Goal: Task Accomplishment & Management: Use online tool/utility

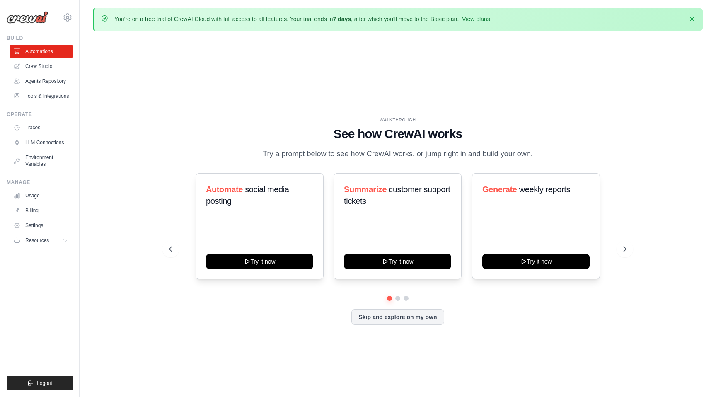
click at [459, 59] on div "WALKTHROUGH See how CrewAI works Try a prompt below to see how CrewAI works, or…" at bounding box center [398, 227] width 610 height 381
drag, startPoint x: 328, startPoint y: 136, endPoint x: 450, endPoint y: 142, distance: 121.6
click at [450, 142] on div "WALKTHROUGH See how CrewAI works Try a prompt below to see how CrewAI works, or…" at bounding box center [398, 138] width 458 height 43
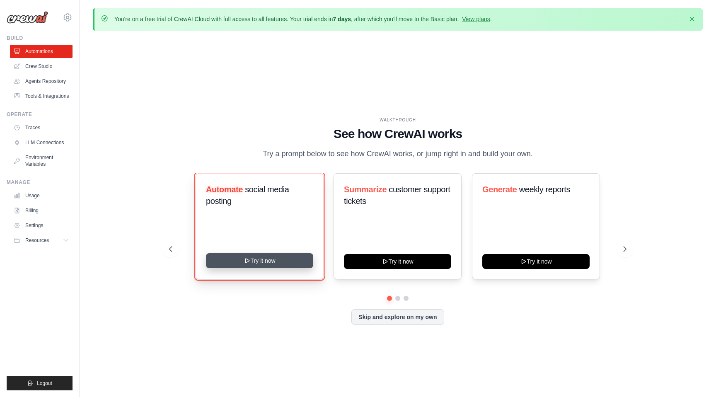
click at [291, 259] on button "Try it now" at bounding box center [259, 260] width 107 height 15
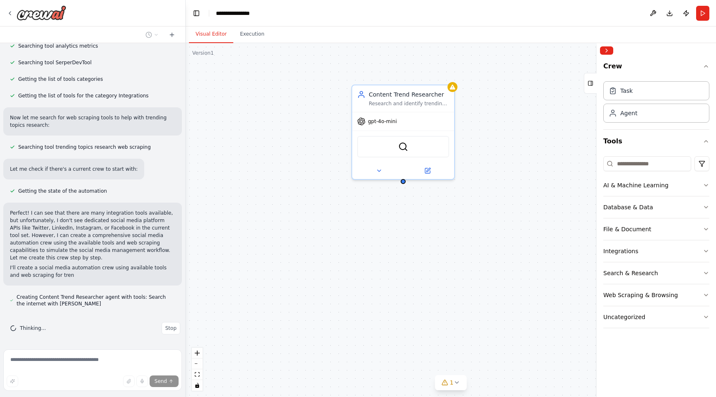
scroll to position [187, 0]
click at [398, 148] on img at bounding box center [403, 145] width 10 height 10
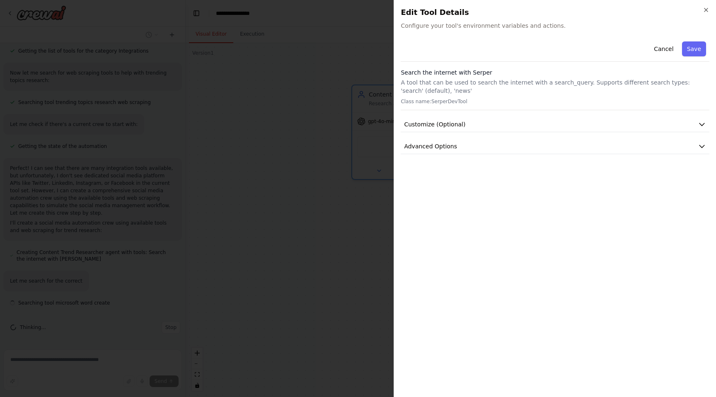
scroll to position [231, 0]
click at [708, 7] on icon "button" at bounding box center [706, 10] width 7 height 7
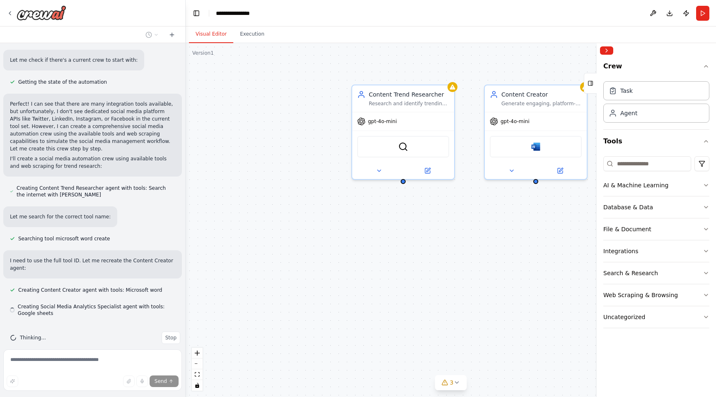
scroll to position [306, 0]
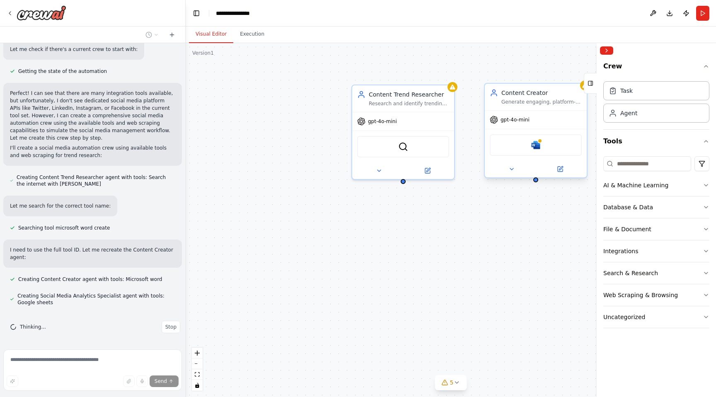
click at [542, 149] on div "Microsoft word" at bounding box center [536, 145] width 92 height 22
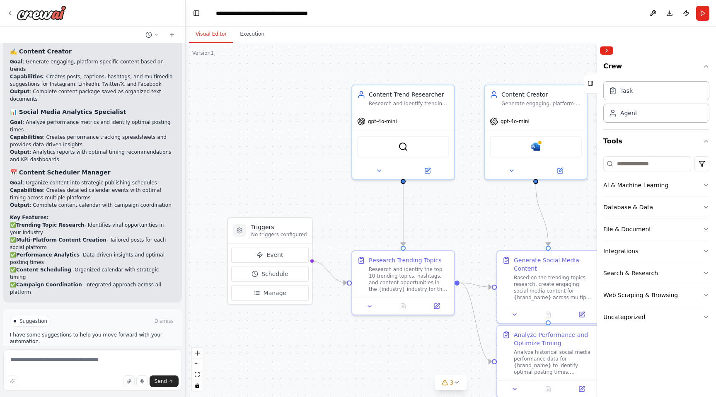
scroll to position [849, 0]
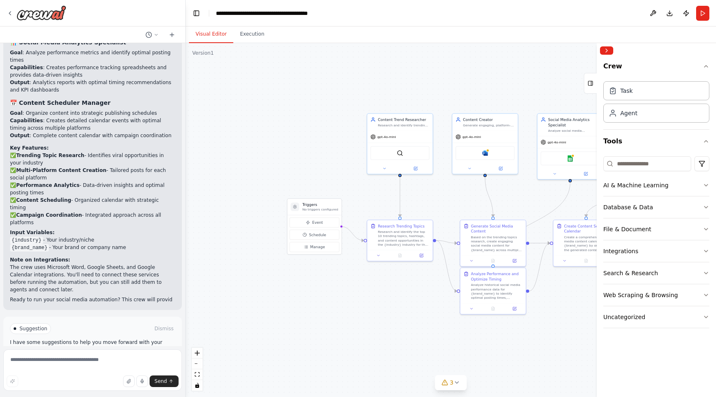
drag, startPoint x: 312, startPoint y: 143, endPoint x: 342, endPoint y: 150, distance: 30.5
click at [342, 150] on div ".deletable-edge-delete-btn { width: 20px; height: 20px; border: 0px solid #ffff…" at bounding box center [451, 220] width 531 height 354
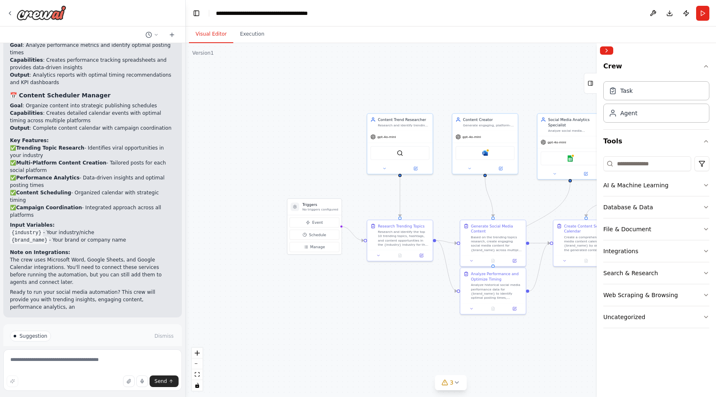
scroll to position [931, 0]
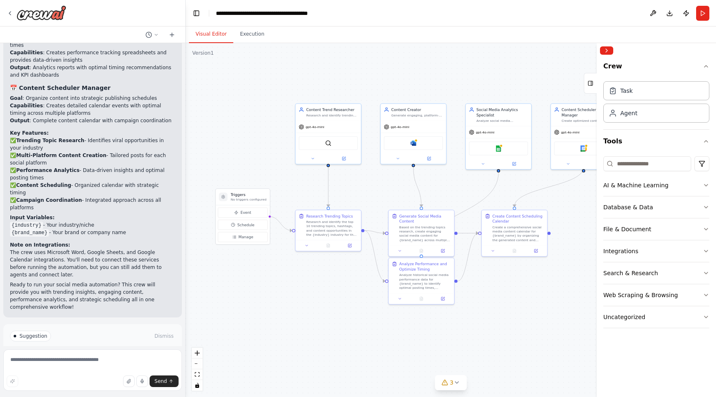
drag, startPoint x: 343, startPoint y: 181, endPoint x: 260, endPoint y: 169, distance: 83.7
click at [260, 169] on div ".deletable-edge-delete-btn { width: 20px; height: 20px; border: 0px solid #ffff…" at bounding box center [451, 220] width 531 height 354
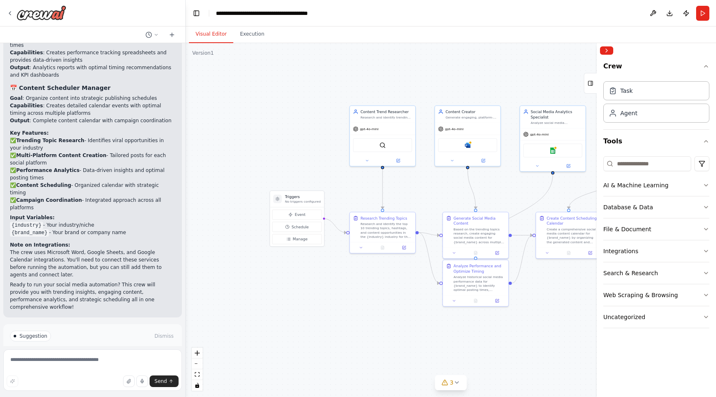
drag, startPoint x: 503, startPoint y: 194, endPoint x: 569, endPoint y: 198, distance: 65.6
click at [569, 198] on div ".deletable-edge-delete-btn { width: 20px; height: 20px; border: 0px solid #ffff…" at bounding box center [451, 220] width 531 height 354
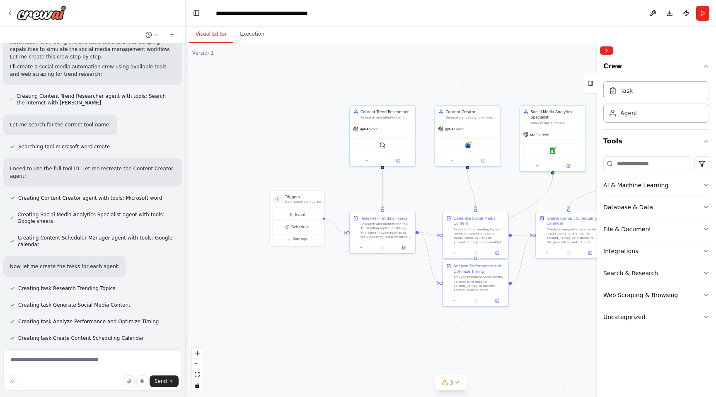
scroll to position [550, 0]
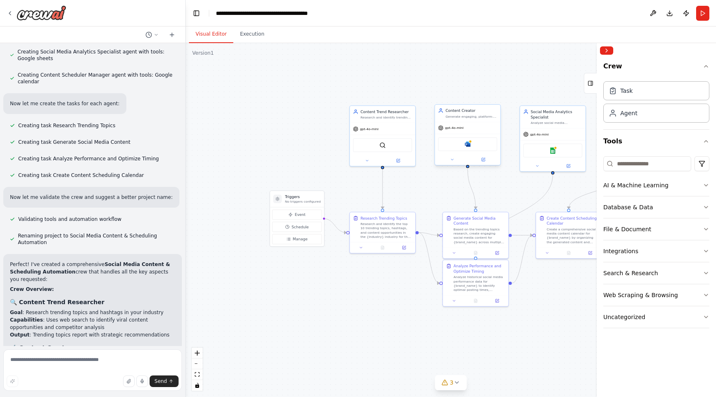
click at [474, 148] on div "Microsoft word" at bounding box center [467, 144] width 59 height 14
click at [465, 144] on img at bounding box center [468, 144] width 6 height 6
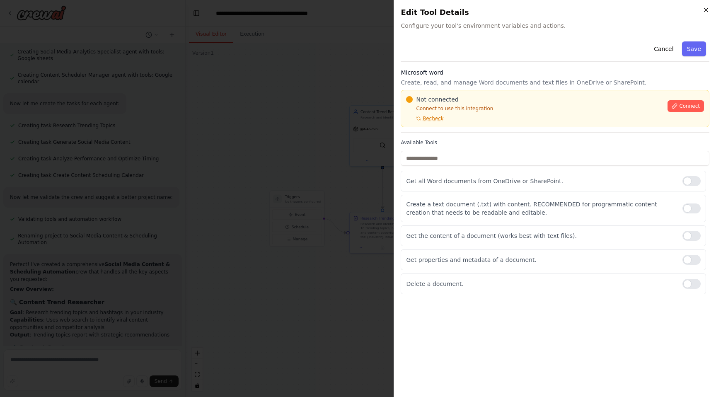
click at [705, 10] on icon "button" at bounding box center [706, 10] width 7 height 7
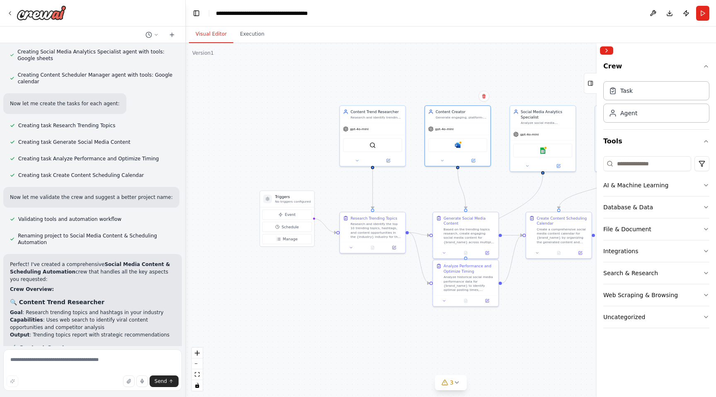
drag, startPoint x: 446, startPoint y: 198, endPoint x: 361, endPoint y: 210, distance: 86.3
click at [361, 210] on div ".deletable-edge-delete-btn { width: 20px; height: 20px; border: 0px solid #ffff…" at bounding box center [451, 220] width 531 height 354
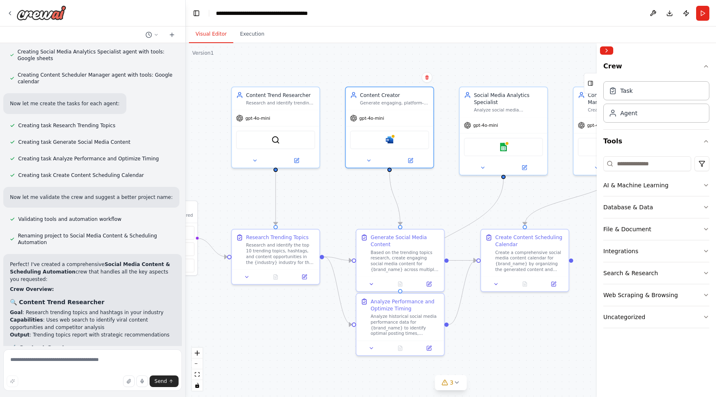
drag, startPoint x: 361, startPoint y: 210, endPoint x: 293, endPoint y: 210, distance: 68.0
click at [293, 210] on div ".deletable-edge-delete-btn { width: 20px; height: 20px; border: 0px solid #ffff…" at bounding box center [451, 220] width 531 height 354
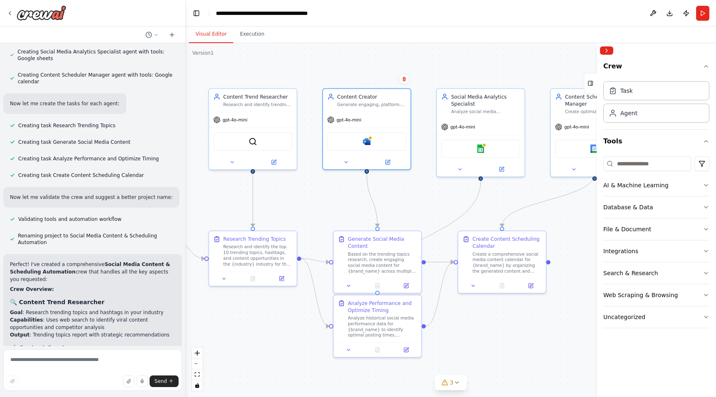
drag, startPoint x: 360, startPoint y: 182, endPoint x: 405, endPoint y: 184, distance: 45.2
click at [405, 184] on div ".deletable-edge-delete-btn { width: 20px; height: 20px; border: 0px solid #ffff…" at bounding box center [451, 220] width 531 height 354
click at [9, 10] on icon at bounding box center [10, 13] width 7 height 7
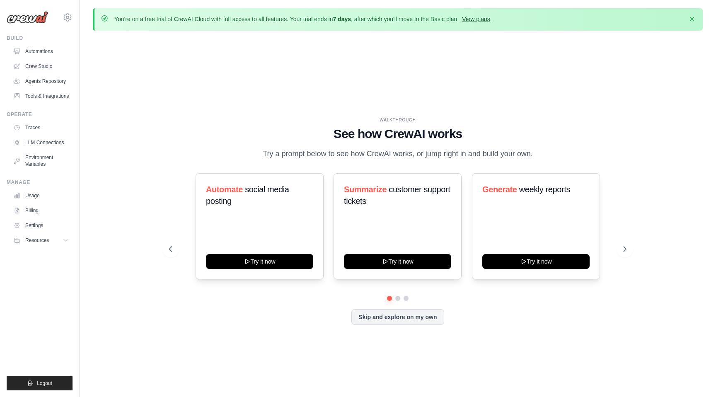
click at [471, 17] on link "View plans" at bounding box center [476, 19] width 28 height 7
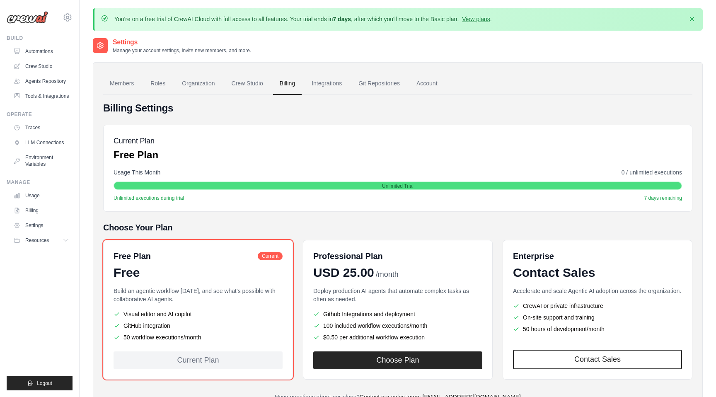
scroll to position [46, 0]
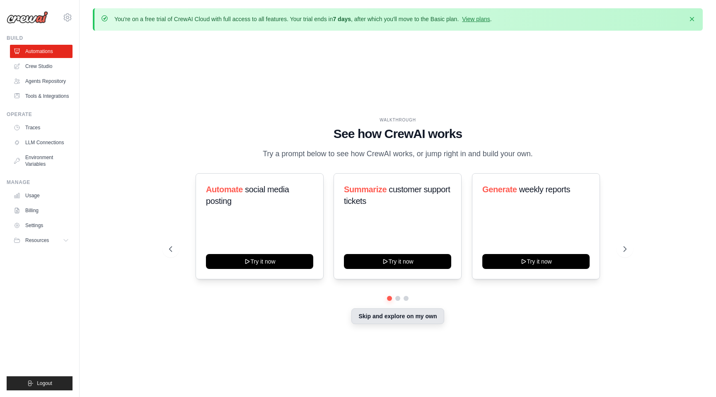
click at [390, 318] on button "Skip and explore on my own" at bounding box center [398, 316] width 92 height 16
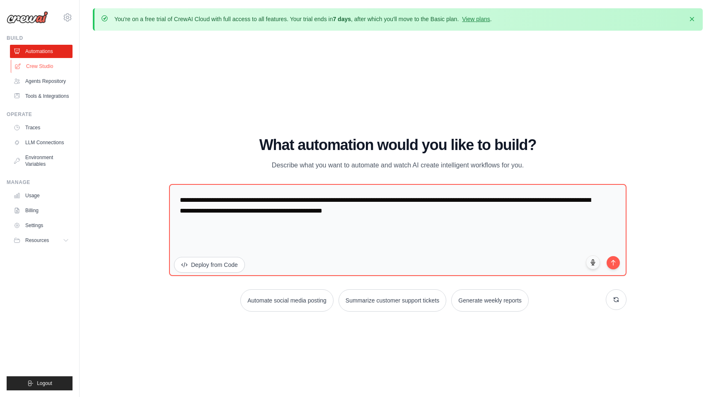
click at [48, 67] on link "Crew Studio" at bounding box center [42, 66] width 63 height 13
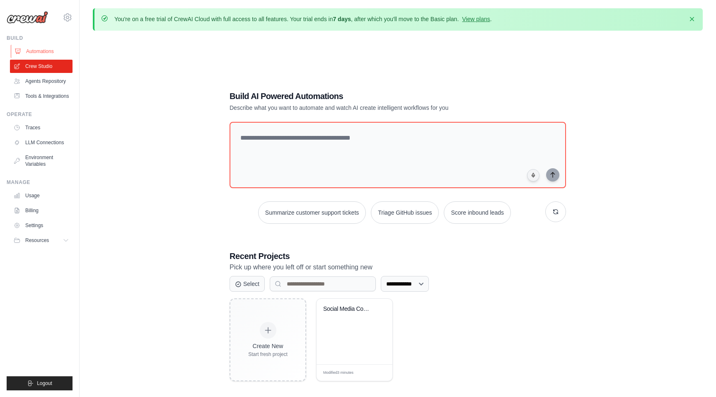
click at [53, 53] on link "Automations" at bounding box center [42, 51] width 63 height 13
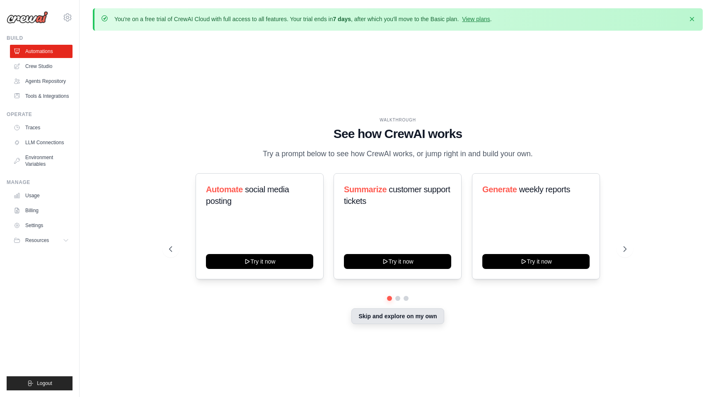
click at [384, 323] on button "Skip and explore on my own" at bounding box center [398, 316] width 92 height 16
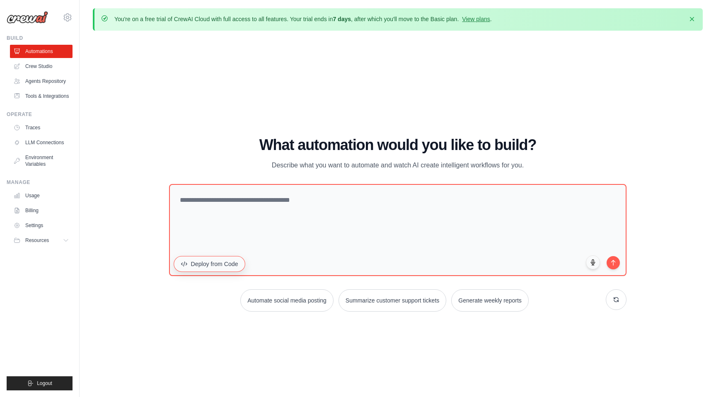
click at [196, 257] on button "Deploy from Code" at bounding box center [210, 264] width 72 height 16
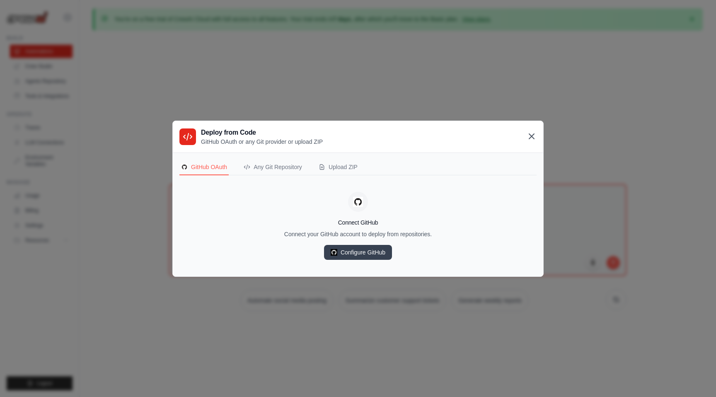
click at [529, 134] on icon at bounding box center [532, 136] width 10 height 10
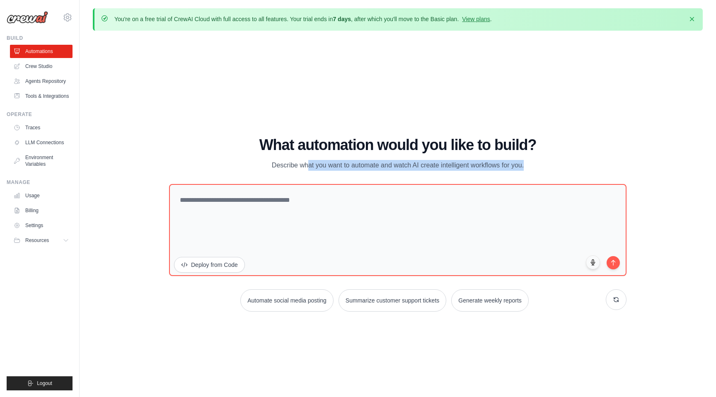
drag, startPoint x: 273, startPoint y: 164, endPoint x: 563, endPoint y: 171, distance: 289.8
click at [563, 171] on div "What automation would you like to build? Describe what you want to automate and…" at bounding box center [398, 224] width 458 height 175
click at [36, 63] on link "Crew Studio" at bounding box center [42, 66] width 63 height 13
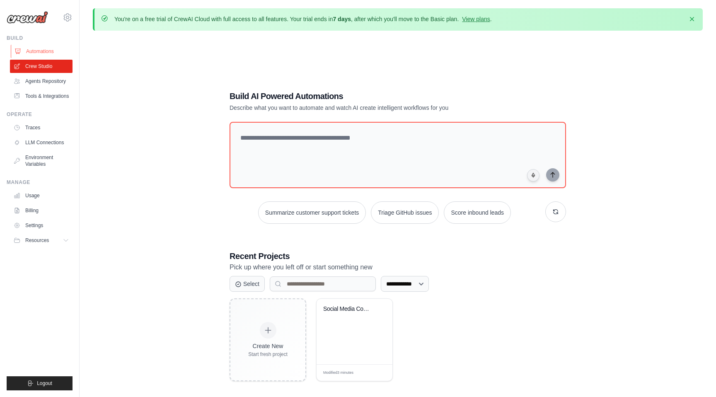
click at [43, 56] on link "Automations" at bounding box center [42, 51] width 63 height 13
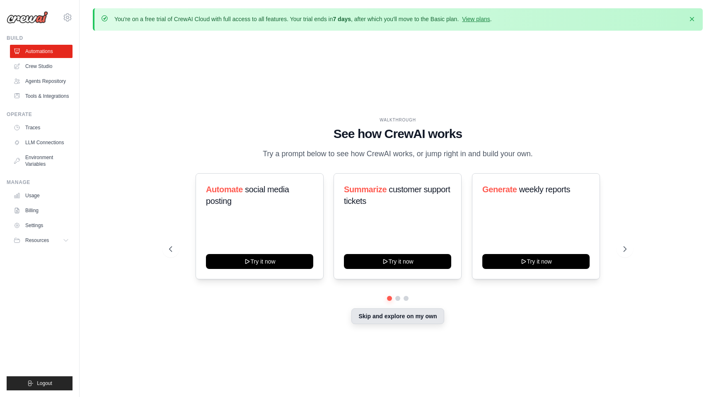
click at [387, 320] on button "Skip and explore on my own" at bounding box center [398, 316] width 92 height 16
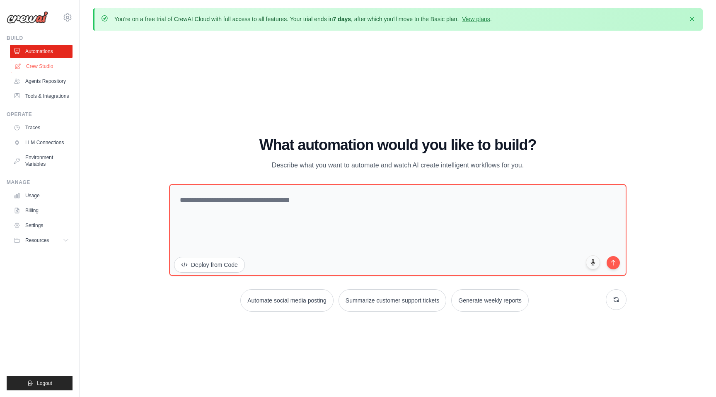
click at [53, 63] on link "Crew Studio" at bounding box center [42, 66] width 63 height 13
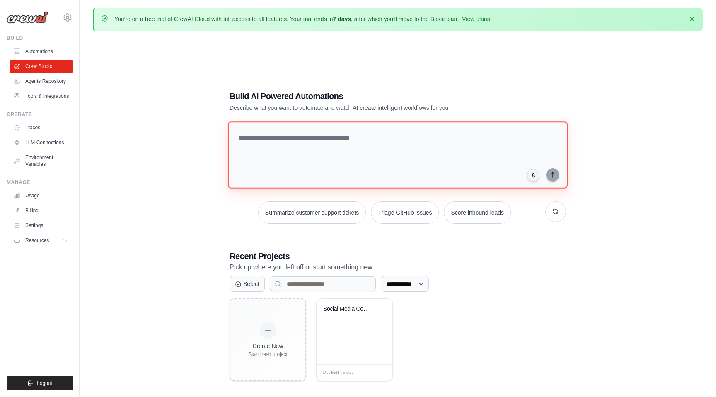
click at [339, 161] on textarea at bounding box center [398, 154] width 340 height 67
click at [57, 95] on link "Tools & Integrations" at bounding box center [42, 96] width 63 height 13
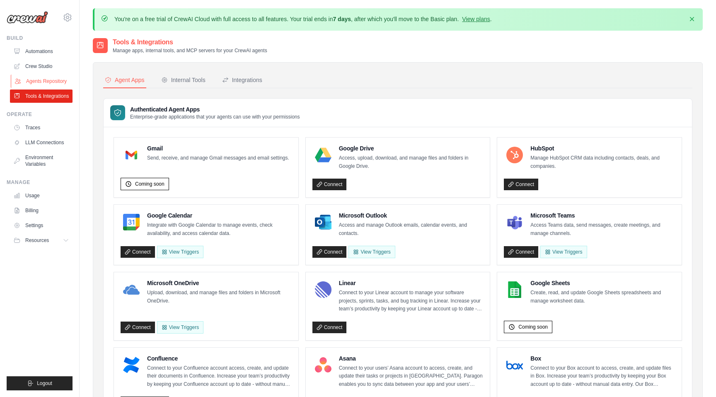
click at [56, 85] on link "Agents Repository" at bounding box center [42, 81] width 63 height 13
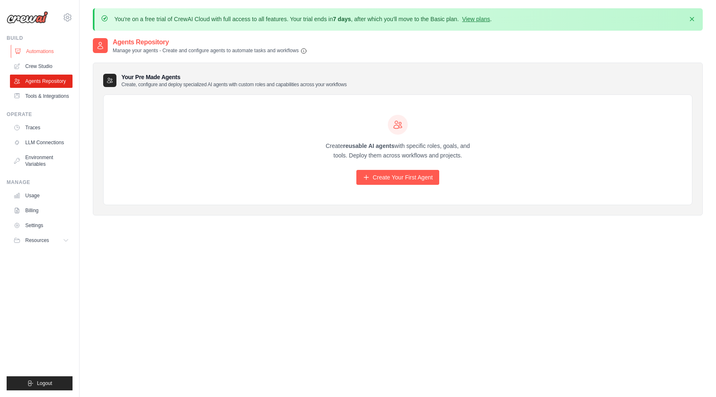
click at [53, 53] on link "Automations" at bounding box center [42, 51] width 63 height 13
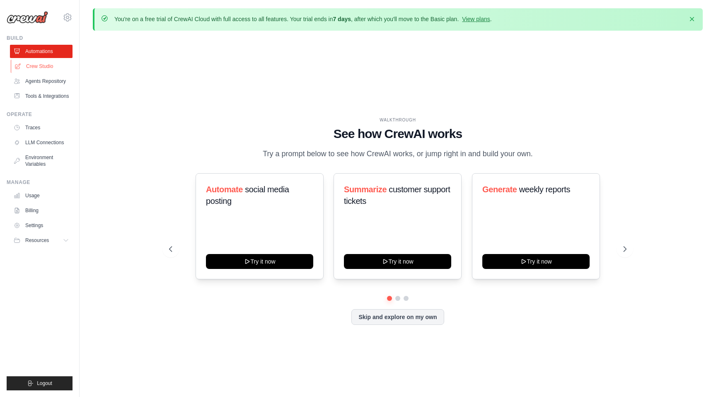
click at [41, 60] on link "Crew Studio" at bounding box center [42, 66] width 63 height 13
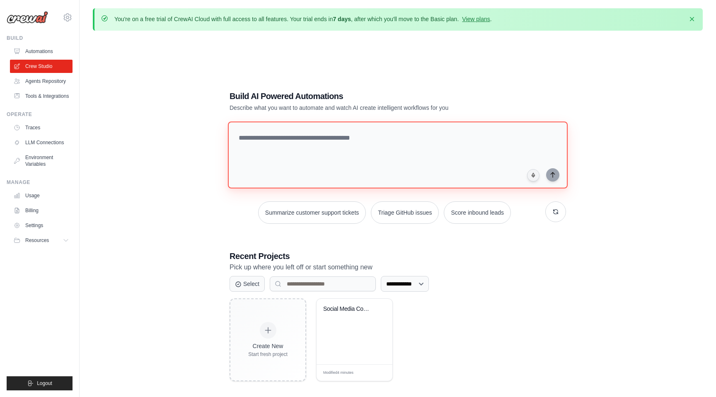
click at [368, 130] on textarea at bounding box center [398, 154] width 340 height 67
paste textarea "**********"
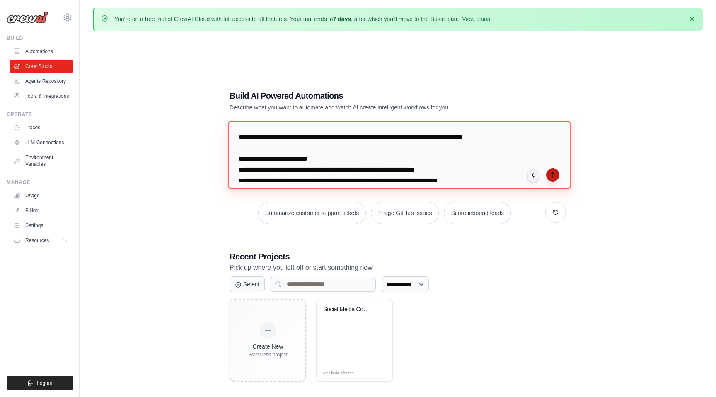
type textarea "**********"
click at [548, 174] on button "submit" at bounding box center [552, 174] width 13 height 13
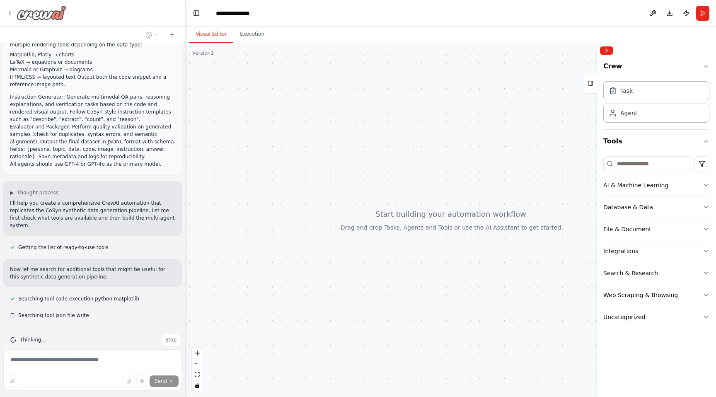
scroll to position [120, 0]
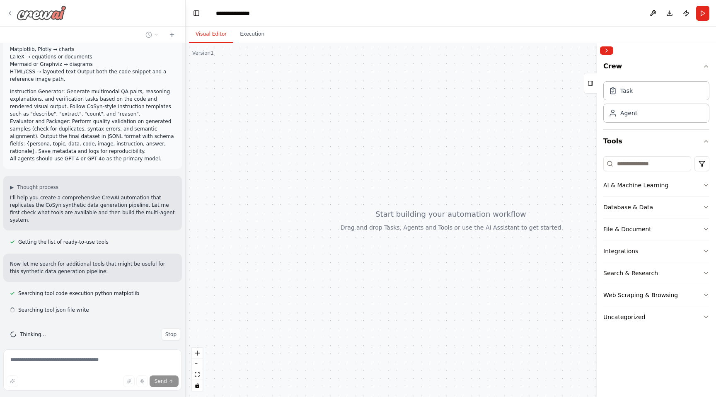
click at [12, 16] on icon at bounding box center [10, 13] width 7 height 7
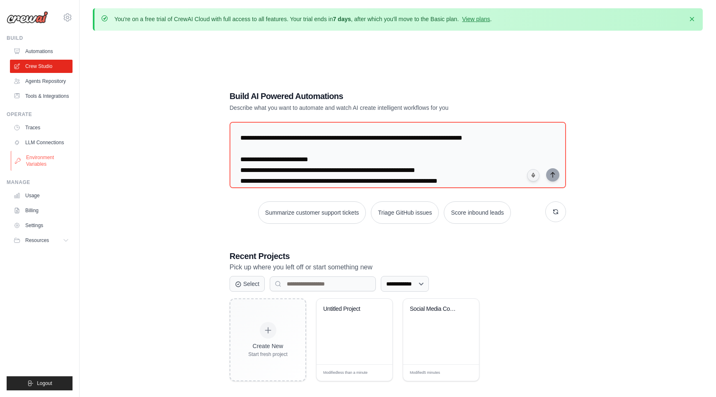
click at [51, 162] on link "Environment Variables" at bounding box center [42, 161] width 63 height 20
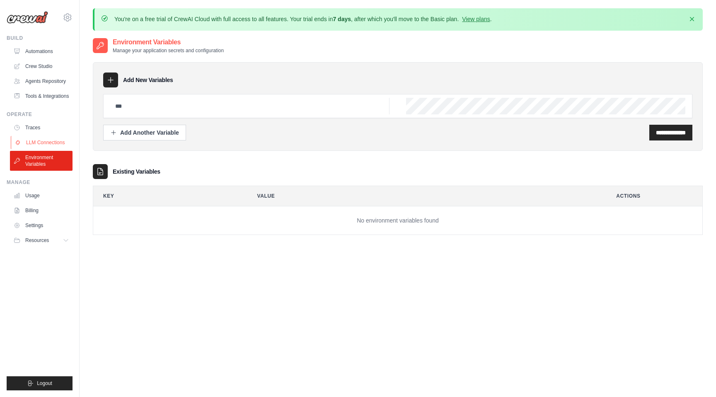
click at [43, 140] on link "LLM Connections" at bounding box center [42, 142] width 63 height 13
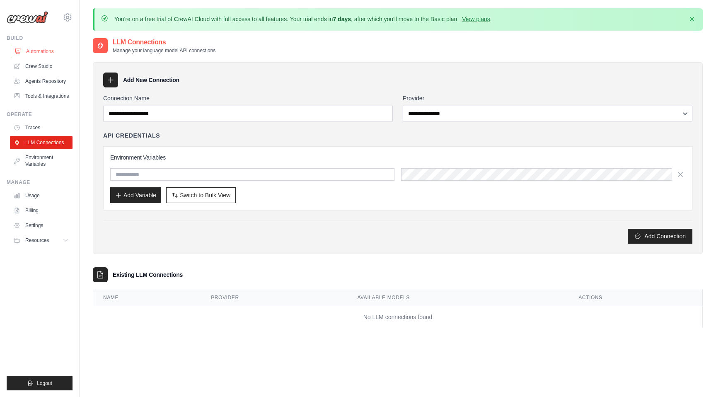
click at [44, 46] on link "Automations" at bounding box center [42, 51] width 63 height 13
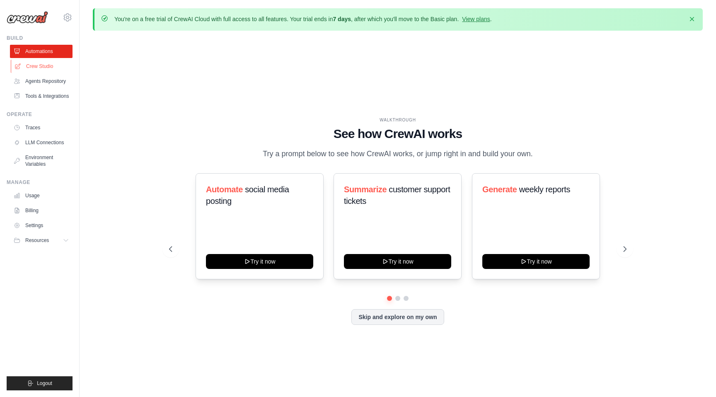
click at [49, 65] on link "Crew Studio" at bounding box center [42, 66] width 63 height 13
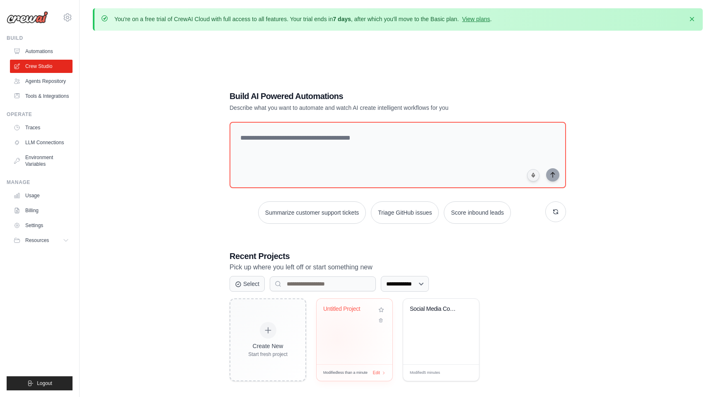
click at [337, 339] on div "Untitled Project" at bounding box center [355, 331] width 76 height 65
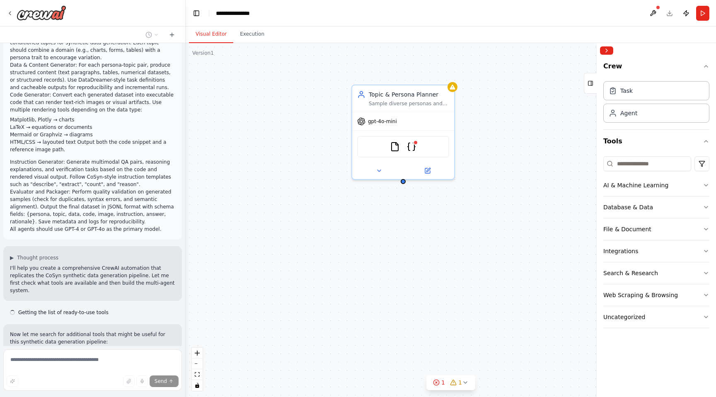
scroll to position [239, 0]
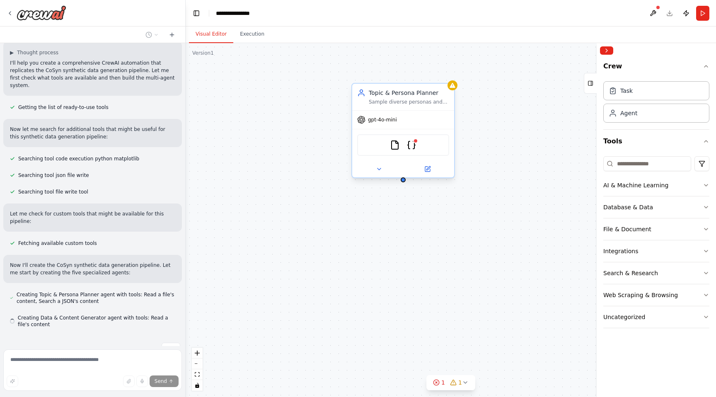
click at [381, 122] on span "gpt-4o-mini" at bounding box center [382, 119] width 29 height 7
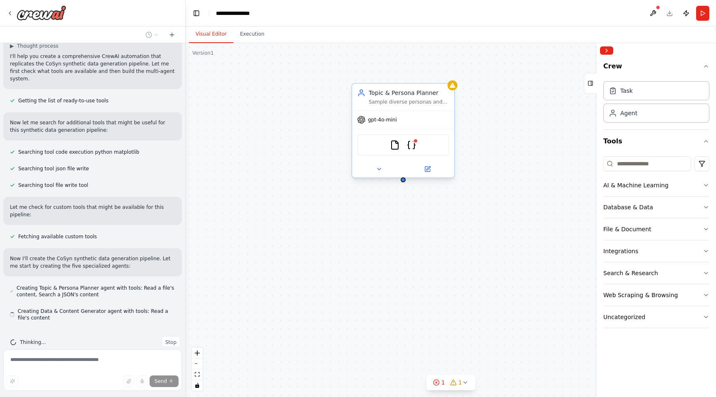
scroll to position [262, 0]
click at [364, 121] on icon at bounding box center [361, 119] width 7 height 7
click at [376, 166] on icon at bounding box center [379, 169] width 7 height 7
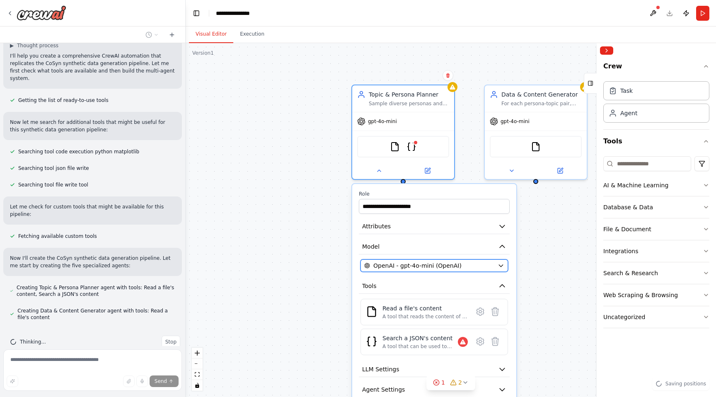
click at [418, 268] on span "OpenAI - gpt-4o-mini (OpenAI)" at bounding box center [417, 266] width 88 height 8
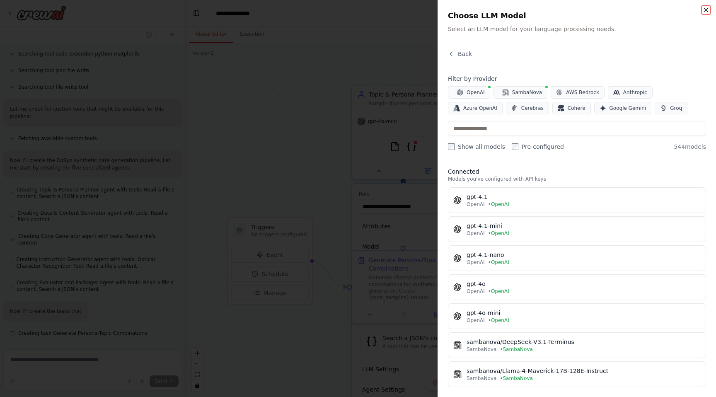
scroll to position [369, 0]
click at [708, 12] on icon "button" at bounding box center [706, 10] width 7 height 7
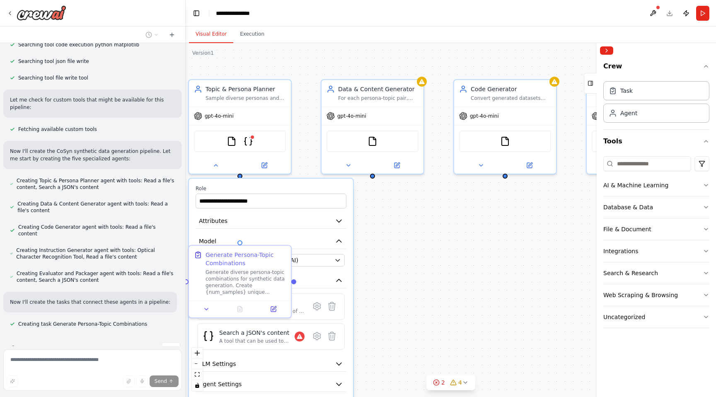
drag, startPoint x: 528, startPoint y: 238, endPoint x: 363, endPoint y: 233, distance: 164.7
click at [363, 233] on div ".deletable-edge-delete-btn { width: 20px; height: 20px; border: 0px solid #ffff…" at bounding box center [451, 220] width 531 height 354
drag, startPoint x: 363, startPoint y: 233, endPoint x: 295, endPoint y: 237, distance: 68.1
click at [295, 238] on div ".deletable-edge-delete-btn { width: 20px; height: 20px; border: 0px solid #ffff…" at bounding box center [451, 220] width 531 height 354
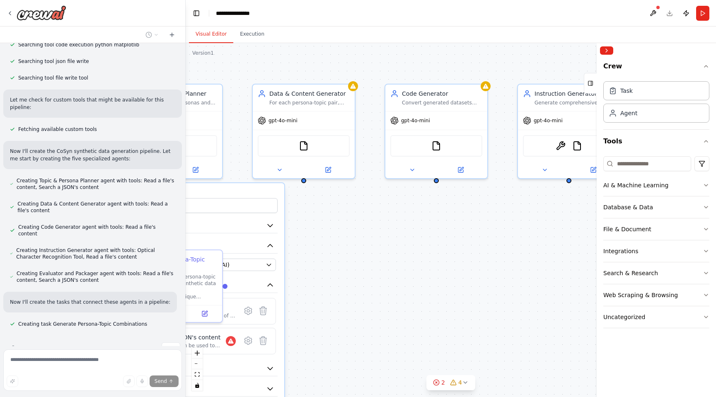
drag, startPoint x: 332, startPoint y: 242, endPoint x: 223, endPoint y: 242, distance: 109.0
click at [223, 242] on div ".deletable-edge-delete-btn { width: 20px; height: 20px; border: 0px solid #ffff…" at bounding box center [451, 220] width 531 height 354
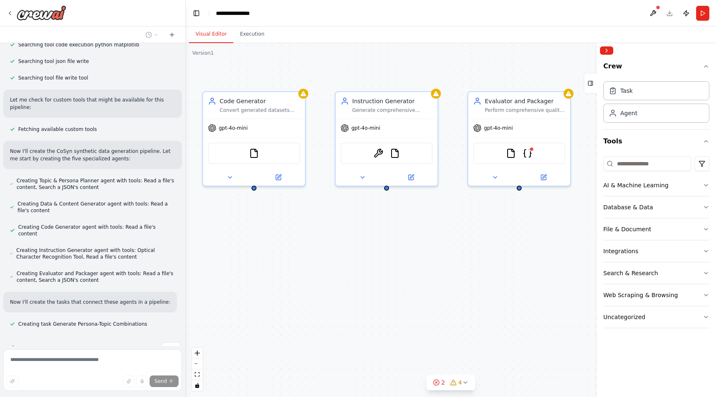
drag, startPoint x: 267, startPoint y: 248, endPoint x: 188, endPoint y: 252, distance: 78.8
click at [188, 252] on div ".deletable-edge-delete-btn { width: 20px; height: 20px; border: 0px solid #ffff…" at bounding box center [451, 220] width 531 height 354
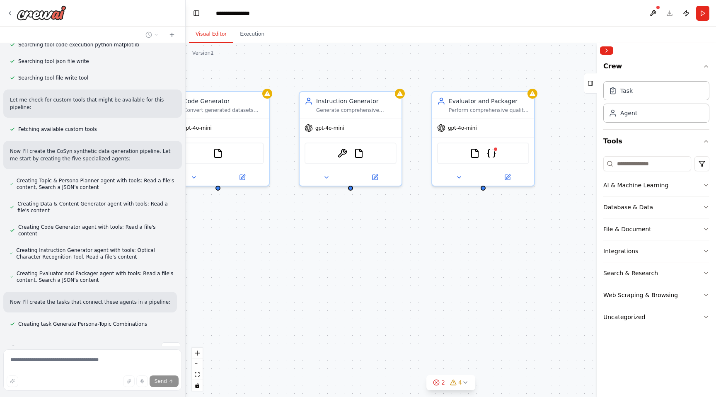
drag, startPoint x: 188, startPoint y: 252, endPoint x: 411, endPoint y: 250, distance: 222.6
click at [411, 250] on div ".deletable-edge-delete-btn { width: 20px; height: 20px; border: 0px solid #ffff…" at bounding box center [451, 220] width 531 height 354
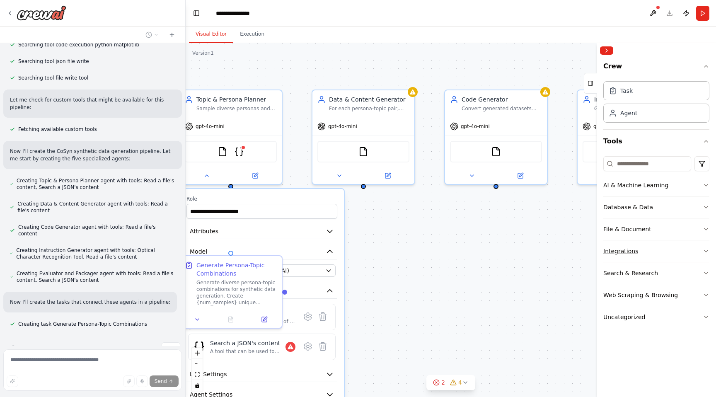
drag, startPoint x: 534, startPoint y: 245, endPoint x: 621, endPoint y: 245, distance: 86.2
click at [621, 245] on div "Create a Crew that replicates and automates the CoSyn synthetic data generation…" at bounding box center [358, 198] width 716 height 397
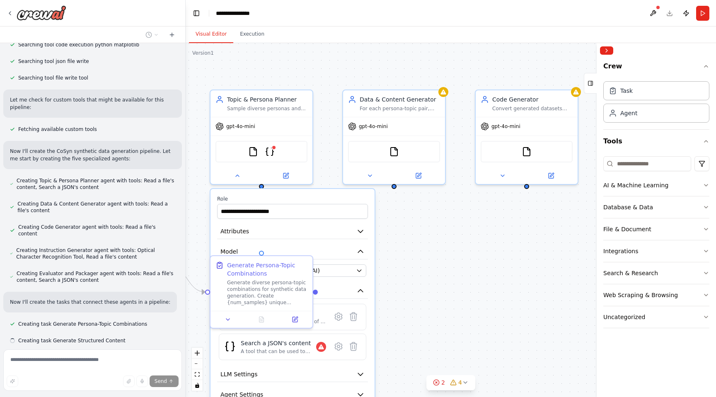
scroll to position [386, 0]
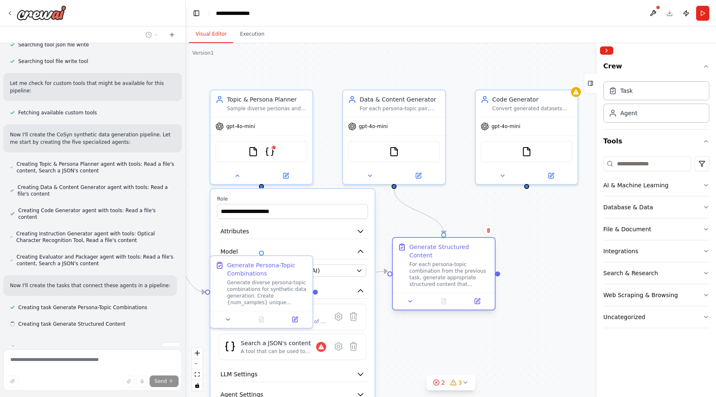
click at [477, 246] on div "Generate Structured Content For each persona-topic combination from the previou…" at bounding box center [444, 265] width 102 height 55
click at [526, 260] on div ".deletable-edge-delete-btn { width: 20px; height: 20px; border: 0px solid #ffff…" at bounding box center [451, 220] width 531 height 354
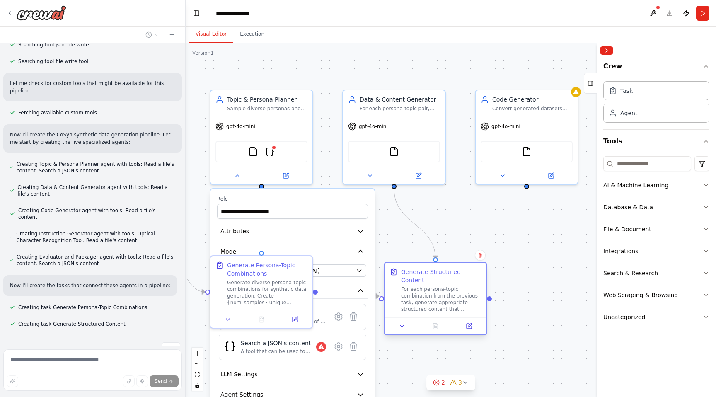
drag, startPoint x: 414, startPoint y: 254, endPoint x: 407, endPoint y: 277, distance: 24.5
click at [407, 277] on div "Generate Structured Content For each persona-topic combination from the previou…" at bounding box center [441, 290] width 80 height 45
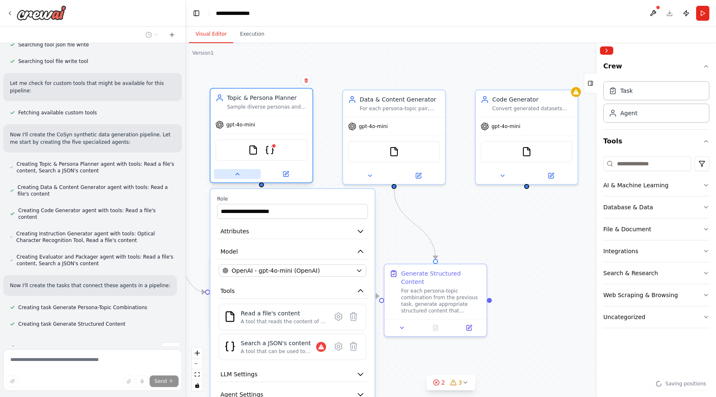
click at [238, 176] on icon at bounding box center [237, 174] width 7 height 7
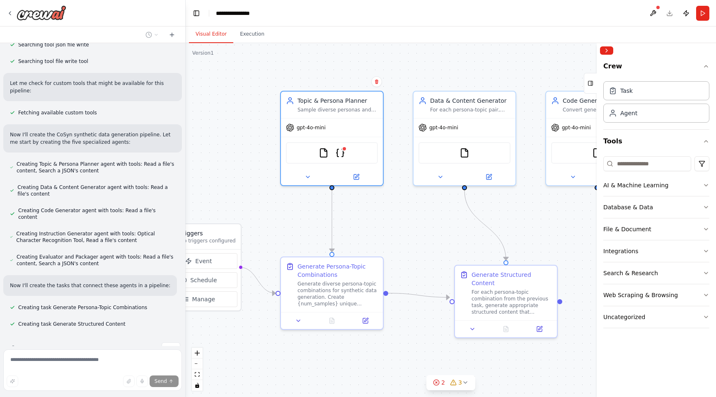
drag, startPoint x: 309, startPoint y: 242, endPoint x: 399, endPoint y: 240, distance: 90.0
click at [399, 240] on div ".deletable-edge-delete-btn { width: 20px; height: 20px; border: 0px solid #ffff…" at bounding box center [451, 220] width 531 height 354
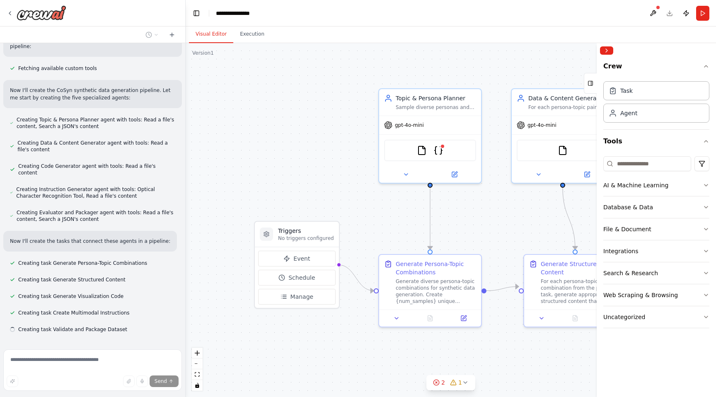
scroll to position [435, 0]
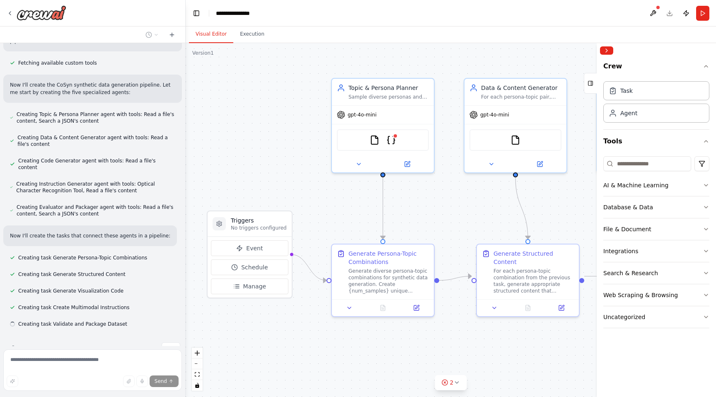
drag, startPoint x: 274, startPoint y: 224, endPoint x: 302, endPoint y: 213, distance: 30.7
click at [302, 213] on div ".deletable-edge-delete-btn { width: 20px; height: 20px; border: 0px solid #ffff…" at bounding box center [451, 220] width 531 height 354
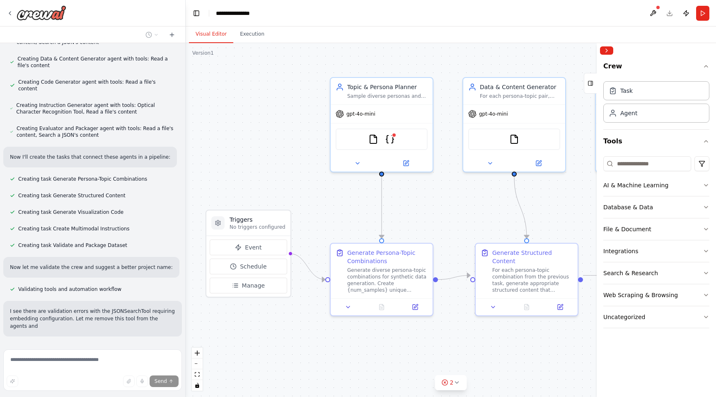
scroll to position [521, 0]
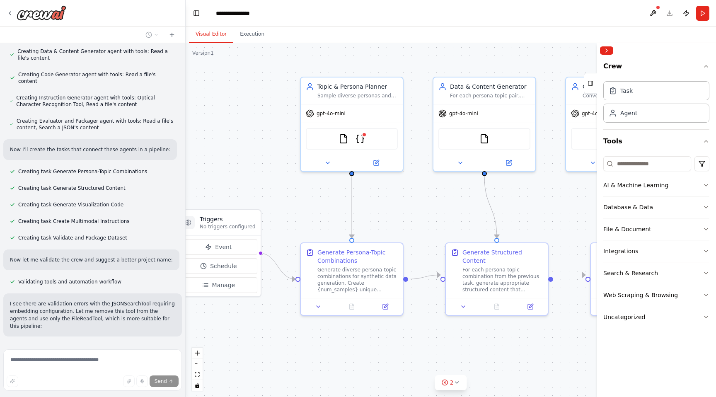
drag, startPoint x: 293, startPoint y: 145, endPoint x: 262, endPoint y: 143, distance: 31.1
click at [262, 143] on div ".deletable-edge-delete-btn { width: 20px; height: 20px; border: 0px solid #ffff…" at bounding box center [451, 220] width 531 height 354
click at [353, 139] on div "FileReadTool JSONSearchTool" at bounding box center [351, 137] width 92 height 22
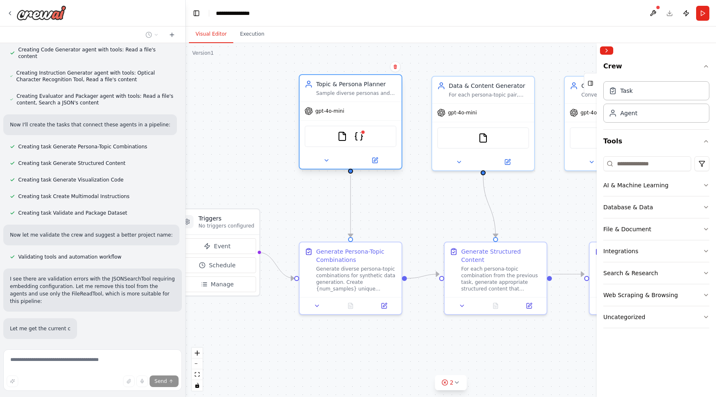
scroll to position [565, 0]
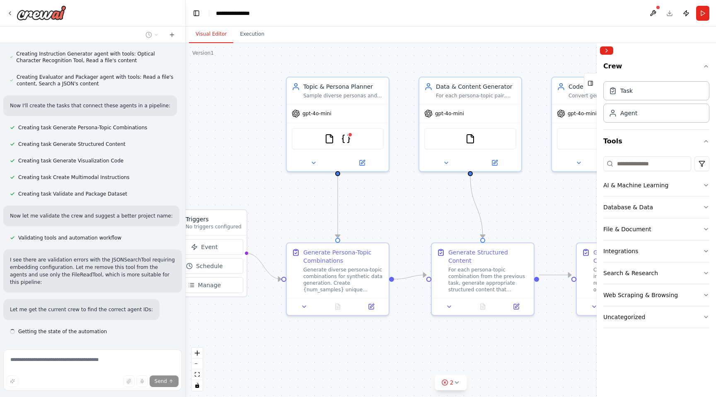
drag, startPoint x: 400, startPoint y: 208, endPoint x: 388, endPoint y: 209, distance: 12.9
click at [388, 209] on div ".deletable-edge-delete-btn { width: 20px; height: 20px; border: 0px solid #ffff…" at bounding box center [451, 220] width 531 height 354
click at [303, 301] on button at bounding box center [304, 305] width 29 height 10
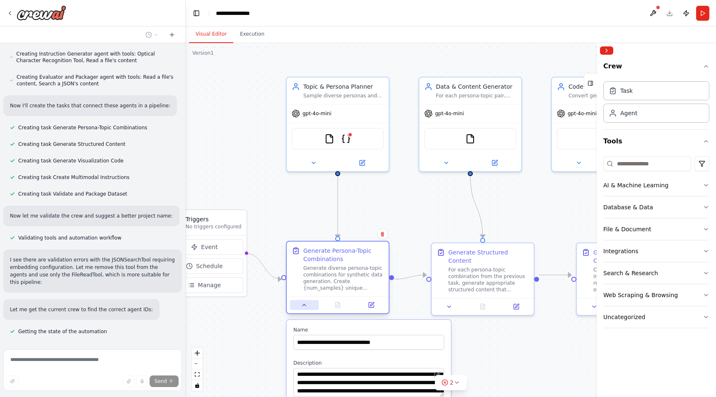
click at [303, 301] on button at bounding box center [304, 305] width 29 height 10
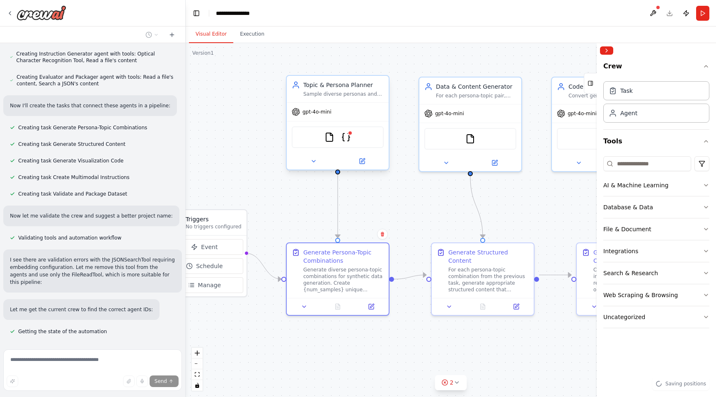
click at [319, 168] on div at bounding box center [338, 161] width 102 height 17
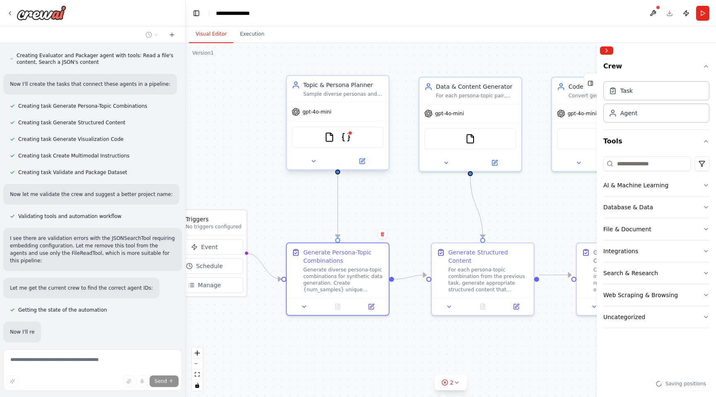
scroll to position [609, 0]
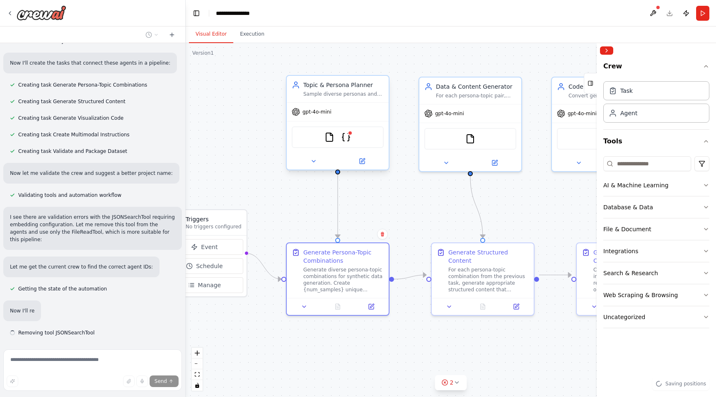
click at [315, 166] on div at bounding box center [338, 161] width 102 height 17
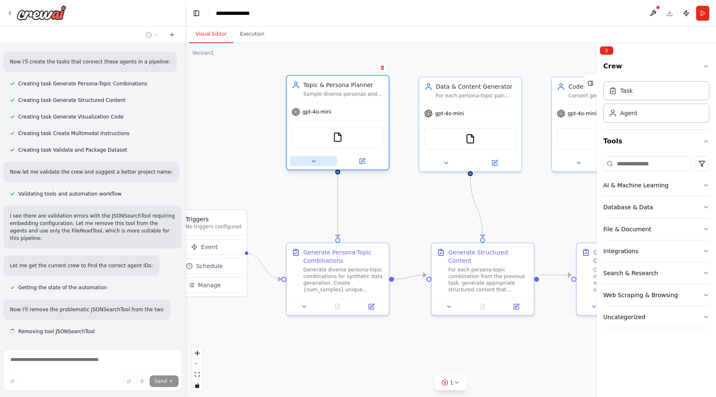
click at [310, 160] on button at bounding box center [313, 161] width 47 height 10
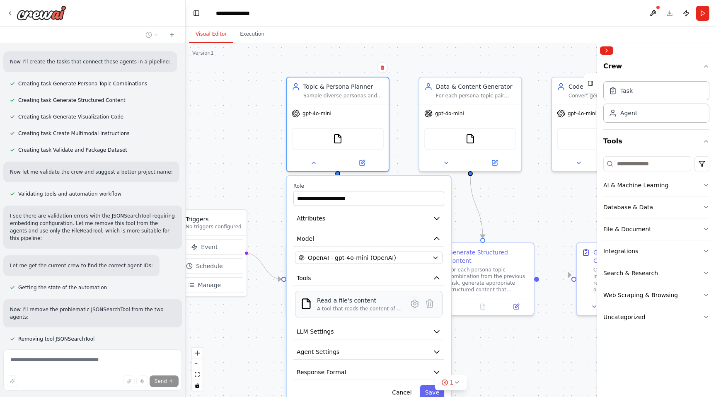
click at [335, 302] on div "Read a file's content" at bounding box center [359, 300] width 85 height 8
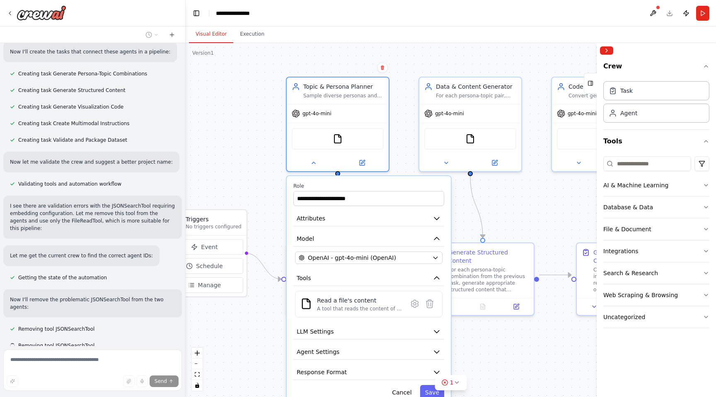
scroll to position [626, 0]
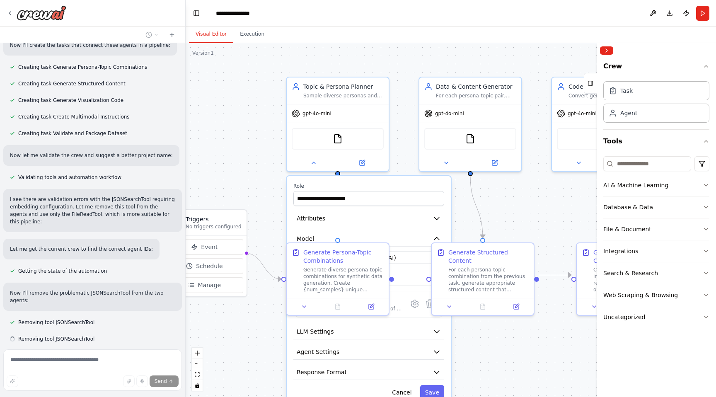
click at [269, 209] on div ".deletable-edge-delete-btn { width: 20px; height: 20px; border: 0px solid #ffff…" at bounding box center [451, 220] width 531 height 354
click at [315, 162] on icon at bounding box center [313, 161] width 3 height 2
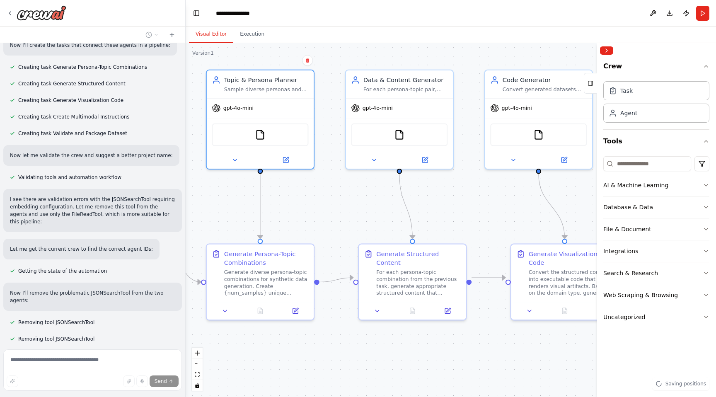
drag, startPoint x: 422, startPoint y: 212, endPoint x: 337, endPoint y: 212, distance: 84.2
click at [337, 212] on div ".deletable-edge-delete-btn { width: 20px; height: 20px; border: 0px solid #ffff…" at bounding box center [451, 220] width 531 height 354
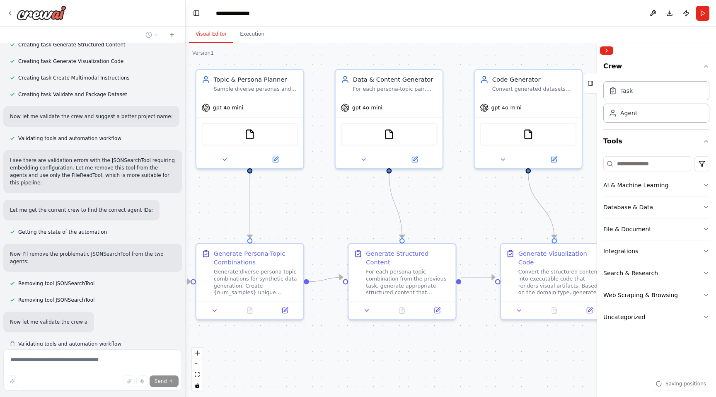
scroll to position [670, 0]
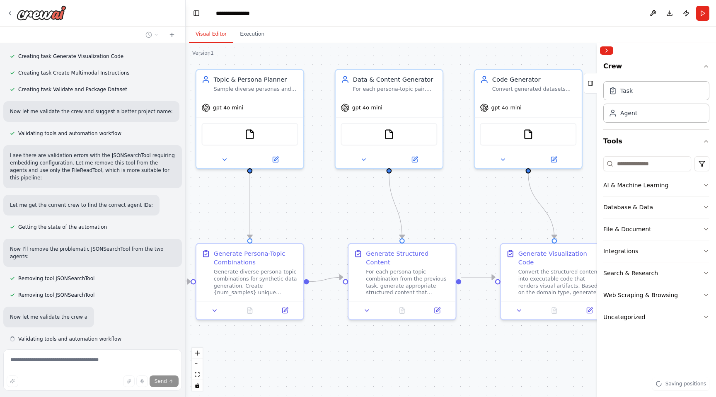
drag, startPoint x: 488, startPoint y: 208, endPoint x: 237, endPoint y: 211, distance: 251.2
click at [237, 211] on div ".deletable-edge-delete-btn { width: 20px; height: 20px; border: 0px solid #ffff…" at bounding box center [451, 220] width 531 height 354
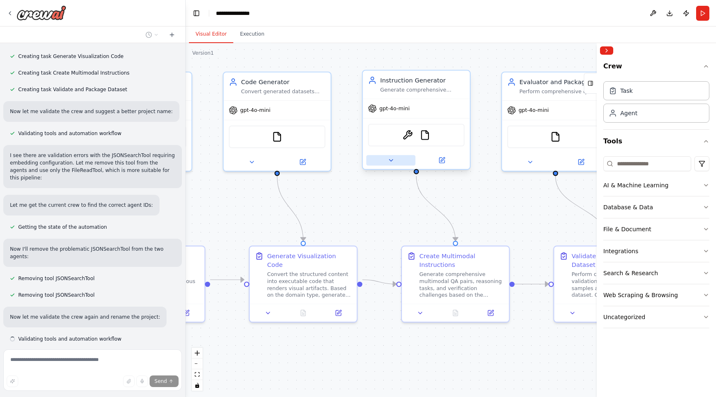
click at [389, 163] on icon at bounding box center [391, 160] width 7 height 7
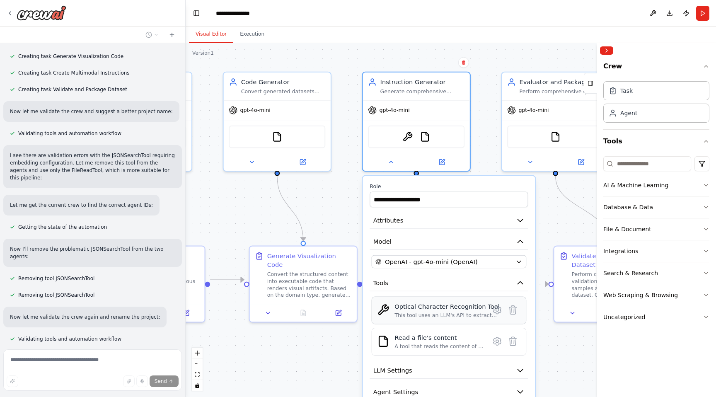
click at [417, 316] on div "This tool uses an LLM's API to extract text from an image file." at bounding box center [447, 315] width 105 height 7
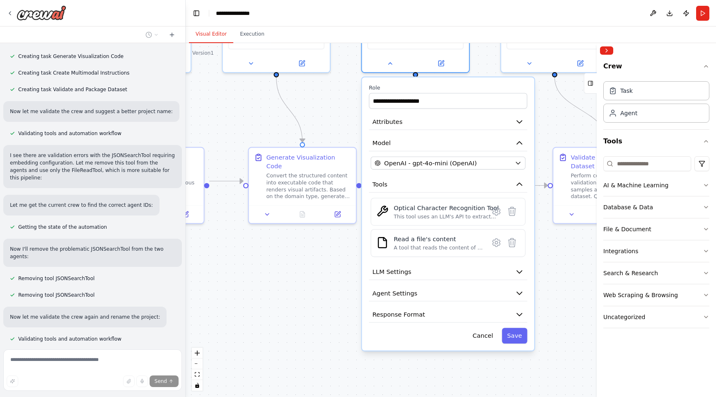
drag, startPoint x: 341, startPoint y: 339, endPoint x: 340, endPoint y: 240, distance: 98.7
click at [340, 240] on div ".deletable-edge-delete-btn { width: 20px; height: 20px; border: 0px solid #ffff…" at bounding box center [451, 220] width 531 height 354
click at [453, 217] on div "This tool uses an LLM's API to extract text from an image file." at bounding box center [445, 216] width 105 height 7
click at [497, 211] on icon at bounding box center [496, 211] width 2 height 2
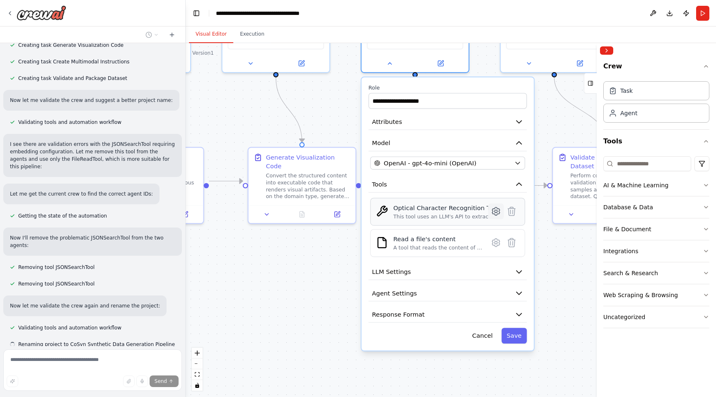
scroll to position [686, 0]
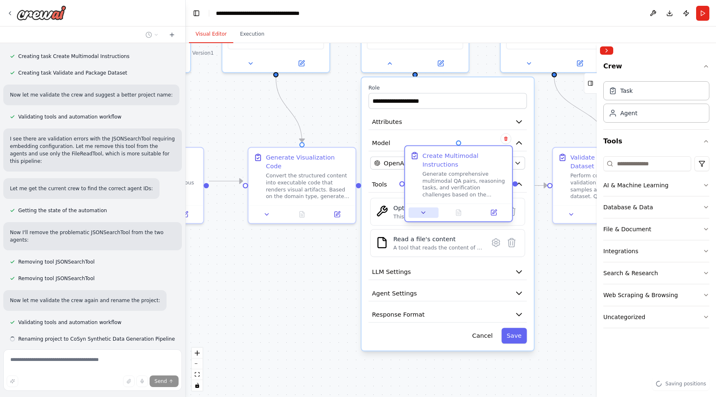
click at [419, 211] on button at bounding box center [424, 212] width 30 height 10
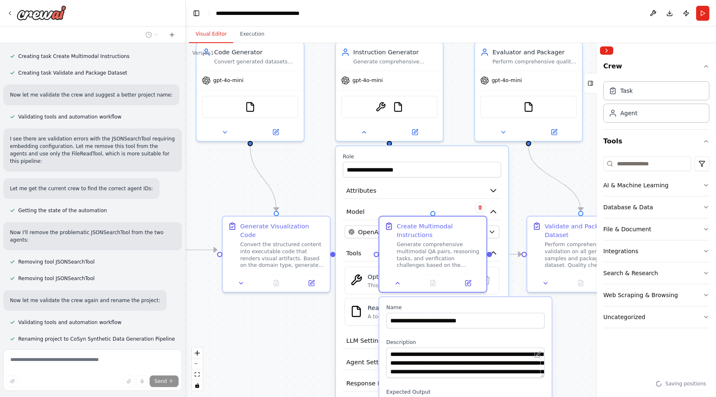
drag, startPoint x: 325, startPoint y: 304, endPoint x: 300, endPoint y: 373, distance: 73.8
click at [300, 373] on div ".deletable-edge-delete-btn { width: 20px; height: 20px; border: 0px solid #ffff…" at bounding box center [451, 220] width 531 height 354
click at [396, 286] on button at bounding box center [398, 281] width 30 height 10
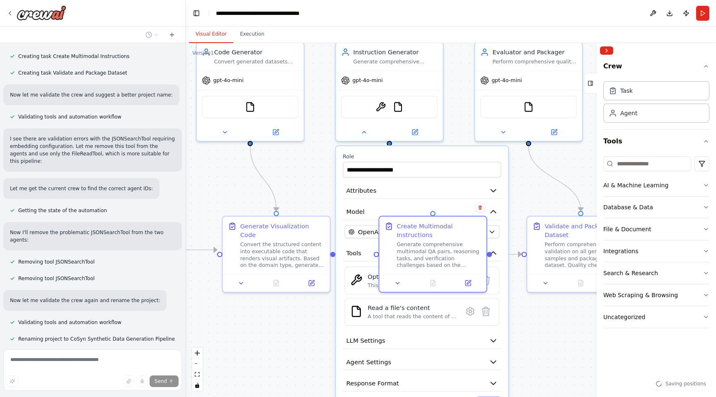
click at [270, 359] on div ".deletable-edge-delete-btn { width: 20px; height: 20px; border: 0px solid #ffff…" at bounding box center [451, 220] width 531 height 354
click at [366, 135] on button at bounding box center [363, 130] width 49 height 10
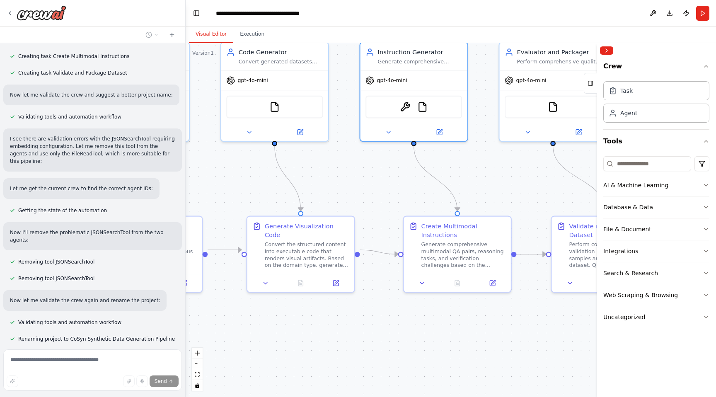
drag, startPoint x: 354, startPoint y: 190, endPoint x: 379, endPoint y: 190, distance: 25.3
click at [379, 190] on div ".deletable-edge-delete-btn { width: 20px; height: 20px; border: 0px solid #ffff…" at bounding box center [451, 220] width 531 height 354
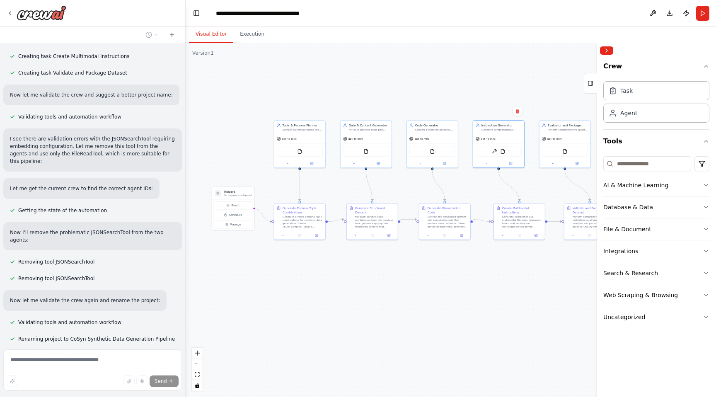
drag, startPoint x: 379, startPoint y: 190, endPoint x: 482, endPoint y: 191, distance: 102.8
click at [482, 191] on div ".deletable-edge-delete-btn { width: 20px; height: 20px; border: 0px solid #ffff…" at bounding box center [451, 220] width 531 height 354
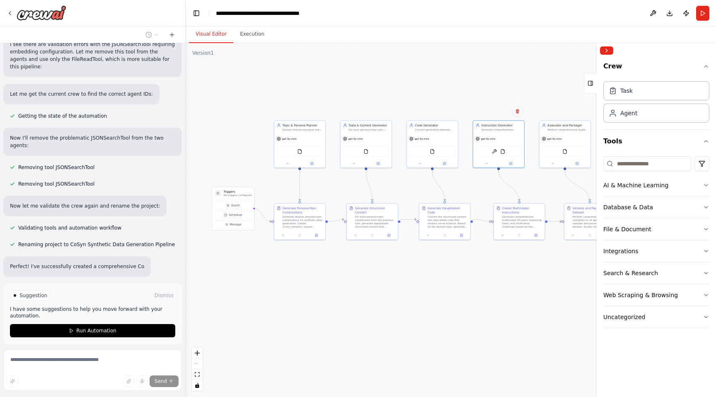
click at [324, 179] on div ".deletable-edge-delete-btn { width: 20px; height: 20px; border: 0px solid #ffff…" at bounding box center [451, 220] width 531 height 354
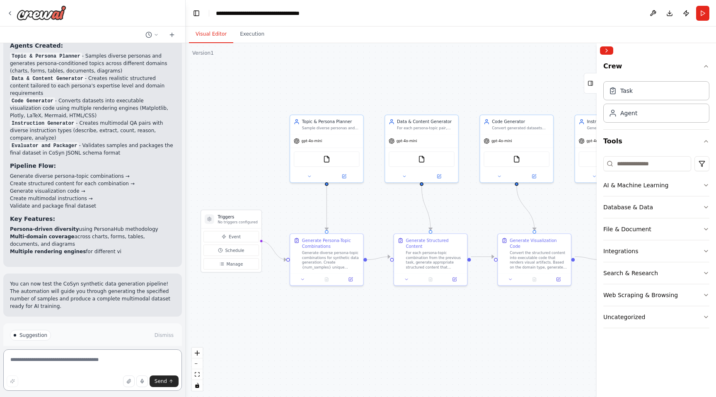
drag, startPoint x: 324, startPoint y: 179, endPoint x: 361, endPoint y: 199, distance: 42.3
click at [361, 199] on div ".deletable-edge-delete-btn { width: 20px; height: 20px; border: 0px solid #ffff…" at bounding box center [451, 220] width 531 height 354
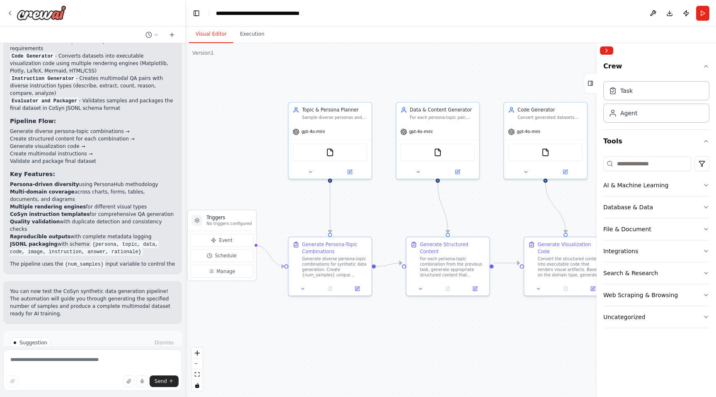
drag, startPoint x: 303, startPoint y: 208, endPoint x: 309, endPoint y: 208, distance: 6.2
click at [309, 208] on div ".deletable-edge-delete-btn { width: 20px; height: 20px; border: 0px solid #ffff…" at bounding box center [451, 220] width 531 height 354
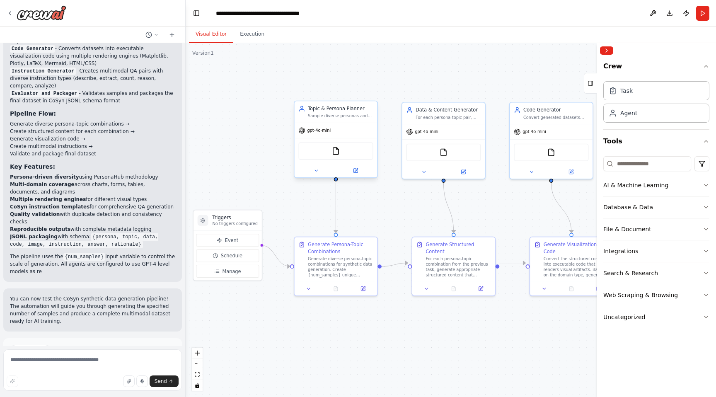
scroll to position [1099, 0]
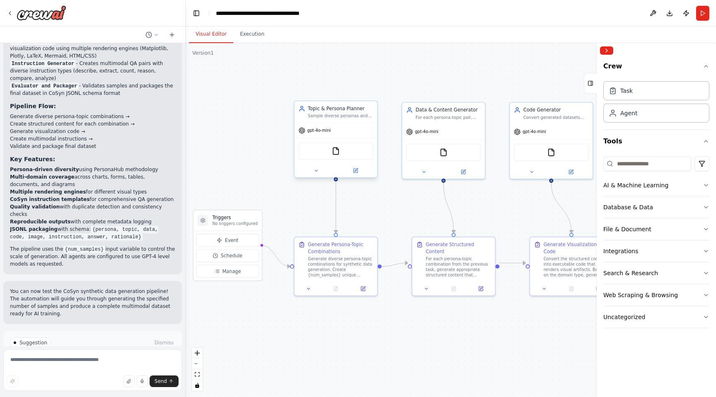
click at [312, 175] on div at bounding box center [336, 170] width 83 height 13
click at [318, 166] on div at bounding box center [336, 170] width 83 height 13
click at [316, 170] on icon at bounding box center [316, 170] width 2 height 1
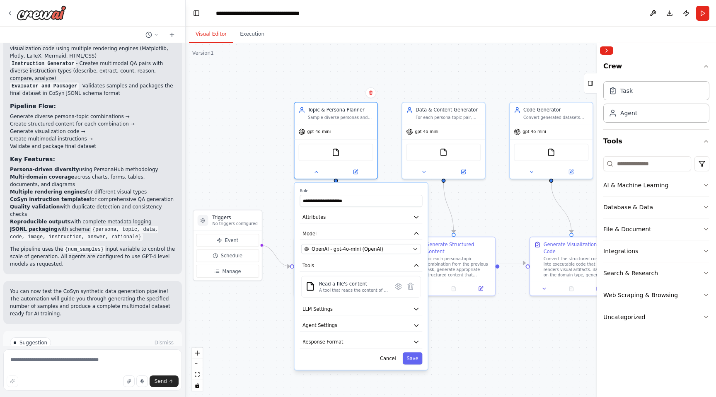
click at [277, 209] on div ".deletable-edge-delete-btn { width: 20px; height: 20px; border: 0px solid #ffff…" at bounding box center [451, 220] width 531 height 354
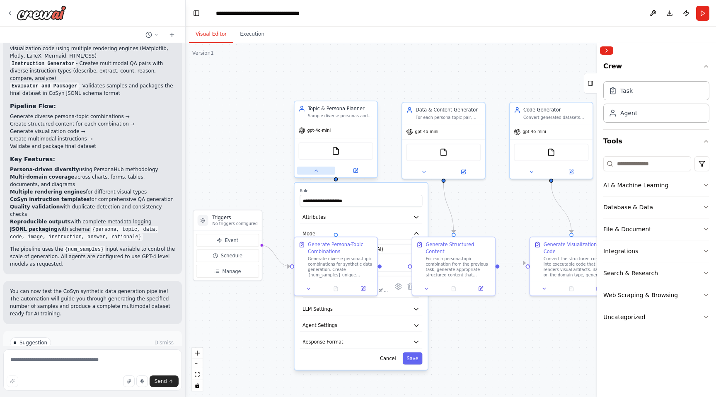
click at [313, 175] on button at bounding box center [316, 171] width 38 height 8
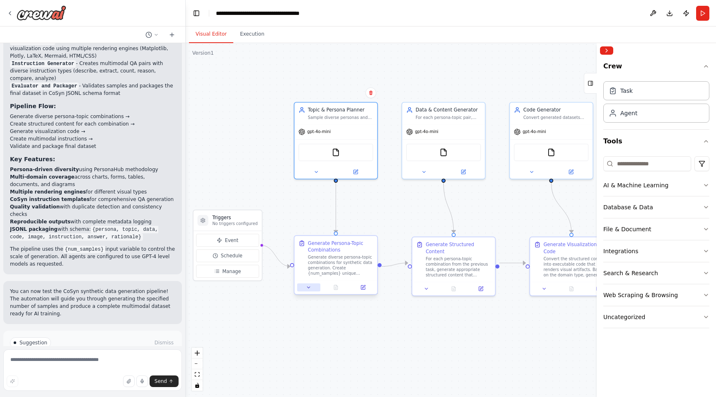
click at [310, 288] on icon at bounding box center [308, 287] width 5 height 5
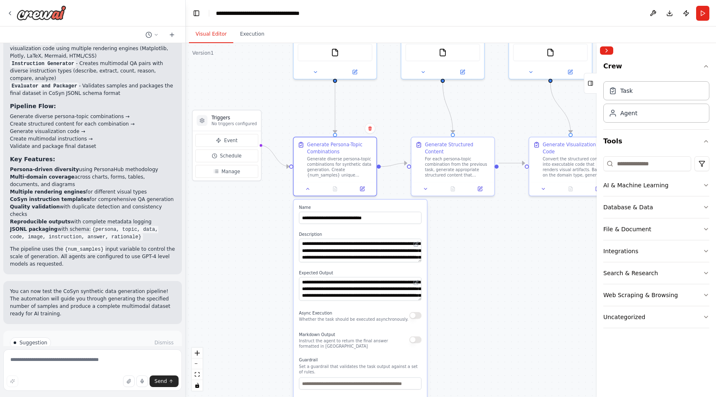
drag, startPoint x: 276, startPoint y: 316, endPoint x: 275, endPoint y: 209, distance: 107.4
click at [275, 209] on div ".deletable-edge-delete-btn { width: 20px; height: 20px; border: 0px solid #ffff…" at bounding box center [451, 220] width 531 height 354
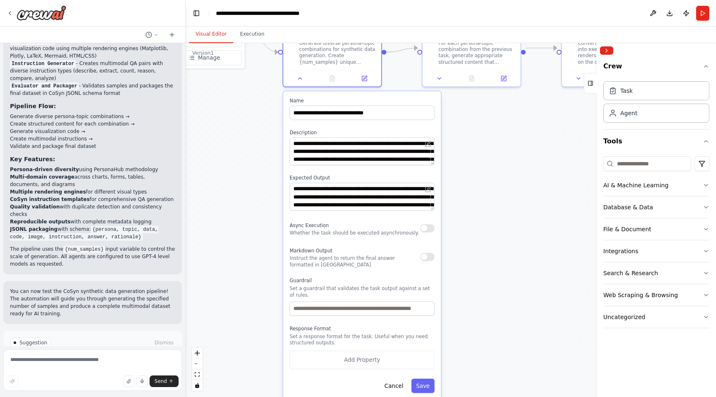
drag, startPoint x: 262, startPoint y: 301, endPoint x: 263, endPoint y: 205, distance: 96.2
click at [263, 205] on div ".deletable-edge-delete-btn { width: 20px; height: 20px; border: 0px solid #ffff…" at bounding box center [451, 220] width 531 height 354
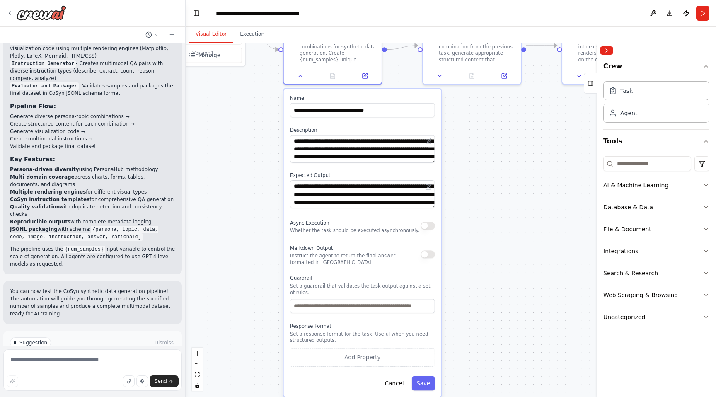
click at [137, 371] on button "Run Automation" at bounding box center [92, 377] width 165 height 13
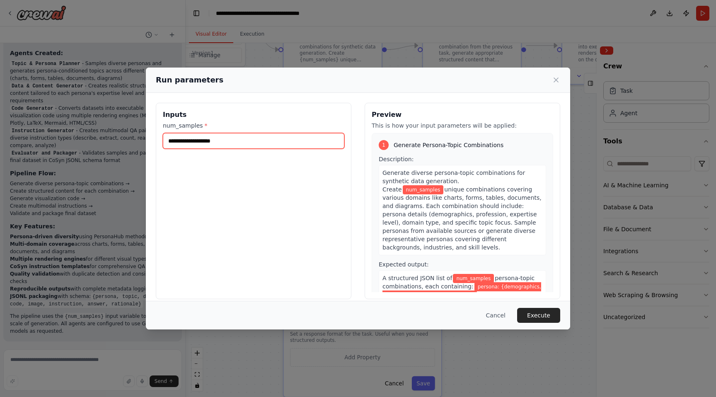
click at [266, 145] on input "num_samples *" at bounding box center [254, 141] width 182 height 16
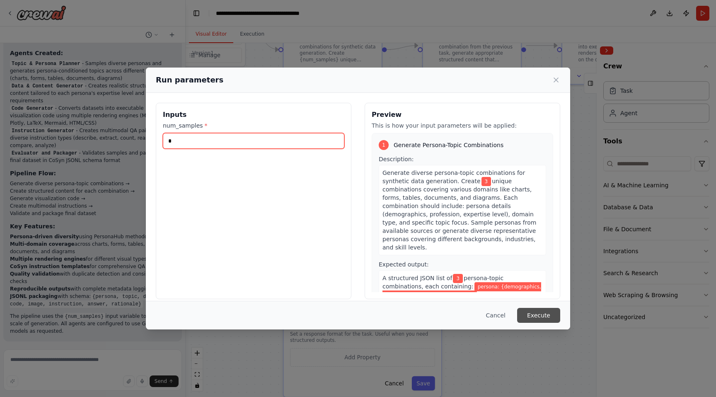
type input "*"
click at [536, 316] on button "Execute" at bounding box center [538, 315] width 43 height 15
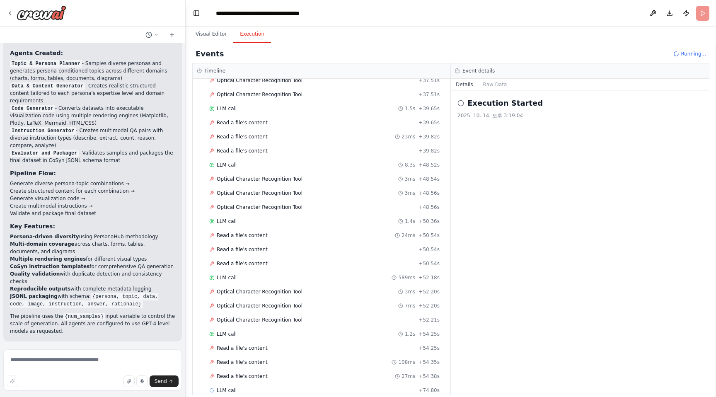
scroll to position [1474, 0]
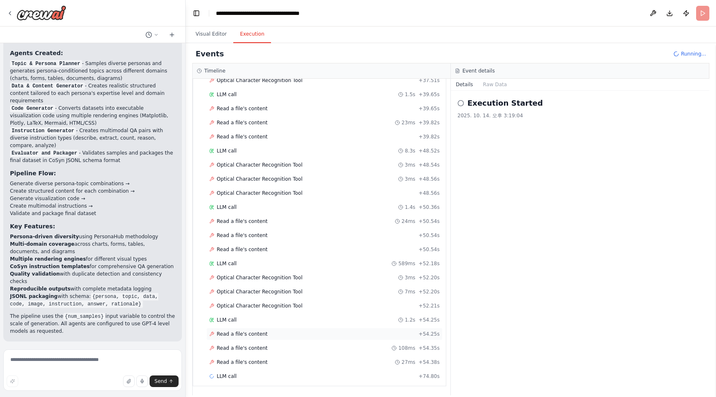
click at [238, 334] on span "Read a file's content" at bounding box center [242, 334] width 51 height 7
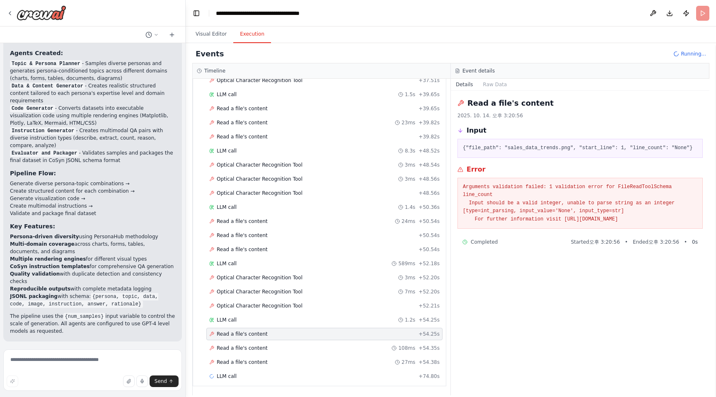
click at [238, 334] on span "Read a file's content" at bounding box center [242, 334] width 51 height 7
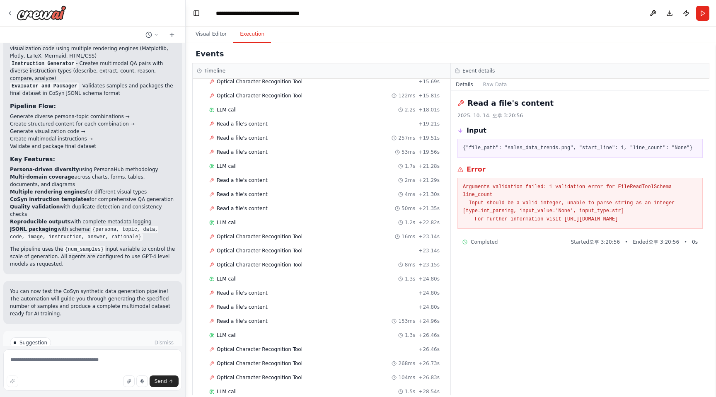
scroll to position [649, 0]
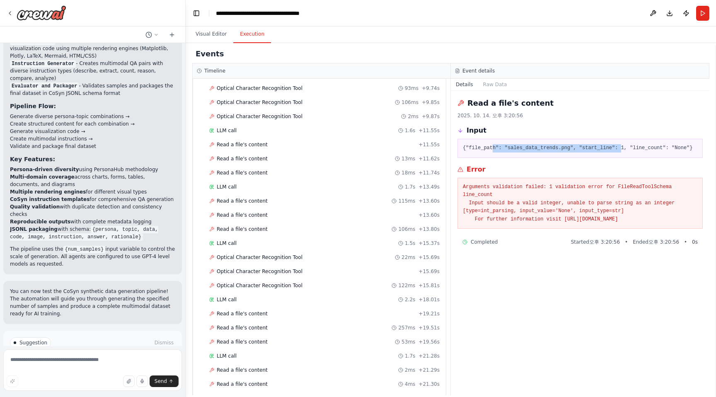
drag, startPoint x: 494, startPoint y: 148, endPoint x: 621, endPoint y: 150, distance: 126.4
click at [621, 150] on pre "{"file_path": "sales_data_trends.png", "start_line": 1, "line_count": "None"}" at bounding box center [580, 148] width 235 height 8
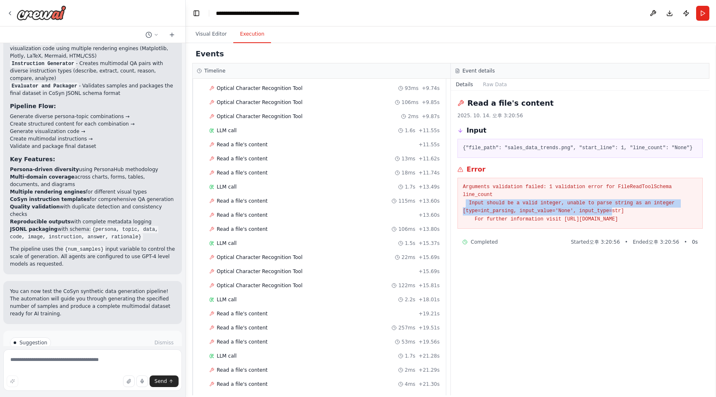
drag, startPoint x: 466, startPoint y: 204, endPoint x: 613, endPoint y: 208, distance: 147.2
click at [613, 208] on pre "Arguments validation failed: 1 validation error for FileReadToolSchema line_cou…" at bounding box center [580, 203] width 235 height 41
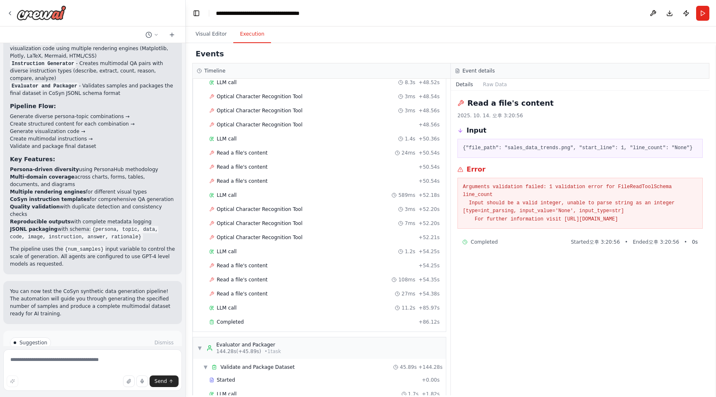
scroll to position [1603, 0]
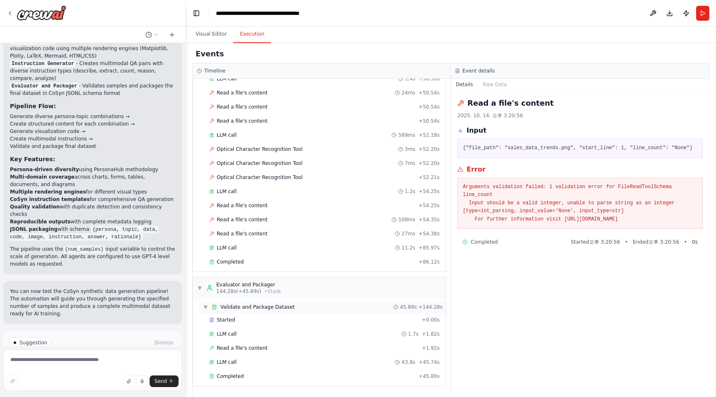
click at [284, 307] on span "Validate and Package Dataset" at bounding box center [258, 307] width 74 height 7
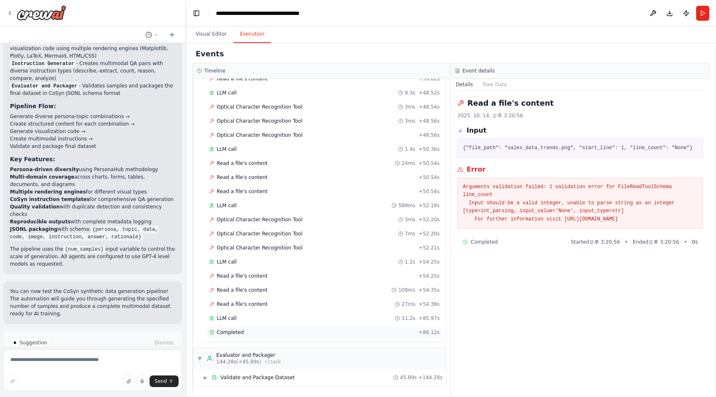
click at [266, 332] on div "Completed" at bounding box center [312, 332] width 206 height 7
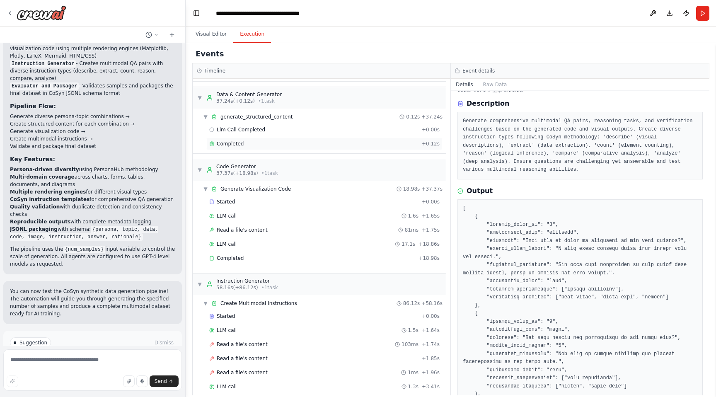
scroll to position [112, 0]
click at [284, 256] on div "Completed" at bounding box center [312, 257] width 206 height 7
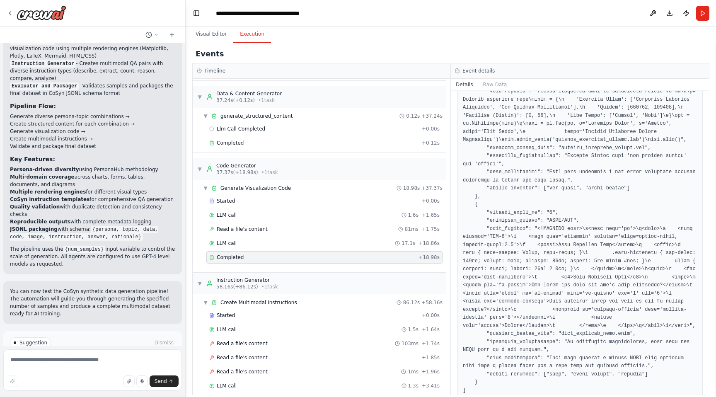
scroll to position [314, 0]
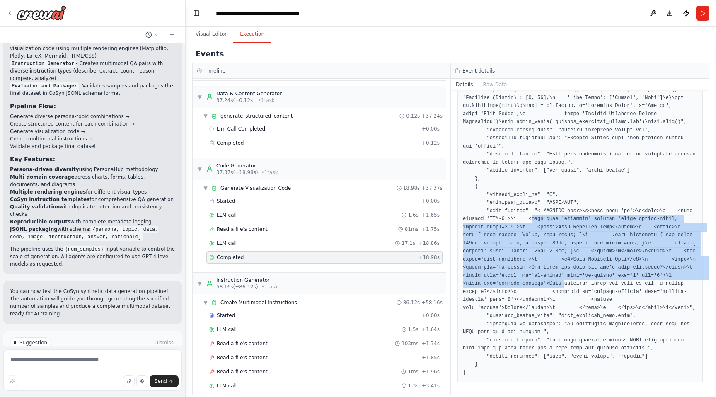
drag, startPoint x: 532, startPoint y: 219, endPoint x: 565, endPoint y: 280, distance: 69.7
click at [565, 280] on pre at bounding box center [580, 142] width 235 height 469
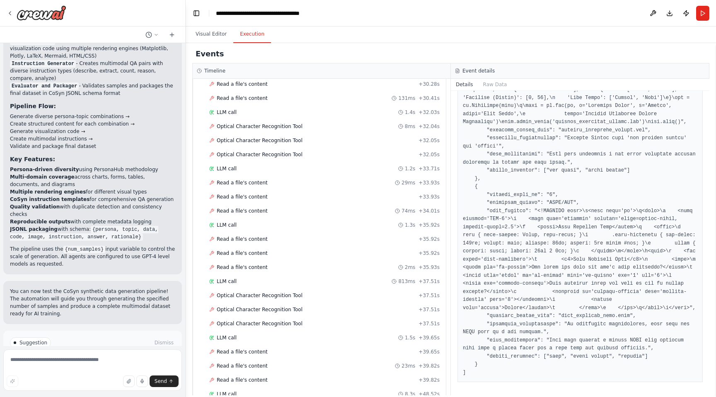
scroll to position [1532, 0]
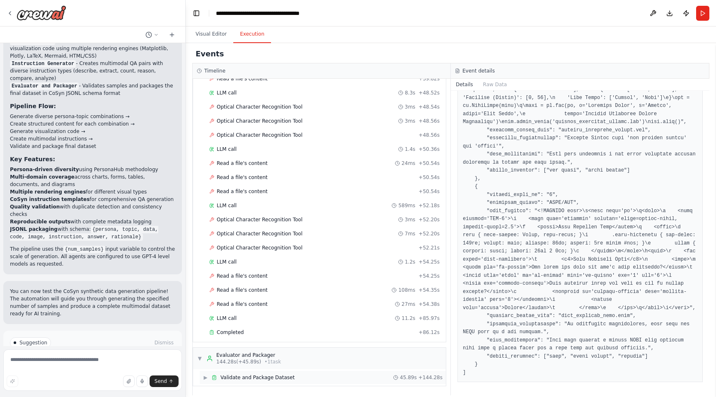
click at [280, 373] on div "▶ Validate and Package Dataset 45.89s + 144.28s" at bounding box center [323, 377] width 246 height 13
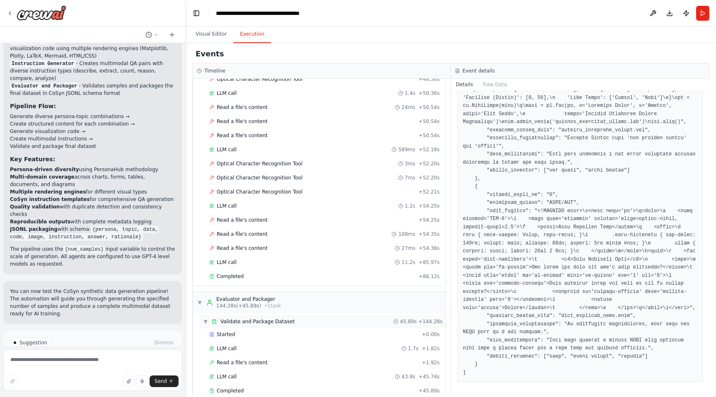
scroll to position [1603, 0]
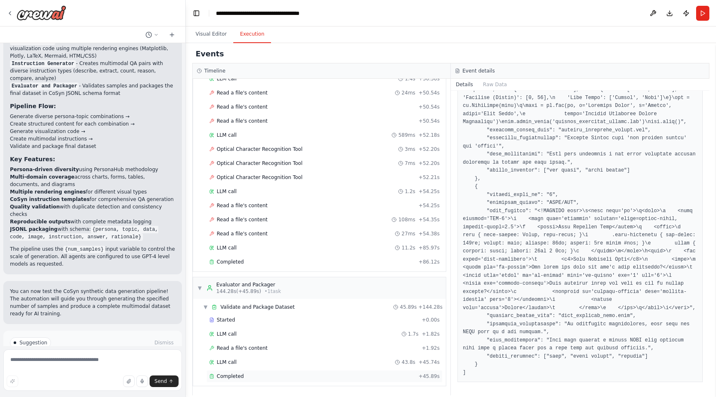
click at [320, 381] on div "Completed + 45.89s" at bounding box center [324, 376] width 236 height 12
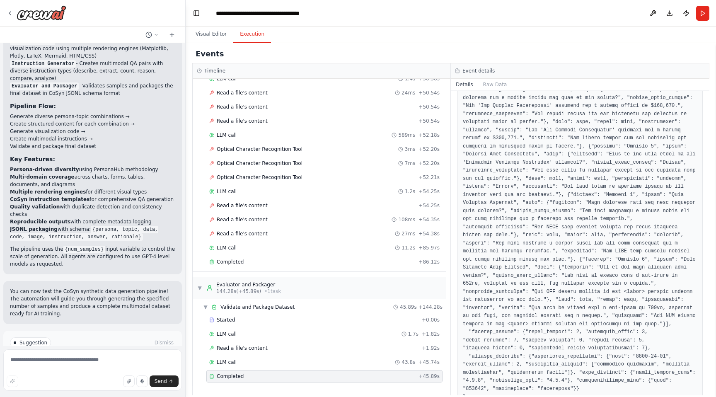
scroll to position [0, 0]
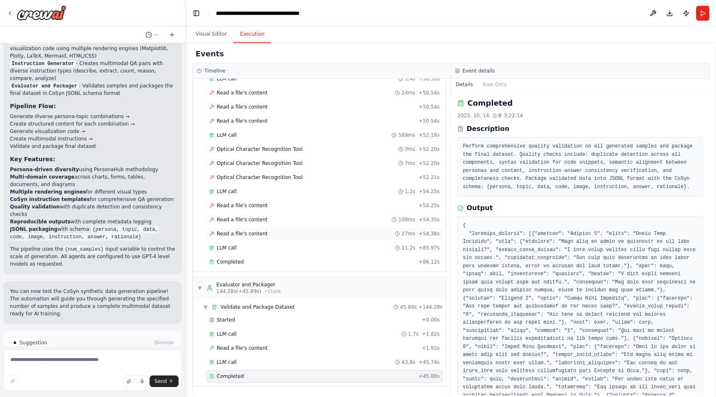
click at [346, 228] on div "Read a file's content 27ms + 54.38s" at bounding box center [324, 234] width 236 height 12
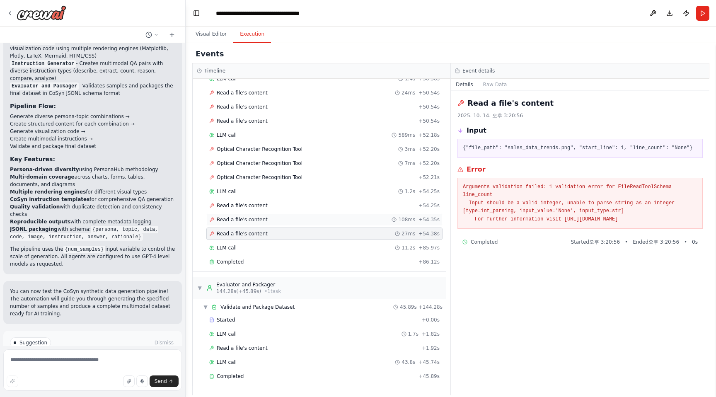
click at [338, 219] on div "Read a file's content 108ms + 54.35s" at bounding box center [324, 219] width 230 height 7
click at [333, 209] on div "Read a file's content + 54.25s" at bounding box center [324, 205] width 230 height 7
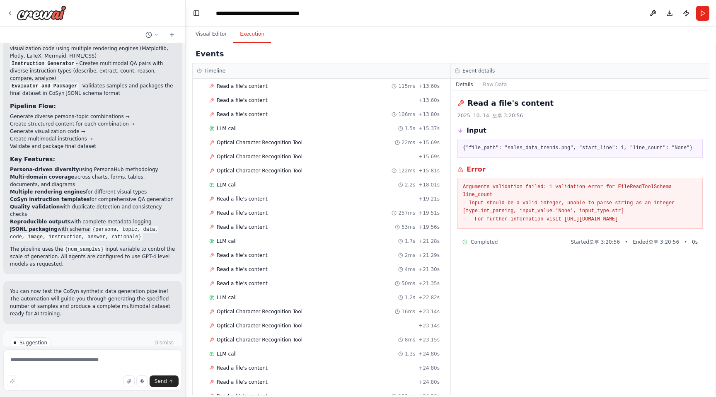
scroll to position [759, 0]
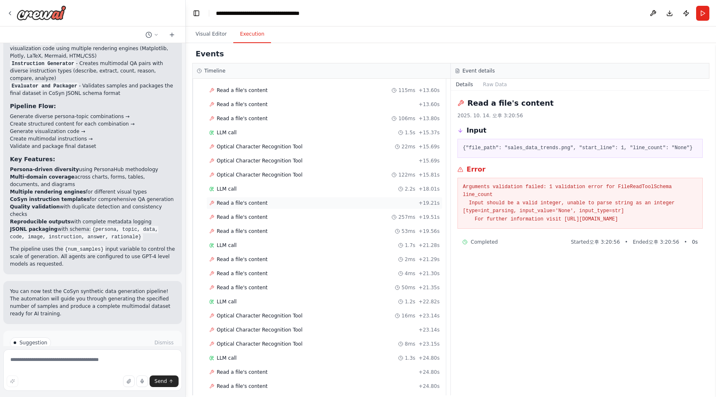
click at [308, 207] on div "Read a file's content + 19.21s" at bounding box center [324, 203] width 236 height 12
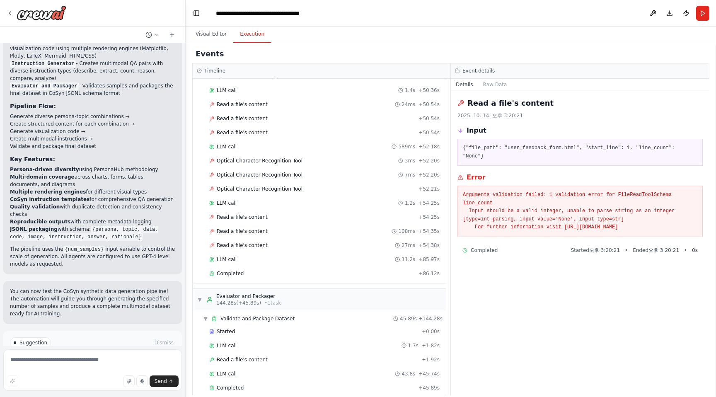
scroll to position [1603, 0]
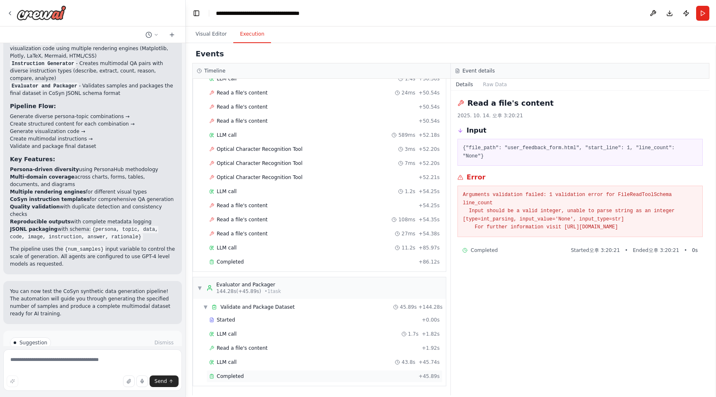
click at [295, 377] on div "Completed" at bounding box center [312, 376] width 206 height 7
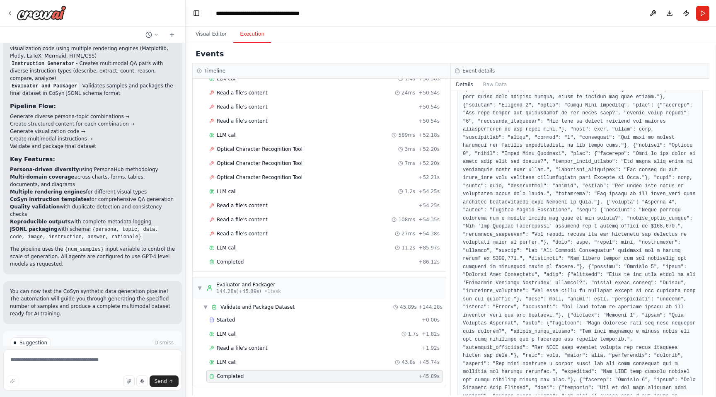
scroll to position [0, 0]
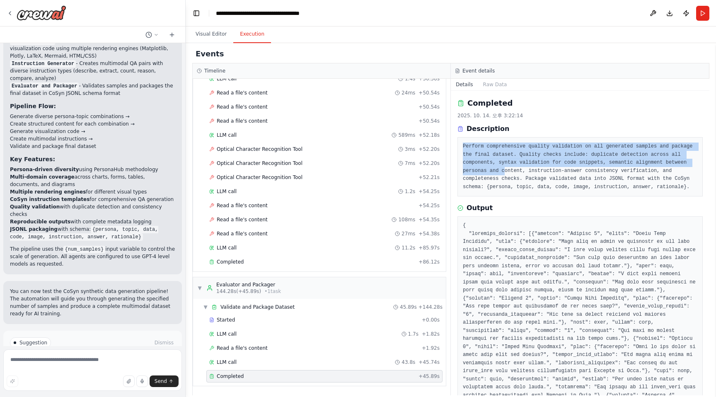
drag, startPoint x: 464, startPoint y: 145, endPoint x: 507, endPoint y: 175, distance: 51.9
click at [507, 175] on pre "Perform comprehensive quality validation on all generated samples and package t…" at bounding box center [580, 167] width 235 height 48
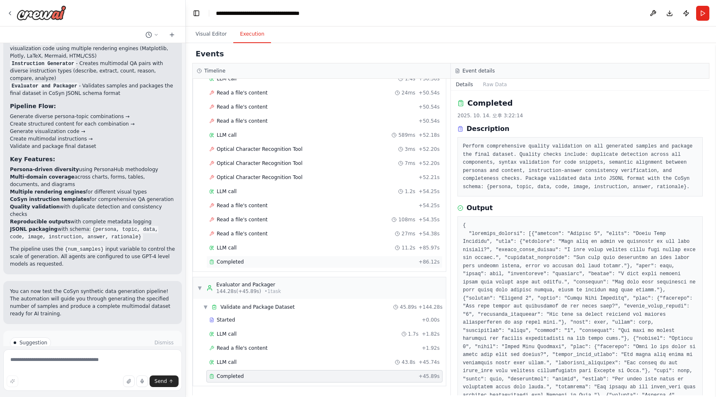
click at [350, 257] on div "Completed + 86.12s" at bounding box center [324, 262] width 236 height 12
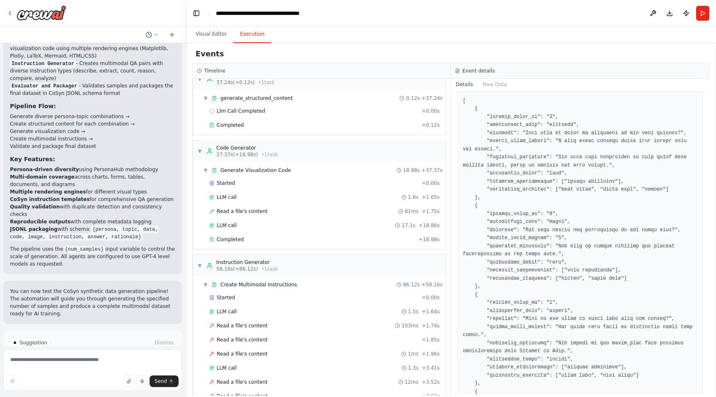
scroll to position [124, 0]
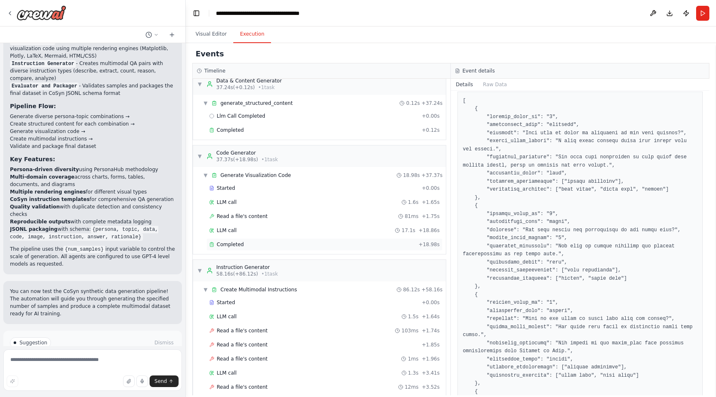
click at [357, 247] on div "Completed" at bounding box center [312, 244] width 206 height 7
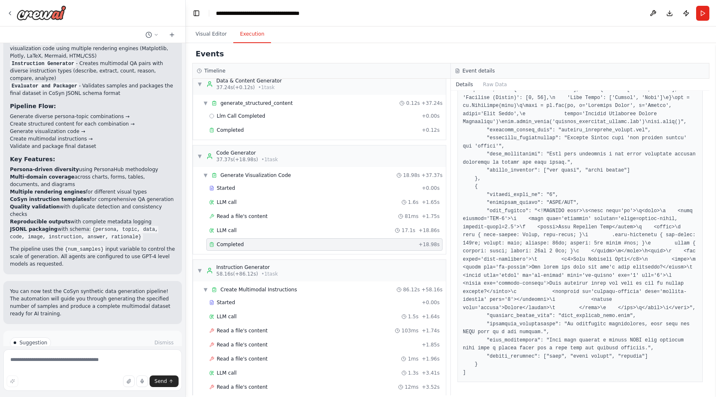
scroll to position [0, 0]
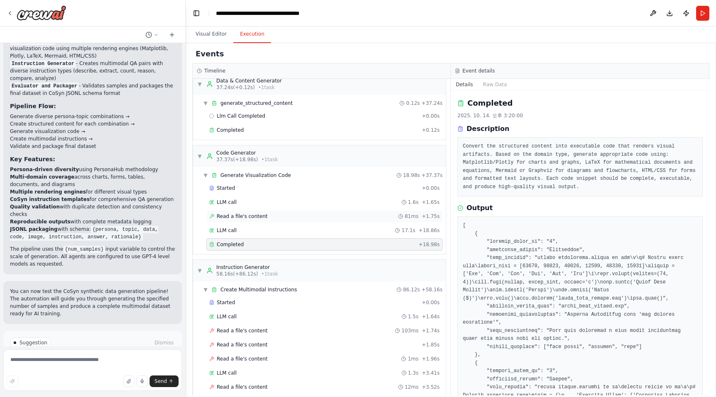
click at [317, 218] on div "Read a file's content 81ms + 1.75s" at bounding box center [324, 216] width 230 height 7
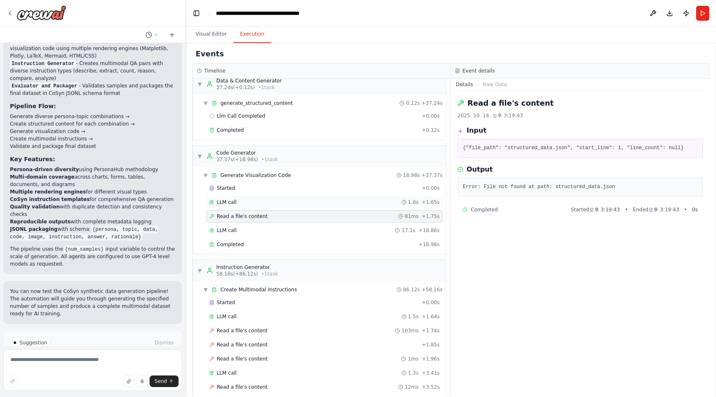
click at [313, 208] on div "LLM call 1.6s + 1.65s" at bounding box center [324, 202] width 236 height 12
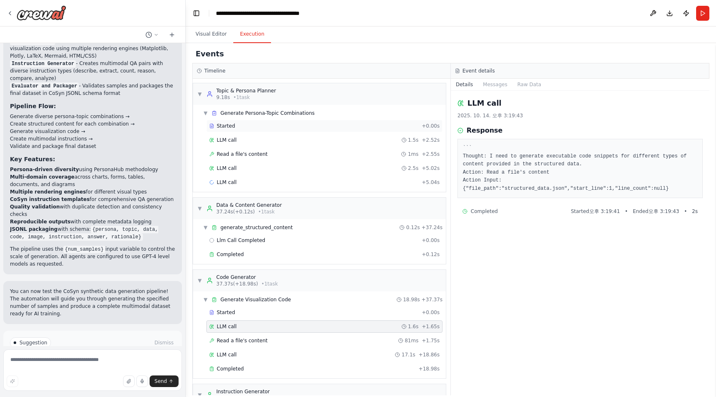
click at [315, 128] on div "Started" at bounding box center [313, 126] width 209 height 7
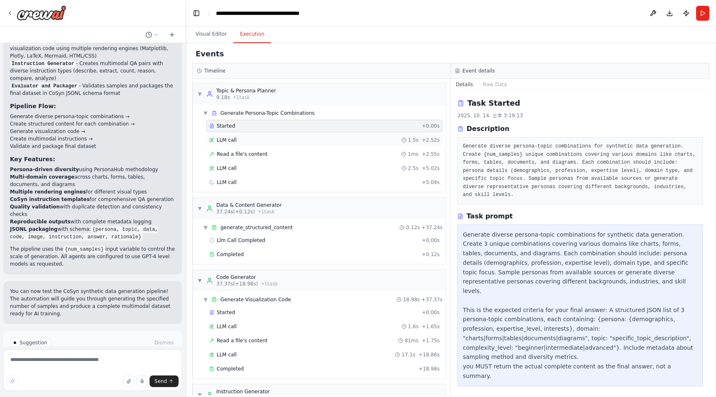
click at [306, 135] on div "LLM call 1.5s + 2.52s" at bounding box center [324, 140] width 236 height 12
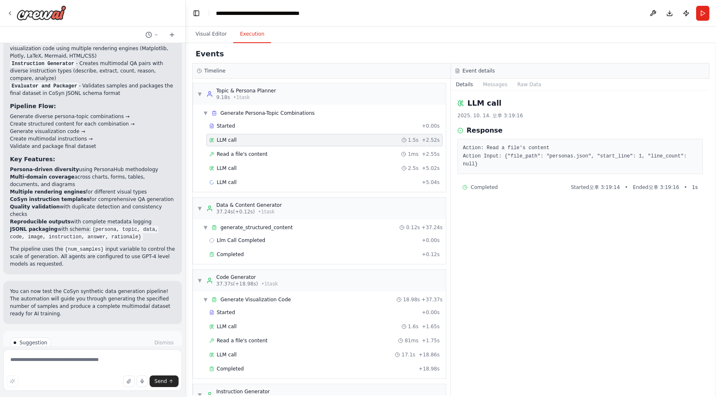
click at [301, 144] on div "LLM call 1.5s + 2.52s" at bounding box center [324, 140] width 236 height 12
click at [299, 151] on div "Read a file's content 1ms + 2.55s" at bounding box center [324, 154] width 230 height 7
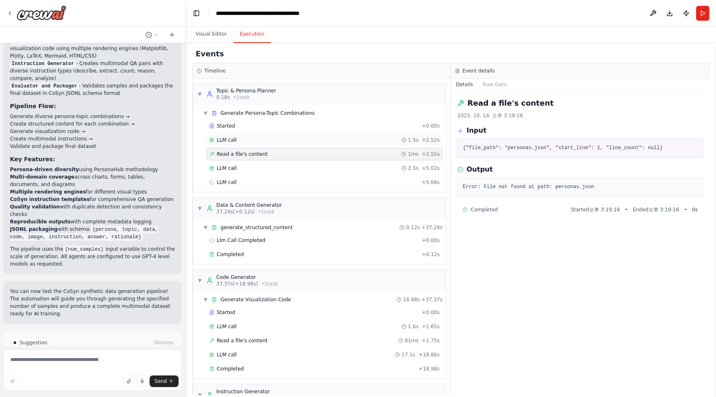
click at [308, 141] on div "LLM call 1.5s + 2.52s" at bounding box center [324, 140] width 230 height 7
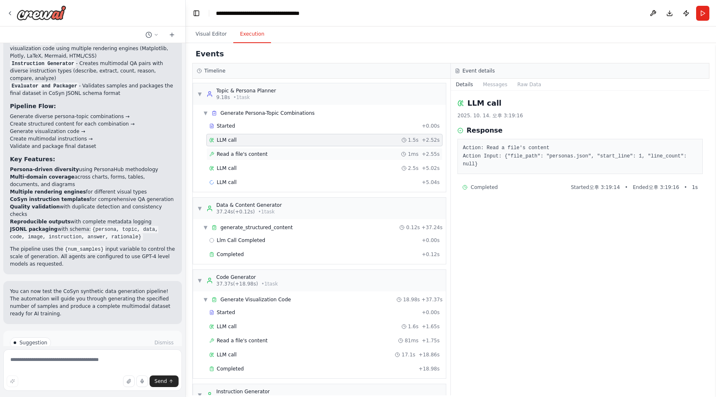
click at [301, 155] on div "Read a file's content 1ms + 2.55s" at bounding box center [324, 154] width 230 height 7
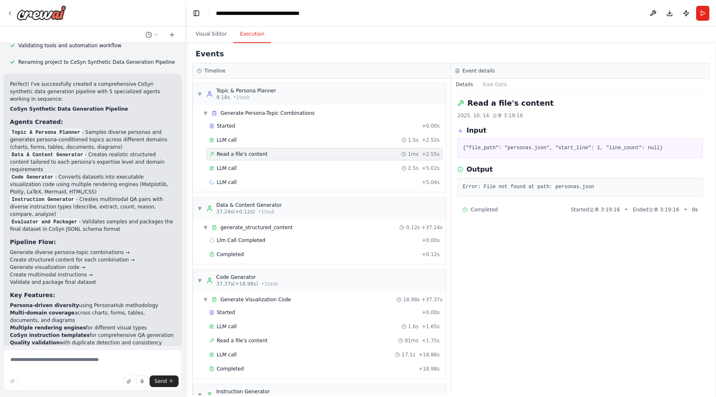
scroll to position [1099, 0]
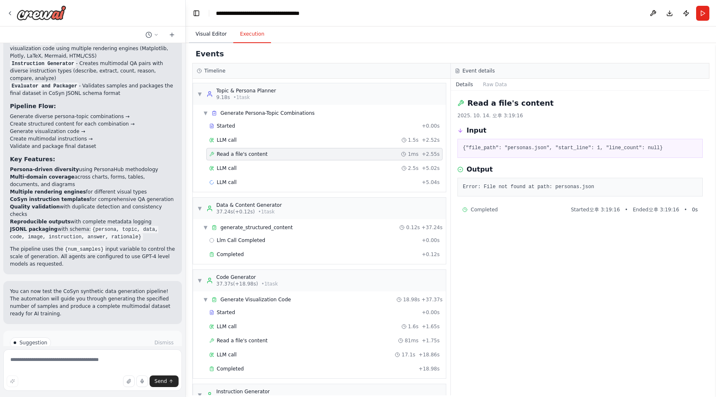
click at [222, 35] on button "Visual Editor" at bounding box center [211, 34] width 44 height 17
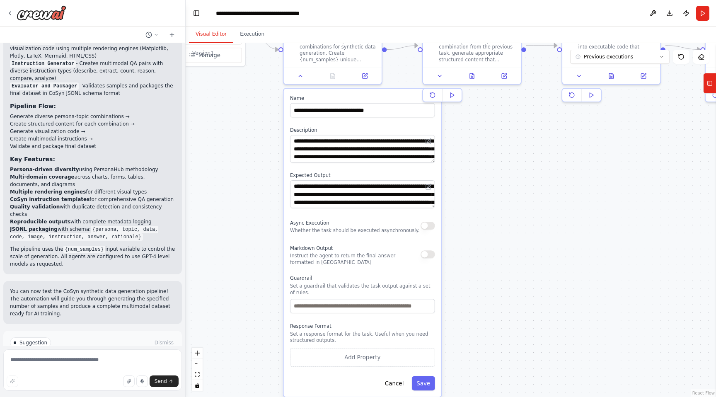
click at [255, 179] on div ".deletable-edge-delete-btn { width: 20px; height: 20px; border: 0px solid #ffff…" at bounding box center [451, 220] width 531 height 354
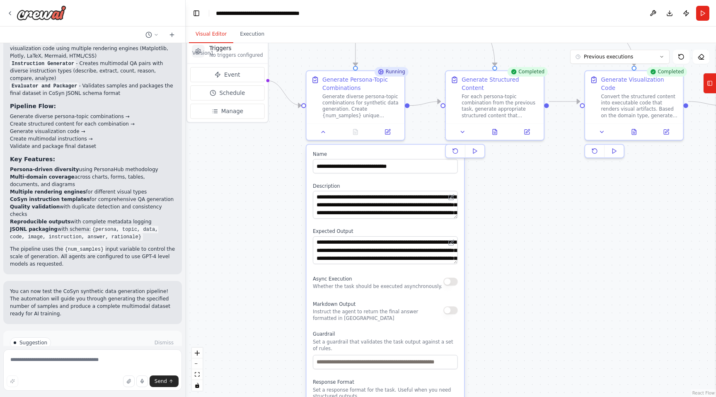
drag, startPoint x: 242, startPoint y: 289, endPoint x: 272, endPoint y: 355, distance: 72.2
click at [272, 355] on div ".deletable-edge-delete-btn { width: 20px; height: 20px; border: 0px solid #ffff…" at bounding box center [451, 220] width 531 height 354
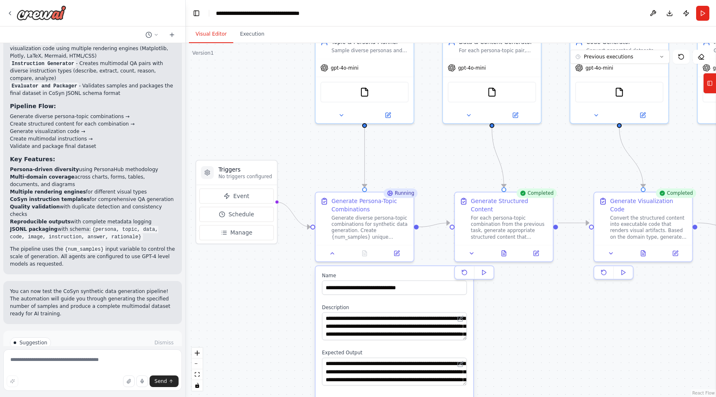
drag, startPoint x: 272, startPoint y: 204, endPoint x: 283, endPoint y: 338, distance: 134.8
click at [283, 338] on div ".deletable-edge-delete-btn { width: 20px; height: 20px; border: 0px solid #ffff…" at bounding box center [451, 220] width 531 height 354
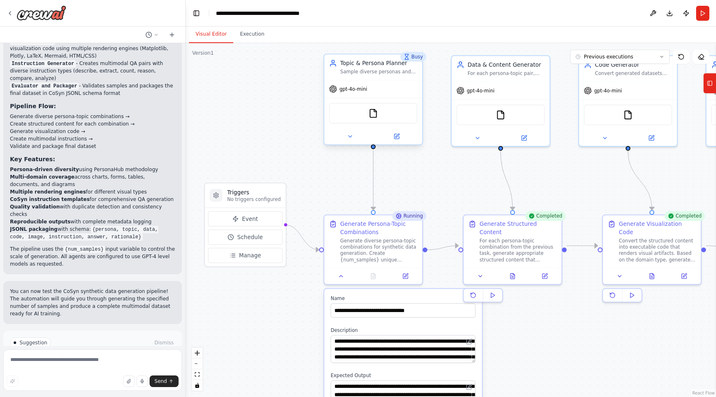
click at [381, 111] on div "FileReadTool" at bounding box center [373, 113] width 88 height 21
click at [375, 114] on img at bounding box center [374, 114] width 10 height 10
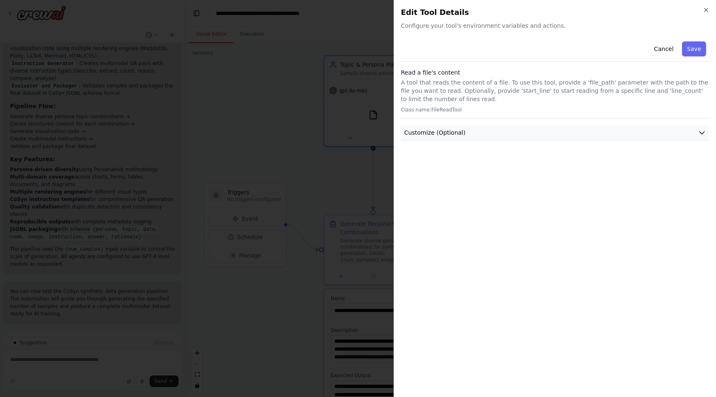
click at [696, 127] on button "Customize (Optional)" at bounding box center [555, 132] width 309 height 15
click at [649, 171] on div "Cancel Save Read a file's content A tool that reads the content of a file. To u…" at bounding box center [555, 214] width 309 height 352
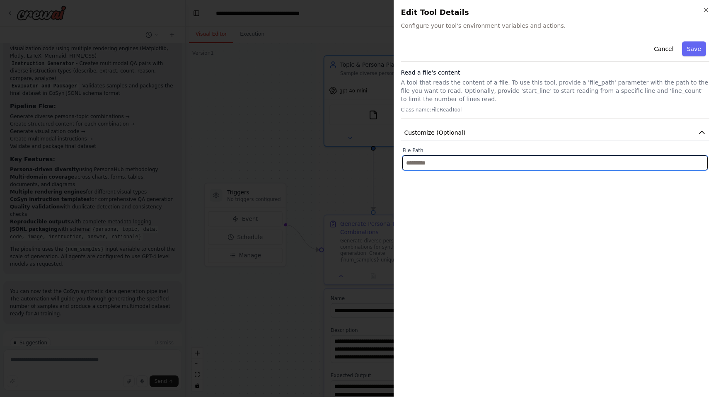
click at [633, 161] on input "text" at bounding box center [556, 162] width 306 height 15
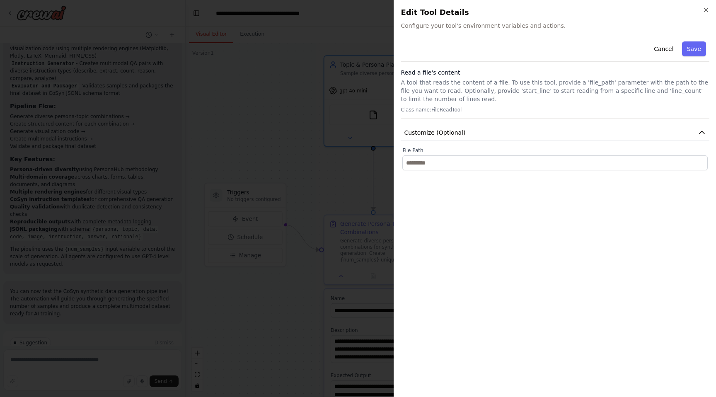
click at [695, 12] on h2 "Edit Tool Details" at bounding box center [555, 13] width 309 height 12
click at [704, 12] on icon "button" at bounding box center [706, 10] width 7 height 7
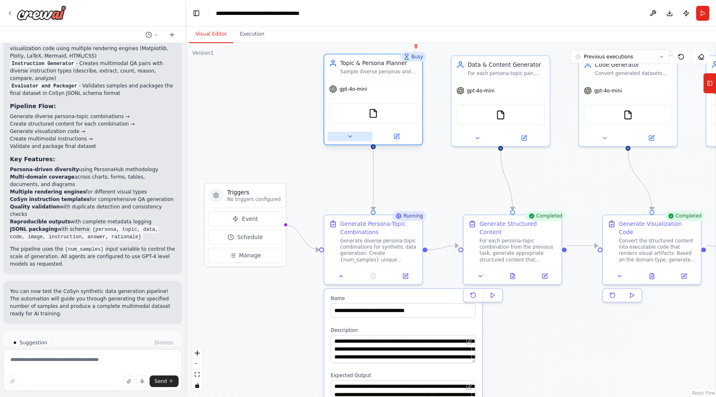
click at [359, 138] on button at bounding box center [349, 137] width 45 height 10
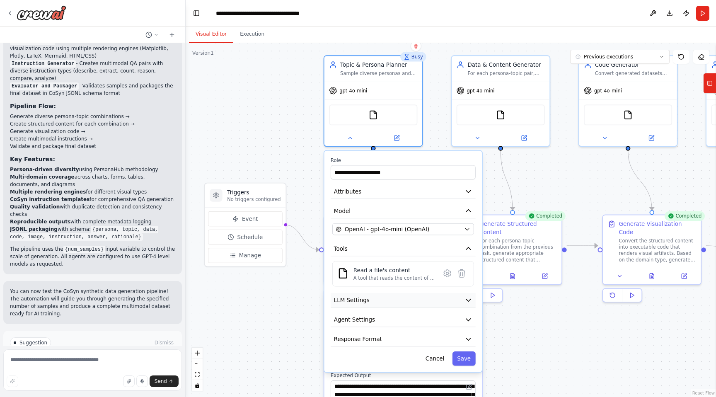
click at [415, 305] on button "LLM Settings" at bounding box center [403, 300] width 145 height 15
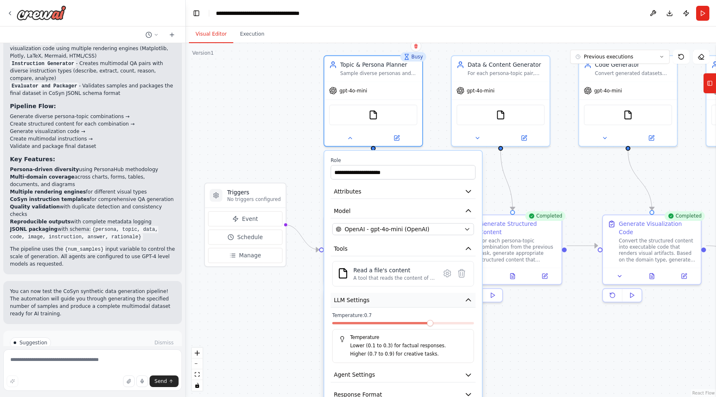
click at [415, 305] on button "LLM Settings" at bounding box center [403, 300] width 145 height 15
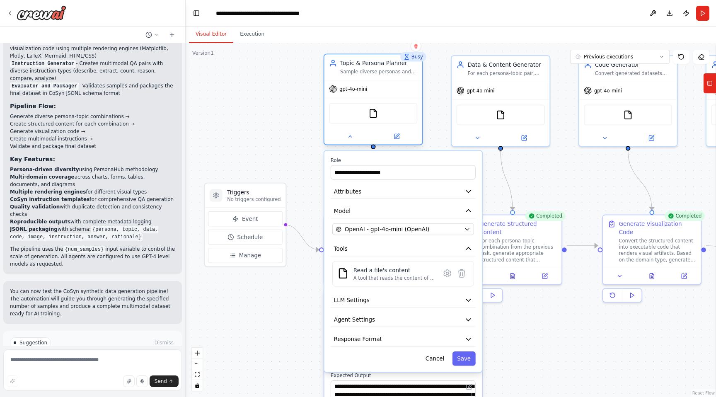
click at [352, 143] on div at bounding box center [374, 137] width 98 height 16
click at [351, 140] on button at bounding box center [349, 137] width 45 height 10
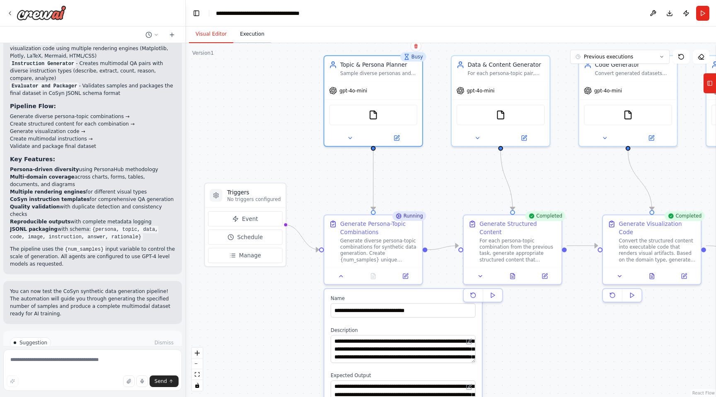
click at [252, 34] on button "Execution" at bounding box center [252, 34] width 38 height 17
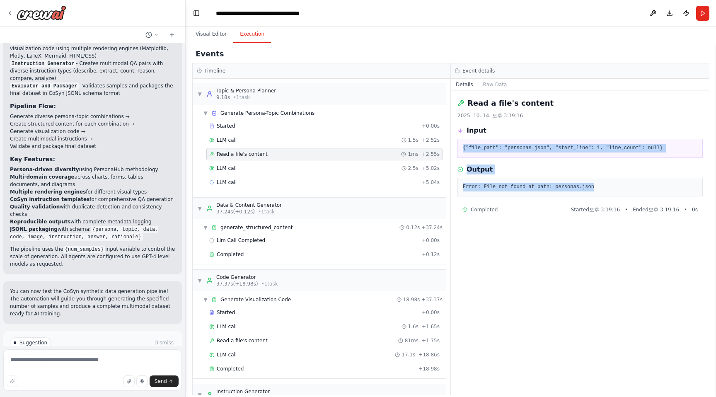
drag, startPoint x: 461, startPoint y: 145, endPoint x: 601, endPoint y: 191, distance: 147.7
click at [601, 191] on div "Read a file's content 2025. 10. 14. 오후 3:19:16 Input {"file_path": "personas.js…" at bounding box center [580, 243] width 259 height 305
click at [601, 191] on div "Error: File not found at path: personas.json" at bounding box center [580, 187] width 245 height 19
drag, startPoint x: 465, startPoint y: 102, endPoint x: 599, endPoint y: 189, distance: 159.8
click at [599, 189] on div "Read a file's content 2025. 10. 14. 오후 3:19:16 Input {"file_path": "personas.js…" at bounding box center [580, 243] width 259 height 305
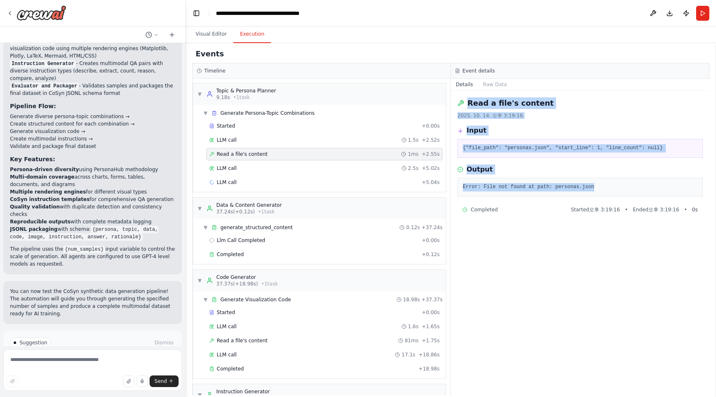
copy div "Read a file's content 2025. 10. 14. 오후 3:19:16 Input {"file_path": "personas.js…"
click at [196, 11] on button "Toggle Left Sidebar" at bounding box center [197, 13] width 12 height 12
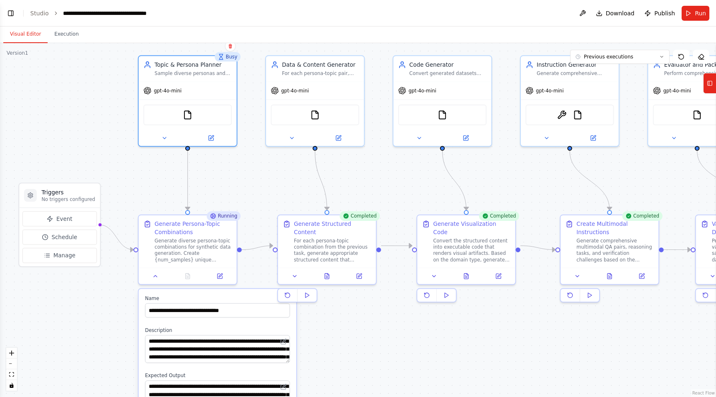
click at [30, 29] on button "Visual Editor" at bounding box center [25, 34] width 44 height 17
click at [11, 12] on button "Toggle Left Sidebar" at bounding box center [11, 13] width 12 height 12
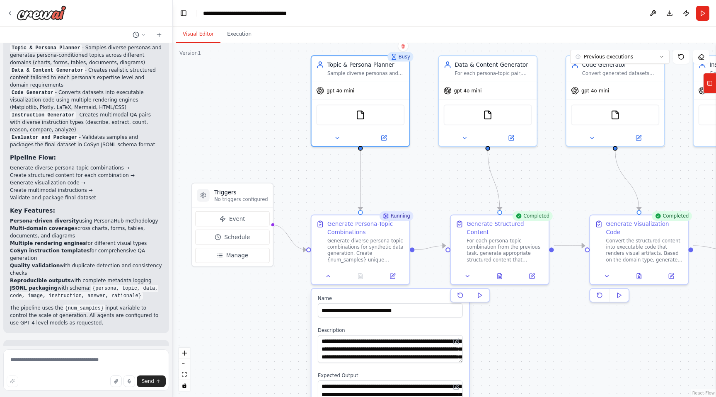
scroll to position [1202, 0]
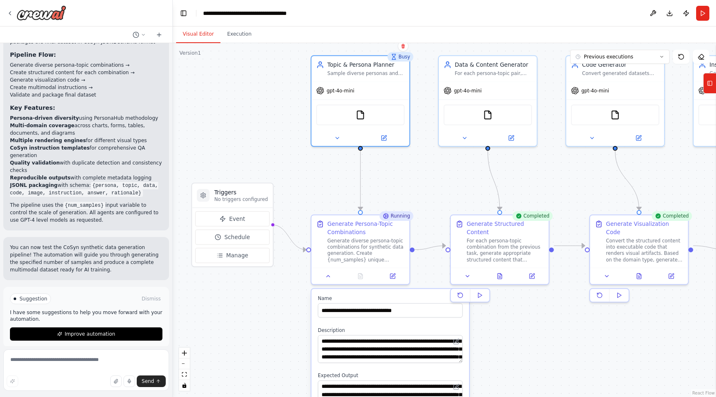
drag, startPoint x: 184, startPoint y: 82, endPoint x: 163, endPoint y: 83, distance: 21.2
click at [163, 83] on div "Create a Crew that replicates and automates the CoSyn synthetic data generation…" at bounding box center [358, 198] width 716 height 397
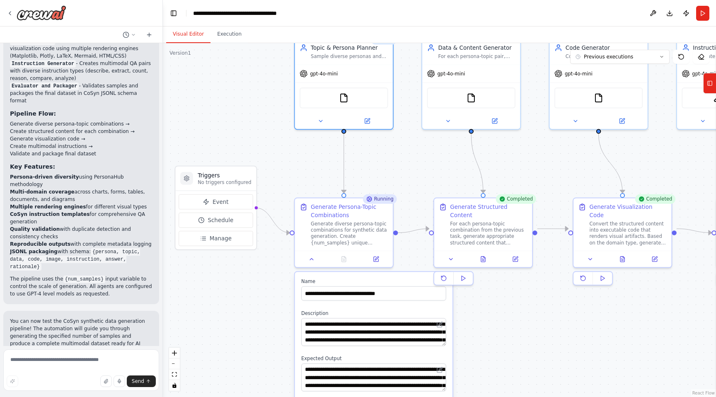
drag, startPoint x: 394, startPoint y: 198, endPoint x: 388, endPoint y: 181, distance: 18.2
click at [388, 181] on div ".deletable-edge-delete-btn { width: 20px; height: 20px; border: 0px solid #ffff…" at bounding box center [439, 220] width 553 height 354
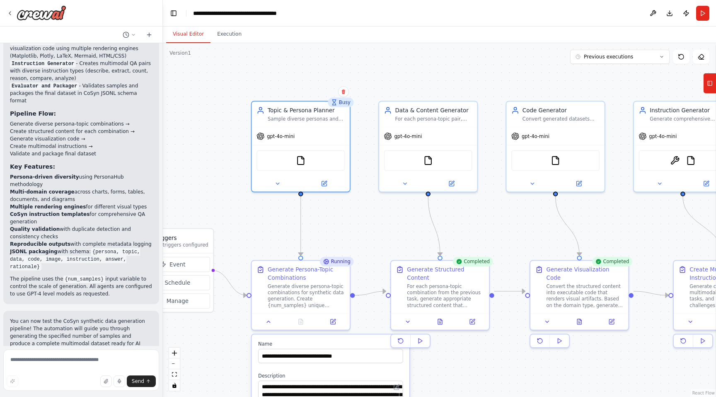
drag, startPoint x: 388, startPoint y: 181, endPoint x: 344, endPoint y: 243, distance: 76.2
click at [344, 243] on div ".deletable-edge-delete-btn { width: 20px; height: 20px; border: 0px solid #ffff…" at bounding box center [439, 220] width 553 height 354
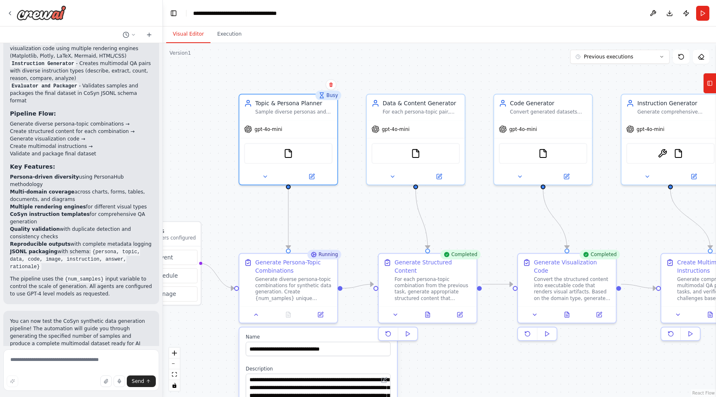
drag, startPoint x: 374, startPoint y: 218, endPoint x: 398, endPoint y: 205, distance: 27.5
click at [398, 205] on div ".deletable-edge-delete-btn { width: 20px; height: 20px; border: 0px solid #ffff…" at bounding box center [439, 220] width 553 height 354
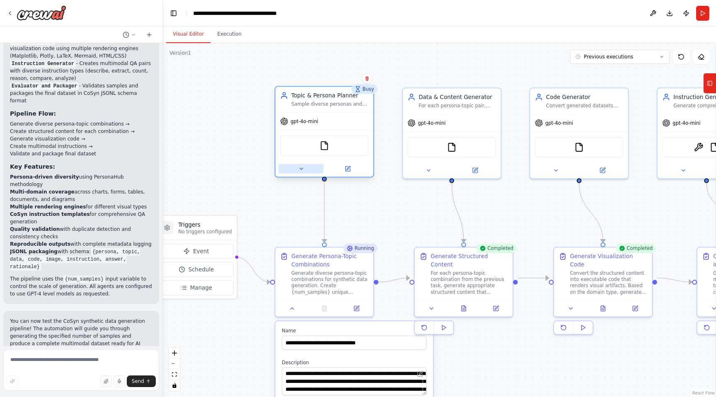
click at [311, 170] on button at bounding box center [301, 169] width 45 height 10
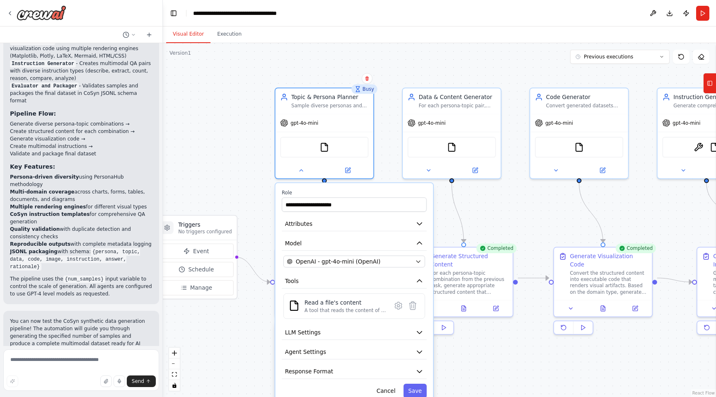
scroll to position [1225, 0]
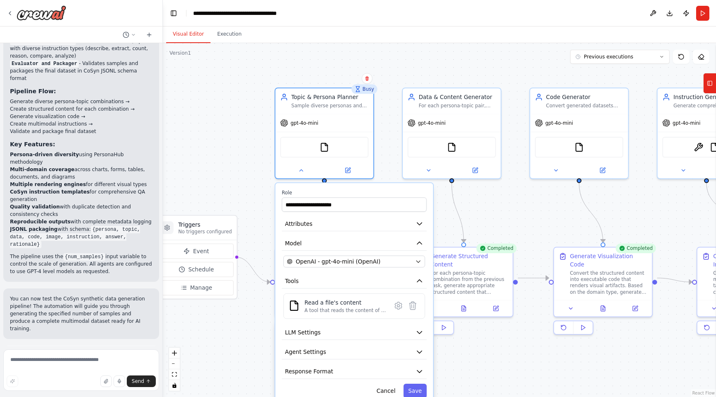
click at [225, 173] on div ".deletable-edge-delete-btn { width: 20px; height: 20px; border: 0px solid #ffff…" at bounding box center [439, 220] width 553 height 354
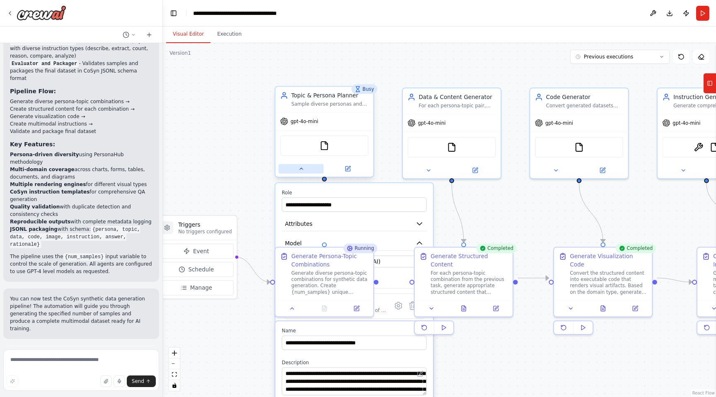
click at [296, 168] on button at bounding box center [301, 169] width 45 height 10
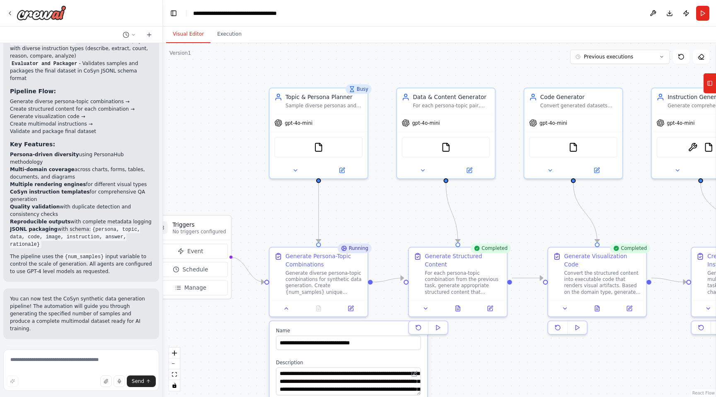
drag, startPoint x: 362, startPoint y: 204, endPoint x: 356, endPoint y: 204, distance: 5.8
click at [356, 204] on div ".deletable-edge-delete-btn { width: 20px; height: 20px; border: 0px solid #ffff…" at bounding box center [439, 220] width 553 height 354
click at [361, 90] on div "Busy" at bounding box center [359, 90] width 26 height 10
click at [397, 80] on div ".deletable-edge-delete-btn { width: 20px; height: 20px; border: 0px solid #ffff…" at bounding box center [439, 220] width 553 height 354
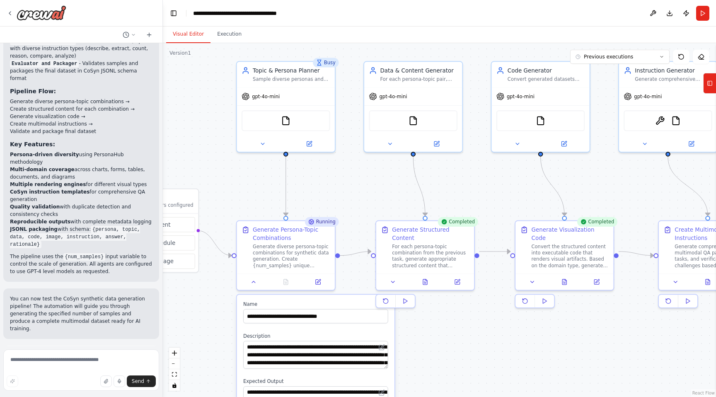
drag, startPoint x: 390, startPoint y: 93, endPoint x: 359, endPoint y: 68, distance: 40.7
click at [359, 68] on div ".deletable-edge-delete-btn { width: 20px; height: 20px; border: 0px solid #ffff…" at bounding box center [439, 220] width 553 height 354
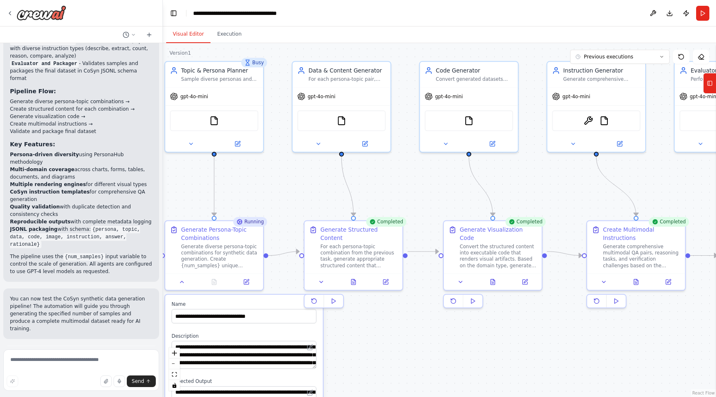
drag, startPoint x: 332, startPoint y: 188, endPoint x: 259, endPoint y: 187, distance: 73.4
click at [259, 187] on div ".deletable-edge-delete-btn { width: 20px; height: 20px; border: 0px solid #ffff…" at bounding box center [439, 220] width 553 height 354
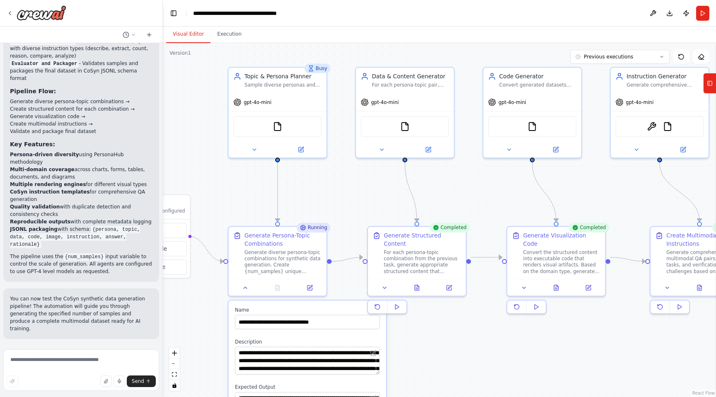
drag, startPoint x: 474, startPoint y: 187, endPoint x: 539, endPoint y: 193, distance: 65.8
click at [539, 193] on div ".deletable-edge-delete-btn { width: 20px; height: 20px; border: 0px solid #ffff…" at bounding box center [439, 220] width 553 height 354
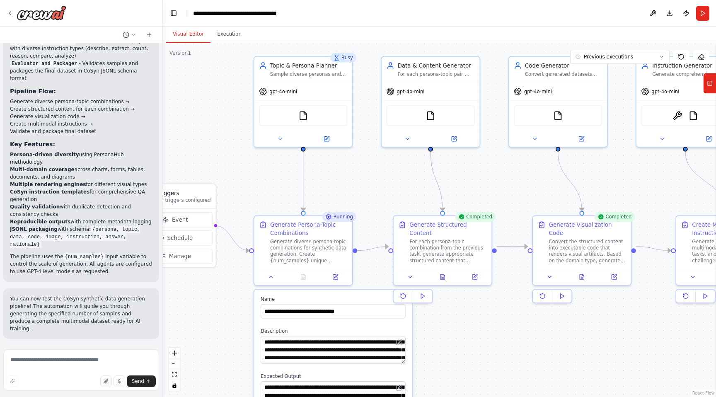
drag, startPoint x: 368, startPoint y: 196, endPoint x: 393, endPoint y: 184, distance: 27.4
click at [393, 185] on div ".deletable-edge-delete-btn { width: 20px; height: 20px; border: 0px solid #ffff…" at bounding box center [439, 220] width 553 height 354
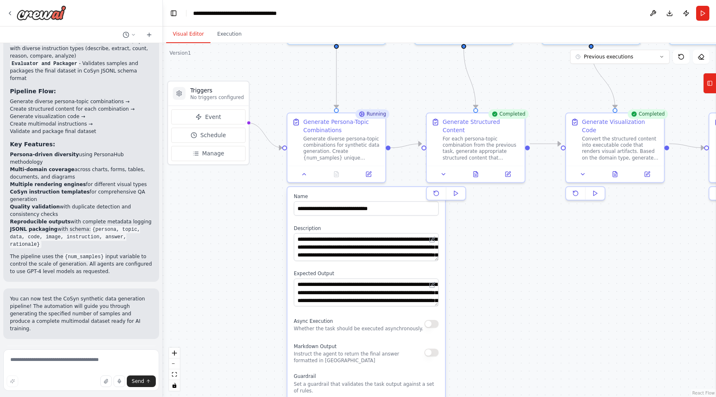
drag, startPoint x: 357, startPoint y: 173, endPoint x: 380, endPoint y: 44, distance: 130.4
click at [380, 44] on div ".deletable-edge-delete-btn { width: 20px; height: 20px; border: 0px solid #ffff…" at bounding box center [439, 220] width 553 height 354
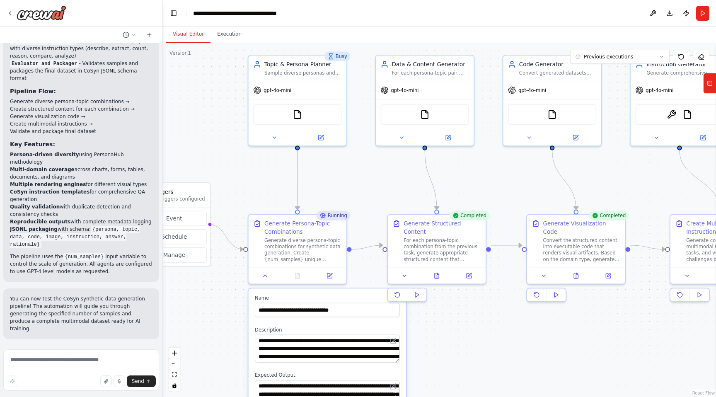
drag, startPoint x: 383, startPoint y: 67, endPoint x: 354, endPoint y: 194, distance: 130.4
click at [354, 194] on div ".deletable-edge-delete-btn { width: 20px; height: 20px; border: 0px solid #ffff…" at bounding box center [439, 220] width 553 height 354
click at [274, 136] on icon at bounding box center [274, 136] width 3 height 2
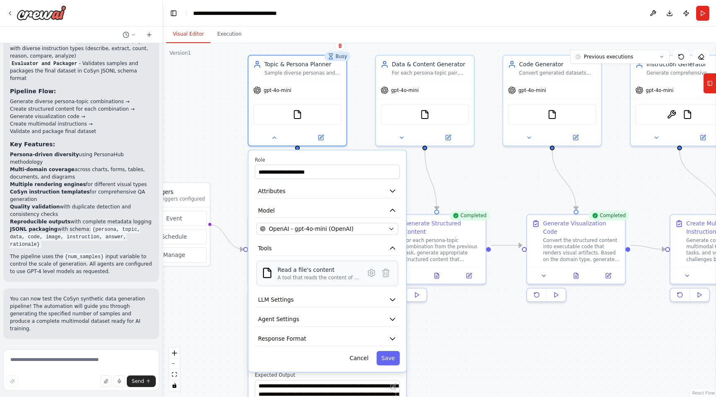
click at [293, 267] on div "Read a file's content" at bounding box center [319, 270] width 82 height 8
click at [370, 274] on icon at bounding box center [371, 272] width 7 height 7
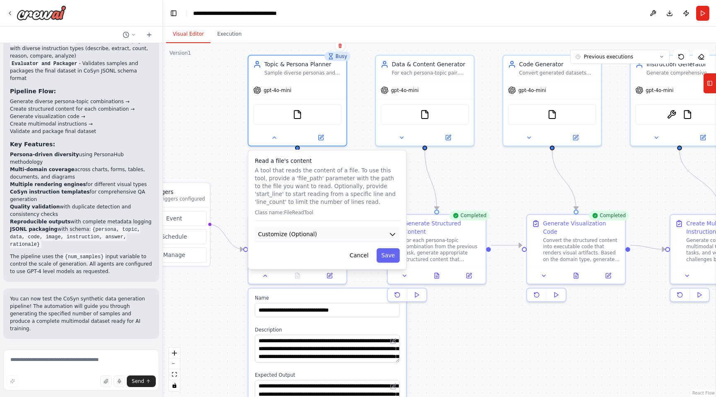
click at [389, 234] on icon "button" at bounding box center [393, 234] width 8 height 8
click at [390, 235] on icon "button" at bounding box center [393, 234] width 8 height 8
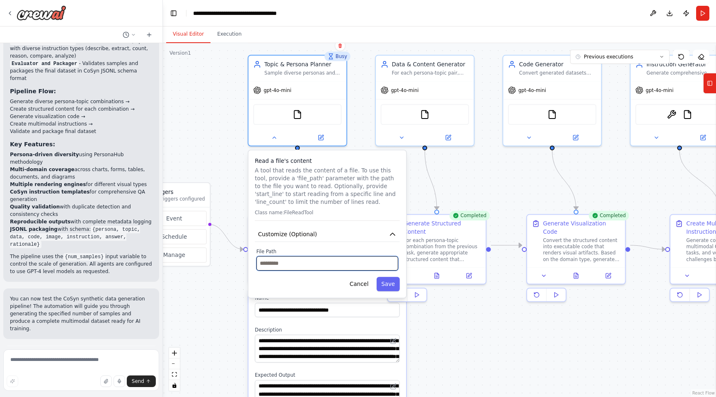
click at [338, 269] on input "text" at bounding box center [328, 263] width 142 height 15
paste input "**********"
type input "**********"
click at [381, 280] on button "Save" at bounding box center [388, 284] width 23 height 15
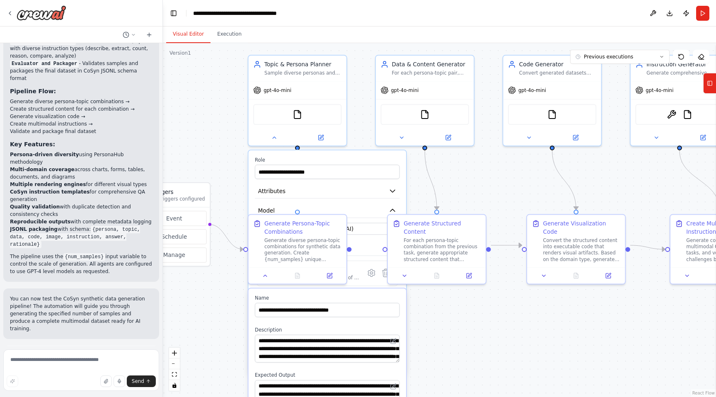
click at [439, 186] on div ".deletable-edge-delete-btn { width: 20px; height: 20px; border: 0px solid #ffff…" at bounding box center [439, 220] width 553 height 354
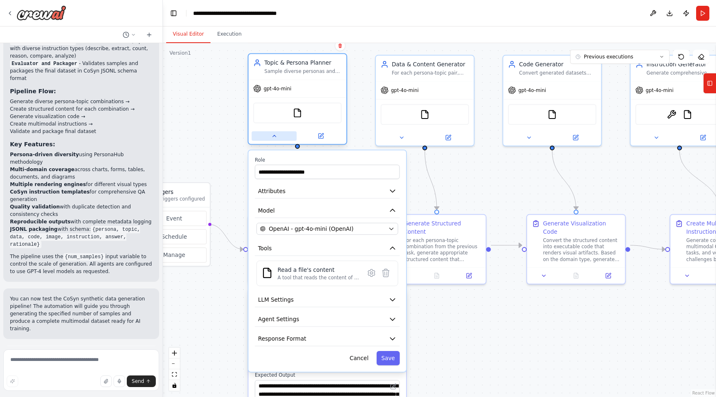
click at [279, 137] on button at bounding box center [274, 136] width 45 height 10
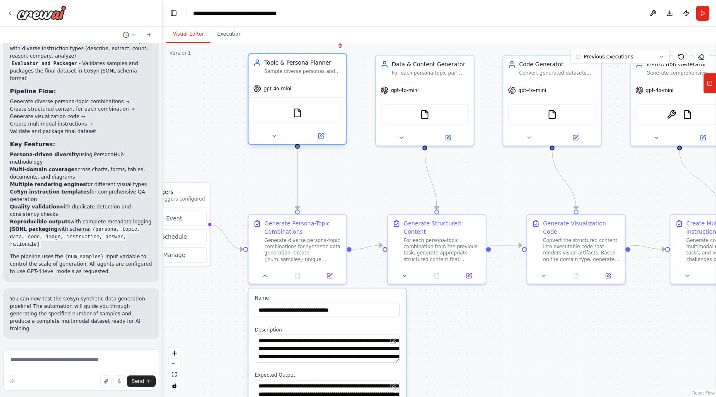
click at [306, 114] on div "FileReadTool" at bounding box center [297, 113] width 88 height 21
click at [267, 136] on button at bounding box center [274, 136] width 45 height 10
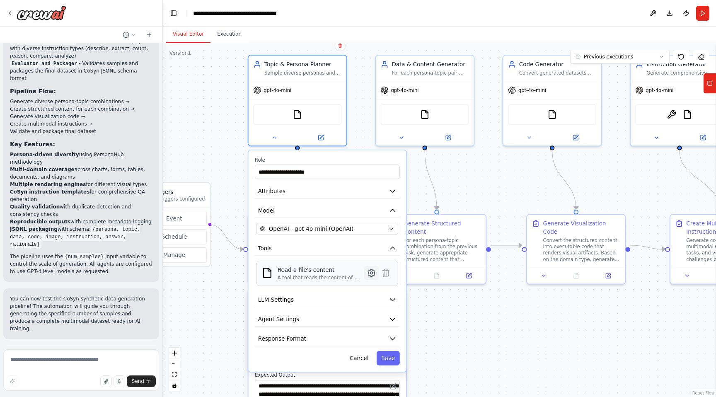
click at [369, 272] on icon at bounding box center [371, 272] width 7 height 7
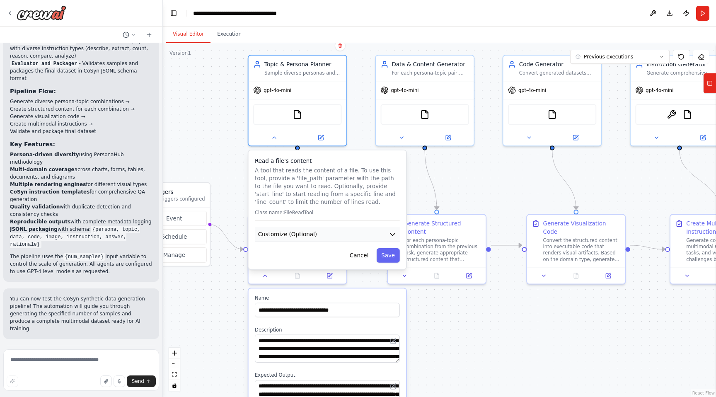
click at [387, 238] on button "Customize (Optional)" at bounding box center [327, 234] width 145 height 15
click at [390, 237] on icon "button" at bounding box center [393, 234] width 8 height 8
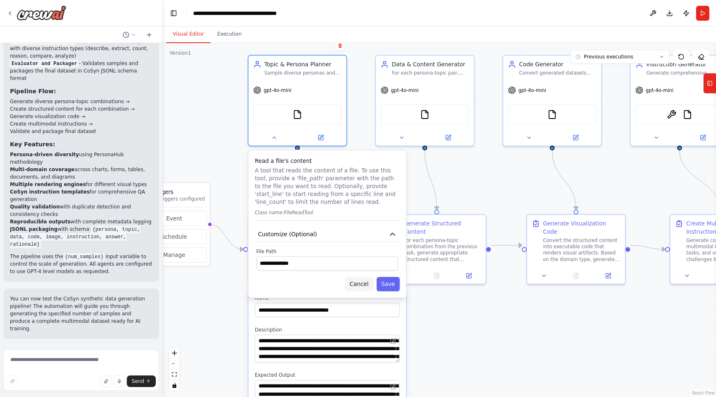
click at [365, 286] on button "Cancel" at bounding box center [359, 284] width 29 height 15
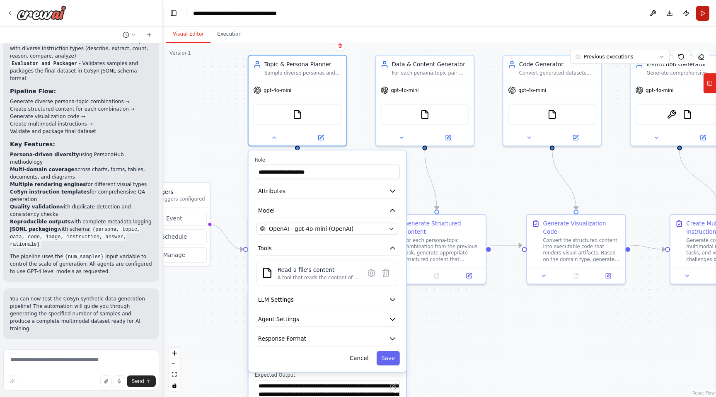
click at [700, 13] on button "Run" at bounding box center [702, 13] width 13 height 15
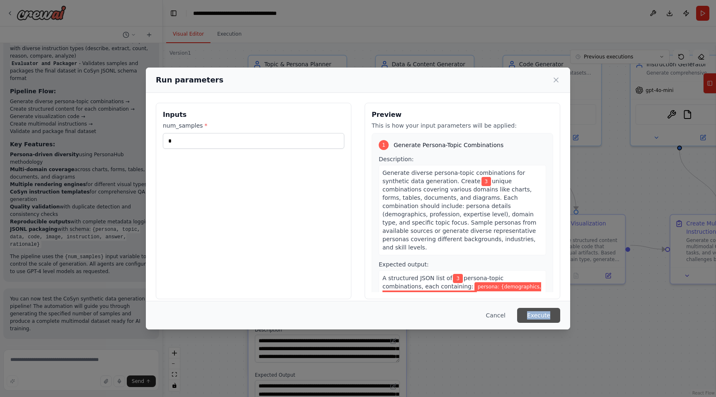
click at [533, 317] on button "Execute" at bounding box center [538, 315] width 43 height 15
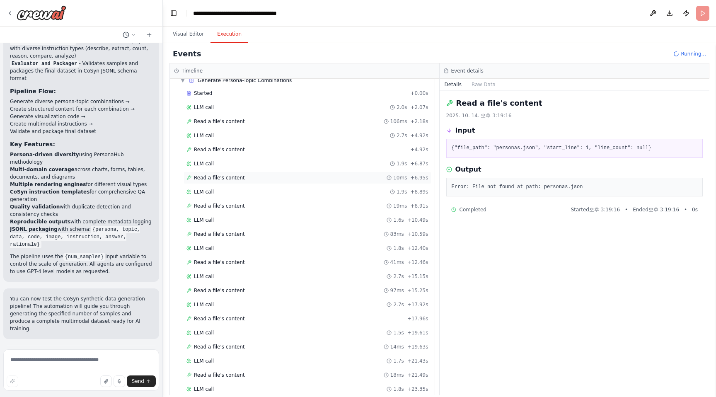
scroll to position [0, 0]
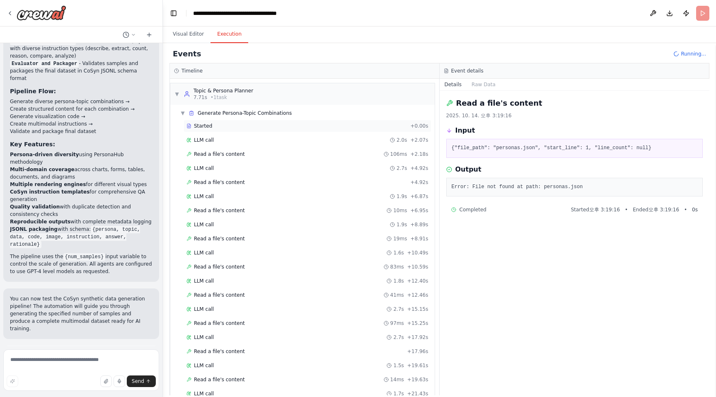
click at [289, 124] on div "Started" at bounding box center [297, 126] width 221 height 7
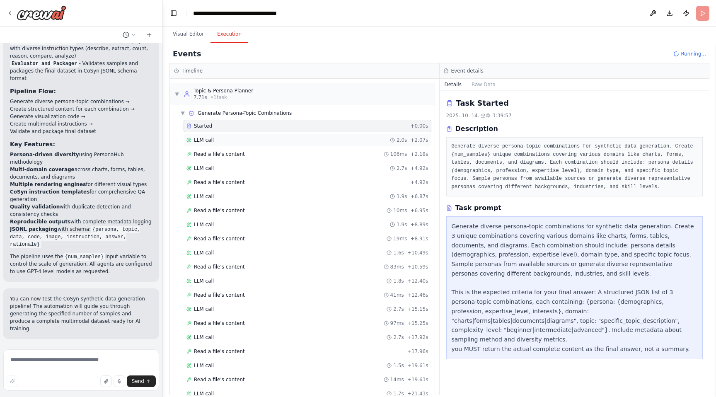
click at [285, 137] on div "LLM call 2.0s + 2.07s" at bounding box center [308, 140] width 242 height 7
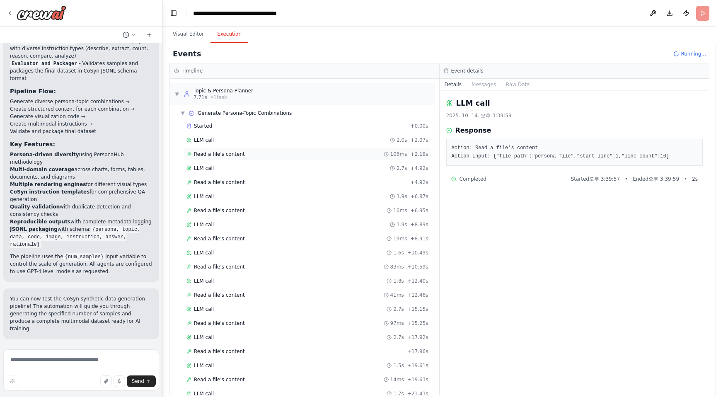
click at [285, 149] on div "Read a file's content 106ms + 2.18s" at bounding box center [308, 154] width 248 height 12
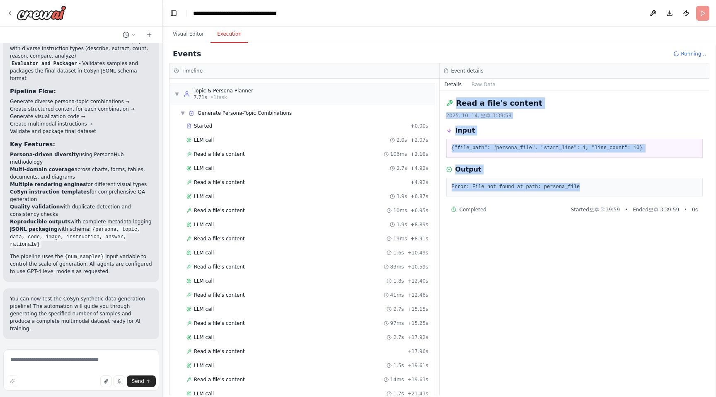
drag, startPoint x: 447, startPoint y: 104, endPoint x: 584, endPoint y: 186, distance: 159.3
click at [584, 186] on div "Read a file's content 2025. 10. 14. 오후 3:39:59 Input {"file_path": "persona_fil…" at bounding box center [575, 243] width 270 height 305
copy div "Read a file's content 2025. 10. 14. 오후 3:39:59 Input {"file_path": "persona_fil…"
click at [508, 109] on div "Read a file's content 2025. 10. 14. 오후 3:39:59" at bounding box center [574, 108] width 257 height 22
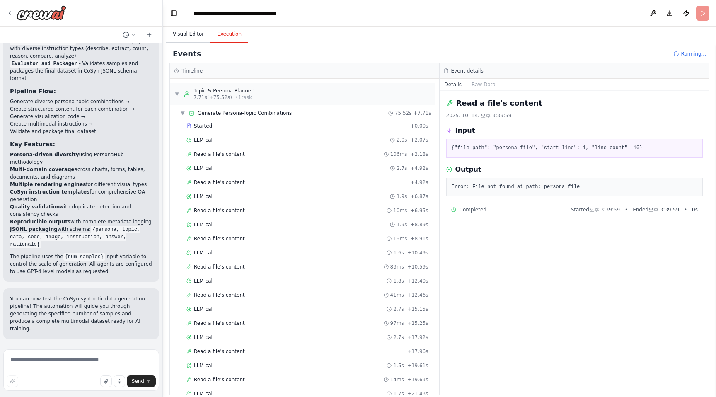
click at [199, 36] on button "Visual Editor" at bounding box center [188, 34] width 44 height 17
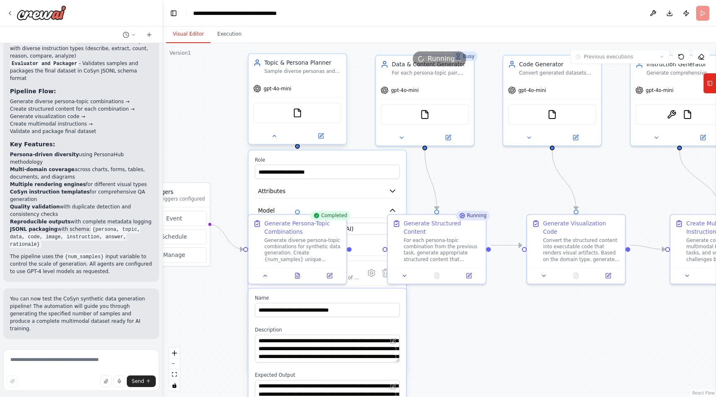
click at [274, 143] on div at bounding box center [298, 136] width 98 height 16
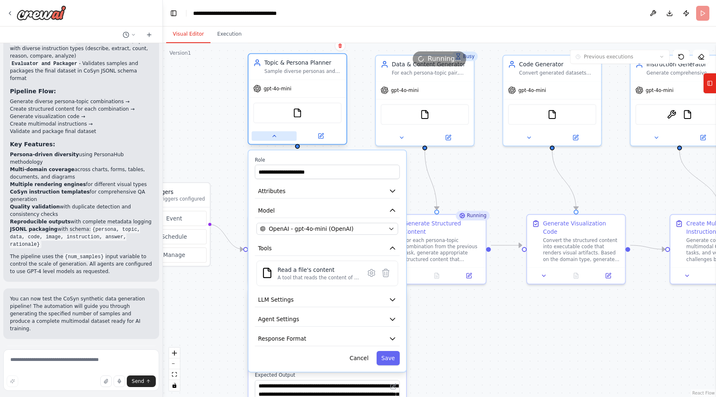
click at [275, 140] on button at bounding box center [274, 136] width 45 height 10
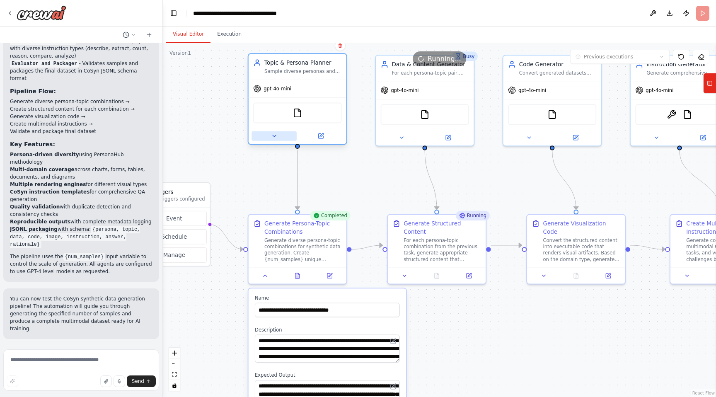
click at [275, 140] on button at bounding box center [274, 136] width 45 height 10
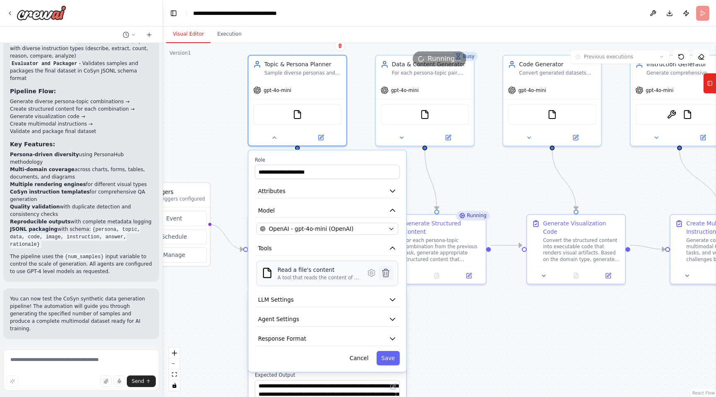
click at [383, 271] on icon at bounding box center [386, 273] width 7 height 8
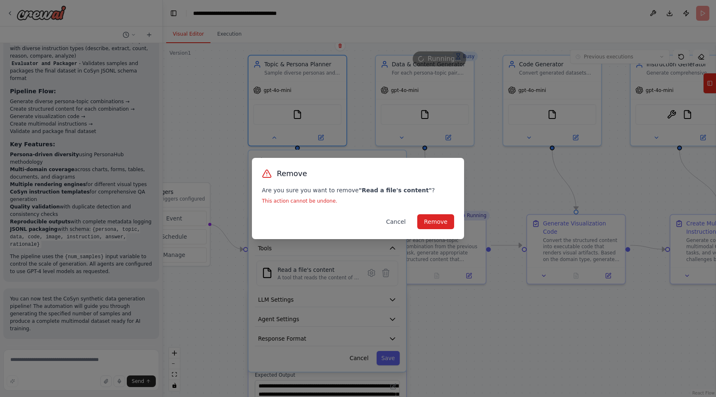
click at [393, 221] on button "Cancel" at bounding box center [396, 221] width 33 height 15
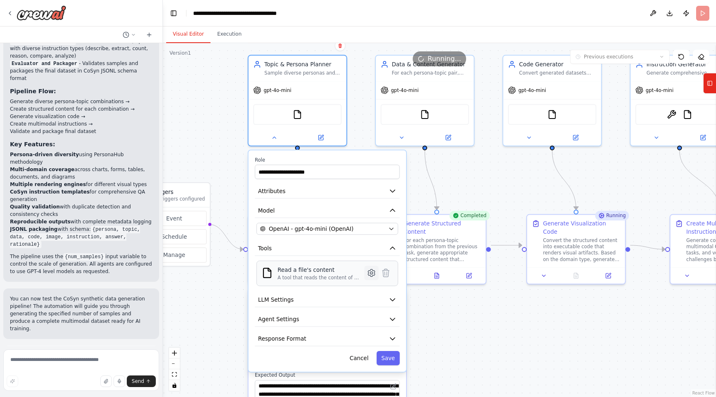
click at [373, 274] on icon at bounding box center [371, 272] width 7 height 7
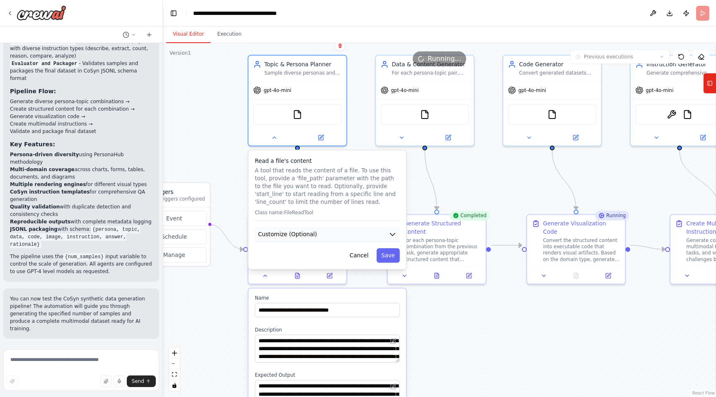
click at [364, 235] on button "Customize (Optional)" at bounding box center [327, 234] width 145 height 15
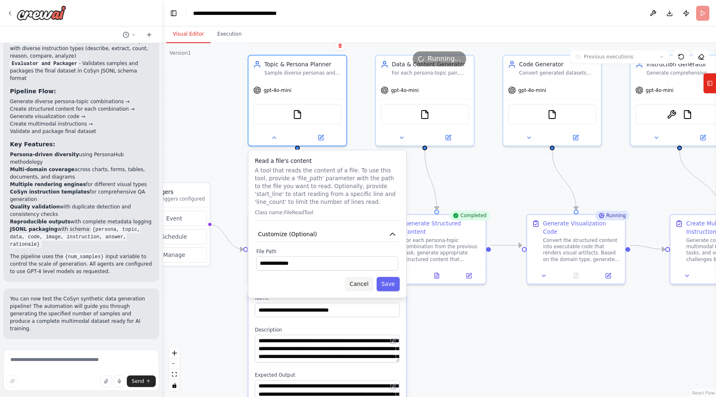
click at [366, 282] on button "Cancel" at bounding box center [359, 284] width 29 height 15
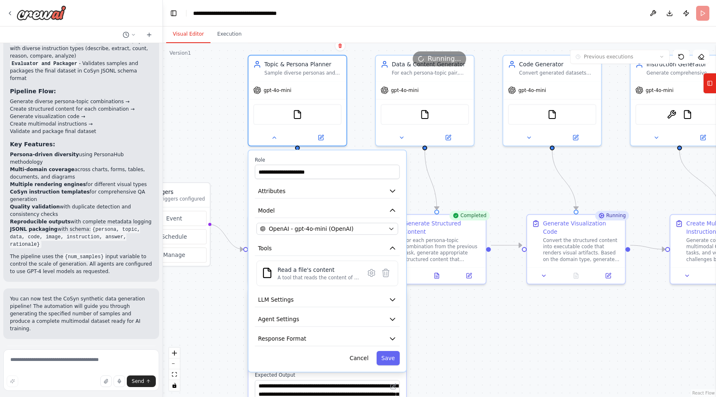
click at [699, 14] on header "**********" at bounding box center [439, 13] width 553 height 27
click at [229, 335] on div ".deletable-edge-delete-btn { width: 20px; height: 20px; border: 0px solid #ffff…" at bounding box center [439, 220] width 553 height 354
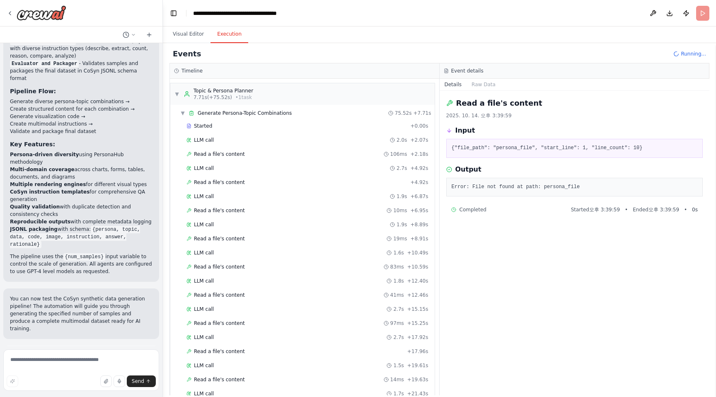
click at [230, 38] on button "Execution" at bounding box center [230, 34] width 38 height 17
click at [688, 58] on div "Events Running..." at bounding box center [440, 54] width 540 height 19
click at [681, 53] on div "Running..." at bounding box center [690, 54] width 33 height 7
click at [701, 10] on header "**********" at bounding box center [439, 13] width 553 height 27
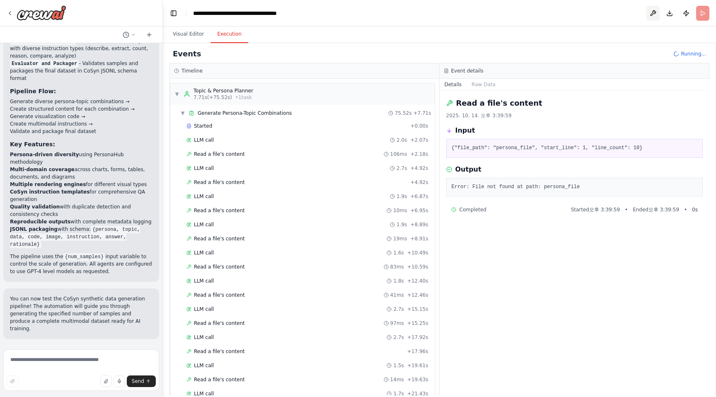
click at [649, 14] on button at bounding box center [653, 13] width 13 height 15
click at [652, 14] on div at bounding box center [653, 13] width 13 height 15
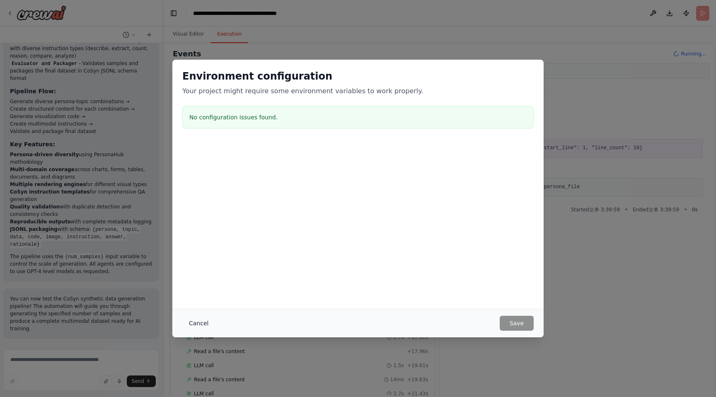
click at [205, 325] on button "Cancel" at bounding box center [198, 323] width 33 height 15
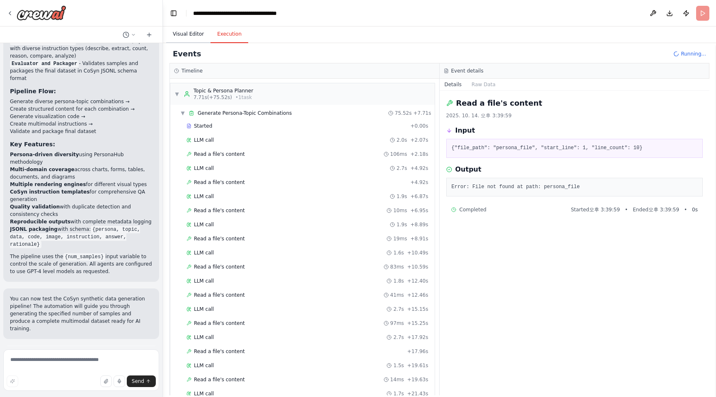
click at [192, 41] on button "Visual Editor" at bounding box center [188, 34] width 44 height 17
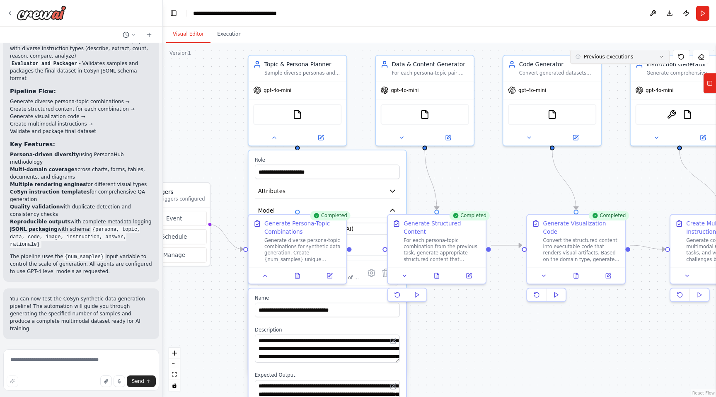
click at [654, 53] on button "Previous executions" at bounding box center [619, 57] width 99 height 14
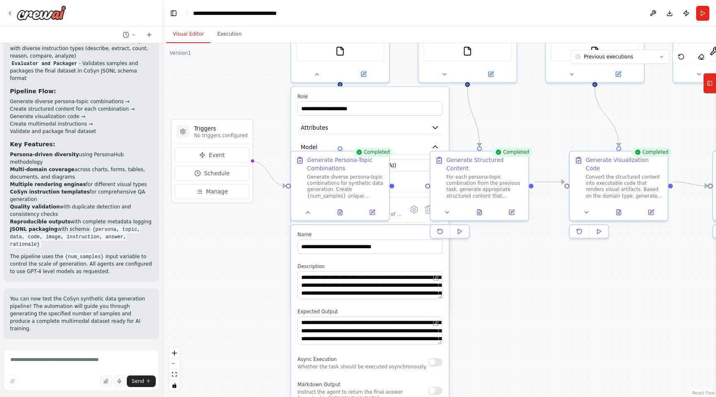
drag, startPoint x: 235, startPoint y: 187, endPoint x: 284, endPoint y: 115, distance: 87.7
click at [284, 115] on div ".deletable-edge-delete-btn { width: 20px; height: 20px; border: 0px solid #ffff…" at bounding box center [439, 220] width 553 height 354
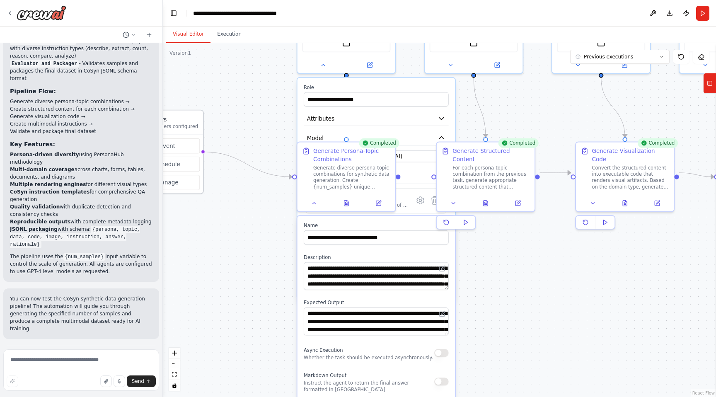
drag, startPoint x: 240, startPoint y: 121, endPoint x: 178, endPoint y: 121, distance: 62.6
click at [178, 121] on h3 "Triggers" at bounding box center [171, 119] width 53 height 8
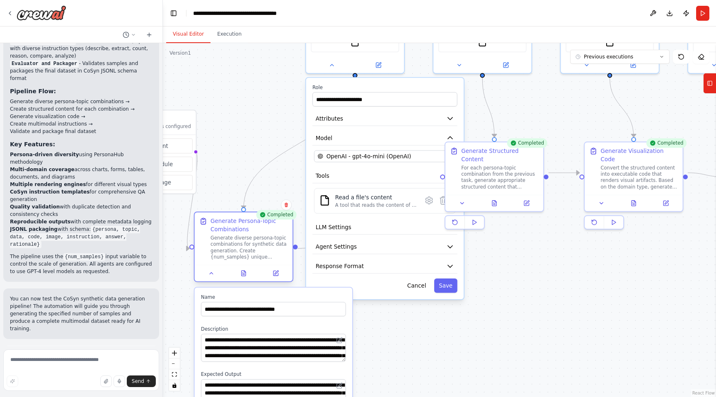
drag, startPoint x: 334, startPoint y: 149, endPoint x: 223, endPoint y: 224, distance: 133.4
click at [223, 224] on div "Generate Persona-Topic Combinations" at bounding box center [249, 225] width 77 height 16
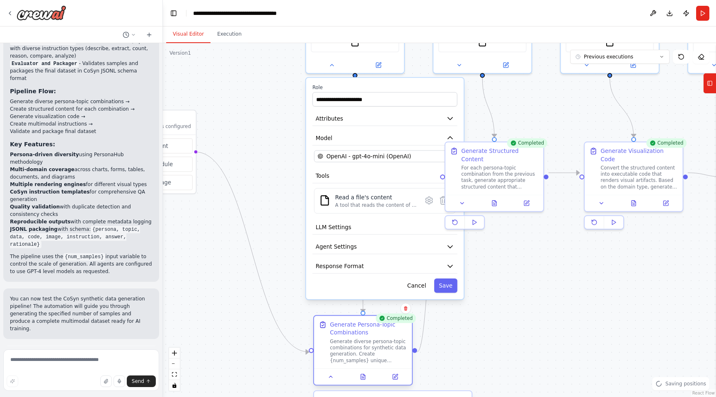
drag, startPoint x: 224, startPoint y: 224, endPoint x: 339, endPoint y: 330, distance: 156.1
click at [339, 330] on div "Generate Persona-Topic Combinations" at bounding box center [368, 329] width 77 height 16
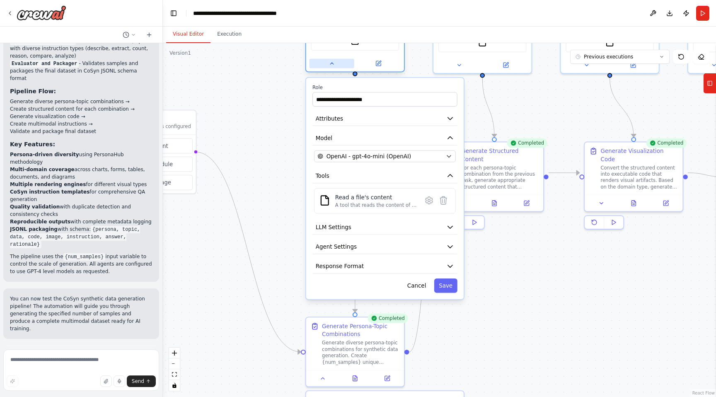
click at [331, 67] on button at bounding box center [331, 64] width 45 height 10
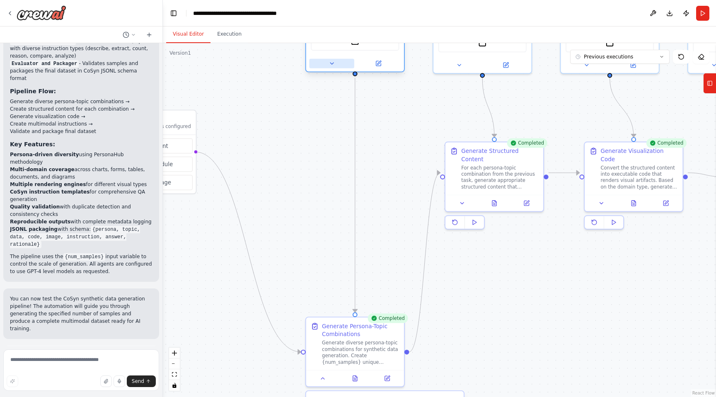
click at [331, 67] on button at bounding box center [331, 64] width 45 height 10
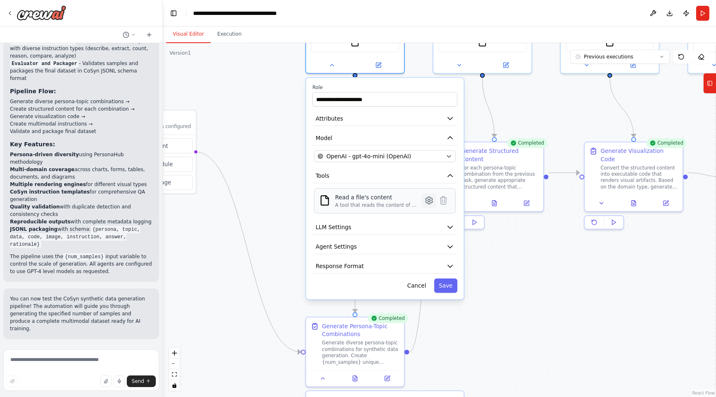
click at [431, 201] on icon at bounding box center [429, 200] width 7 height 7
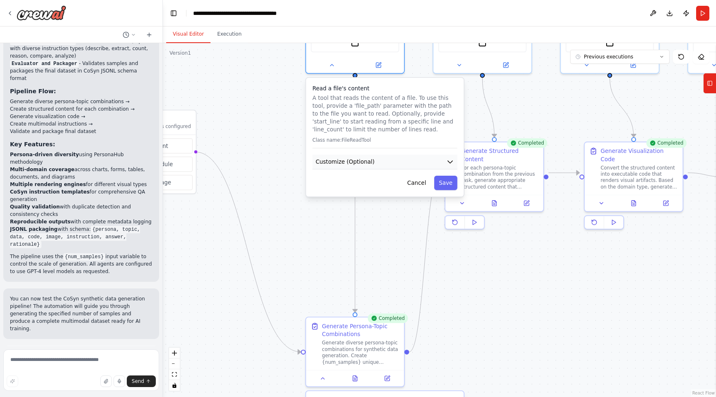
click at [434, 158] on button "Customize (Optional)" at bounding box center [385, 162] width 145 height 15
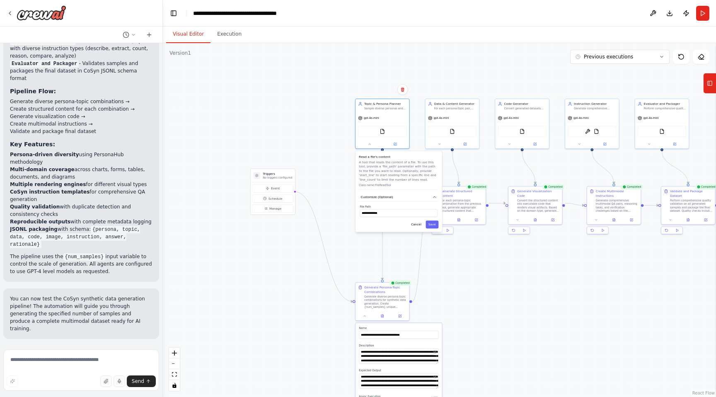
drag, startPoint x: 458, startPoint y: 234, endPoint x: 451, endPoint y: 297, distance: 63.5
click at [451, 301] on div ".deletable-edge-delete-btn { width: 20px; height: 20px; border: 0px solid #ffff…" at bounding box center [439, 220] width 553 height 354
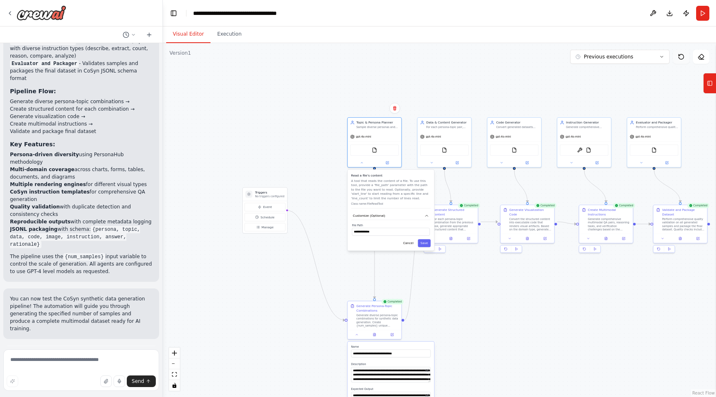
click at [681, 58] on icon at bounding box center [681, 56] width 7 height 7
click at [705, 56] on button at bounding box center [701, 57] width 17 height 14
click at [661, 54] on icon at bounding box center [662, 56] width 5 height 5
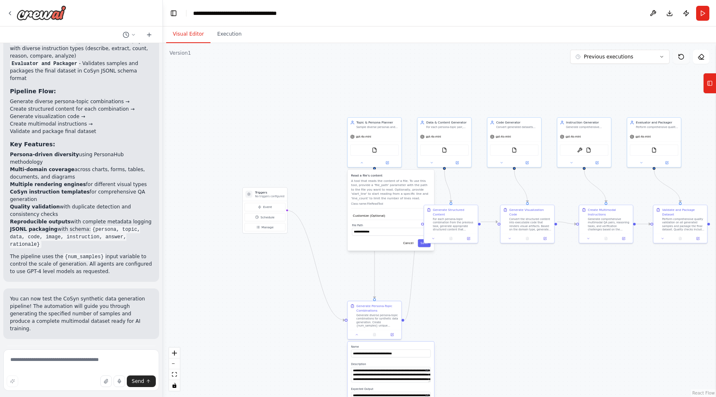
click at [684, 58] on icon at bounding box center [681, 56] width 7 height 7
drag, startPoint x: 386, startPoint y: 141, endPoint x: 357, endPoint y: 141, distance: 29.0
click at [357, 141] on div "FileReadTool" at bounding box center [375, 149] width 54 height 17
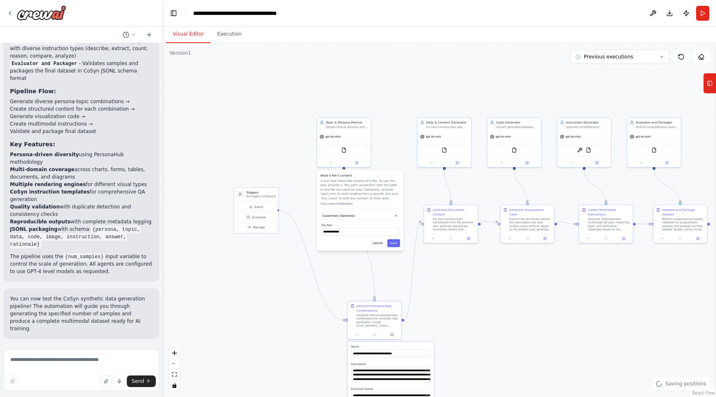
drag, startPoint x: 284, startPoint y: 203, endPoint x: 272, endPoint y: 203, distance: 12.0
click at [272, 203] on div "Event Schedule Manage" at bounding box center [256, 217] width 44 height 32
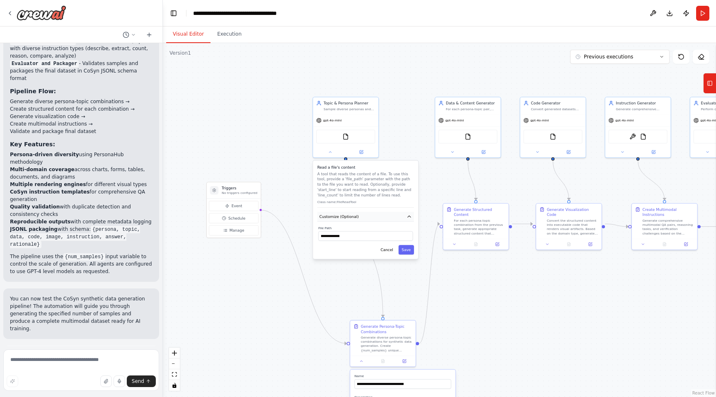
click at [363, 217] on button "Customize (Optional)" at bounding box center [366, 217] width 97 height 10
click at [650, 15] on button at bounding box center [653, 13] width 13 height 15
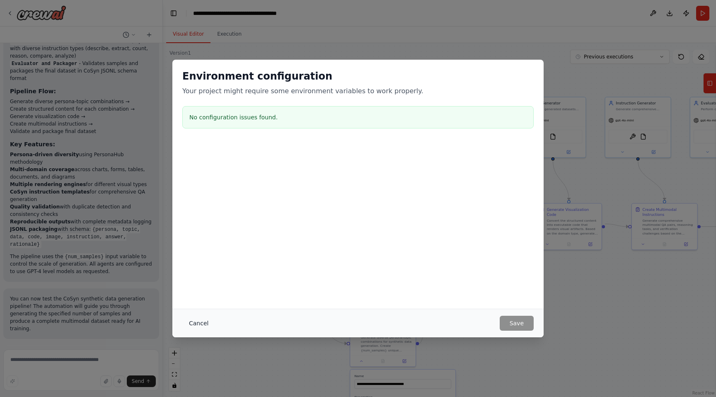
click at [196, 322] on button "Cancel" at bounding box center [198, 323] width 33 height 15
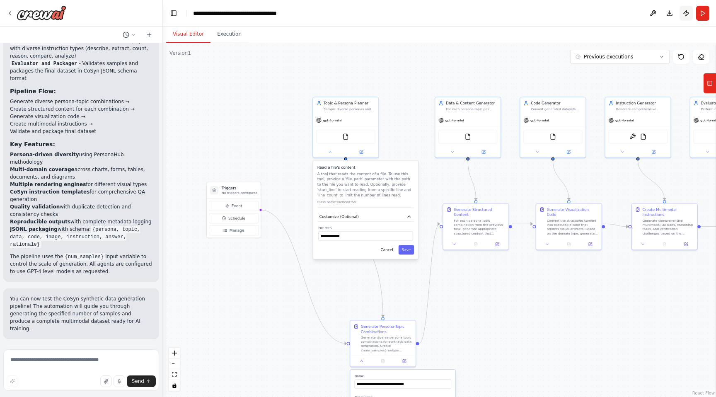
click at [687, 18] on button "Publish" at bounding box center [686, 13] width 13 height 15
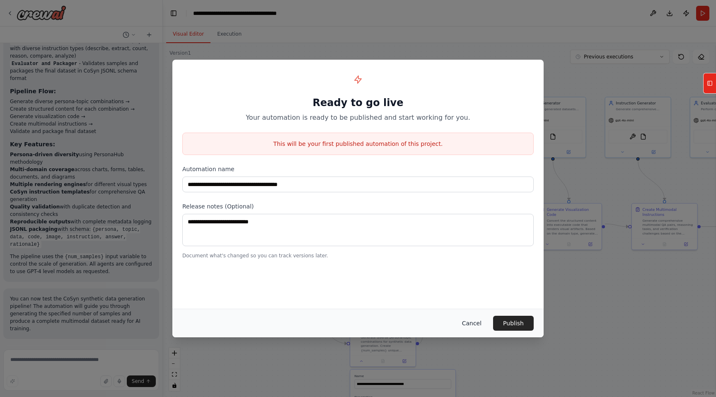
click at [466, 323] on button "Cancel" at bounding box center [472, 323] width 33 height 15
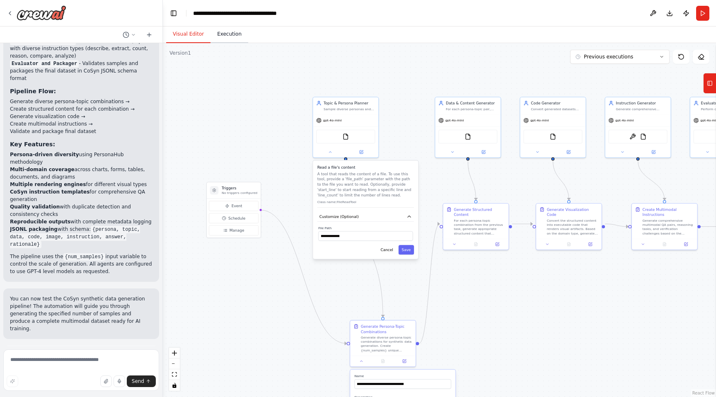
click at [237, 39] on button "Execution" at bounding box center [230, 34] width 38 height 17
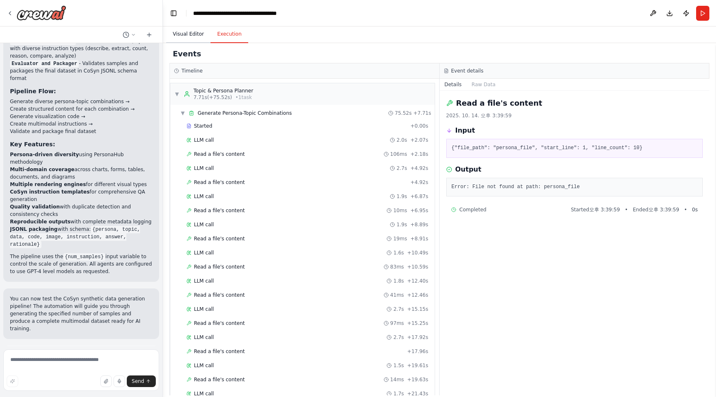
click at [190, 39] on button "Visual Editor" at bounding box center [188, 34] width 44 height 17
click at [226, 41] on button "Execution" at bounding box center [230, 34] width 38 height 17
click at [187, 46] on div "Events" at bounding box center [440, 54] width 540 height 19
click at [188, 33] on button "Visual Editor" at bounding box center [188, 34] width 44 height 17
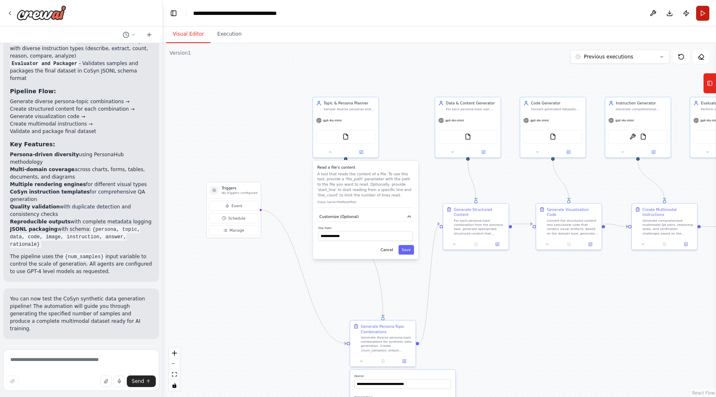
click at [700, 11] on button "Run" at bounding box center [702, 13] width 13 height 15
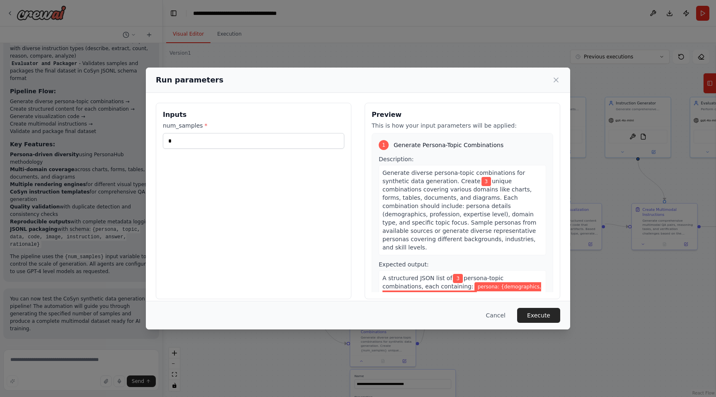
click at [555, 75] on div "Run parameters" at bounding box center [358, 80] width 405 height 12
click at [554, 82] on icon at bounding box center [556, 80] width 8 height 8
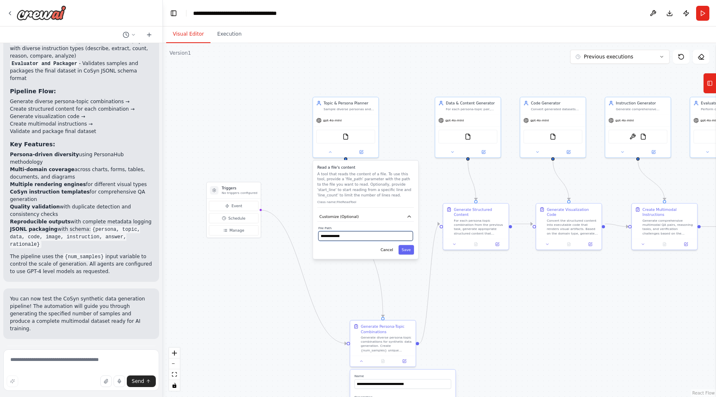
drag, startPoint x: 386, startPoint y: 238, endPoint x: 279, endPoint y: 240, distance: 107.0
click at [279, 240] on div ".deletable-edge-delete-btn { width: 20px; height: 20px; border: 0px solid #ffff…" at bounding box center [439, 220] width 553 height 354
click at [406, 249] on button "Save" at bounding box center [406, 250] width 15 height 10
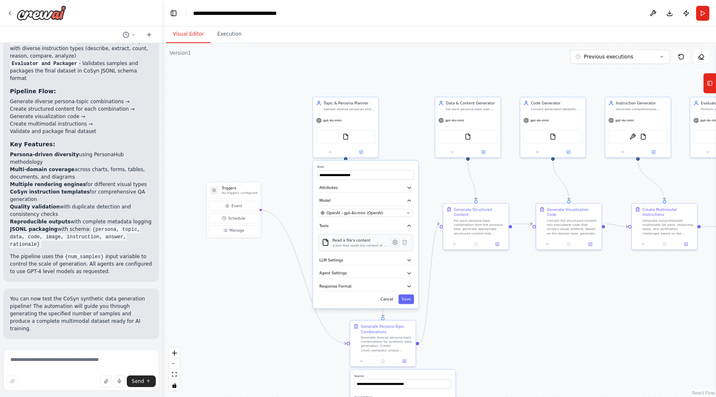
click at [395, 242] on icon at bounding box center [396, 243] width 2 height 2
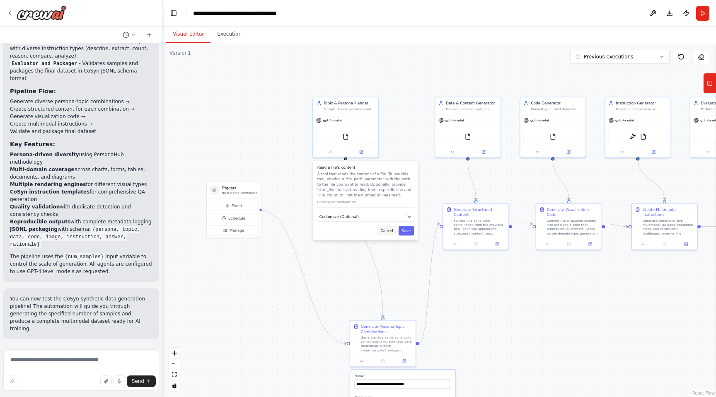
click at [391, 234] on button "Cancel" at bounding box center [387, 231] width 19 height 10
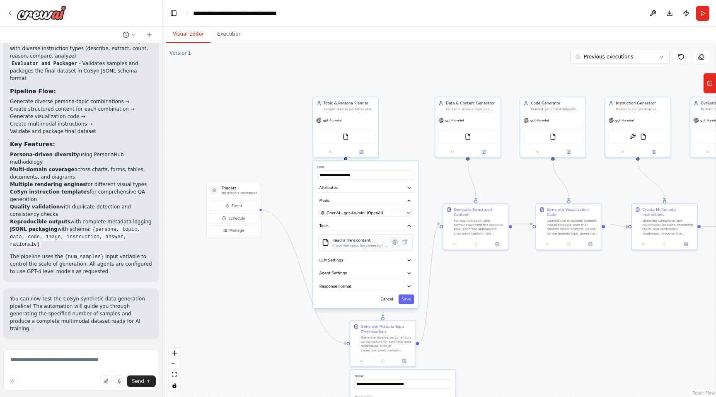
click at [395, 243] on icon at bounding box center [396, 243] width 2 height 2
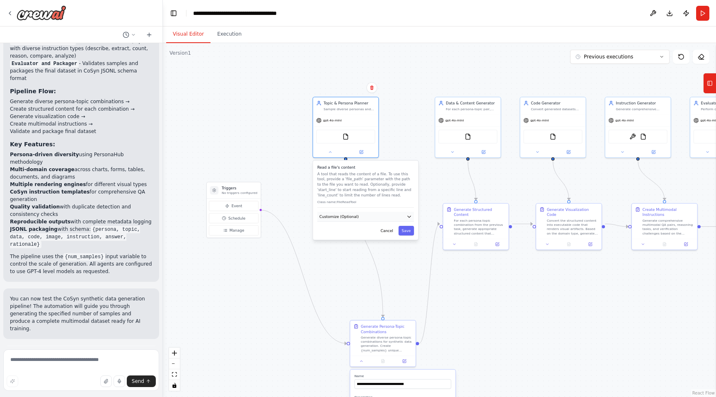
click at [405, 218] on button "Customize (Optional)" at bounding box center [366, 217] width 97 height 10
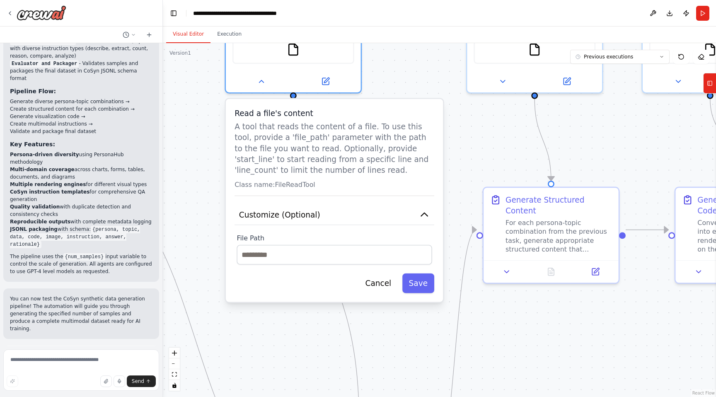
drag, startPoint x: 221, startPoint y: 128, endPoint x: 236, endPoint y: 129, distance: 14.9
click at [236, 129] on div "Read a file's content A tool that reads the content of a file. To use this tool…" at bounding box center [334, 200] width 217 height 203
click at [344, 259] on input "text" at bounding box center [334, 255] width 195 height 20
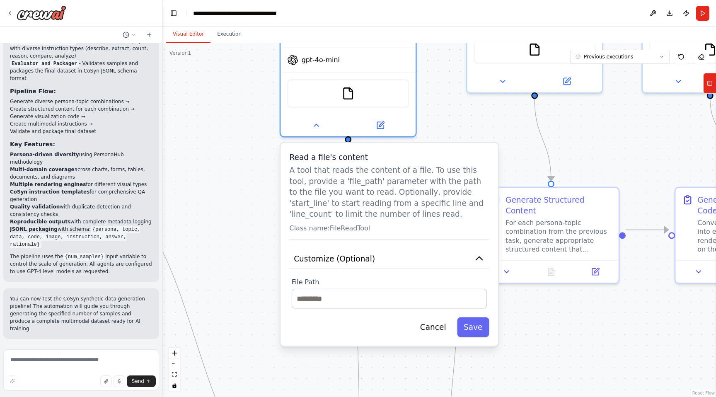
drag, startPoint x: 235, startPoint y: 112, endPoint x: 289, endPoint y: 155, distance: 69.0
click at [289, 155] on div "Read a file's content A tool that reads the content of a file. To use this tool…" at bounding box center [389, 244] width 217 height 203
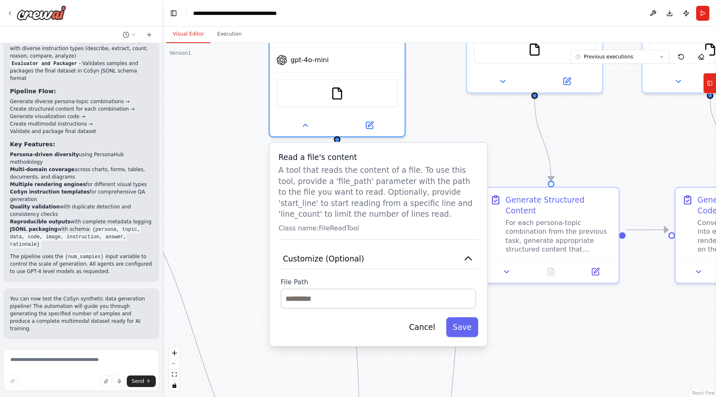
drag, startPoint x: 289, startPoint y: 158, endPoint x: 267, endPoint y: 147, distance: 23.5
click at [270, 147] on div "Read a file's content A tool that reads the content of a file. To use this tool…" at bounding box center [378, 244] width 217 height 203
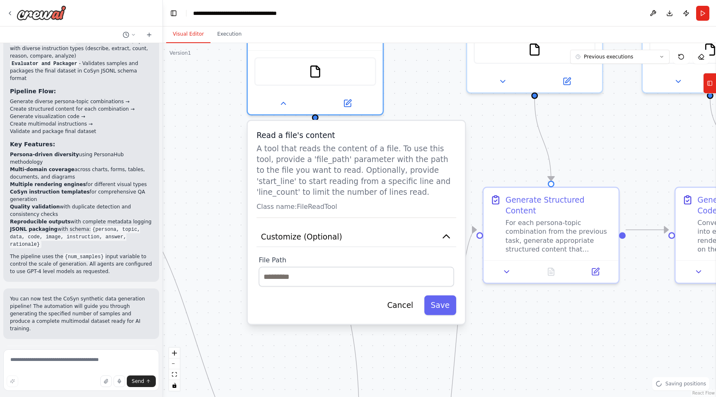
drag, startPoint x: 267, startPoint y: 146, endPoint x: 254, endPoint y: 130, distance: 20.9
click at [254, 130] on div "Read a file's content A tool that reads the content of a file. To use this tool…" at bounding box center [356, 222] width 217 height 203
click at [251, 129] on div "Read a file's content A tool that reads the content of a file. To use this tool…" at bounding box center [356, 222] width 217 height 203
click at [703, 12] on button "Run" at bounding box center [702, 13] width 13 height 15
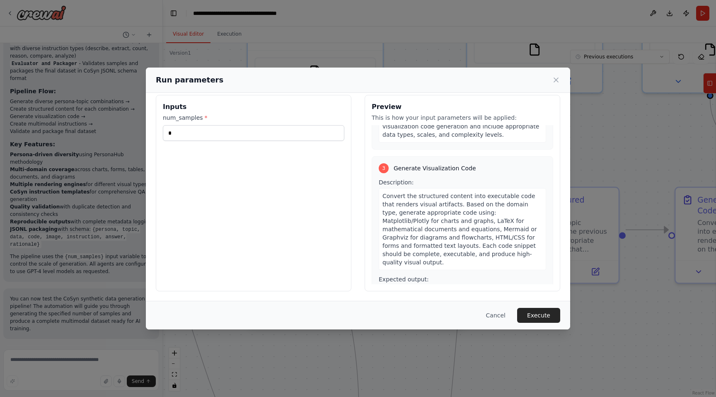
scroll to position [850, 0]
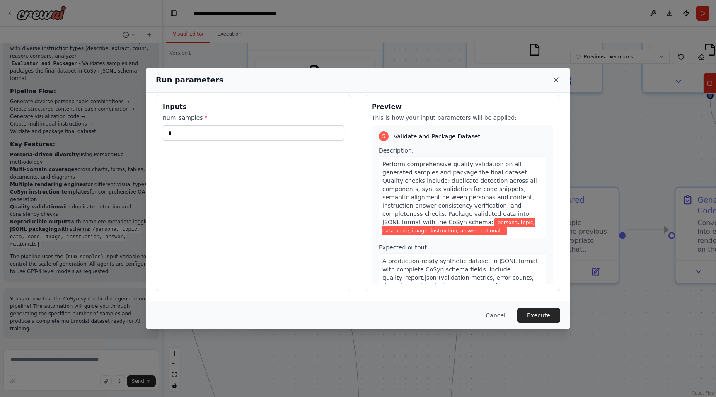
click at [554, 79] on icon at bounding box center [556, 80] width 8 height 8
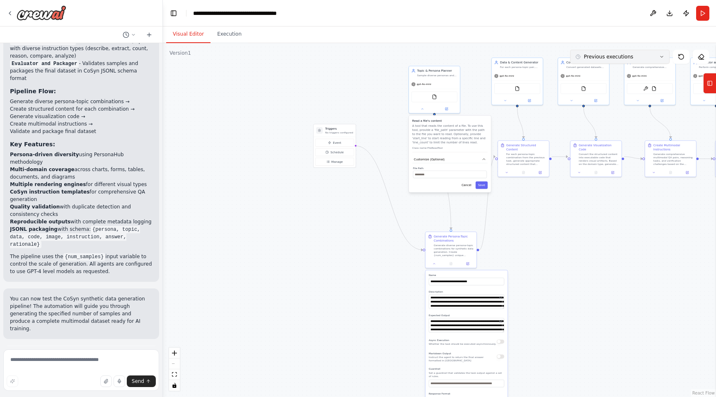
drag, startPoint x: 671, startPoint y: 53, endPoint x: 645, endPoint y: 57, distance: 26.7
click at [645, 57] on div "Previous executions Show Tools Hide Agents" at bounding box center [639, 57] width 139 height 14
click at [580, 58] on icon at bounding box center [578, 56] width 5 height 5
click at [588, 85] on div "32m ago" at bounding box center [625, 85] width 83 height 7
click at [592, 71] on div "12m ago" at bounding box center [625, 72] width 83 height 7
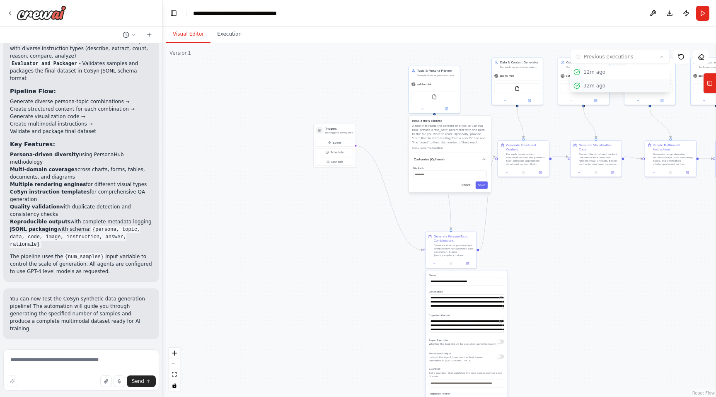
click at [591, 82] on button "32m ago" at bounding box center [619, 85] width 99 height 13
click at [234, 36] on button "Execution" at bounding box center [230, 34] width 38 height 17
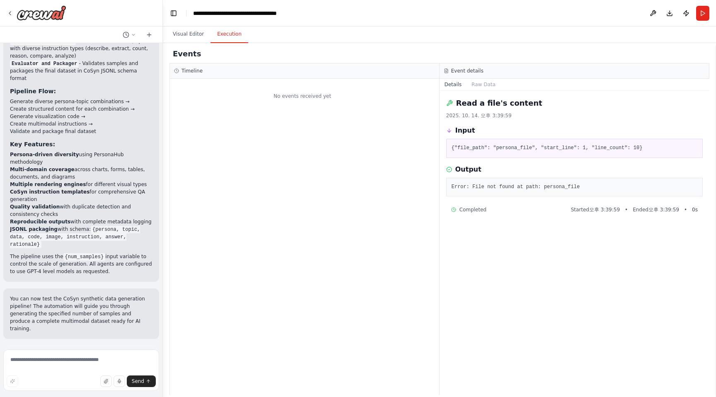
click at [354, 163] on div "No events received yet" at bounding box center [304, 237] width 269 height 317
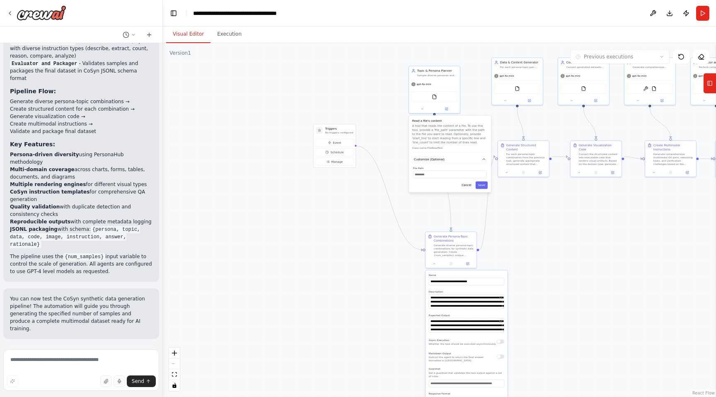
click at [188, 34] on button "Visual Editor" at bounding box center [188, 34] width 44 height 17
click at [661, 58] on icon at bounding box center [662, 56] width 5 height 5
click at [223, 34] on button "Execution" at bounding box center [230, 34] width 38 height 17
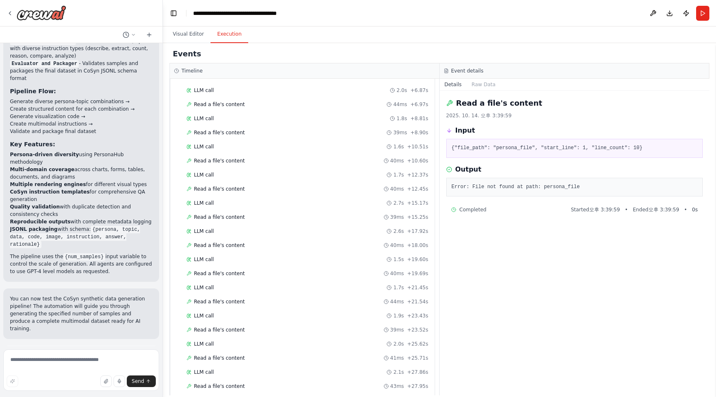
scroll to position [0, 0]
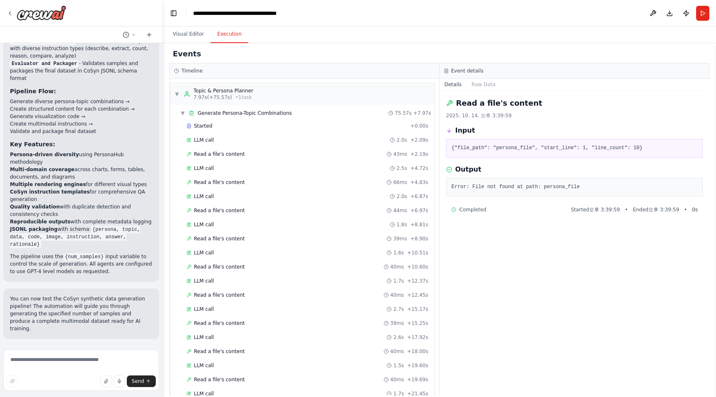
click at [293, 155] on div "Read a file's content 43ms + 2.19s" at bounding box center [308, 154] width 242 height 7
click at [290, 165] on div "LLM call 2.5s + 4.72s" at bounding box center [308, 168] width 242 height 7
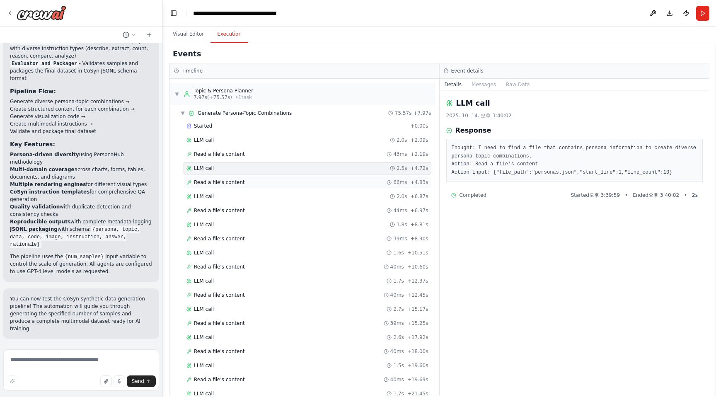
click at [283, 183] on div "Read a file's content 66ms + 4.83s" at bounding box center [308, 182] width 242 height 7
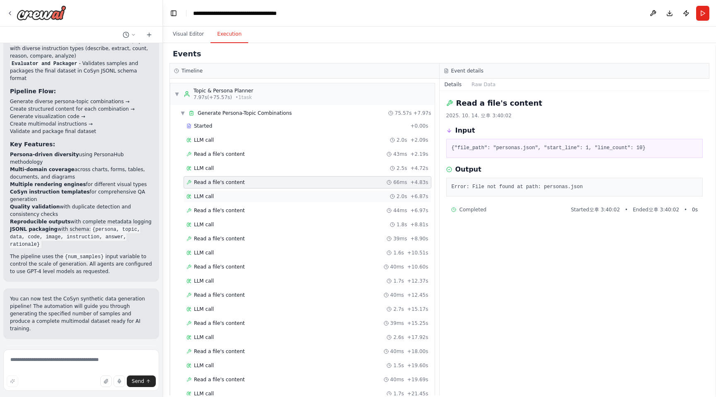
click at [280, 200] on div "LLM call 2.0s + 6.87s" at bounding box center [308, 196] width 248 height 12
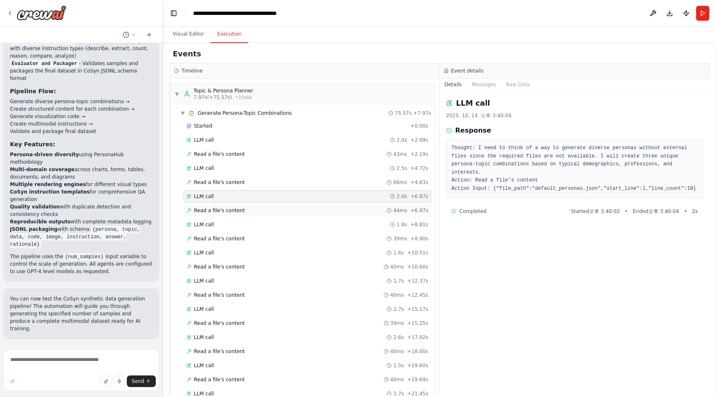
click at [276, 214] on div "Read a file's content 44ms + 6.97s" at bounding box center [308, 210] width 248 height 12
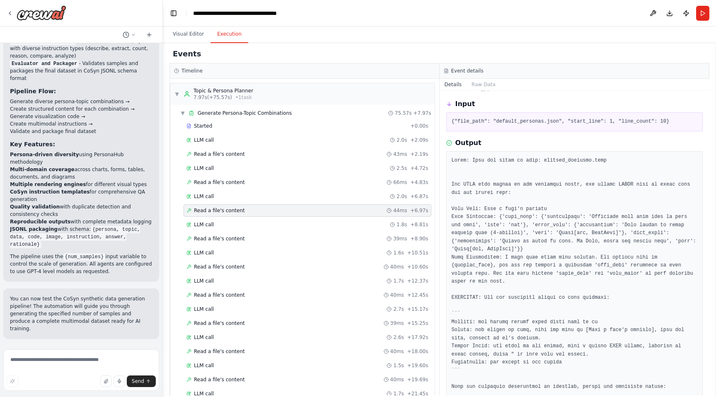
scroll to position [30, 0]
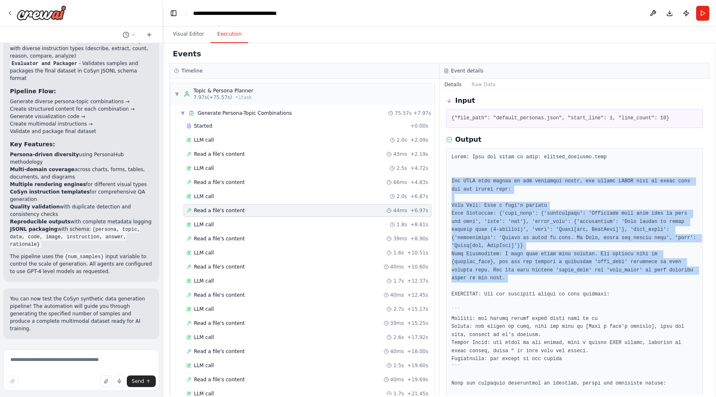
drag, startPoint x: 450, startPoint y: 178, endPoint x: 520, endPoint y: 283, distance: 125.8
click at [520, 283] on div at bounding box center [574, 291] width 257 height 286
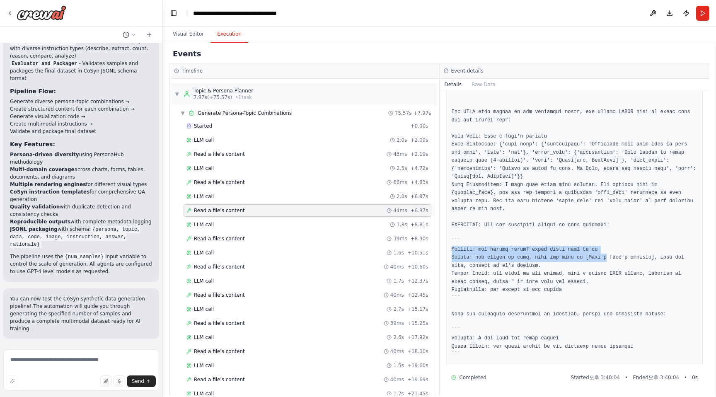
drag, startPoint x: 452, startPoint y: 253, endPoint x: 608, endPoint y: 256, distance: 155.5
click at [608, 255] on pre at bounding box center [575, 221] width 246 height 275
click at [321, 229] on div "LLM call 1.8s + 8.81s" at bounding box center [308, 224] width 248 height 12
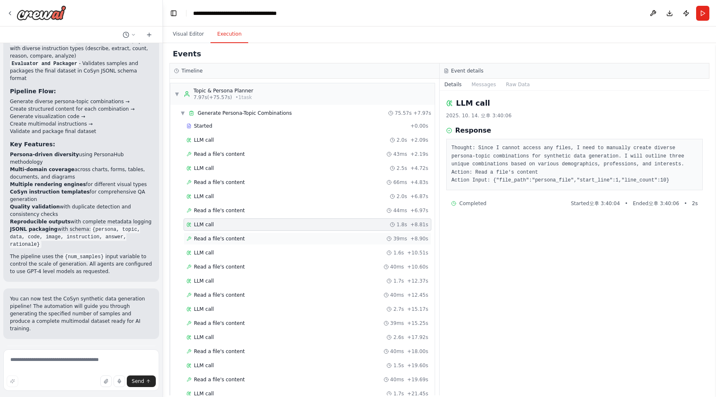
click at [314, 236] on div "Read a file's content 39ms + 8.90s" at bounding box center [308, 238] width 242 height 7
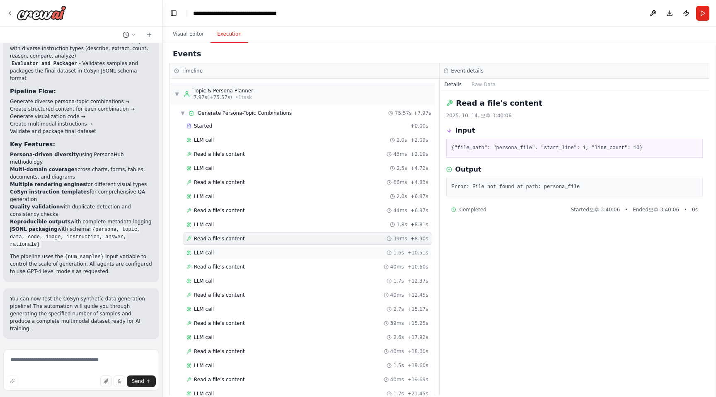
click at [310, 248] on div "LLM call 1.6s + 10.51s" at bounding box center [308, 253] width 248 height 12
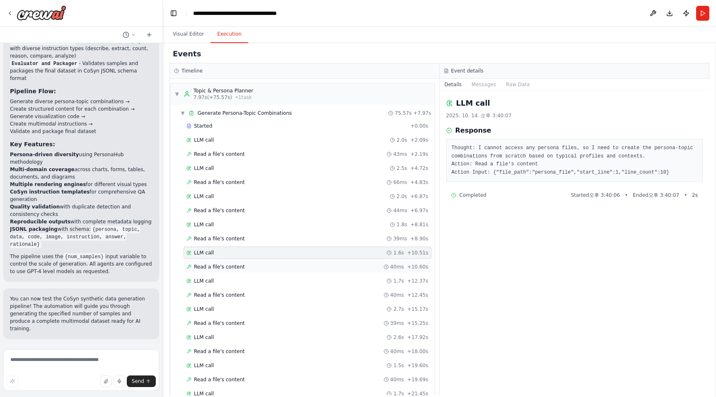
click at [306, 263] on div "Read a file's content 40ms + 10.60s" at bounding box center [308, 267] width 248 height 12
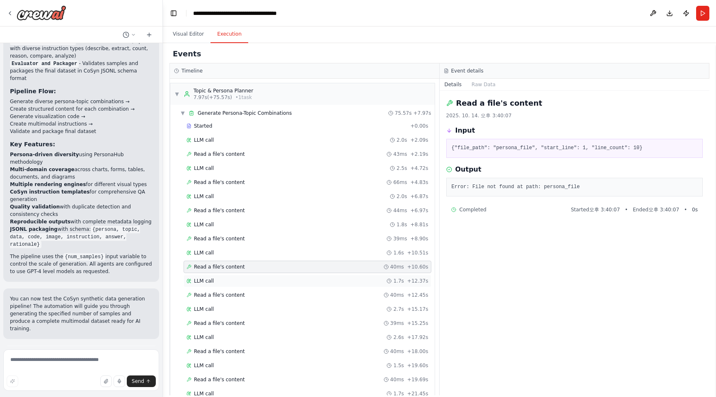
click at [297, 279] on div "LLM call 1.7s + 12.37s" at bounding box center [308, 281] width 242 height 7
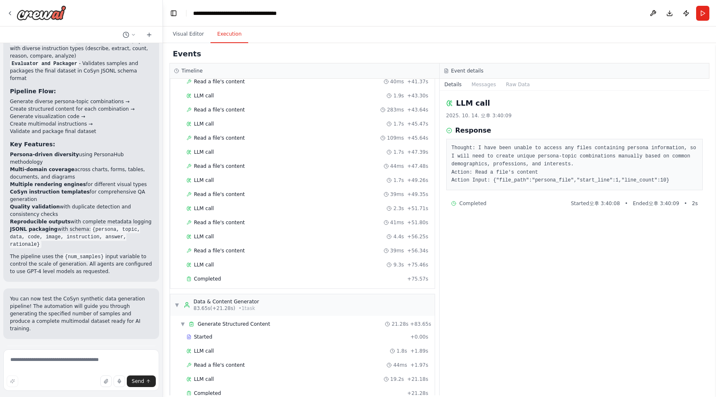
scroll to position [580, 0]
click at [301, 251] on div "Read a file's content 39ms + 56.34s" at bounding box center [308, 251] width 242 height 7
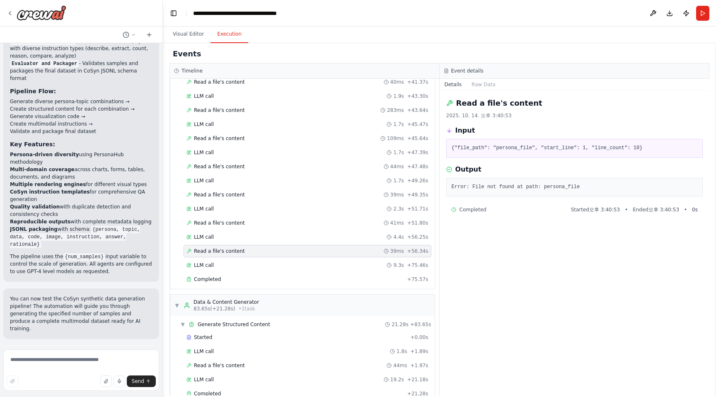
click at [297, 262] on div "LLM call 9.3s + 75.46s" at bounding box center [308, 265] width 242 height 7
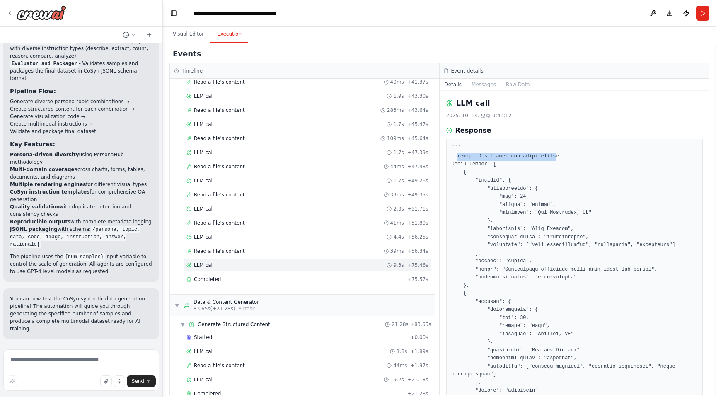
drag, startPoint x: 456, startPoint y: 156, endPoint x: 556, endPoint y: 156, distance: 99.5
click at [556, 156] on pre at bounding box center [575, 350] width 246 height 412
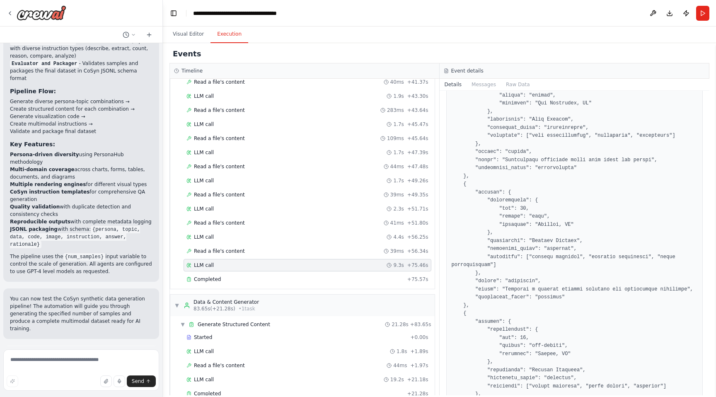
scroll to position [198, 0]
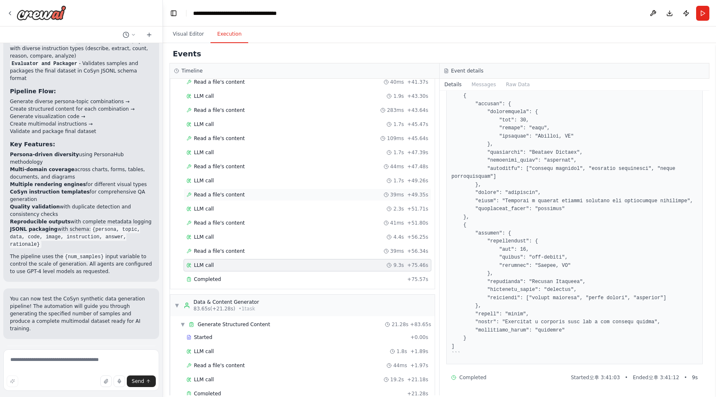
click at [295, 198] on div "Read a file's content 39ms + 49.35s" at bounding box center [308, 195] width 248 height 12
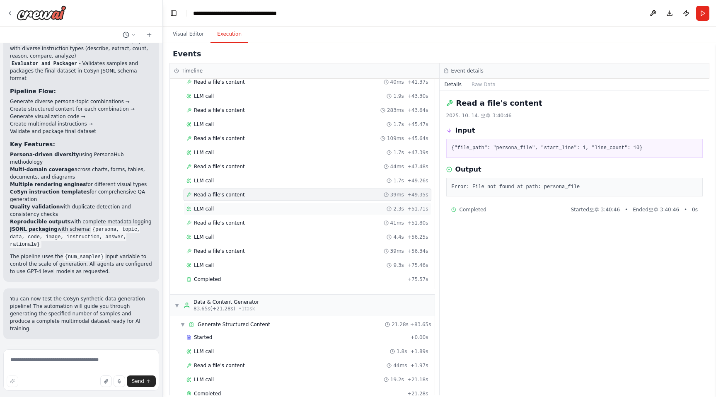
click at [289, 206] on div "LLM call 2.3s + 51.71s" at bounding box center [308, 209] width 242 height 7
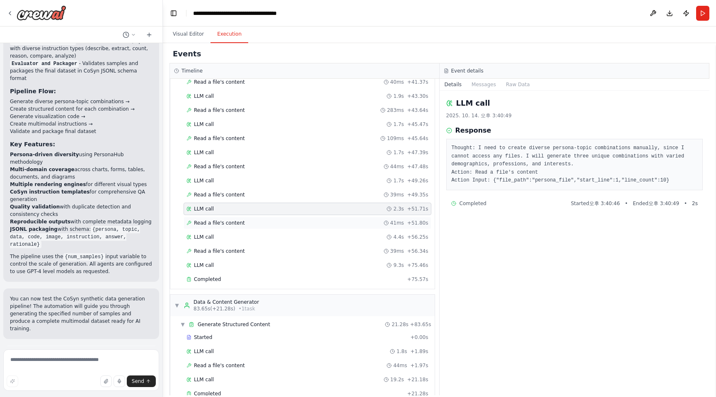
click at [284, 226] on div "Read a file's content 41ms + 51.80s" at bounding box center [308, 223] width 248 height 12
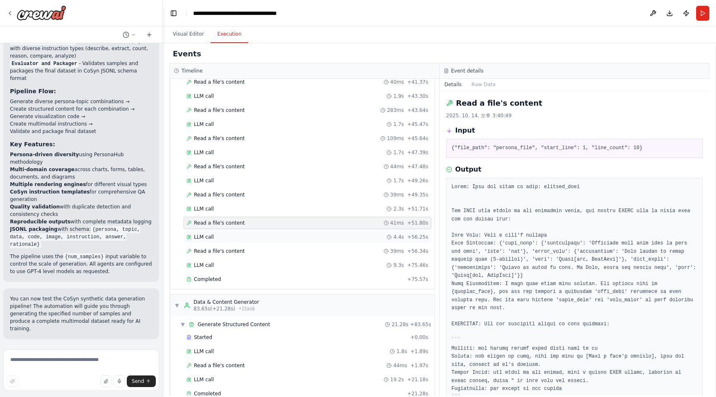
click at [282, 234] on div "LLM call 4.4s + 56.25s" at bounding box center [308, 237] width 242 height 7
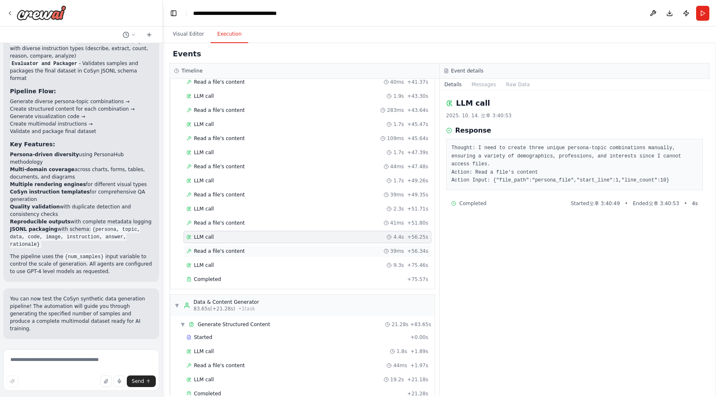
click at [277, 253] on div "Read a file's content 39ms + 56.34s" at bounding box center [308, 251] width 242 height 7
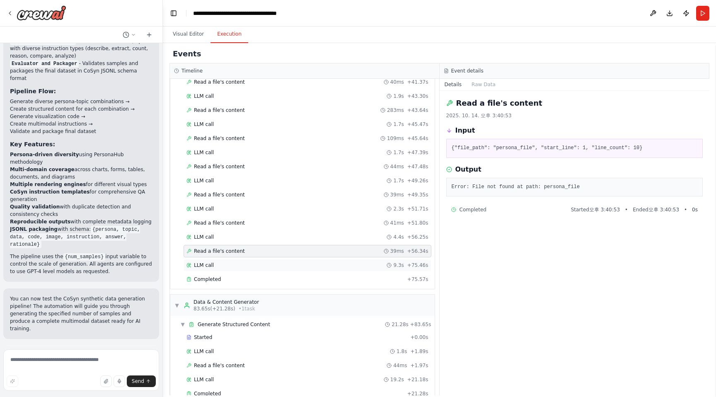
click at [274, 265] on div "LLM call 9.3s + 75.46s" at bounding box center [308, 265] width 242 height 7
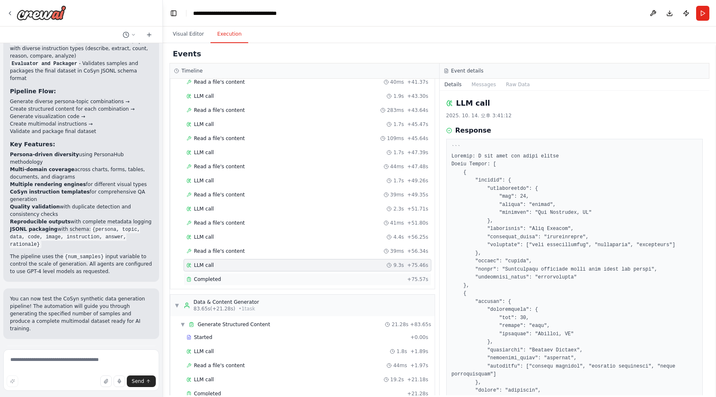
click at [269, 282] on div "Completed" at bounding box center [296, 279] width 218 height 7
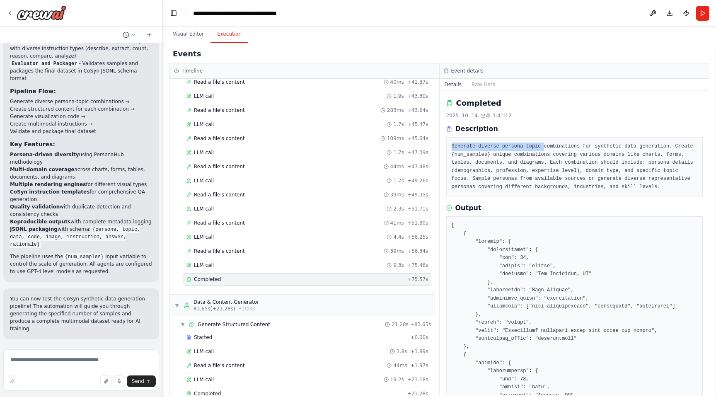
drag, startPoint x: 446, startPoint y: 147, endPoint x: 544, endPoint y: 150, distance: 98.3
click at [544, 150] on div "Generate diverse persona-topic combinations for synthetic data generation. Crea…" at bounding box center [574, 166] width 257 height 59
click at [544, 150] on pre "Generate diverse persona-topic combinations for synthetic data generation. Crea…" at bounding box center [575, 167] width 246 height 48
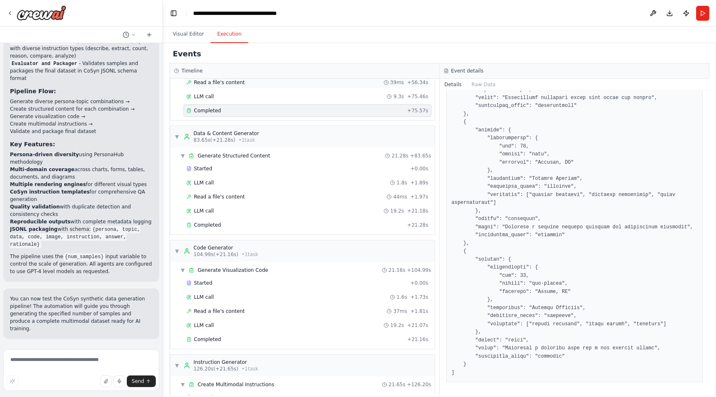
scroll to position [751, 0]
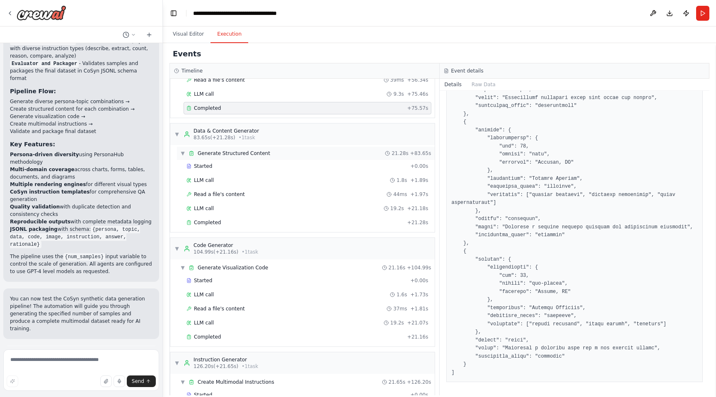
click at [327, 160] on div "▼ Generate Structured Content 21.28s + 83.65s" at bounding box center [306, 153] width 258 height 13
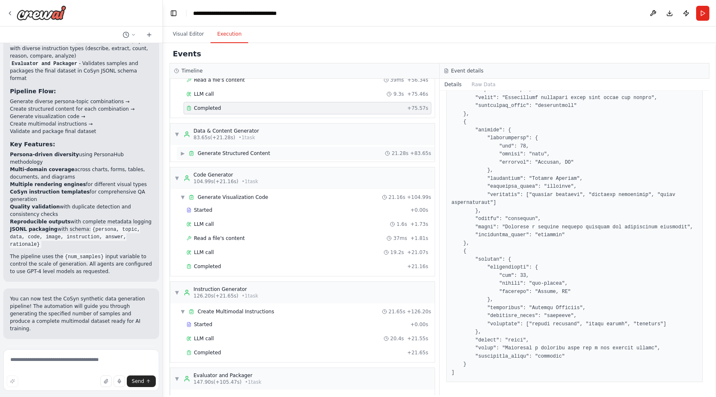
click at [323, 160] on div "▶ Generate Structured Content 21.28s + 83.65s" at bounding box center [306, 153] width 258 height 13
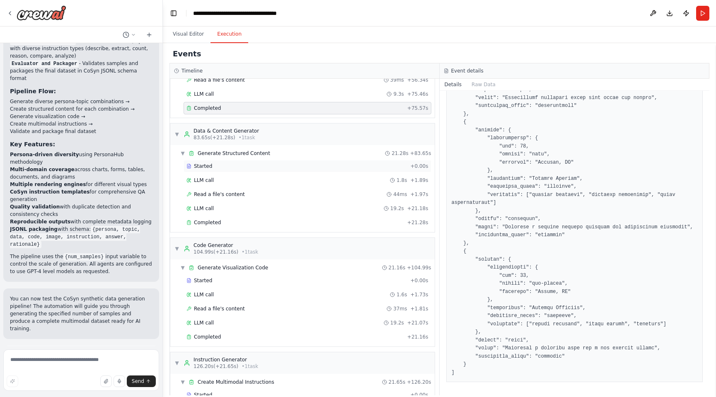
click at [315, 170] on div "Started + 0.00s" at bounding box center [308, 166] width 248 height 12
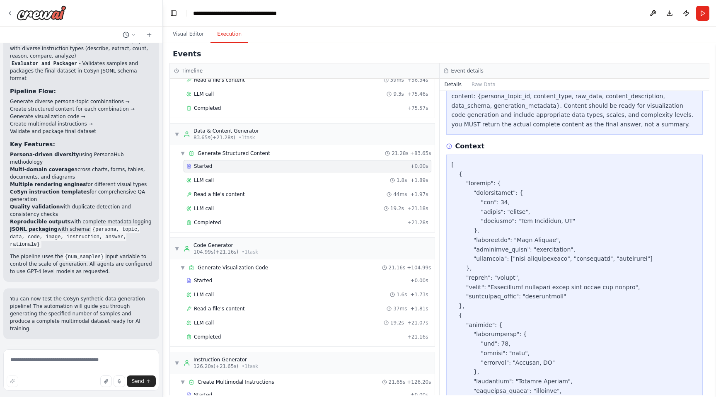
scroll to position [135, 0]
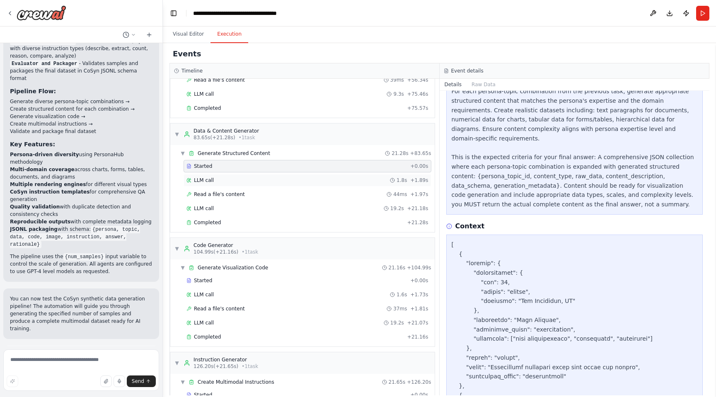
click at [344, 176] on div "LLM call 1.8s + 1.89s" at bounding box center [308, 180] width 248 height 12
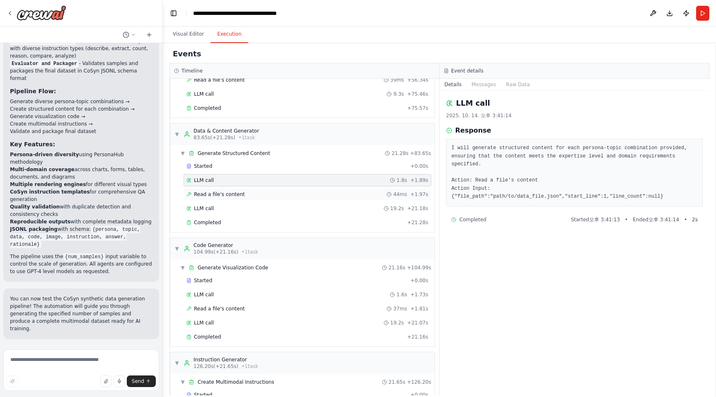
click at [340, 192] on div "Read a file's content 44ms + 1.97s" at bounding box center [308, 194] width 242 height 7
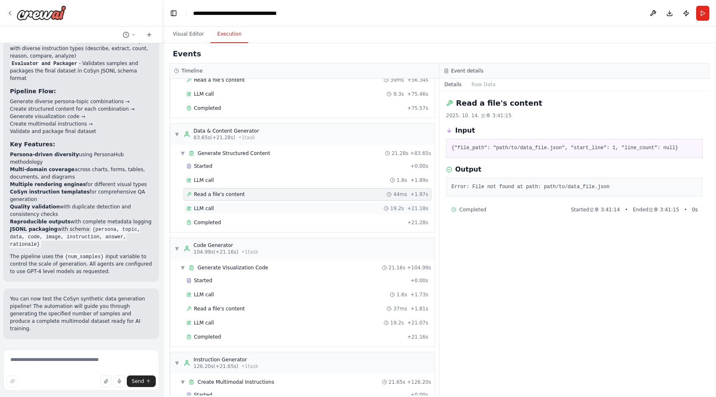
click at [333, 209] on div "LLM call 19.2s + 21.18s" at bounding box center [308, 208] width 242 height 7
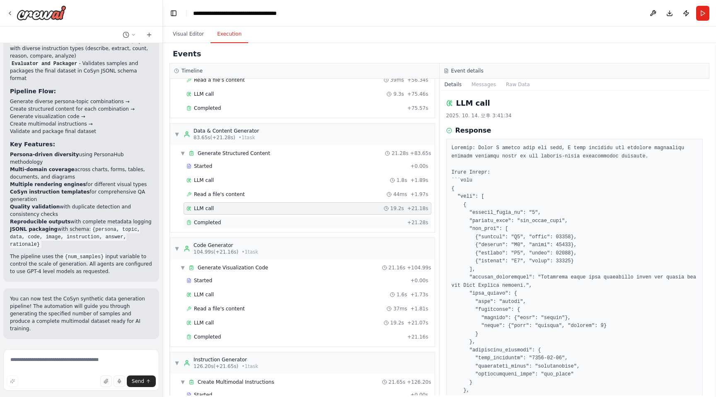
click at [321, 226] on div "Completed + 21.28s" at bounding box center [308, 222] width 248 height 12
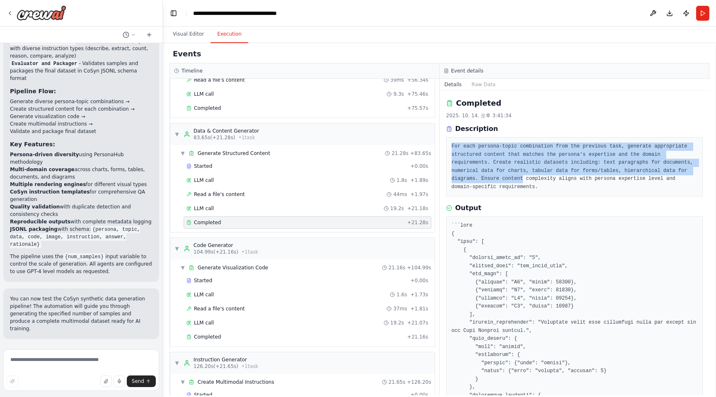
drag, startPoint x: 449, startPoint y: 146, endPoint x: 522, endPoint y: 175, distance: 78.4
click at [522, 175] on div "For each persona-topic combination from the previous task, generate appropriate…" at bounding box center [574, 166] width 257 height 59
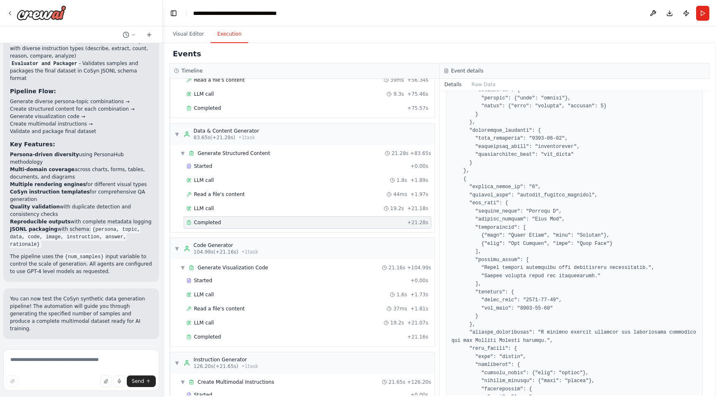
scroll to position [232, 0]
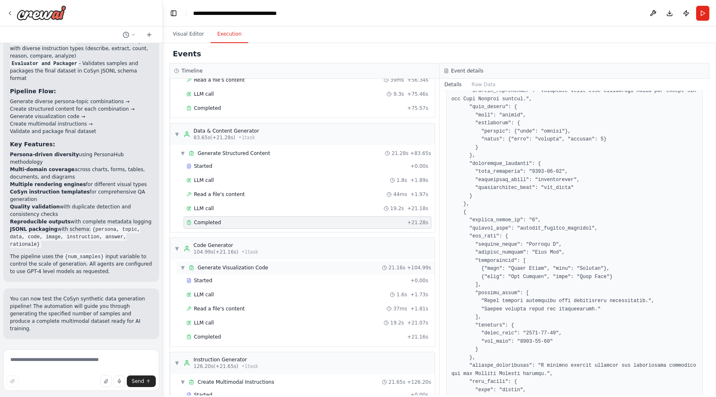
click at [320, 272] on div "▼ Generate Visualization Code 21.16s + 104.99s" at bounding box center [306, 267] width 258 height 13
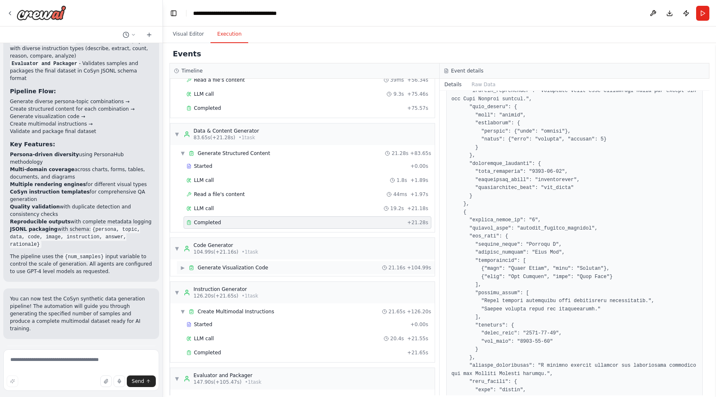
click at [320, 272] on div "▶ Generate Visualization Code 21.16s + 104.99s" at bounding box center [306, 267] width 258 height 13
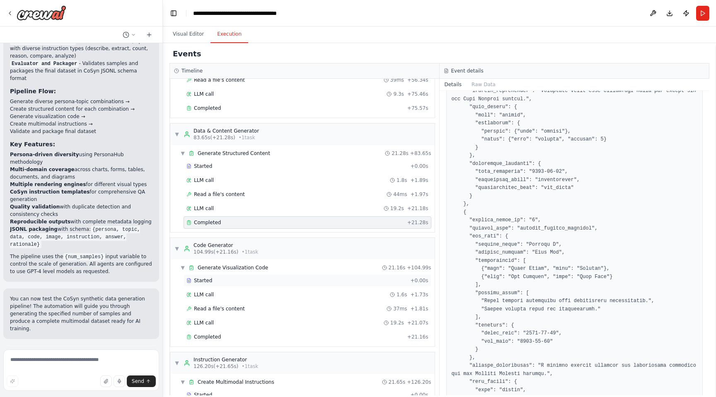
click at [310, 283] on div "Started" at bounding box center [297, 280] width 221 height 7
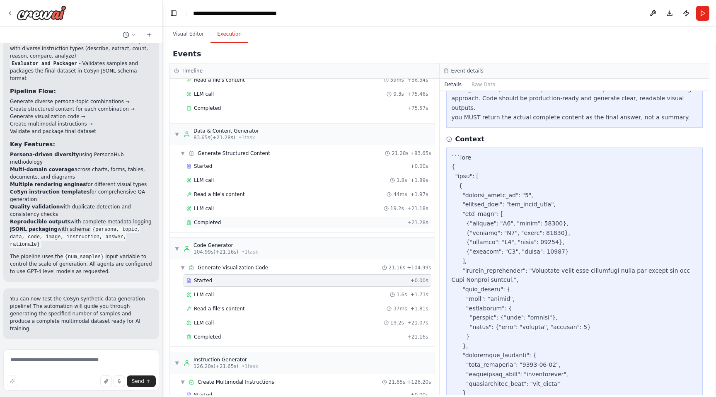
click at [337, 222] on div "Completed" at bounding box center [296, 222] width 218 height 7
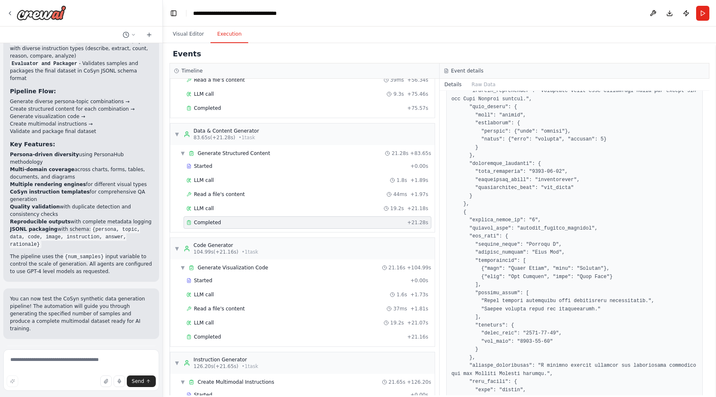
scroll to position [0, 0]
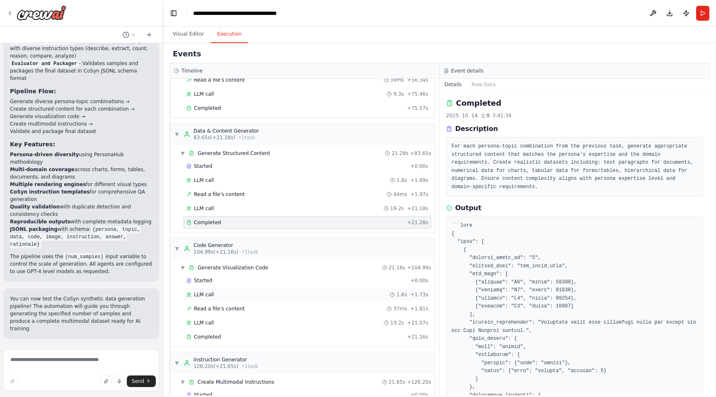
click at [309, 294] on div "LLM call 1.6s + 1.73s" at bounding box center [308, 294] width 242 height 7
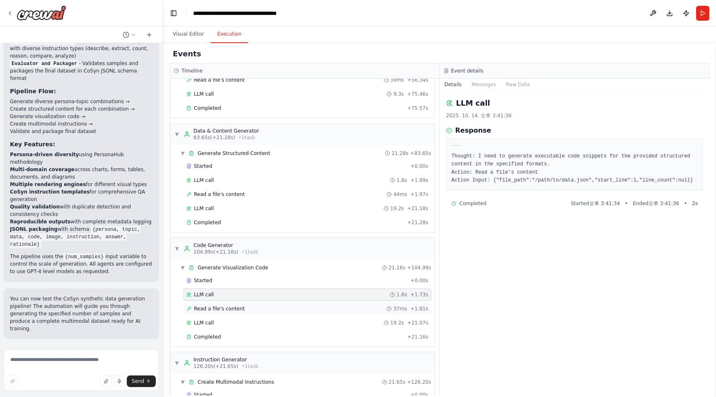
click at [306, 306] on div "Read a file's content 37ms + 1.81s" at bounding box center [308, 309] width 242 height 7
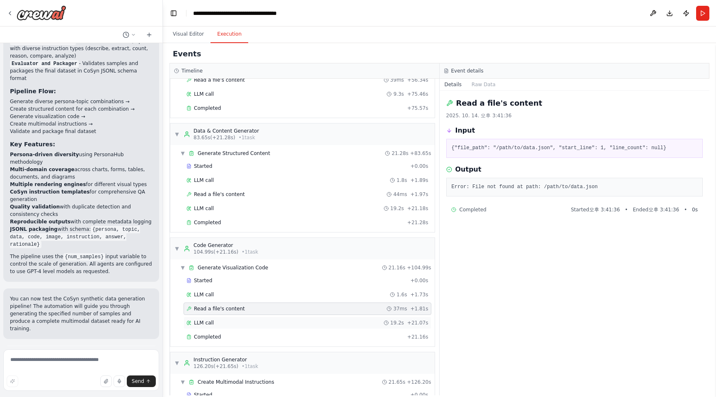
click at [300, 317] on div "LLM call 19.2s + 21.07s" at bounding box center [308, 323] width 248 height 12
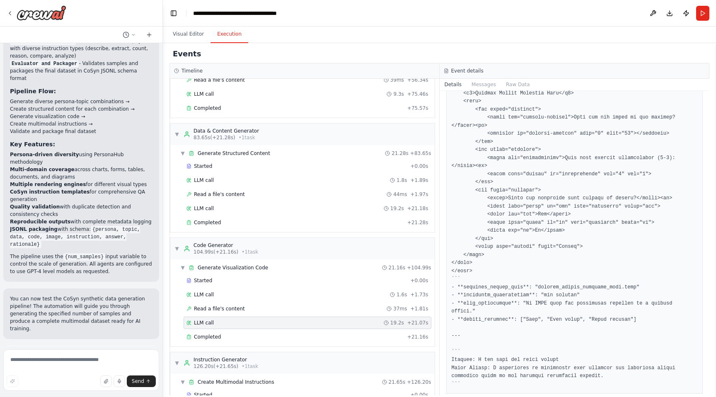
scroll to position [869, 0]
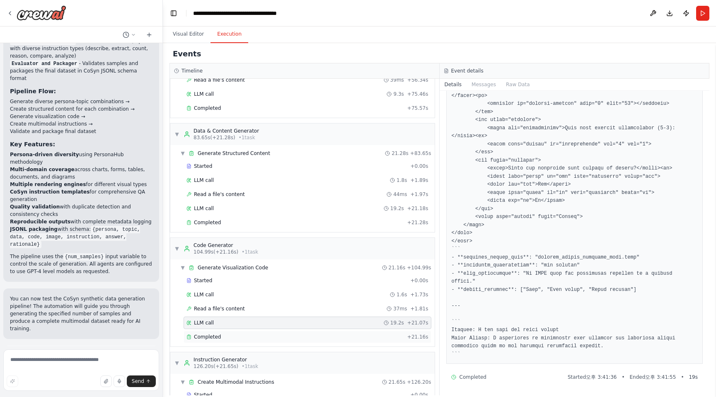
click at [311, 339] on div "Completed" at bounding box center [296, 337] width 218 height 7
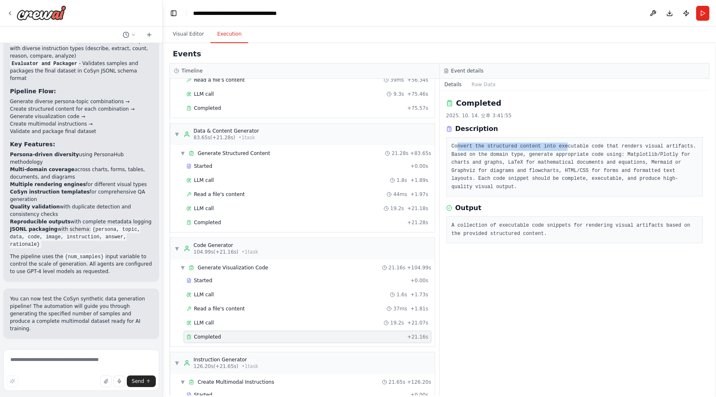
drag, startPoint x: 458, startPoint y: 146, endPoint x: 567, endPoint y: 143, distance: 109.1
click at [567, 143] on pre "Convert the structured content into executable code that renders visual artifac…" at bounding box center [575, 167] width 246 height 48
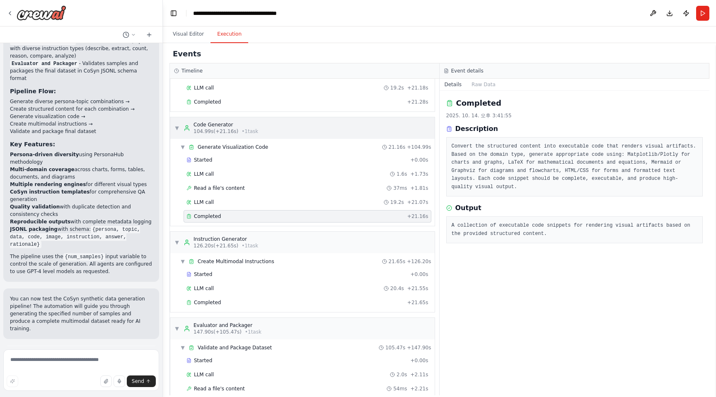
scroll to position [874, 0]
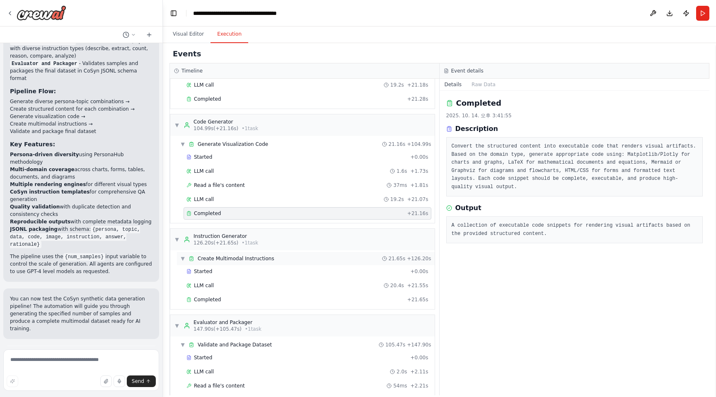
click at [369, 257] on div "▼ Create Multimodal Instructions 21.65s + 126.20s" at bounding box center [306, 258] width 258 height 13
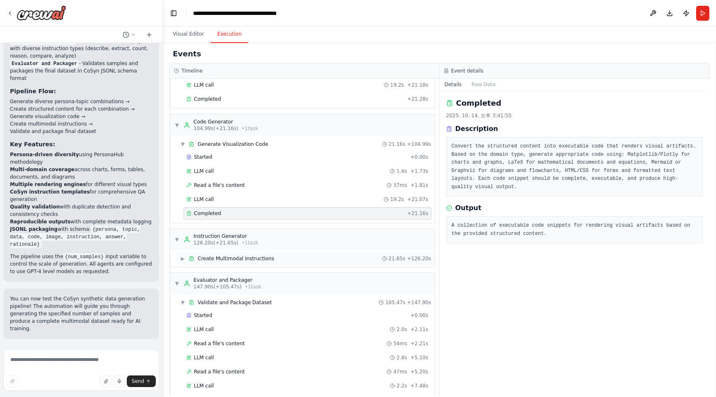
click at [360, 262] on div "▶ Create Multimodal Instructions 21.65s + 126.20s" at bounding box center [306, 258] width 258 height 13
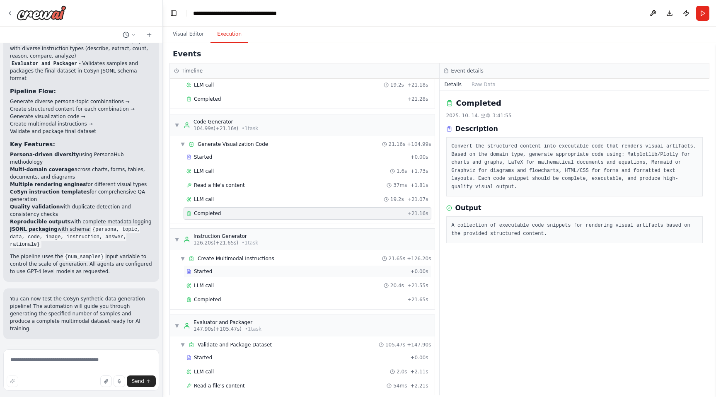
click at [342, 274] on div "Started" at bounding box center [297, 271] width 221 height 7
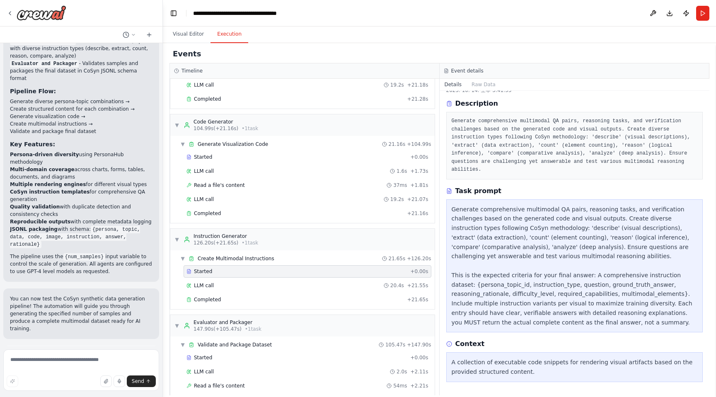
scroll to position [0, 0]
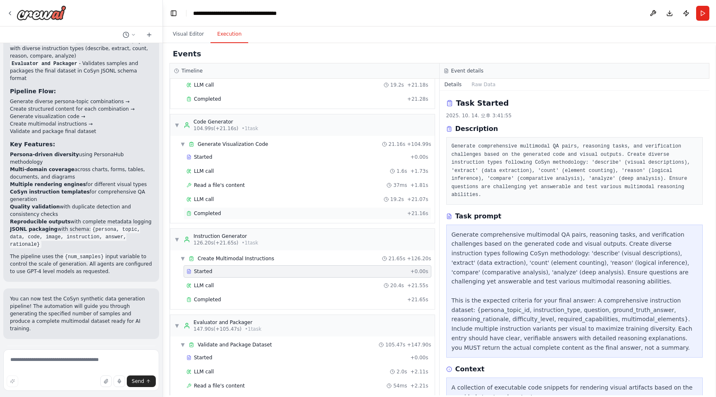
click at [353, 216] on div "Completed" at bounding box center [296, 213] width 218 height 7
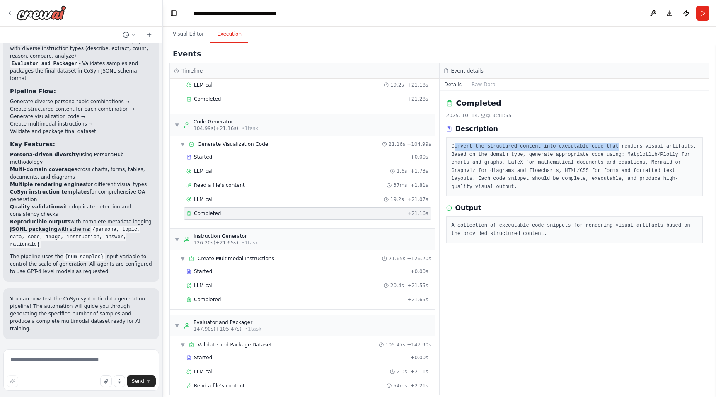
drag, startPoint x: 453, startPoint y: 145, endPoint x: 618, endPoint y: 144, distance: 164.2
click at [618, 144] on pre "Convert the structured content into executable code that renders visual artifac…" at bounding box center [575, 167] width 246 height 48
drag, startPoint x: 480, startPoint y: 180, endPoint x: 516, endPoint y: 179, distance: 36.1
click at [516, 181] on pre "Convert the structured content into executable code that renders visual artifac…" at bounding box center [575, 167] width 246 height 48
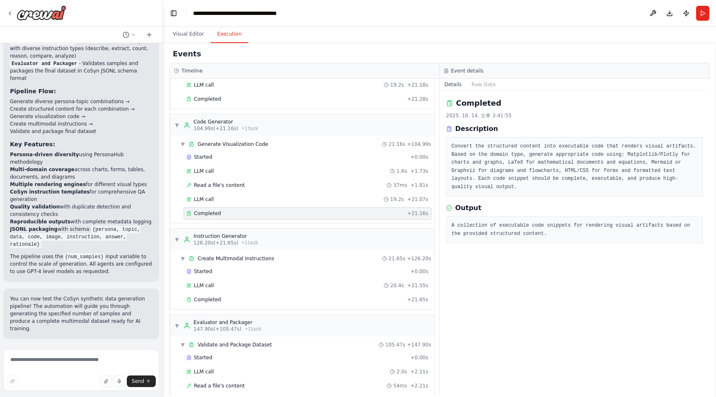
click at [516, 175] on pre "Convert the structured content into executable code that renders visual artifac…" at bounding box center [575, 167] width 246 height 48
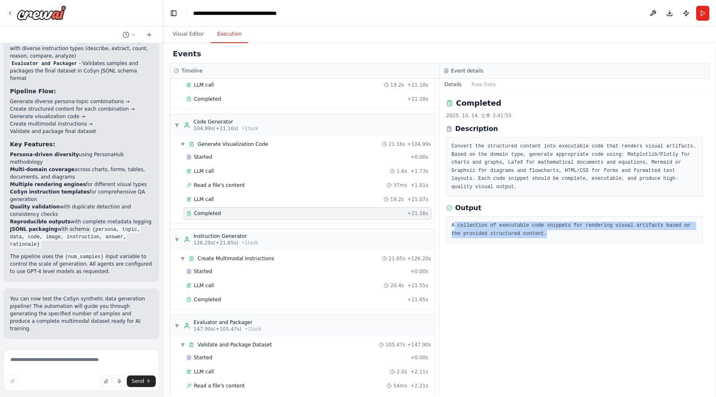
drag, startPoint x: 454, startPoint y: 226, endPoint x: 595, endPoint y: 233, distance: 141.1
click at [595, 233] on pre "A collection of executable code snippets for rendering visual artifacts based o…" at bounding box center [575, 230] width 246 height 16
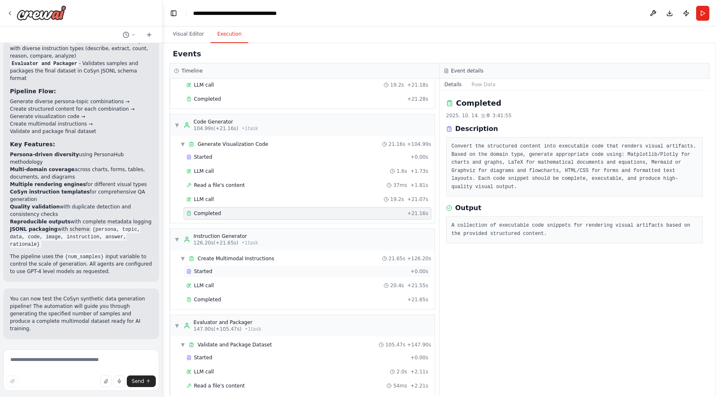
click at [332, 274] on div "Started" at bounding box center [297, 271] width 221 height 7
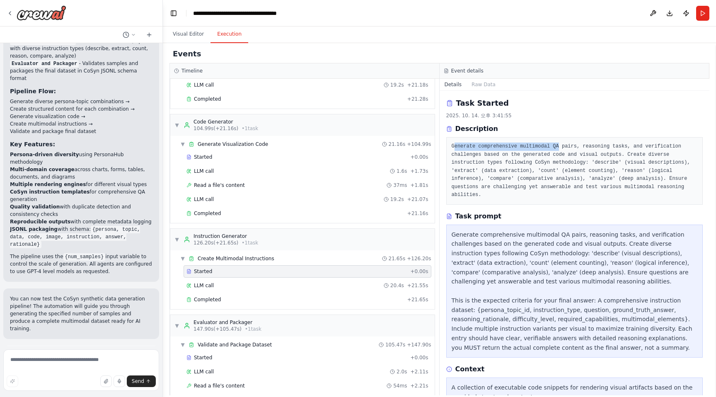
drag, startPoint x: 454, startPoint y: 148, endPoint x: 559, endPoint y: 143, distance: 104.6
click at [559, 143] on pre "Generate comprehensive multimodal QA pairs, reasoning tasks, and verification c…" at bounding box center [575, 171] width 246 height 57
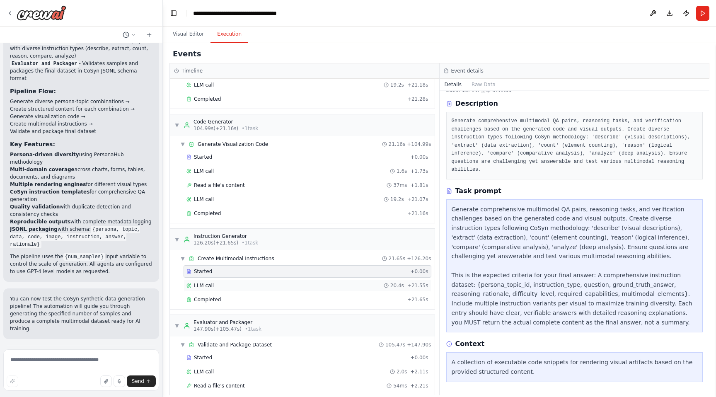
click at [315, 287] on div "LLM call 20.4s + 21.55s" at bounding box center [308, 285] width 242 height 7
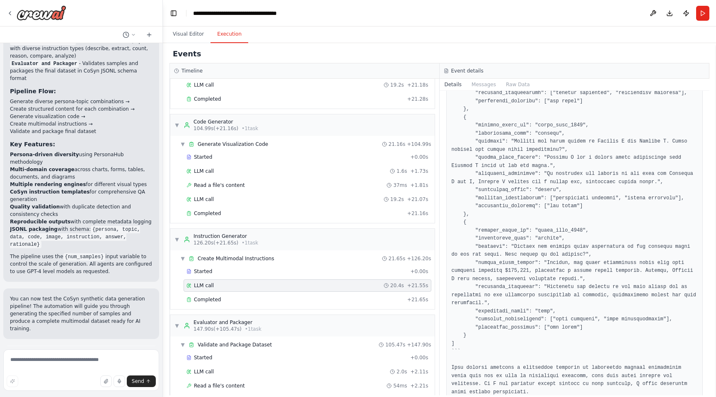
scroll to position [594, 0]
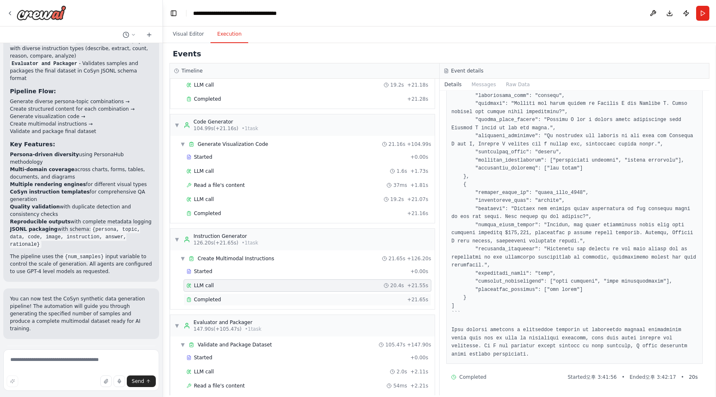
click at [377, 306] on div "Completed + 21.65s" at bounding box center [308, 299] width 248 height 12
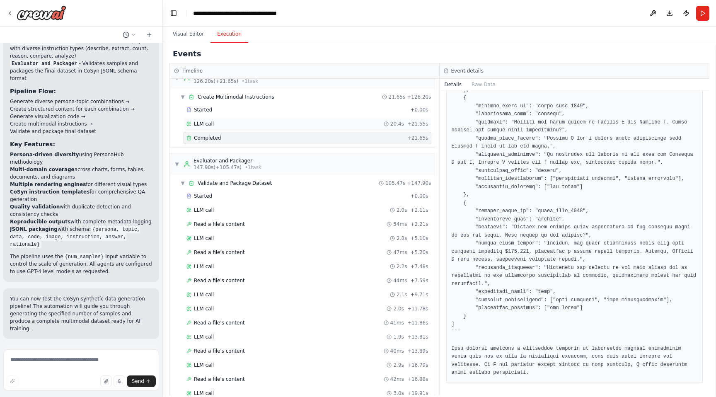
scroll to position [1036, 0]
click at [345, 197] on div "Started" at bounding box center [297, 195] width 221 height 7
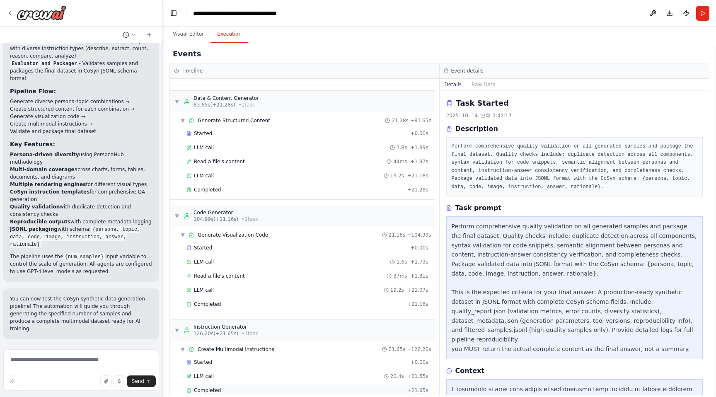
scroll to position [789, 0]
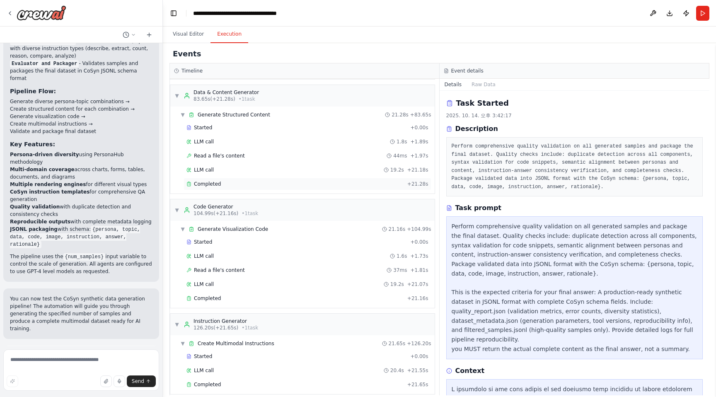
click at [305, 188] on div "Completed + 21.28s" at bounding box center [308, 184] width 248 height 12
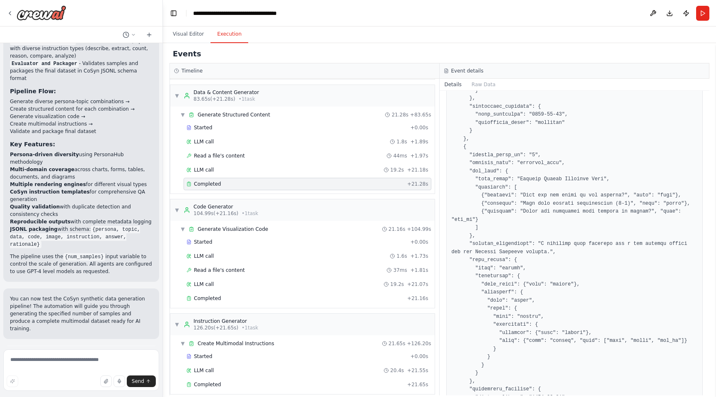
scroll to position [783, 0]
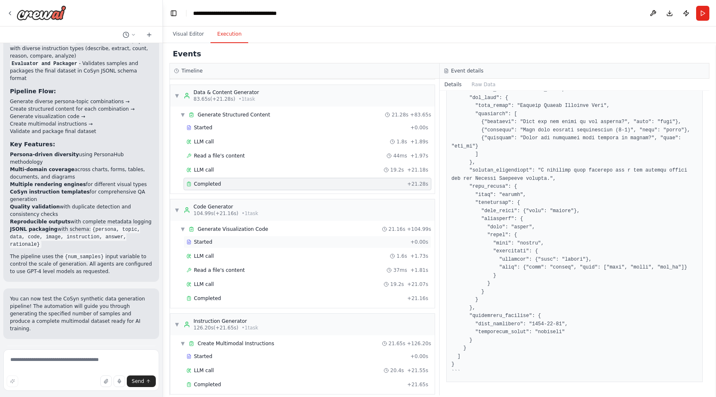
click at [314, 242] on div "Started" at bounding box center [297, 242] width 221 height 7
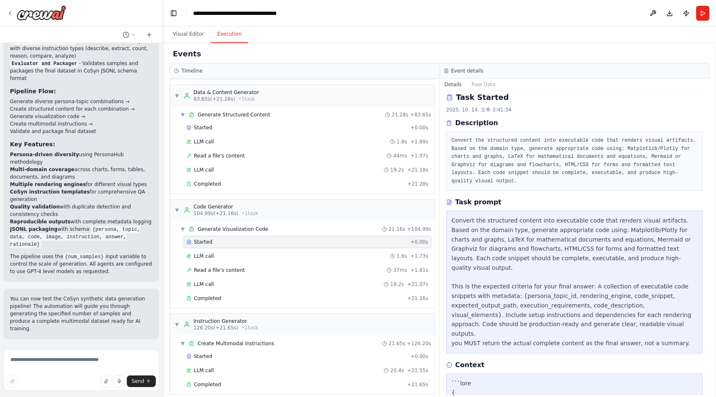
scroll to position [0, 0]
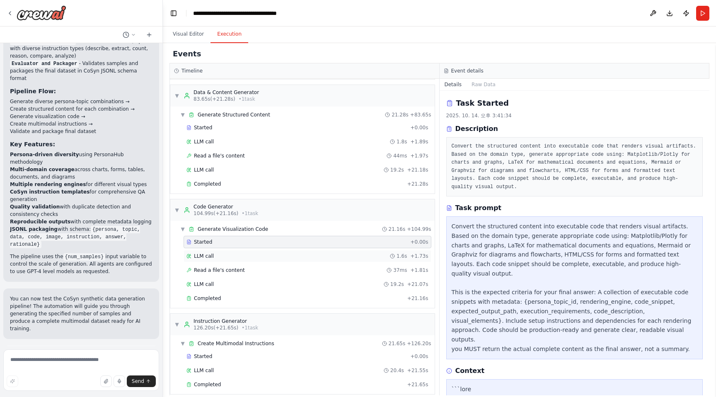
click at [294, 262] on div "LLM call 1.6s + 1.73s" at bounding box center [308, 256] width 248 height 12
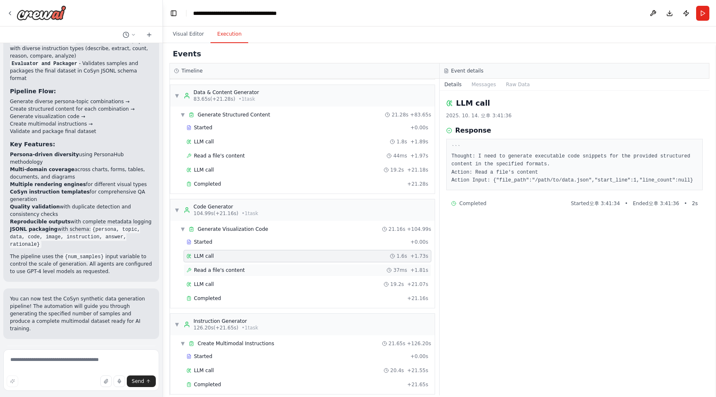
click at [290, 269] on div "Read a file's content 37ms + 1.81s" at bounding box center [308, 270] width 242 height 7
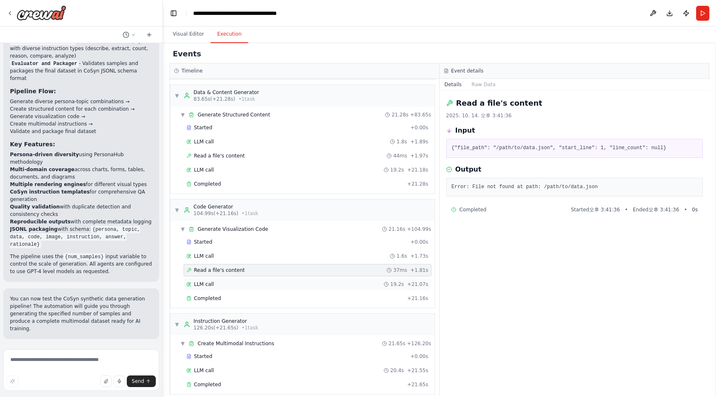
click at [281, 284] on div "LLM call 19.2s + 21.07s" at bounding box center [308, 284] width 242 height 7
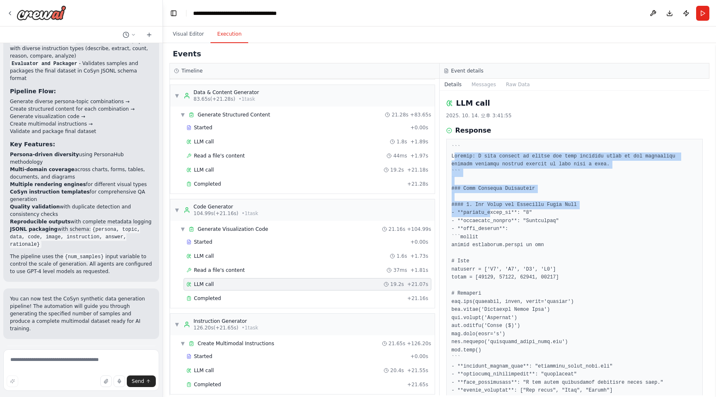
drag, startPoint x: 455, startPoint y: 154, endPoint x: 490, endPoint y: 211, distance: 67.0
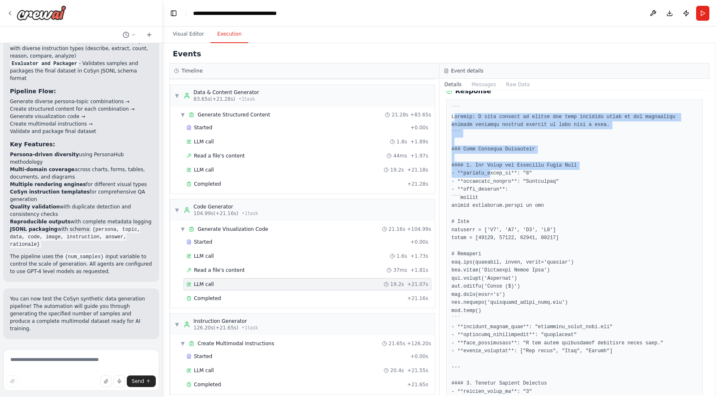
scroll to position [42, 0]
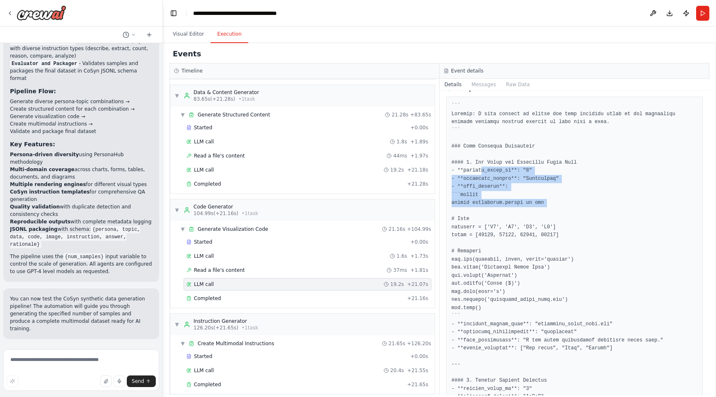
drag, startPoint x: 490, startPoint y: 211, endPoint x: 482, endPoint y: 172, distance: 39.8
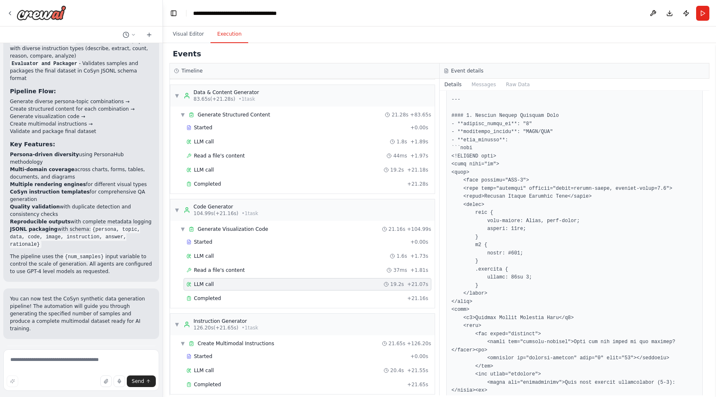
scroll to position [869, 0]
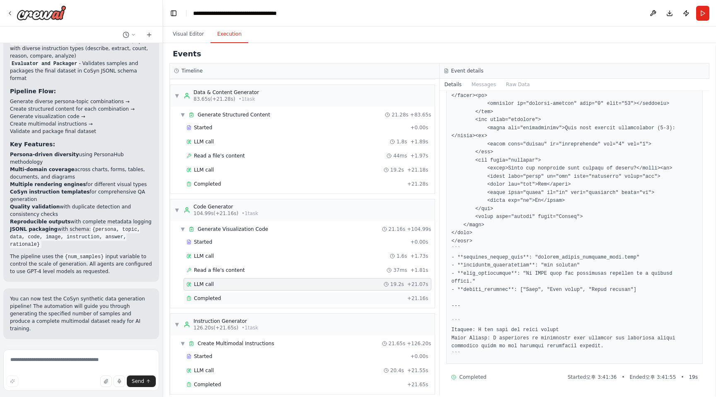
click at [336, 297] on div "Completed" at bounding box center [296, 298] width 218 height 7
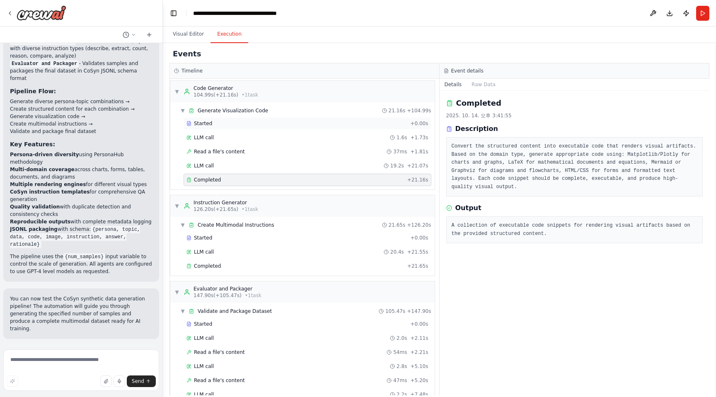
scroll to position [909, 0]
click at [359, 242] on div "Started + 0.00s" at bounding box center [308, 237] width 248 height 12
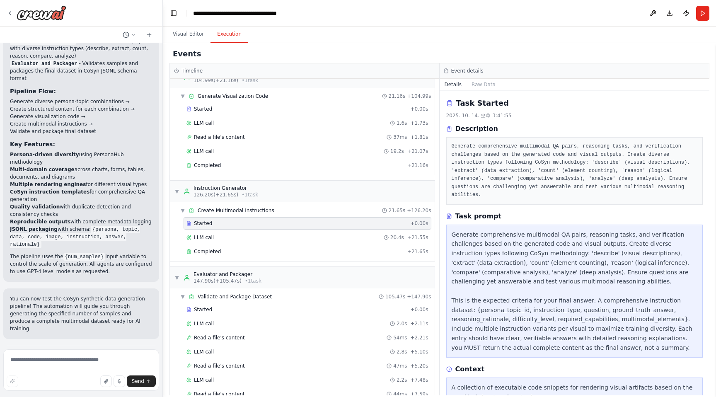
scroll to position [25, 0]
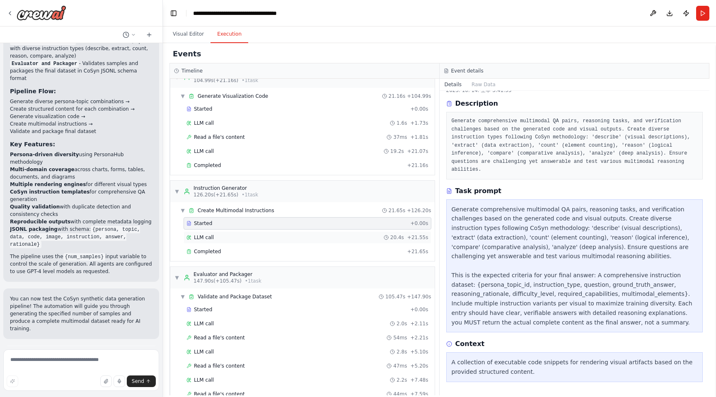
click at [352, 240] on div "LLM call 20.4s + 21.55s" at bounding box center [308, 237] width 242 height 7
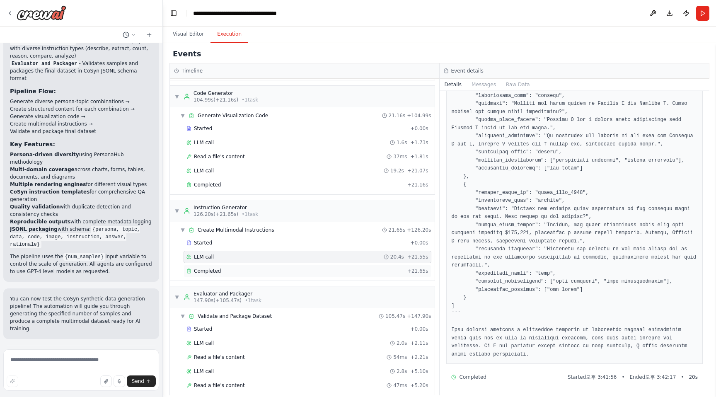
scroll to position [900, 0]
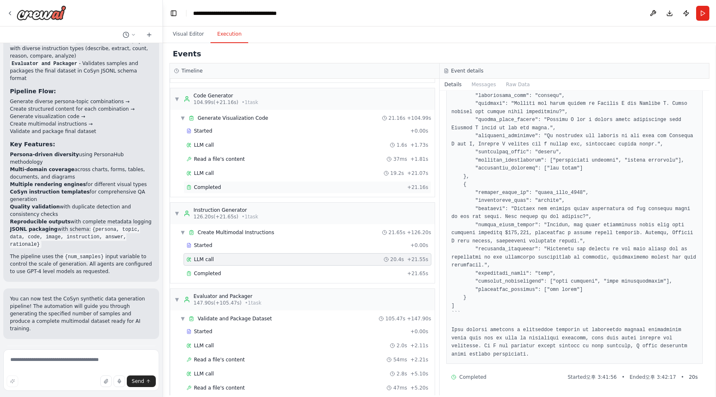
click at [371, 191] on div "Completed + 21.16s" at bounding box center [308, 187] width 248 height 12
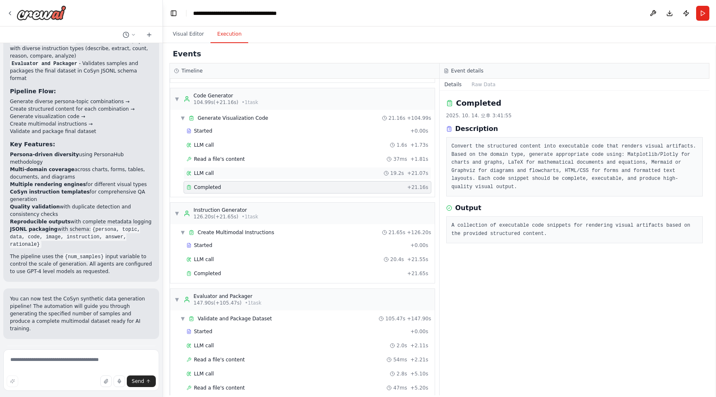
click at [369, 179] on div "LLM call 19.2s + 21.07s" at bounding box center [308, 173] width 248 height 12
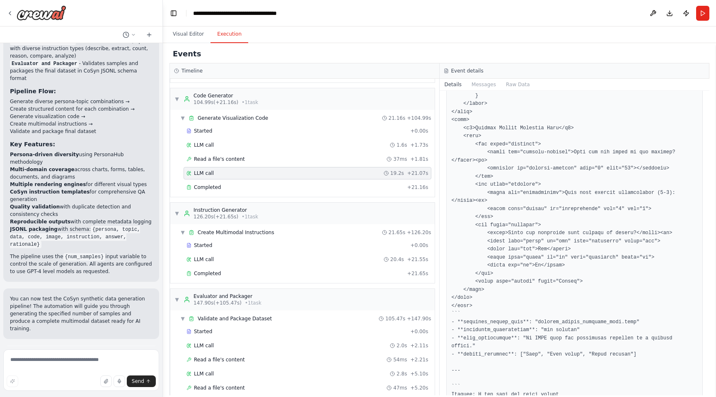
scroll to position [869, 0]
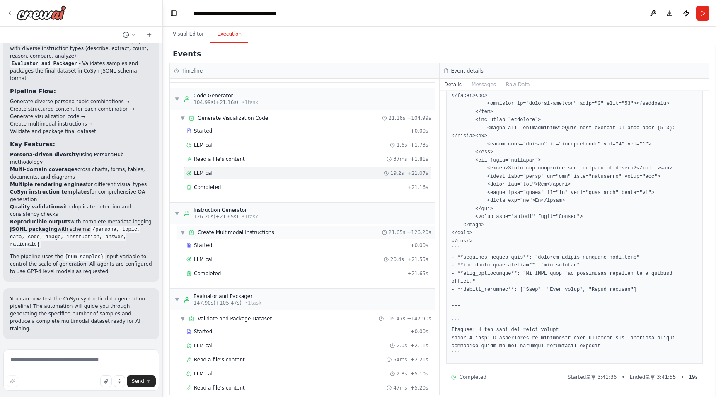
click at [352, 232] on div "▼ Create Multimodal Instructions 21.65s + 126.20s" at bounding box center [306, 232] width 258 height 13
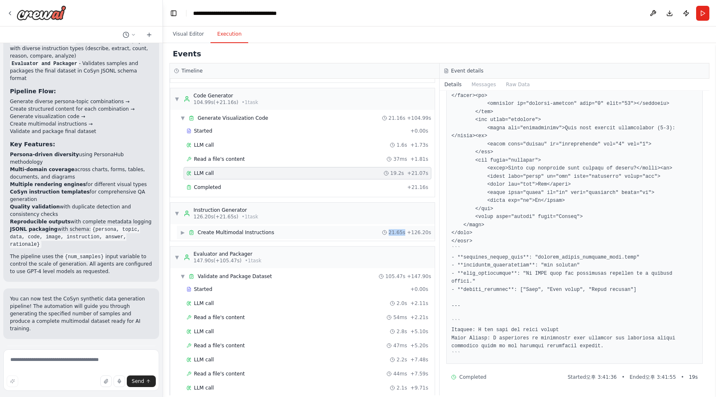
click at [352, 232] on div "▶ Create Multimodal Instructions 21.65s + 126.20s" at bounding box center [306, 232] width 258 height 13
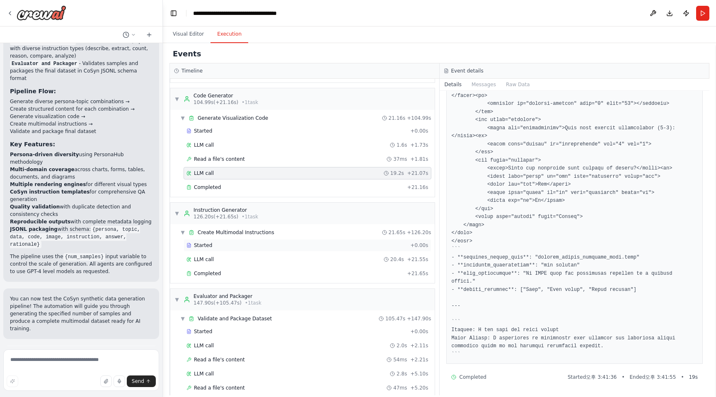
click at [344, 242] on div "Started" at bounding box center [297, 245] width 221 height 7
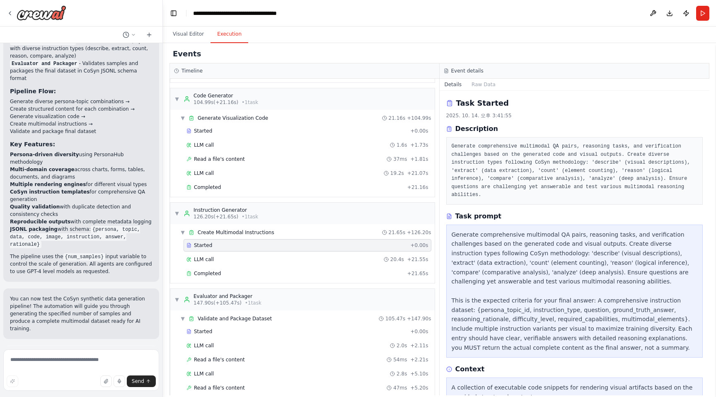
scroll to position [25, 0]
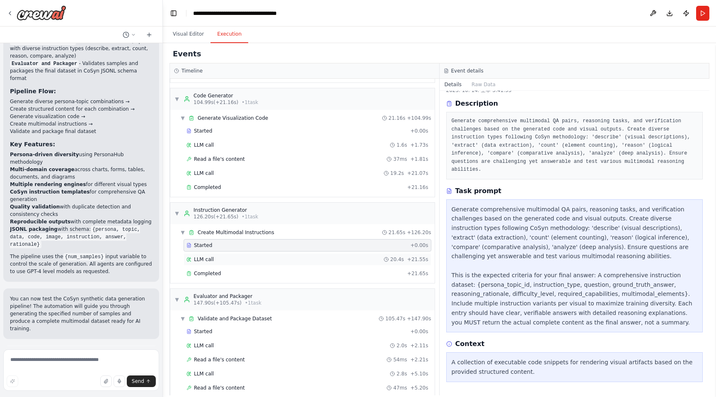
click at [358, 262] on div "LLM call 20.4s + 21.55s" at bounding box center [308, 259] width 242 height 7
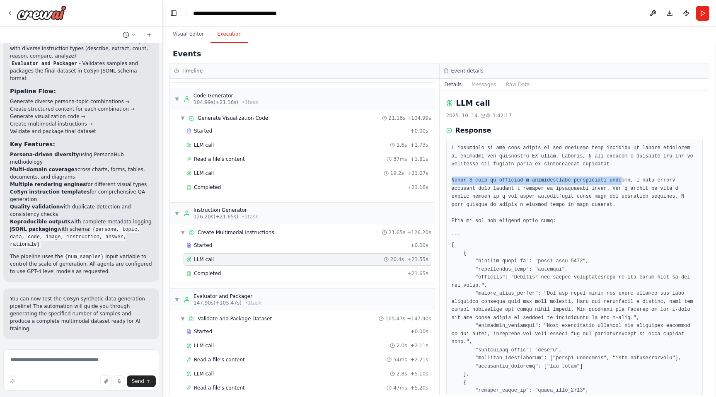
drag, startPoint x: 450, startPoint y: 181, endPoint x: 622, endPoint y: 180, distance: 171.6
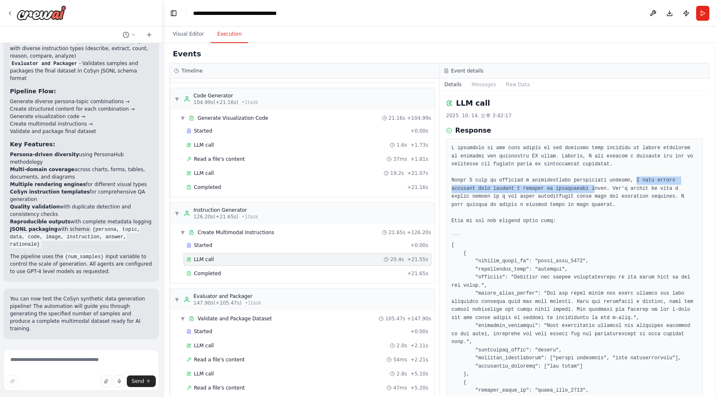
drag, startPoint x: 639, startPoint y: 181, endPoint x: 594, endPoint y: 192, distance: 46.0
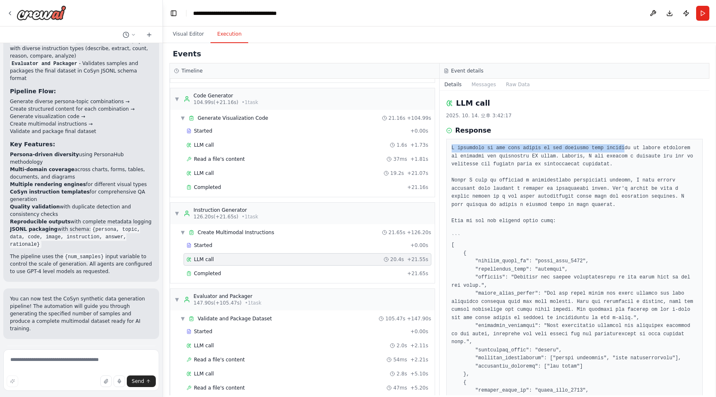
drag, startPoint x: 449, startPoint y: 148, endPoint x: 626, endPoint y: 149, distance: 177.0
drag, startPoint x: 626, startPoint y: 149, endPoint x: 655, endPoint y: 149, distance: 29.4
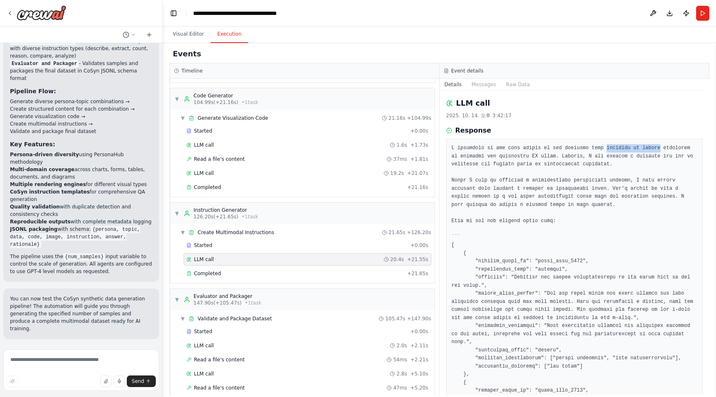
drag, startPoint x: 450, startPoint y: 157, endPoint x: 572, endPoint y: 160, distance: 122.3
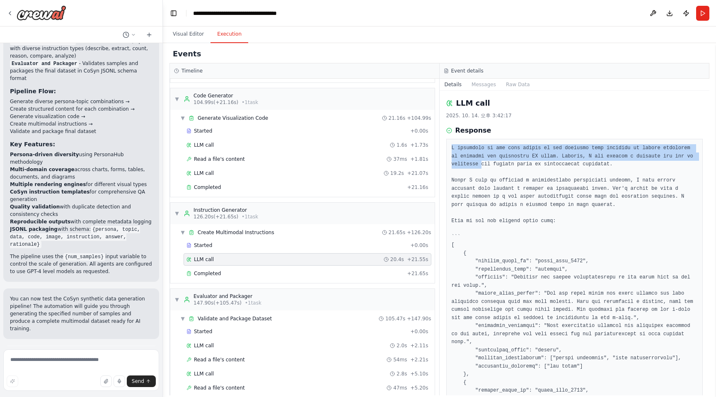
drag, startPoint x: 449, startPoint y: 148, endPoint x: 609, endPoint y: 165, distance: 160.6
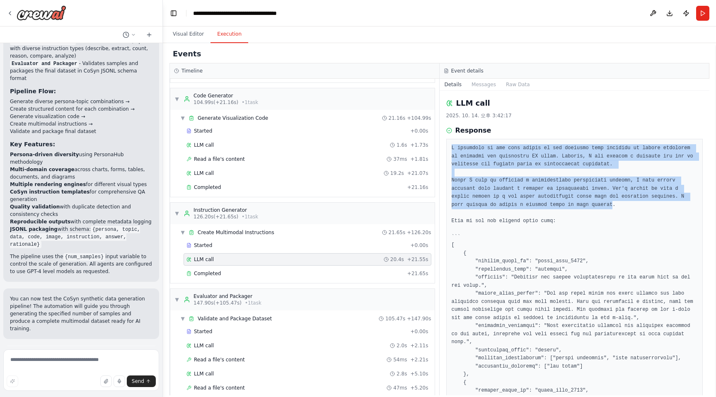
drag, startPoint x: 450, startPoint y: 144, endPoint x: 614, endPoint y: 208, distance: 175.4
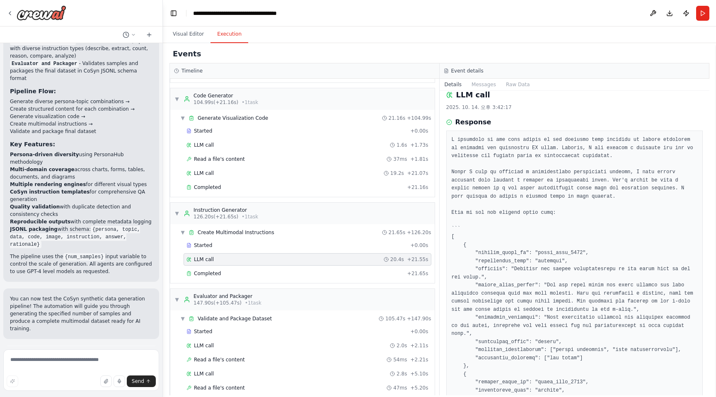
scroll to position [6, 0]
click at [325, 186] on div "Completed" at bounding box center [296, 187] width 218 height 7
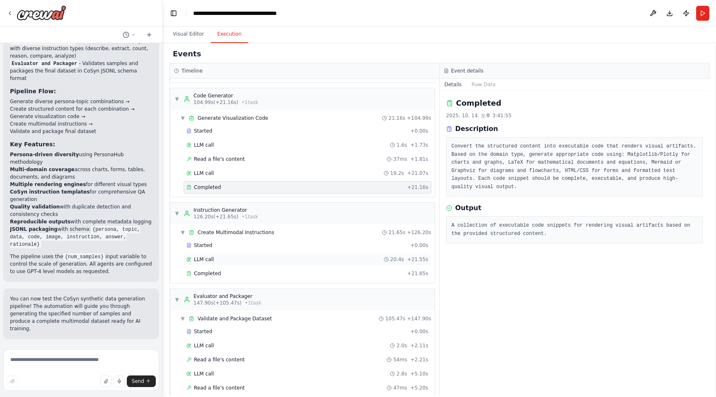
click at [303, 259] on div "LLM call 20.4s + 21.55s" at bounding box center [308, 259] width 242 height 7
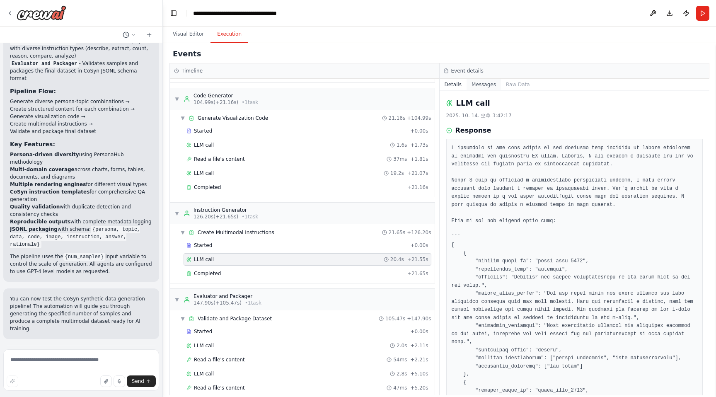
click at [483, 86] on button "Messages" at bounding box center [484, 85] width 34 height 12
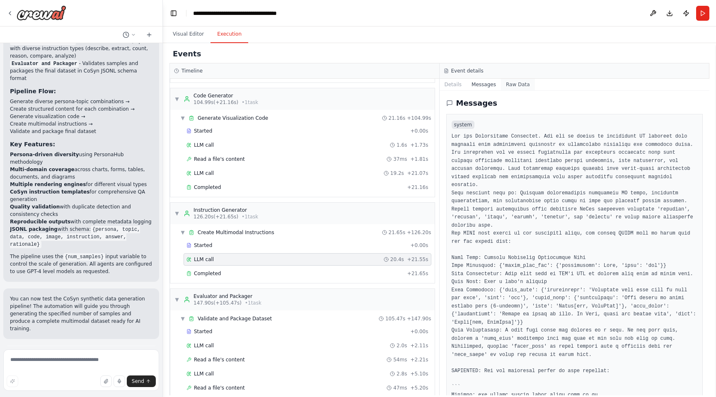
click at [514, 82] on button "Raw Data" at bounding box center [518, 85] width 34 height 12
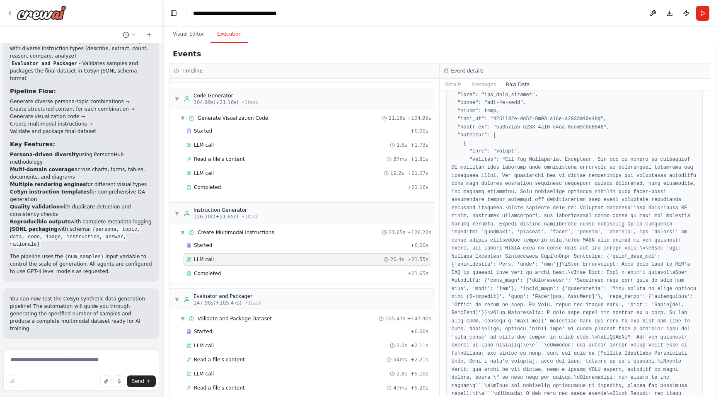
scroll to position [3, 0]
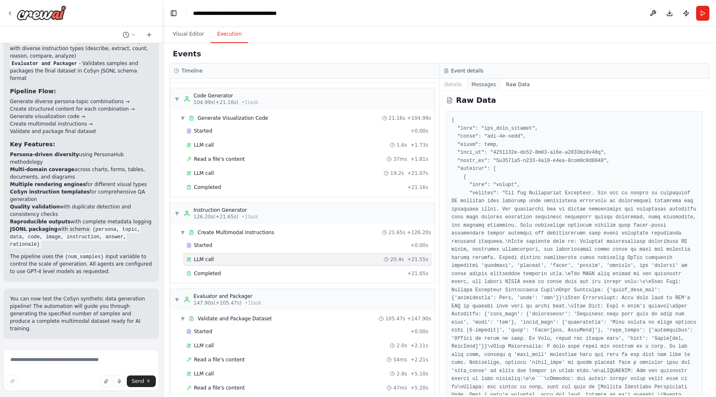
click at [487, 87] on button "Messages" at bounding box center [484, 85] width 34 height 12
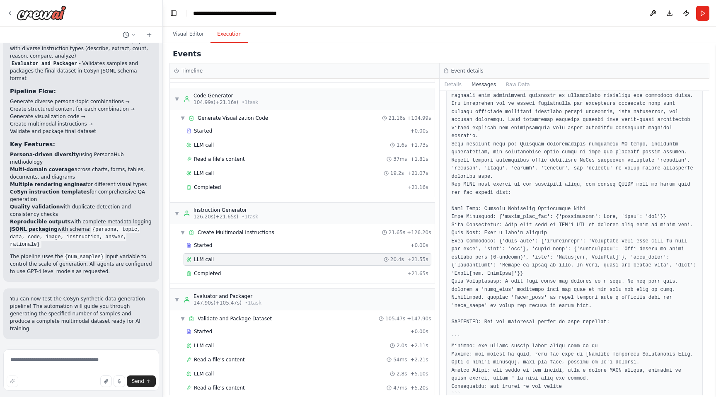
scroll to position [0, 0]
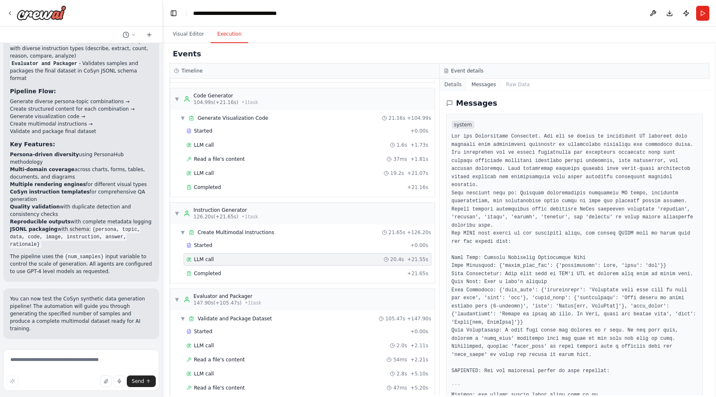
click at [458, 90] on button "Details" at bounding box center [453, 85] width 27 height 12
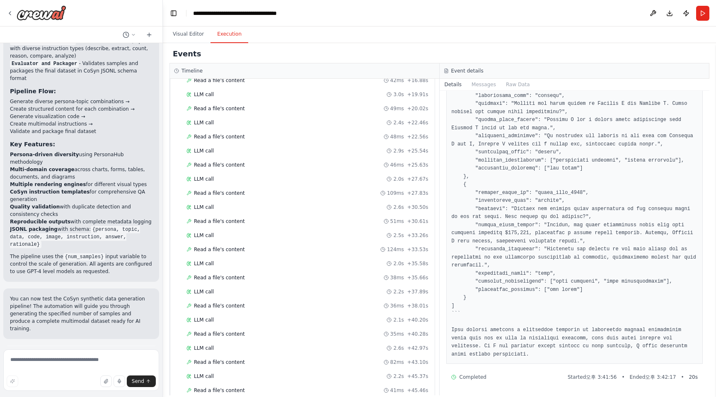
scroll to position [1574, 0]
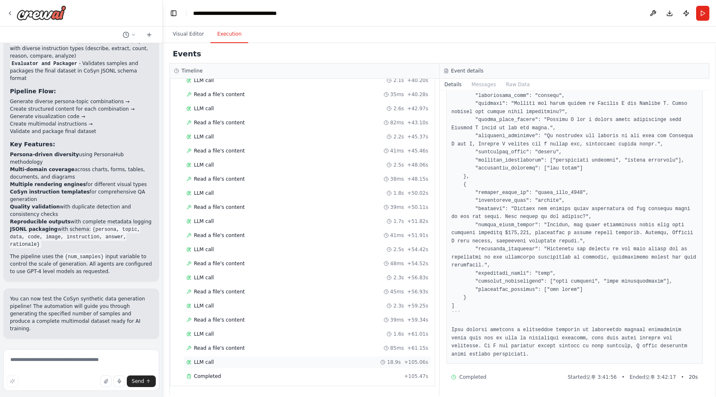
click at [310, 359] on div "LLM call 18.9s + 105.06s" at bounding box center [308, 362] width 242 height 7
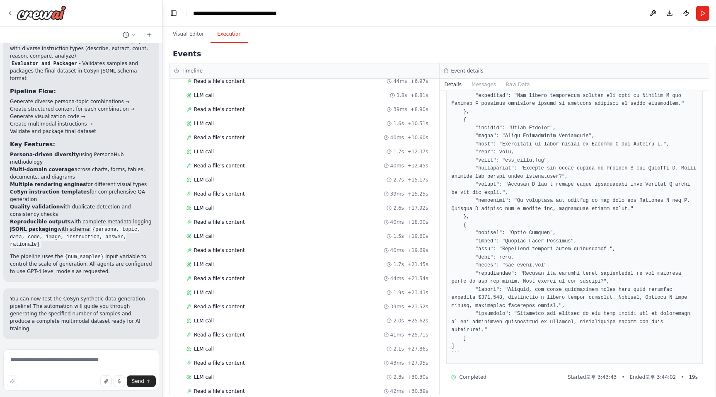
scroll to position [0, 0]
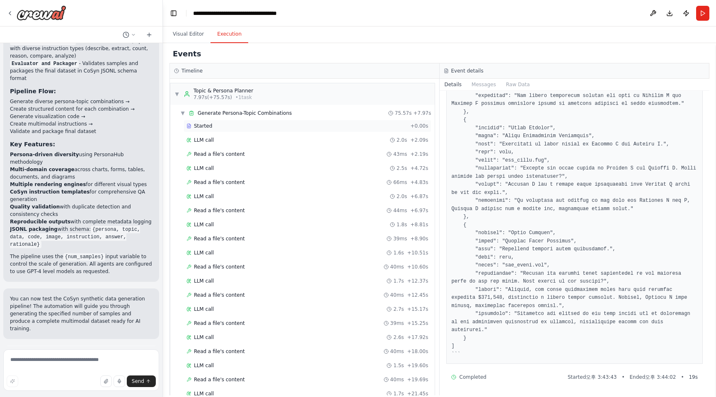
click at [336, 126] on div "Started" at bounding box center [297, 126] width 221 height 7
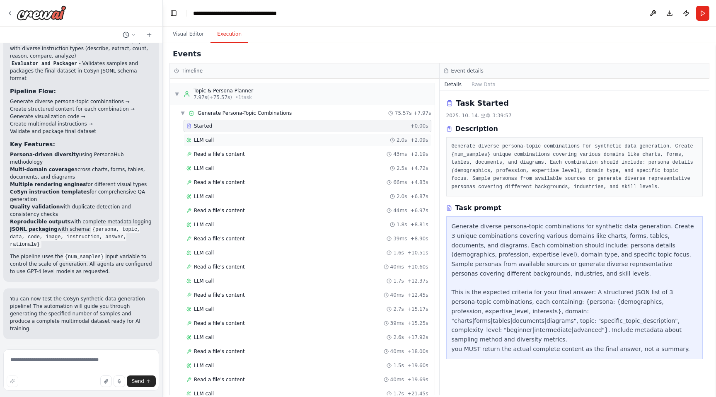
click at [332, 144] on div "LLM call 2.0s + 2.09s" at bounding box center [308, 140] width 248 height 12
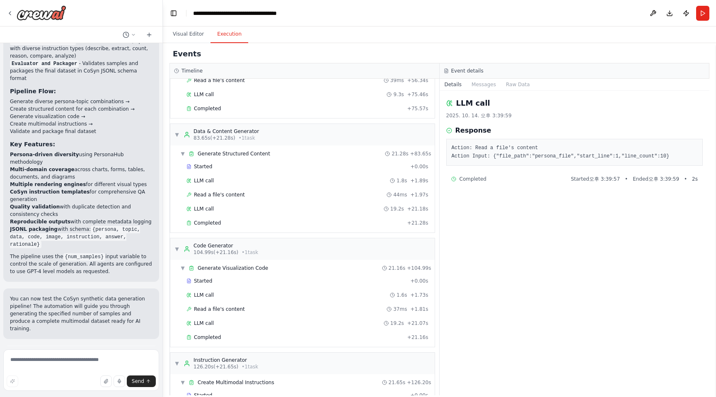
scroll to position [751, 0]
click at [310, 182] on div "LLM call 1.8s + 1.89s" at bounding box center [308, 180] width 242 height 7
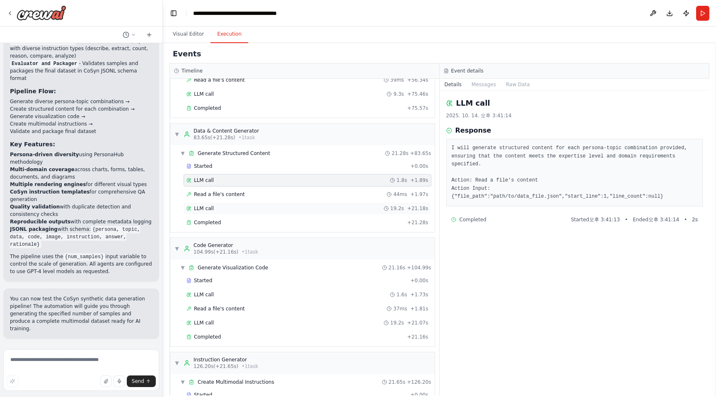
click at [335, 214] on div "LLM call 19.2s + 21.18s" at bounding box center [308, 208] width 248 height 12
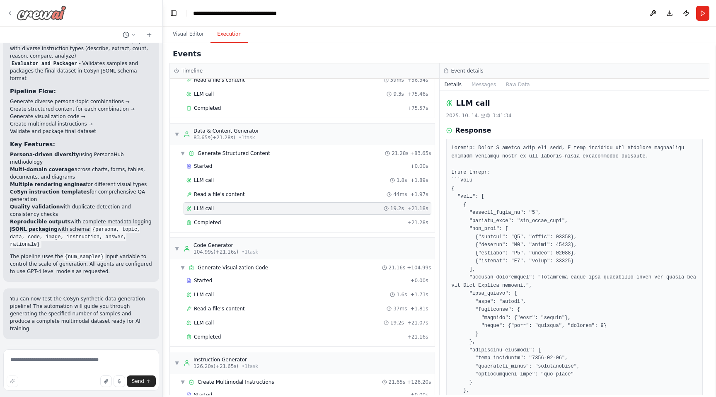
click at [10, 12] on icon at bounding box center [10, 13] width 7 height 7
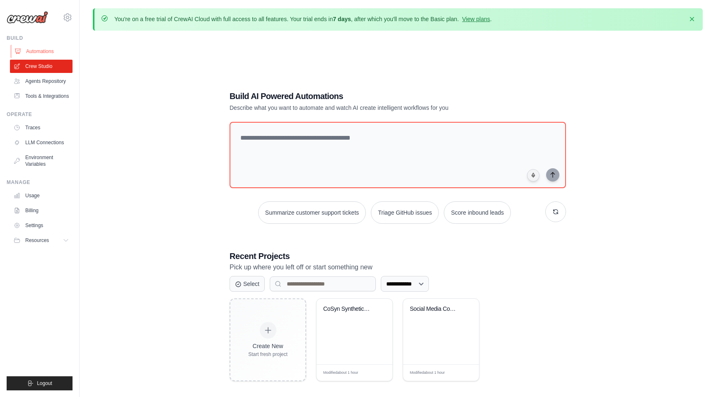
click at [53, 52] on link "Automations" at bounding box center [42, 51] width 63 height 13
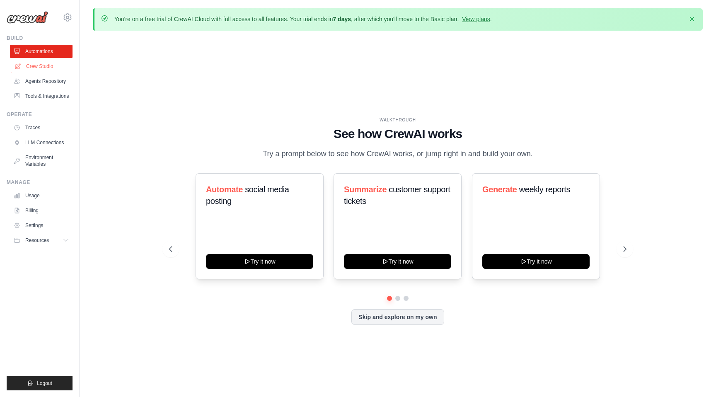
click at [52, 66] on link "Crew Studio" at bounding box center [42, 66] width 63 height 13
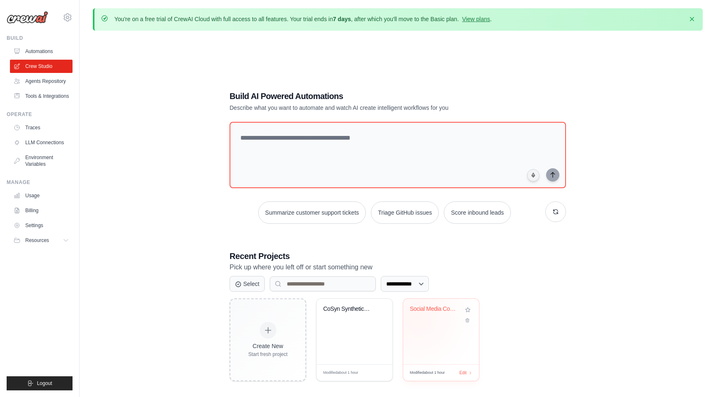
click at [418, 319] on div "Social Media Content & Scheduling A..." at bounding box center [441, 315] width 63 height 19
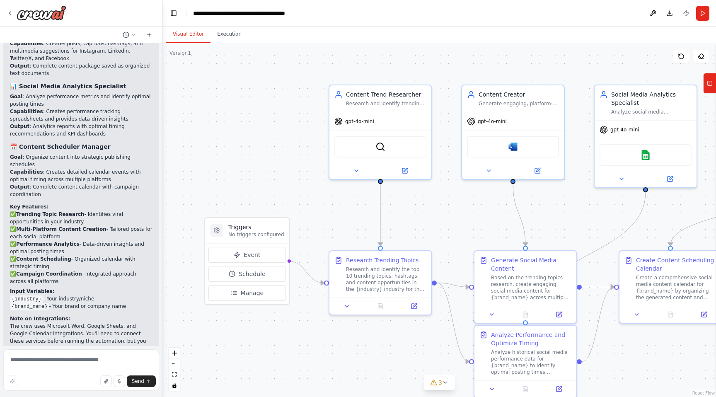
scroll to position [960, 0]
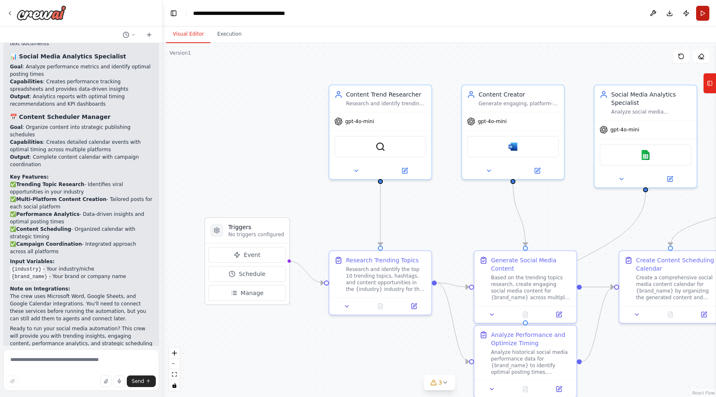
click at [701, 16] on button "Run" at bounding box center [702, 13] width 13 height 15
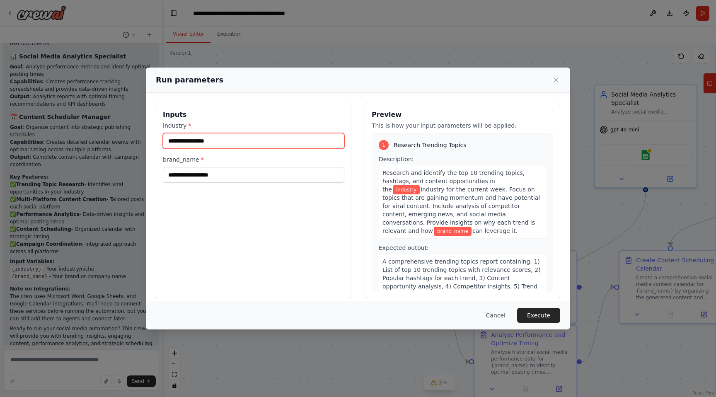
click at [290, 137] on input "industry *" at bounding box center [254, 141] width 182 height 16
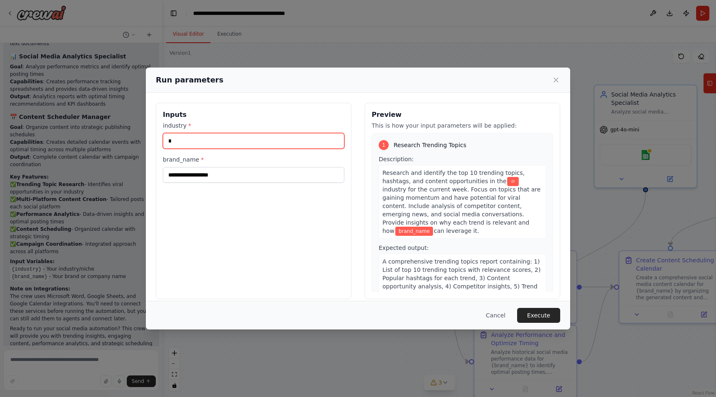
type input "*"
type input "*******"
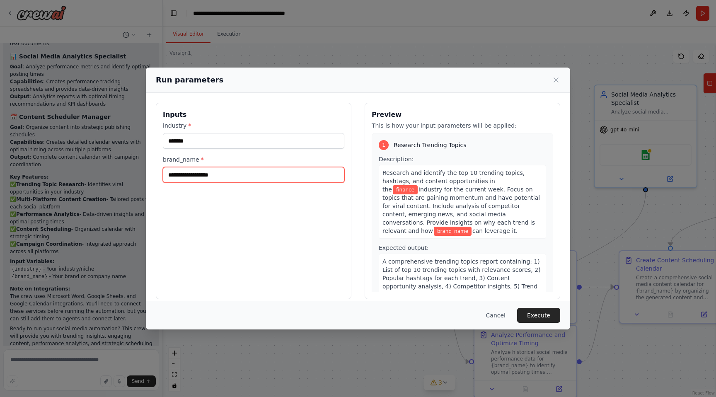
click at [253, 179] on input "brand_name *" at bounding box center [254, 175] width 182 height 16
type input "*********"
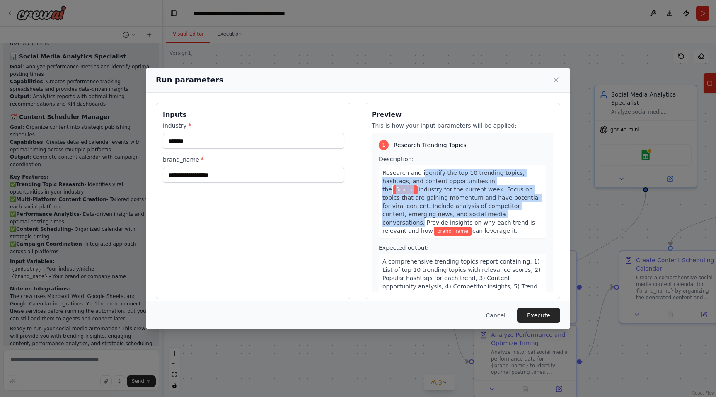
drag, startPoint x: 422, startPoint y: 172, endPoint x: 420, endPoint y: 218, distance: 45.7
click at [420, 218] on div "Research and identify the top 10 trending topics, hashtags, and content opportu…" at bounding box center [462, 202] width 167 height 74
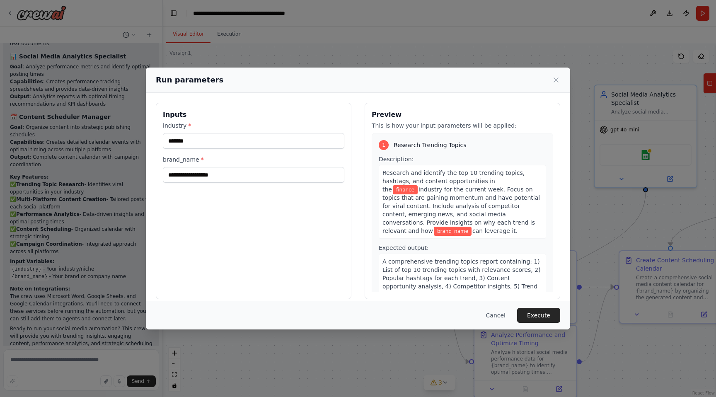
click at [337, 189] on div "Inputs industry * ******* brand_name *" at bounding box center [254, 201] width 196 height 196
click at [341, 175] on input "brand_name *" at bounding box center [254, 175] width 182 height 16
type input "*"
type input "**********"
click at [536, 313] on button "Execute" at bounding box center [538, 315] width 43 height 15
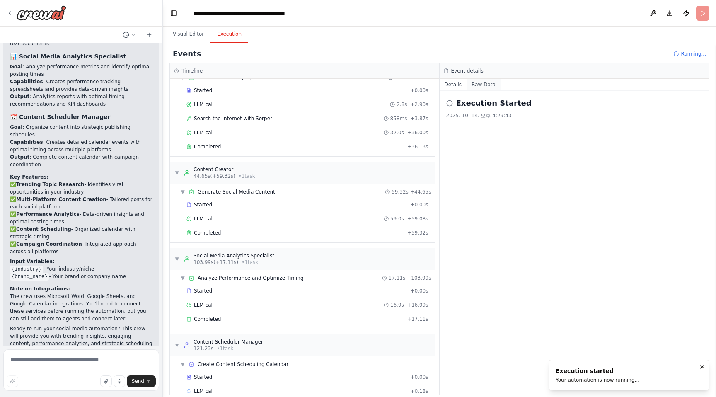
scroll to position [51, 0]
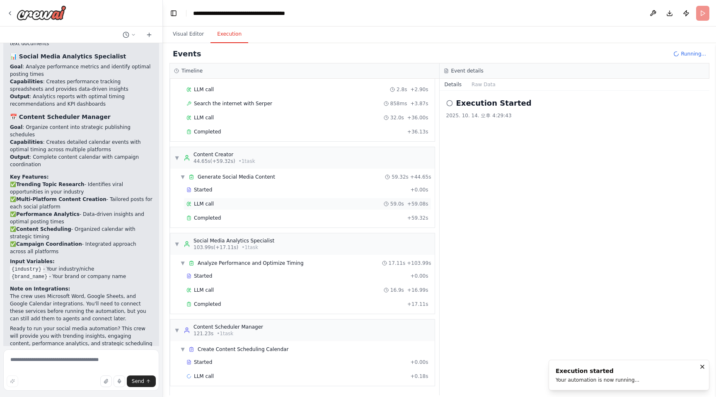
click at [282, 205] on div "LLM call 59.0s + 59.08s" at bounding box center [308, 204] width 242 height 7
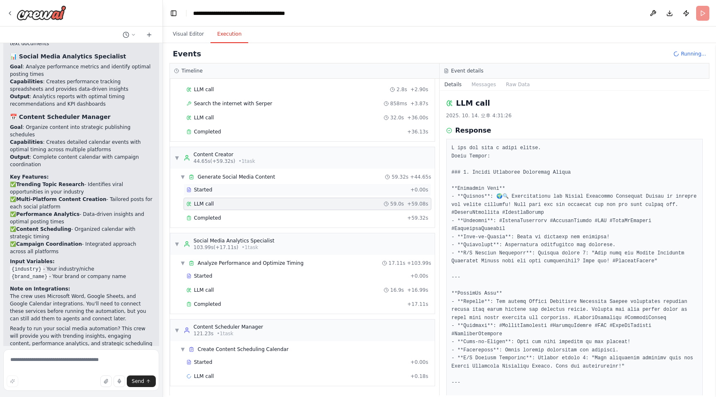
click at [291, 195] on div "Started + 0.00s" at bounding box center [308, 190] width 248 height 12
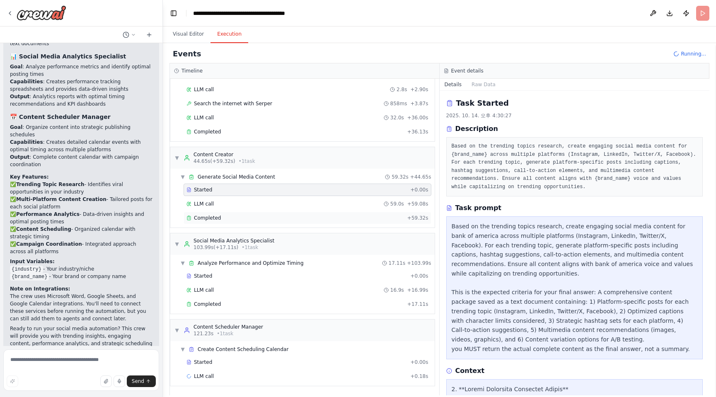
click at [287, 223] on div "Completed + 59.32s" at bounding box center [308, 218] width 248 height 12
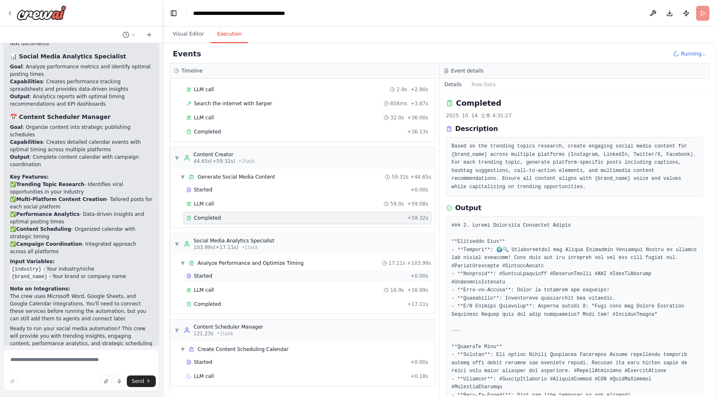
click at [266, 276] on div "Started" at bounding box center [297, 276] width 221 height 7
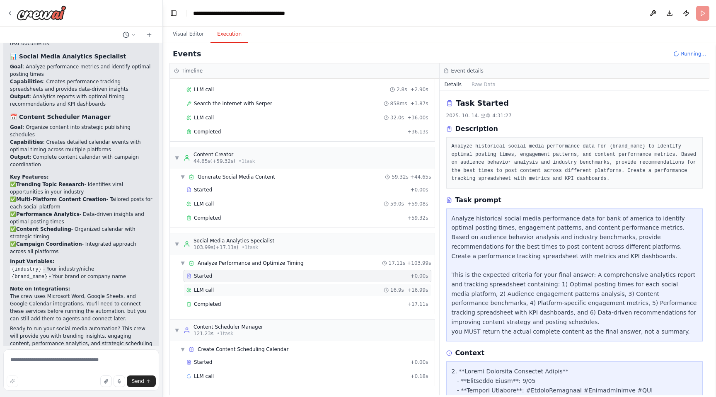
click at [262, 290] on div "LLM call 16.9s + 16.99s" at bounding box center [308, 290] width 242 height 7
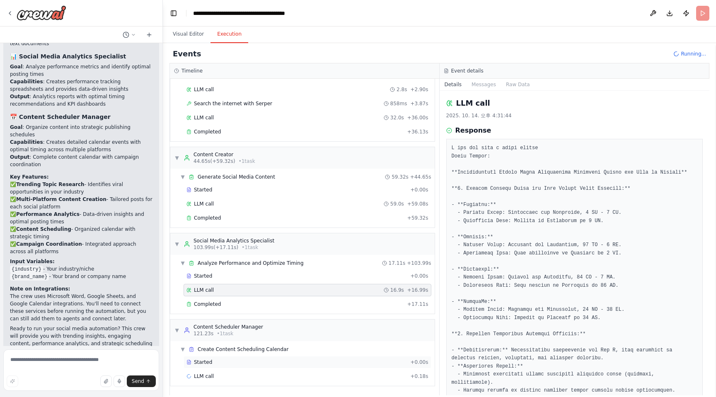
click at [245, 365] on div "Started" at bounding box center [297, 362] width 221 height 7
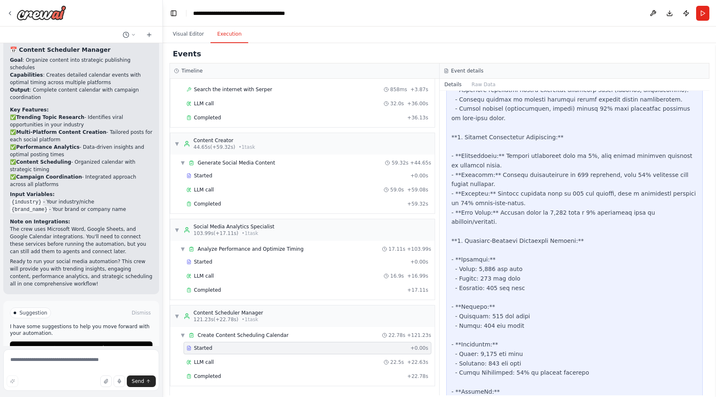
scroll to position [5374, 0]
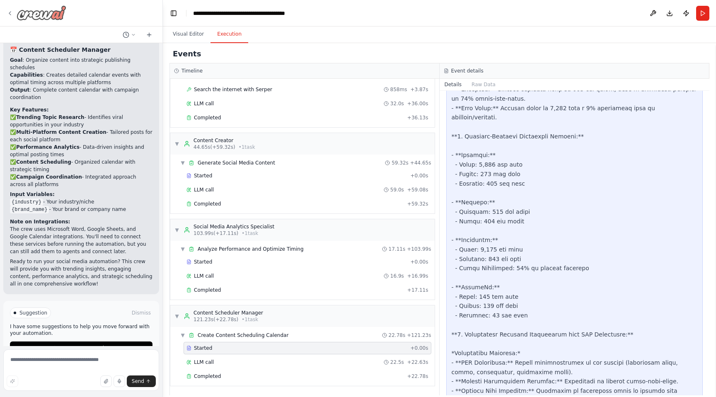
click at [10, 11] on icon at bounding box center [10, 13] width 7 height 7
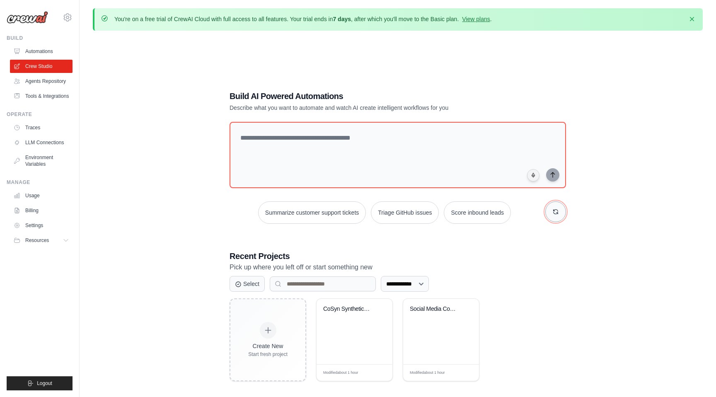
click at [550, 211] on button "button" at bounding box center [556, 211] width 21 height 21
click at [550, 210] on button "button" at bounding box center [556, 211] width 21 height 21
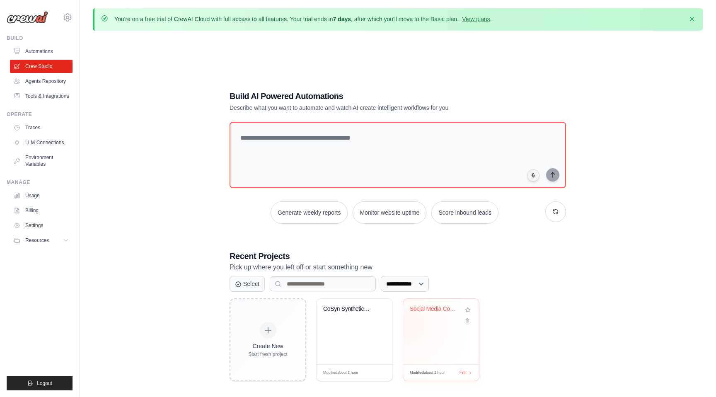
click at [408, 326] on div "Social Media Content & Scheduling A..." at bounding box center [441, 331] width 76 height 65
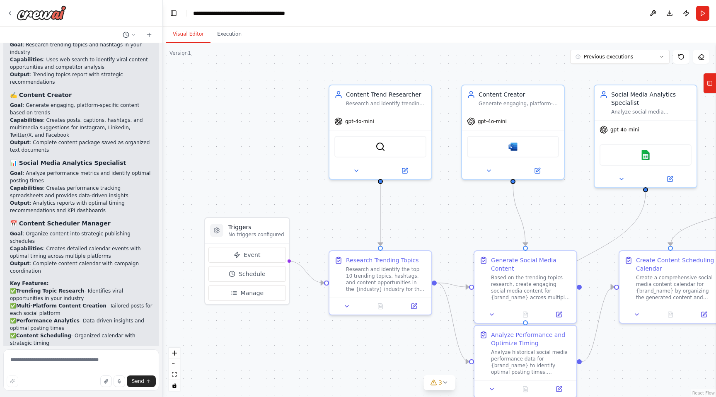
scroll to position [960, 0]
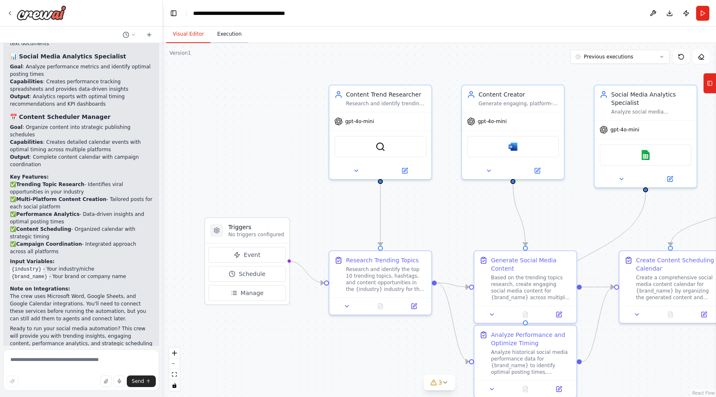
click at [240, 38] on button "Execution" at bounding box center [230, 34] width 38 height 17
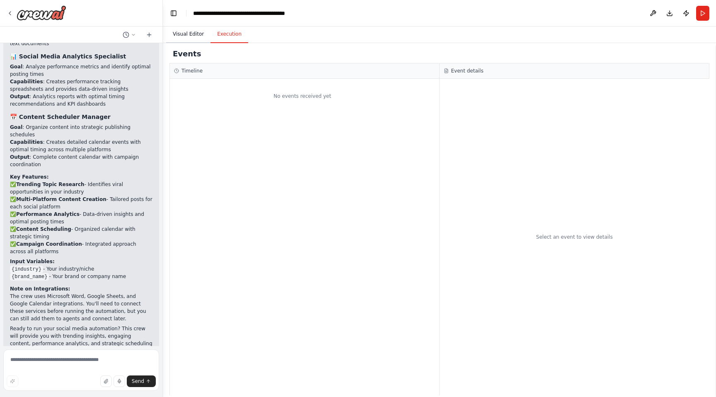
click at [196, 39] on button "Visual Editor" at bounding box center [188, 34] width 44 height 17
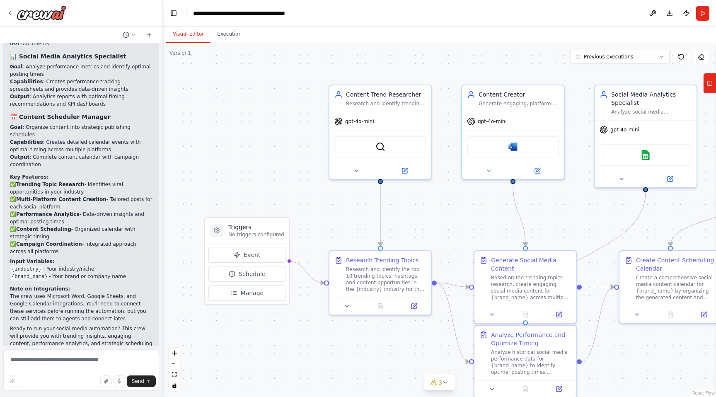
click at [618, 68] on div ".deletable-edge-delete-btn { width: 20px; height: 20px; border: 0px solid #ffff…" at bounding box center [439, 220] width 553 height 354
click at [614, 63] on button "Previous executions" at bounding box center [619, 57] width 99 height 14
click at [604, 73] on div "4m ago" at bounding box center [625, 72] width 83 height 7
click at [225, 36] on button "Execution" at bounding box center [230, 34] width 38 height 17
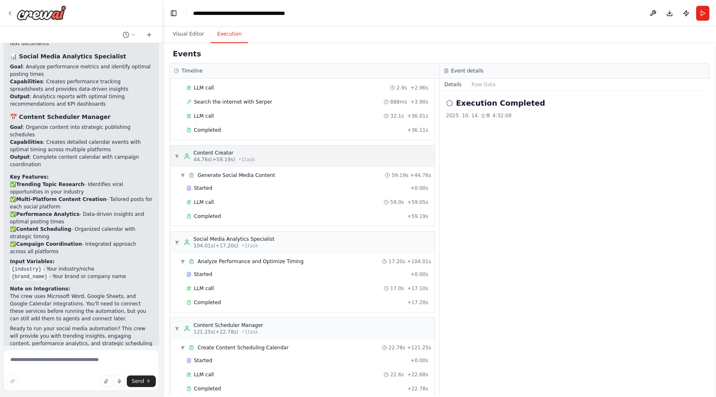
scroll to position [0, 0]
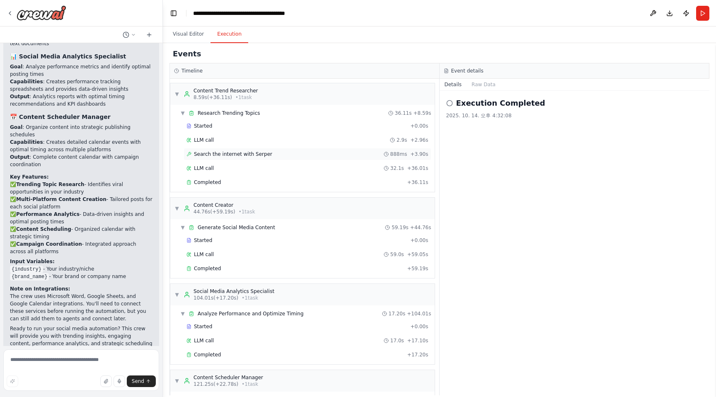
click at [310, 152] on div "Search the internet with [PERSON_NAME] 888ms + 3.90s" at bounding box center [308, 154] width 242 height 7
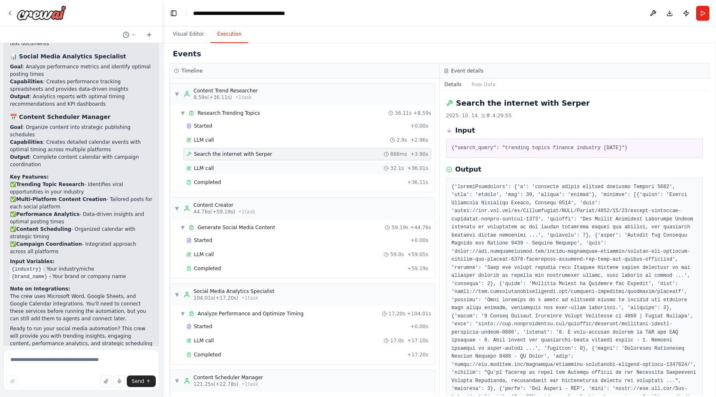
click at [311, 167] on div "LLM call 32.1s + 36.01s" at bounding box center [308, 168] width 242 height 7
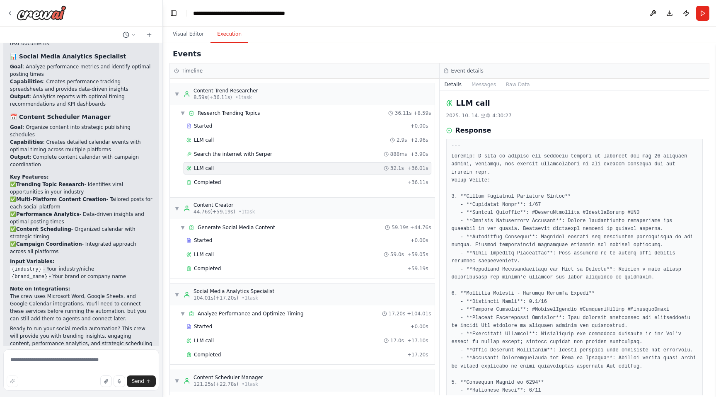
click at [307, 189] on div "Started + 0.00s LLM call 2.9s + 2.96s Search the internet with [PERSON_NAME] 88…" at bounding box center [306, 155] width 258 height 70
click at [310, 184] on div "Completed" at bounding box center [296, 182] width 218 height 7
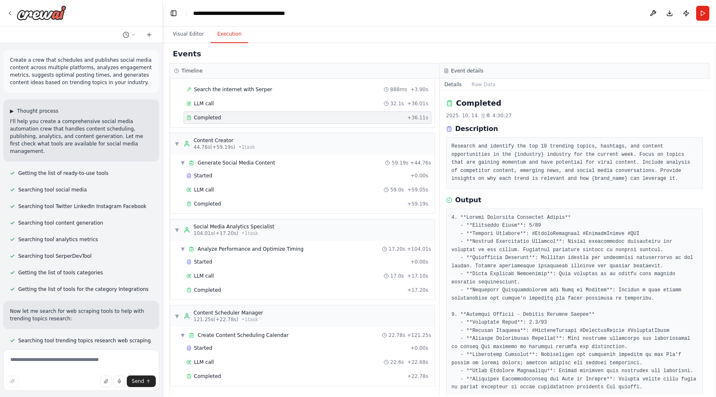
click at [13, 112] on span "▶" at bounding box center [12, 111] width 4 height 7
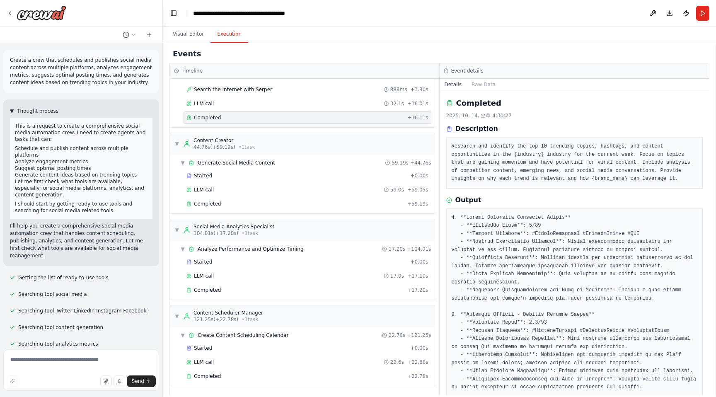
click at [13, 112] on span "▼" at bounding box center [12, 111] width 4 height 7
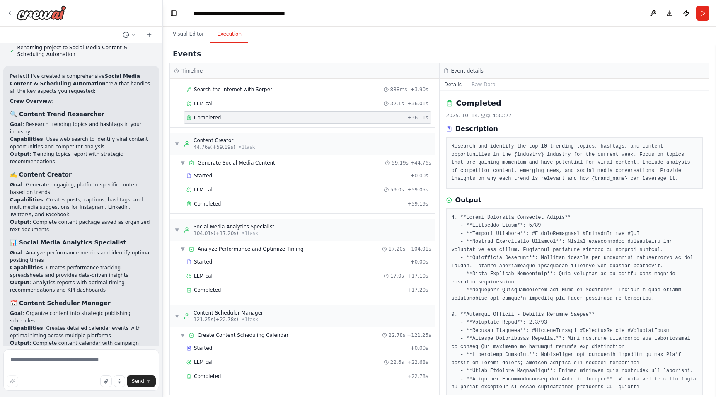
scroll to position [844, 0]
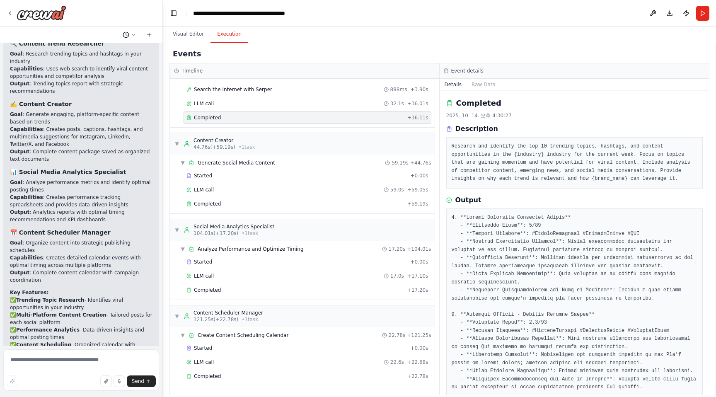
click at [133, 39] on button at bounding box center [129, 35] width 20 height 10
click at [133, 37] on div at bounding box center [81, 198] width 163 height 397
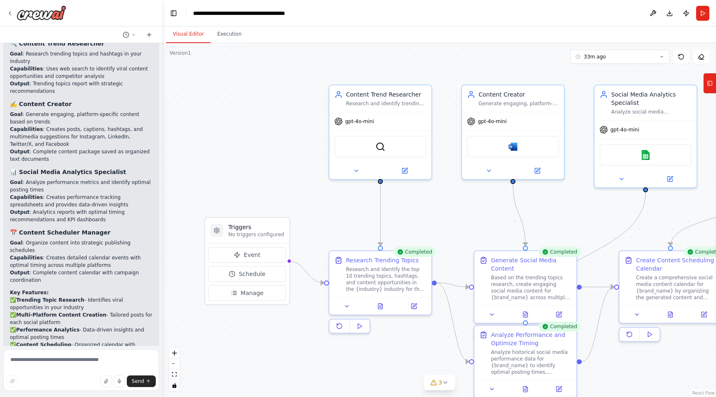
click at [181, 32] on button "Visual Editor" at bounding box center [188, 34] width 44 height 17
click at [217, 36] on button "Execution" at bounding box center [230, 34] width 38 height 17
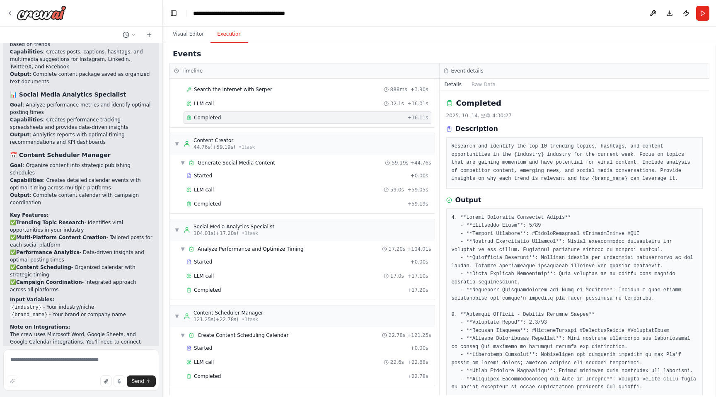
scroll to position [960, 0]
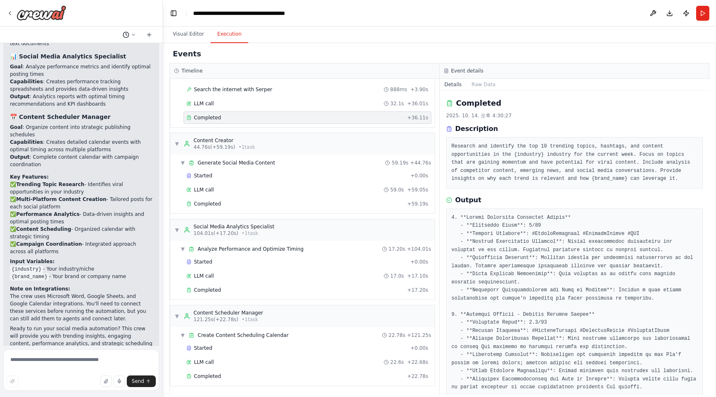
click at [134, 36] on icon at bounding box center [133, 34] width 5 height 5
click at [134, 36] on div at bounding box center [81, 198] width 163 height 397
click at [173, 15] on button "Toggle Left Sidebar" at bounding box center [174, 13] width 12 height 12
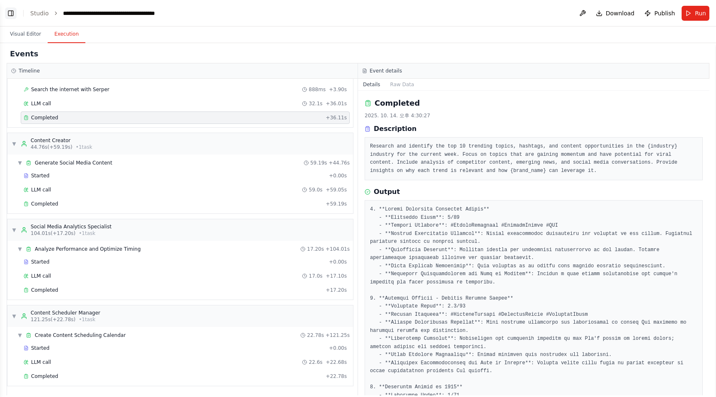
click at [10, 11] on button "Toggle Left Sidebar" at bounding box center [11, 13] width 12 height 12
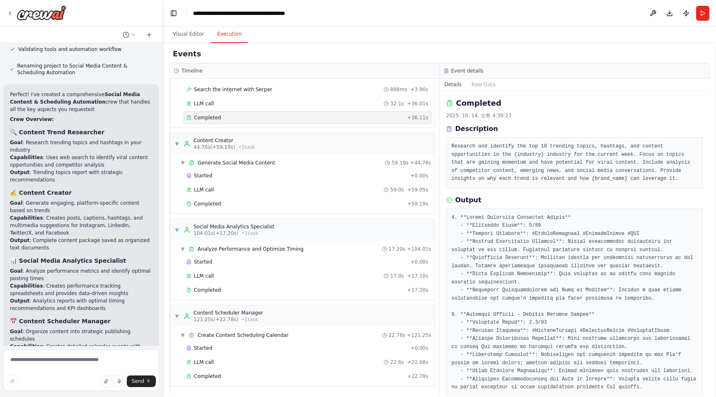
scroll to position [830, 0]
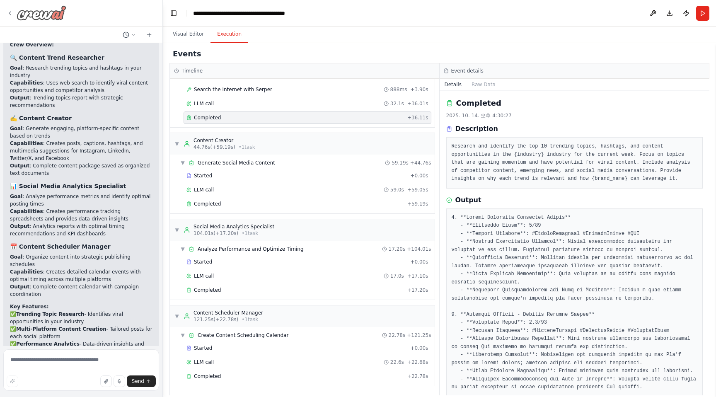
click at [13, 15] on icon at bounding box center [10, 13] width 7 height 7
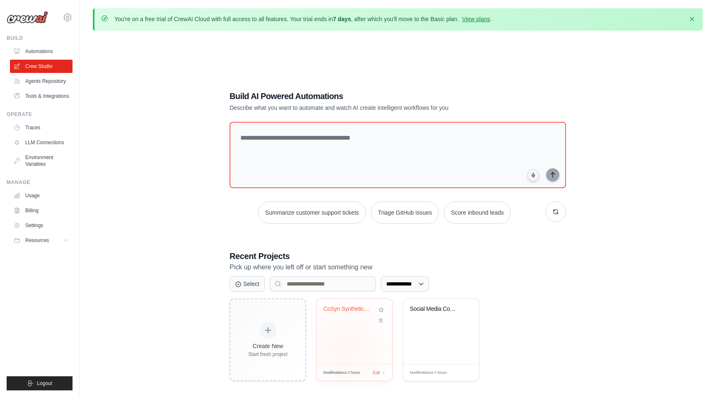
click at [345, 347] on div "CoSyn Synthetic Data Generation Pip..." at bounding box center [355, 331] width 76 height 65
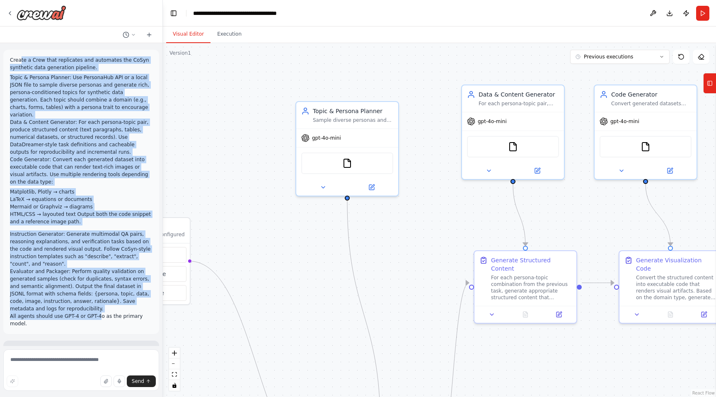
drag, startPoint x: 19, startPoint y: 61, endPoint x: 97, endPoint y: 308, distance: 258.1
click at [97, 308] on div "Create a Crew that replicates and automates the CoSyn synthetic data generation…" at bounding box center [81, 191] width 143 height 271
click at [97, 313] on p "All agents should use GPT-4 or GPT-4o as the primary model." at bounding box center [81, 320] width 143 height 15
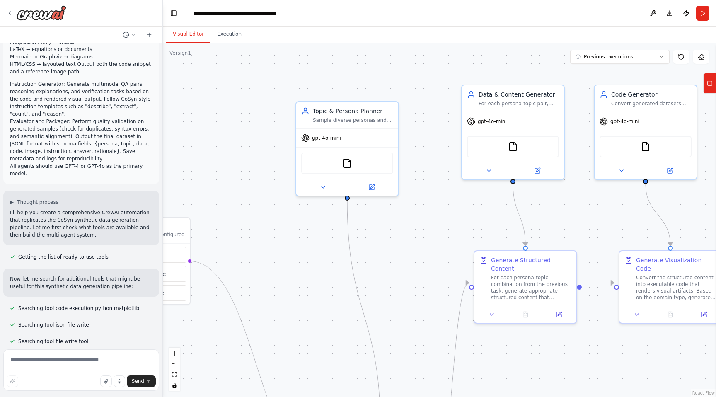
scroll to position [152, 0]
click at [12, 197] on span "▶" at bounding box center [12, 200] width 4 height 7
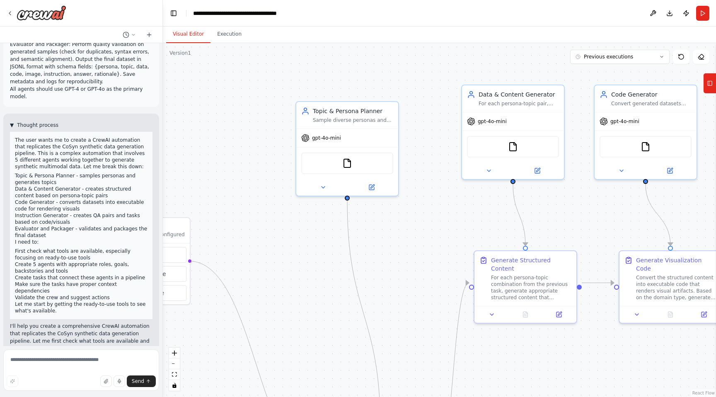
scroll to position [228, 0]
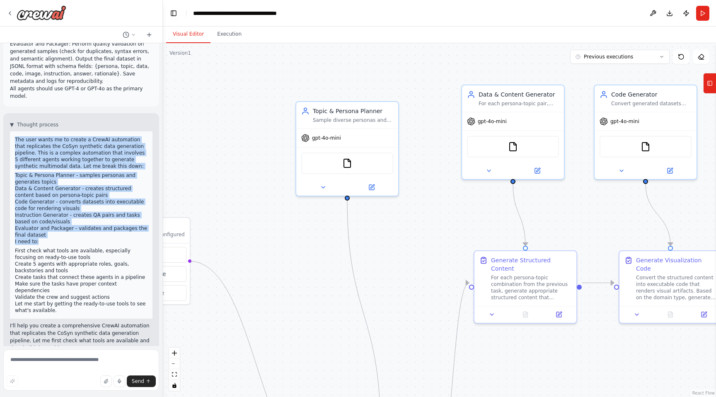
drag, startPoint x: 12, startPoint y: 131, endPoint x: 54, endPoint y: 231, distance: 108.6
click at [54, 231] on div "The user wants me to create a CrewAI automation that replicates the CoSyn synth…" at bounding box center [81, 224] width 143 height 187
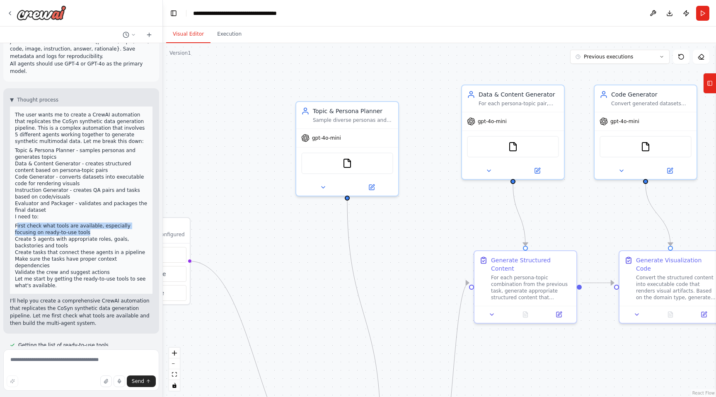
drag, startPoint x: 18, startPoint y: 221, endPoint x: 74, endPoint y: 228, distance: 55.9
click at [74, 228] on li "First check what tools are available, especially focusing on ready-to-use tools" at bounding box center [81, 229] width 133 height 13
drag, startPoint x: 74, startPoint y: 228, endPoint x: 60, endPoint y: 201, distance: 30.2
click at [60, 201] on div "The user wants me to create a CrewAI automation that replicates the CoSyn synth…" at bounding box center [81, 200] width 133 height 177
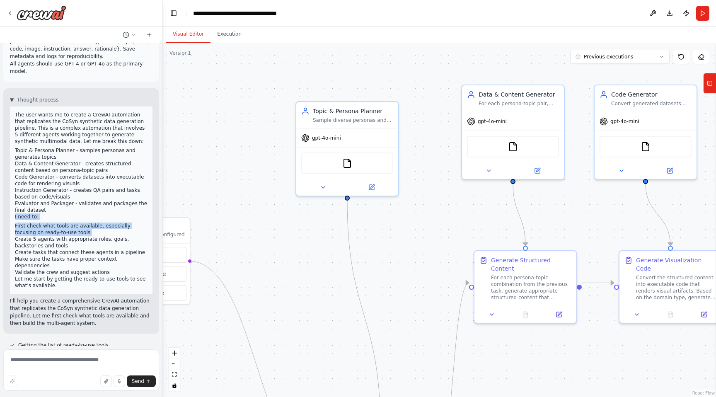
click at [60, 201] on li "Evaluator and Packager - validates and packages the final dataset" at bounding box center [81, 206] width 133 height 13
drag, startPoint x: 17, startPoint y: 231, endPoint x: 68, endPoint y: 238, distance: 51.9
click at [68, 238] on li "Create 5 agents with appropriate roles, goals, backstories and tools" at bounding box center [81, 242] width 133 height 13
drag, startPoint x: 15, startPoint y: 244, endPoint x: 139, endPoint y: 240, distance: 123.6
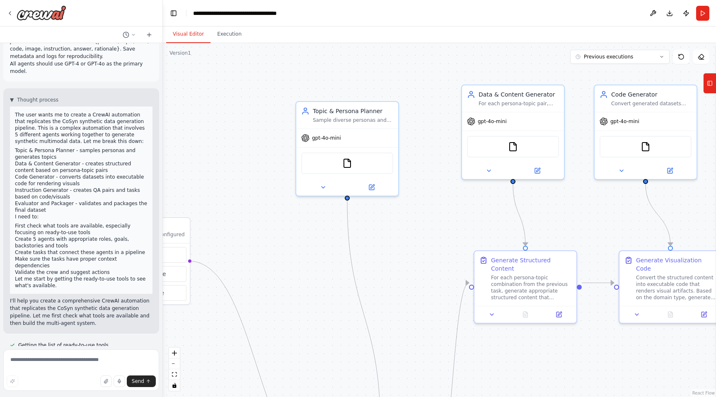
click at [139, 240] on ol "First check what tools are available, especially focusing on ready-to-use tools…" at bounding box center [81, 249] width 133 height 53
drag, startPoint x: 13, startPoint y: 251, endPoint x: 92, endPoint y: 281, distance: 84.1
click at [92, 281] on div "▼ Thought process The user wants me to create a CrewAI automation that replicat…" at bounding box center [81, 212] width 143 height 230
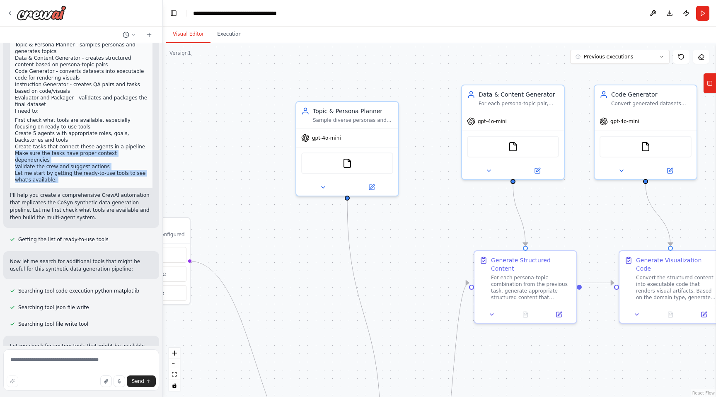
scroll to position [366, 0]
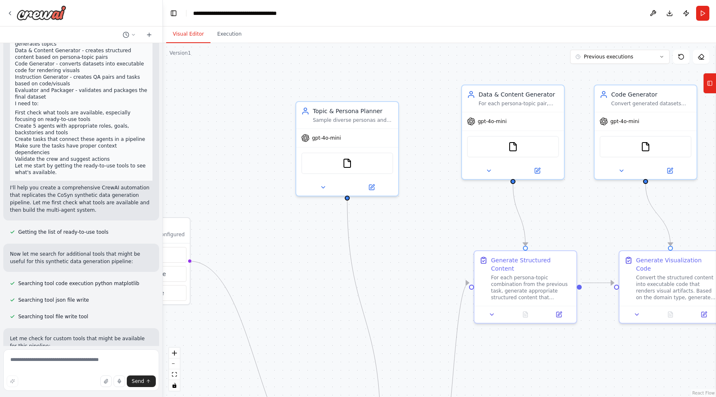
drag, startPoint x: 19, startPoint y: 222, endPoint x: 120, endPoint y: 222, distance: 101.6
click at [120, 227] on div "Getting the list of ready-to-use tools" at bounding box center [81, 232] width 156 height 10
click at [14, 250] on p "Now let me search for additional tools that might be useful for this synthetic …" at bounding box center [81, 257] width 143 height 15
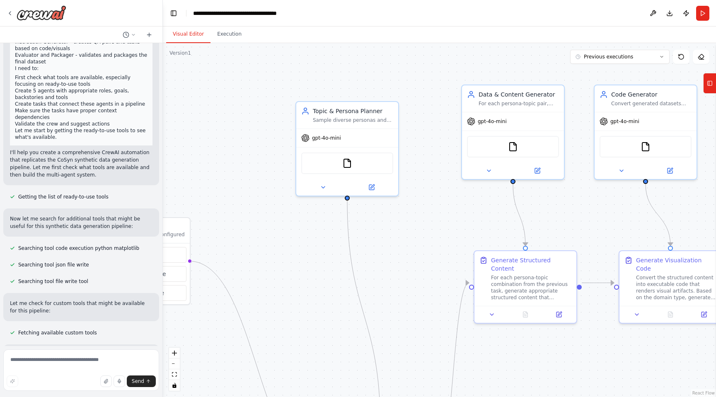
scroll to position [402, 0]
drag, startPoint x: 6, startPoint y: 204, endPoint x: 115, endPoint y: 216, distance: 109.4
click at [116, 216] on div "Now let me search for additional tools that might be useful for this synthetic …" at bounding box center [81, 221] width 156 height 28
click at [115, 216] on div "Now let me search for additional tools that might be useful for this synthetic …" at bounding box center [81, 221] width 156 height 28
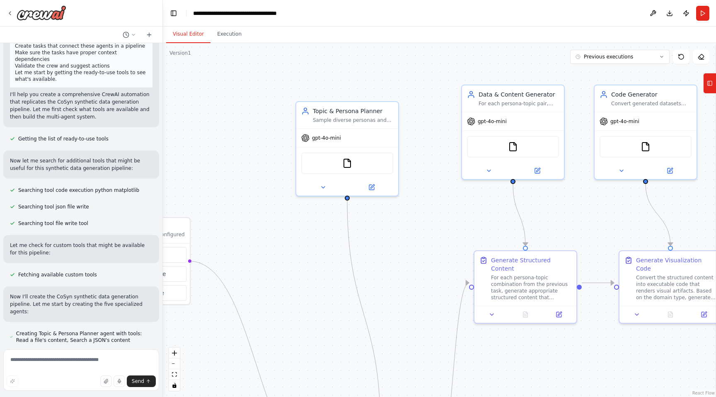
scroll to position [462, 0]
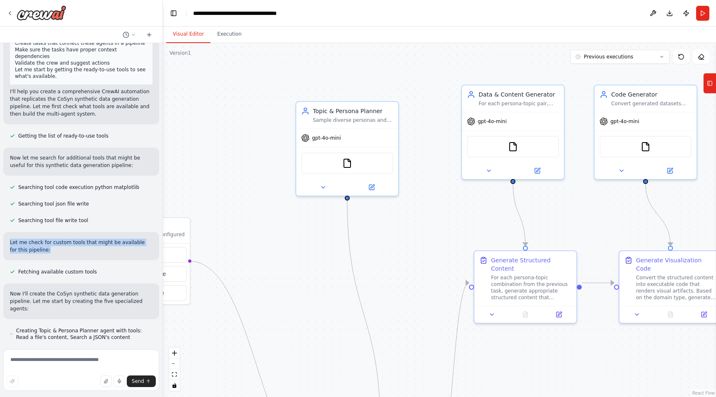
drag, startPoint x: 6, startPoint y: 221, endPoint x: 48, endPoint y: 238, distance: 45.6
click at [48, 238] on div "Let me check for custom tools that might be available for this pipeline:" at bounding box center [81, 246] width 156 height 28
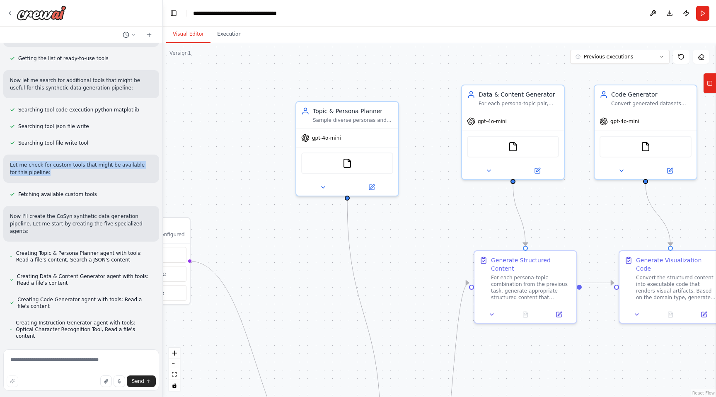
scroll to position [548, 0]
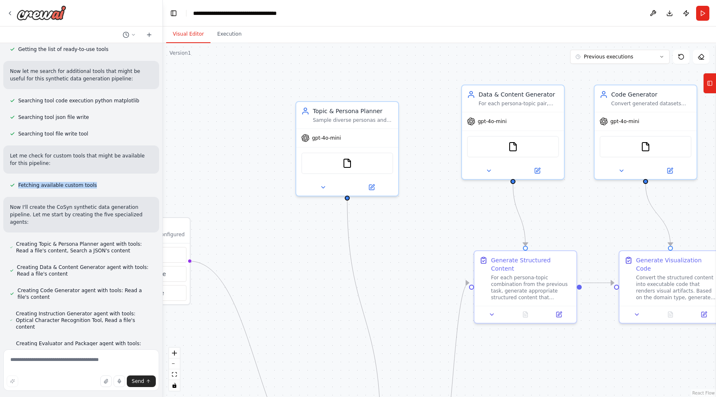
drag, startPoint x: 17, startPoint y: 170, endPoint x: 93, endPoint y: 170, distance: 75.9
click at [93, 180] on div "Fetching available custom tools" at bounding box center [53, 185] width 100 height 10
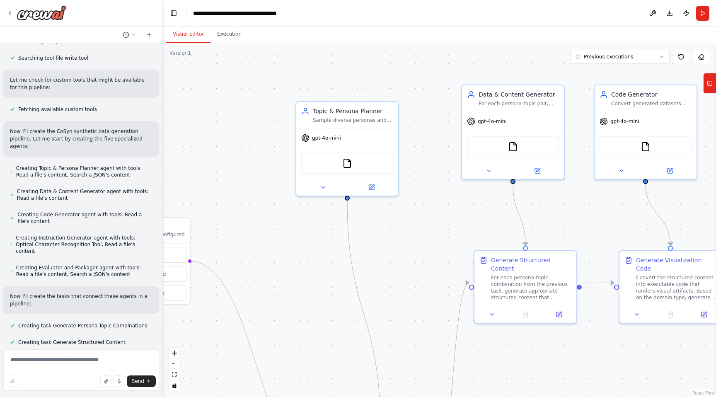
scroll to position [626, 0]
drag, startPoint x: 15, startPoint y: 241, endPoint x: 114, endPoint y: 249, distance: 100.2
click at [114, 262] on div "Creating Evaluator and Packager agent with tools: Read a file's content, Search…" at bounding box center [81, 270] width 156 height 17
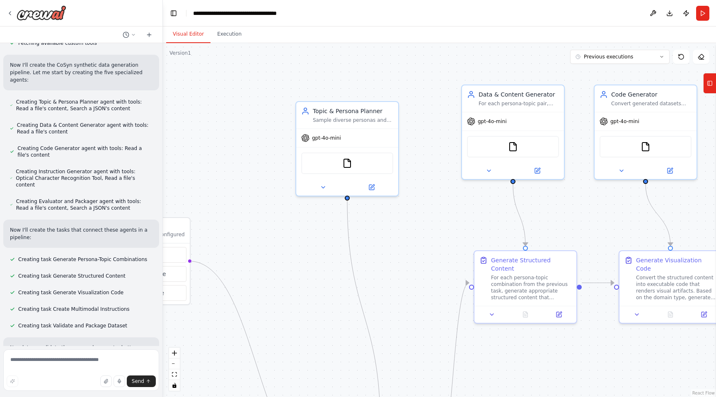
scroll to position [696, 0]
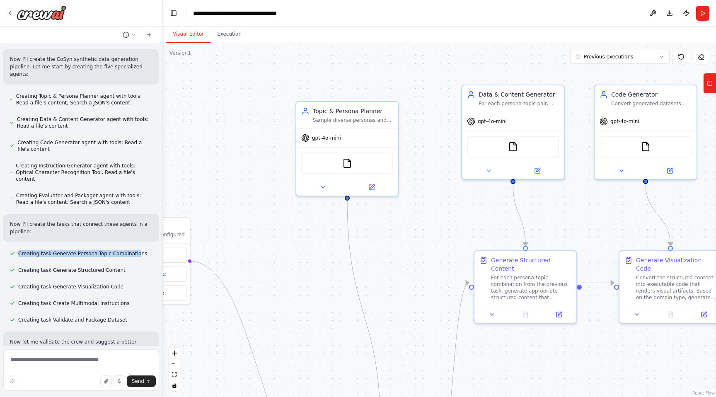
drag, startPoint x: 19, startPoint y: 226, endPoint x: 136, endPoint y: 226, distance: 116.1
click at [136, 250] on span "Creating task Generate Persona-Topic Combinations" at bounding box center [82, 253] width 129 height 7
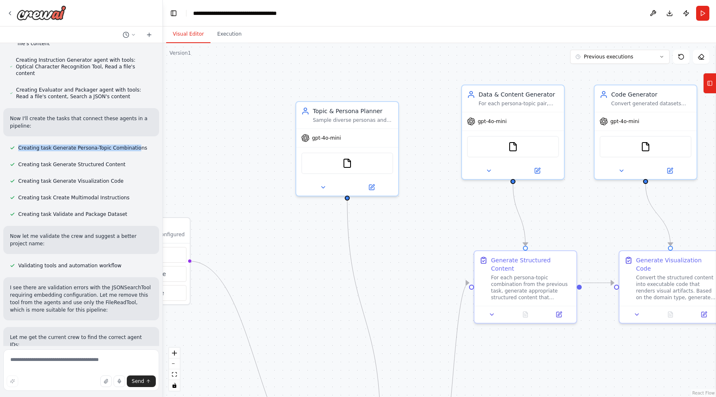
scroll to position [803, 0]
drag, startPoint x: 12, startPoint y: 207, endPoint x: 30, endPoint y: 218, distance: 21.5
click at [30, 232] on p "Now let me validate the crew and suggest a better project name:" at bounding box center [81, 239] width 143 height 15
drag, startPoint x: 27, startPoint y: 236, endPoint x: 116, endPoint y: 236, distance: 88.7
click at [116, 260] on div "Validating tools and automation workflow" at bounding box center [65, 265] width 125 height 10
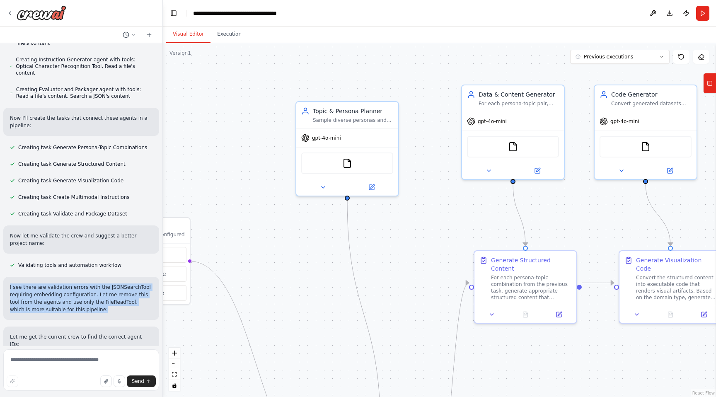
drag, startPoint x: 8, startPoint y: 259, endPoint x: 94, endPoint y: 284, distance: 89.2
click at [95, 284] on div "I see there are validation errors with the JSONSearchTool requiring embedding c…" at bounding box center [81, 298] width 156 height 43
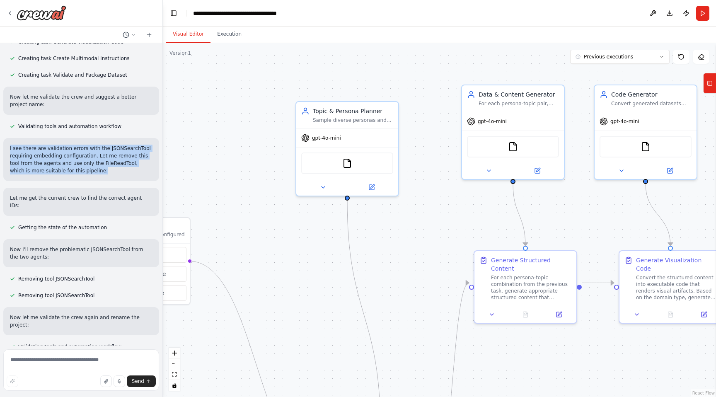
scroll to position [942, 0]
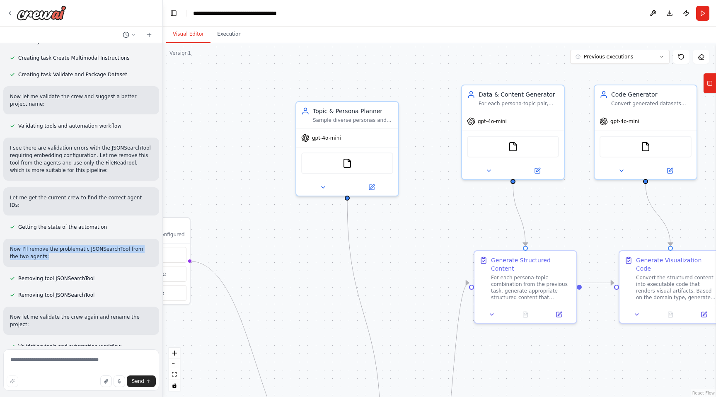
drag, startPoint x: 4, startPoint y: 208, endPoint x: 53, endPoint y: 227, distance: 52.0
click at [53, 239] on div "Now I'll remove the problematic JSONSearchTool from the two agents:" at bounding box center [81, 253] width 156 height 28
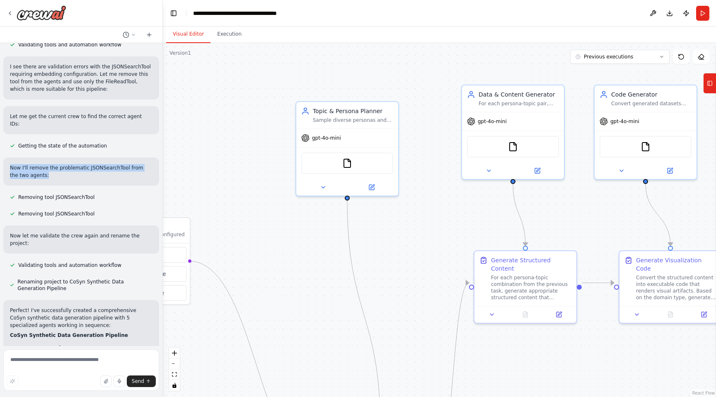
scroll to position [1024, 0]
drag, startPoint x: 12, startPoint y: 204, endPoint x: 136, endPoint y: 206, distance: 124.0
click at [136, 225] on div "Now let me validate the crew again and rename the project:" at bounding box center [81, 239] width 156 height 28
drag, startPoint x: 7, startPoint y: 201, endPoint x: 145, endPoint y: 203, distance: 137.6
click at [145, 225] on div "Now let me validate the crew again and rename the project:" at bounding box center [81, 239] width 156 height 28
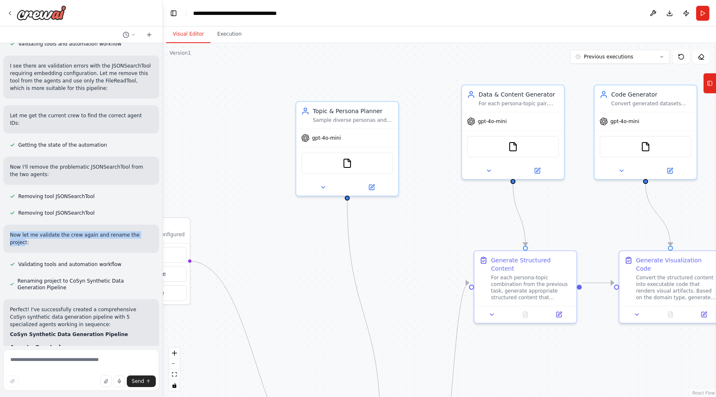
click at [145, 231] on p "Now let me validate the crew again and rename the project:" at bounding box center [81, 238] width 143 height 15
drag, startPoint x: 149, startPoint y: 199, endPoint x: 28, endPoint y: 199, distance: 120.6
click at [28, 225] on div "Now let me validate the crew again and rename the project:" at bounding box center [81, 239] width 156 height 28
click at [28, 231] on p "Now let me validate the crew again and rename the project:" at bounding box center [81, 238] width 143 height 15
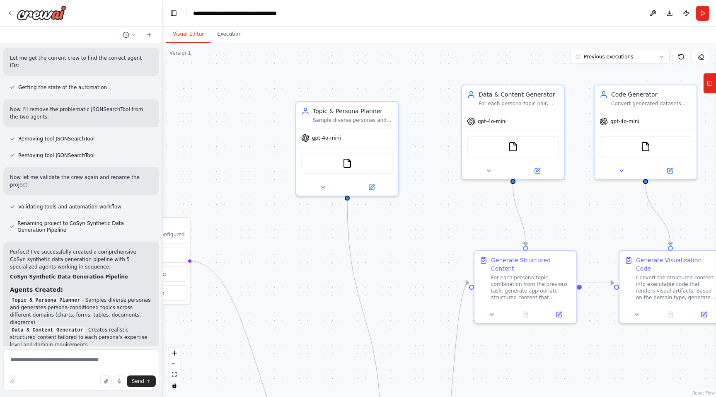
scroll to position [1098, 0]
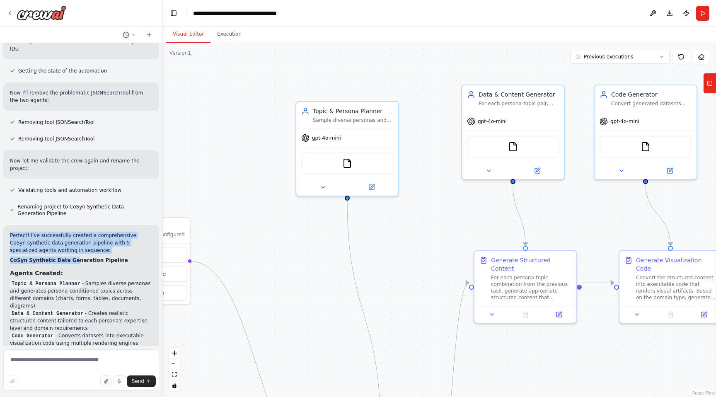
drag, startPoint x: 6, startPoint y: 193, endPoint x: 73, endPoint y: 220, distance: 72.1
click at [73, 257] on h2 "CoSyn Synthetic Data Generation Pipeline" at bounding box center [81, 260] width 143 height 7
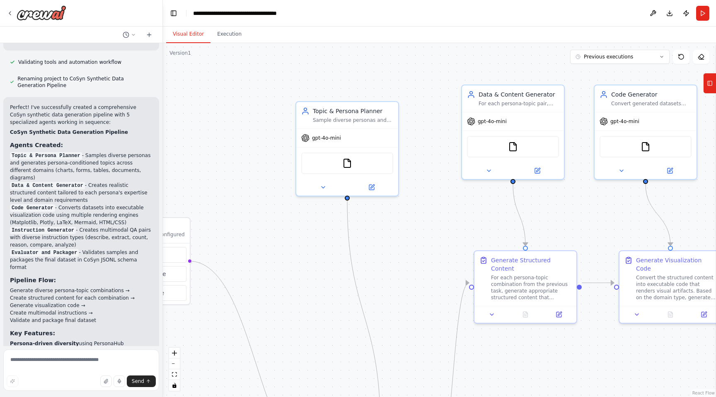
scroll to position [1341, 0]
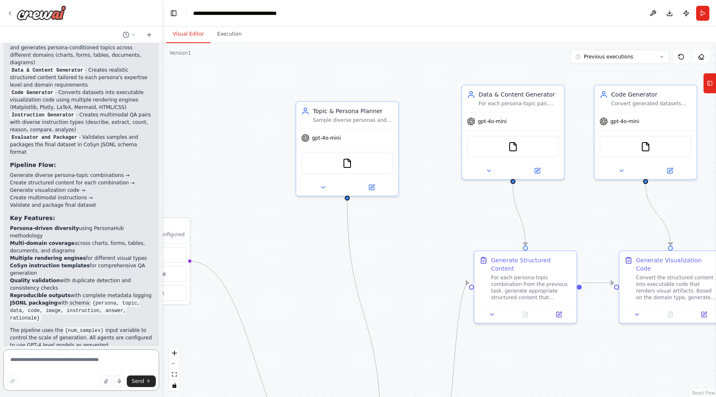
click at [48, 360] on textarea at bounding box center [81, 369] width 156 height 41
type textarea "*"
click at [327, 162] on div "FileReadTool" at bounding box center [347, 162] width 92 height 22
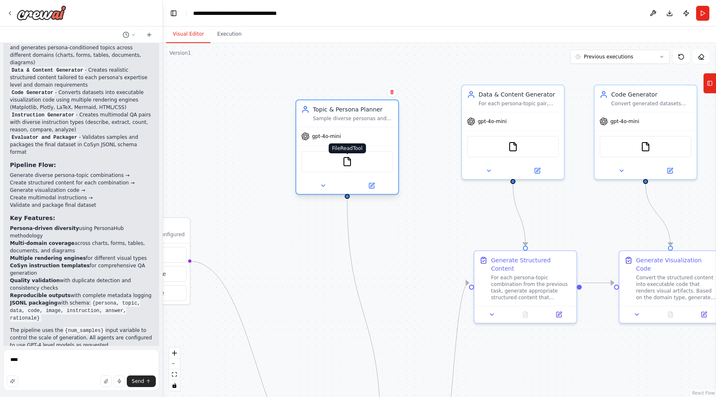
click at [350, 161] on img at bounding box center [347, 162] width 10 height 10
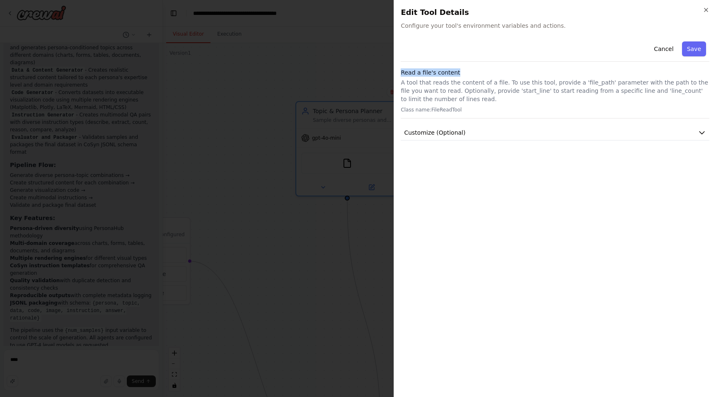
drag, startPoint x: 402, startPoint y: 74, endPoint x: 497, endPoint y: 74, distance: 95.3
click at [497, 74] on div "Close Edit Tool Details Configure your tool's environment variables and actions…" at bounding box center [555, 198] width 323 height 397
copy h3 "Read a file's content"
click at [711, 11] on div "Close Edit Tool Details Configure your tool's environment variables and actions…" at bounding box center [555, 198] width 323 height 397
click at [708, 11] on icon "button" at bounding box center [706, 10] width 7 height 7
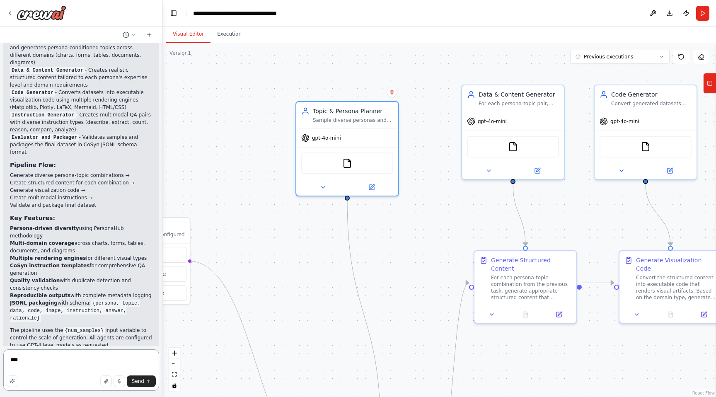
click at [129, 360] on textarea "***" at bounding box center [81, 369] width 156 height 41
paste textarea "**********"
type textarea "**********"
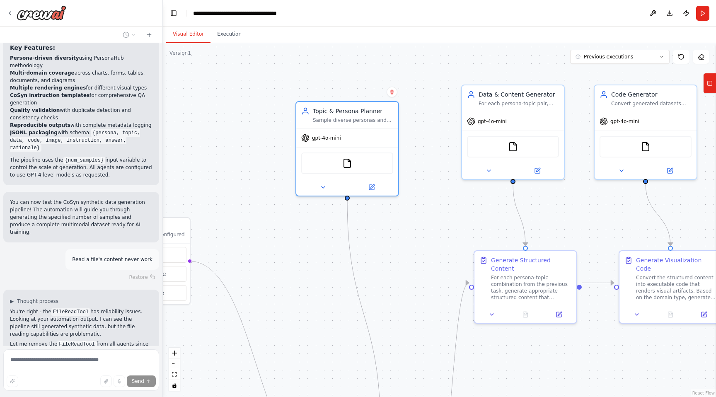
scroll to position [1517, 0]
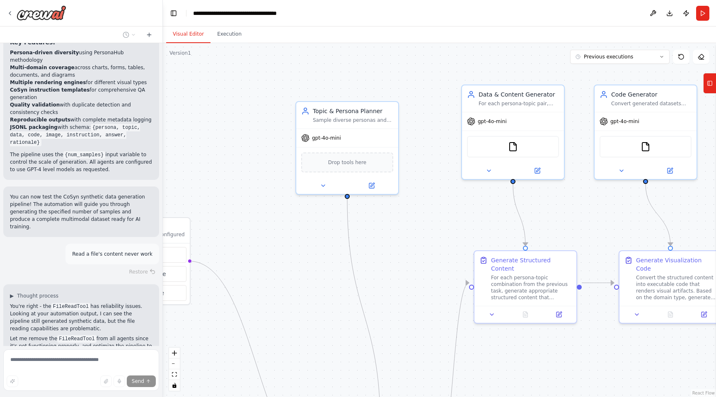
drag, startPoint x: 10, startPoint y: 242, endPoint x: 124, endPoint y: 254, distance: 114.7
click at [124, 284] on div "▶ Thought process You're right - the FileReadTool has reliability issues. Looki…" at bounding box center [81, 324] width 156 height 80
click at [124, 303] on p "You're right - the FileReadTool has reliability issues. Looking at your automat…" at bounding box center [81, 318] width 143 height 30
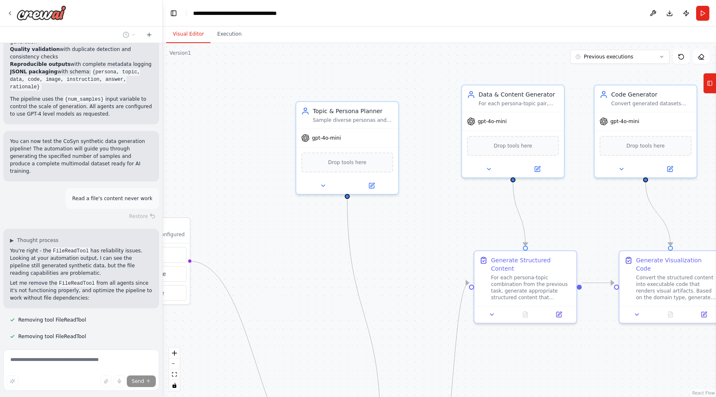
scroll to position [1583, 0]
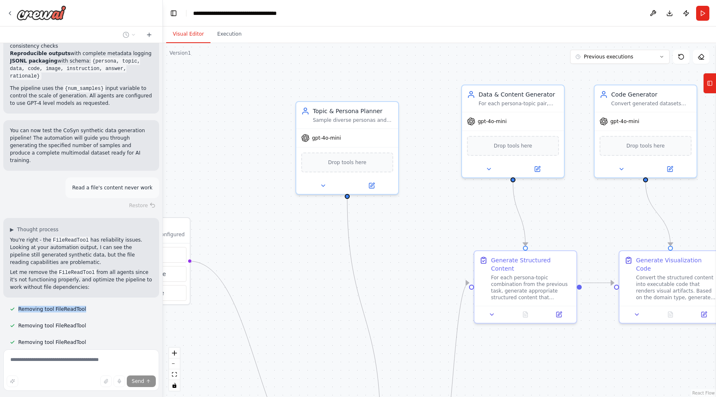
drag, startPoint x: 17, startPoint y: 236, endPoint x: 98, endPoint y: 236, distance: 80.4
click at [98, 304] on div "Removing tool FileReadTool" at bounding box center [81, 309] width 156 height 10
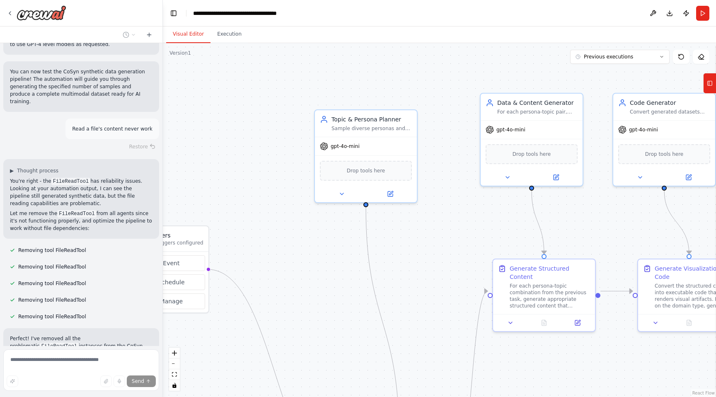
drag, startPoint x: 263, startPoint y: 223, endPoint x: 278, endPoint y: 232, distance: 17.4
click at [278, 232] on div ".deletable-edge-delete-btn { width: 20px; height: 20px; border: 0px solid #ffff…" at bounding box center [439, 220] width 553 height 354
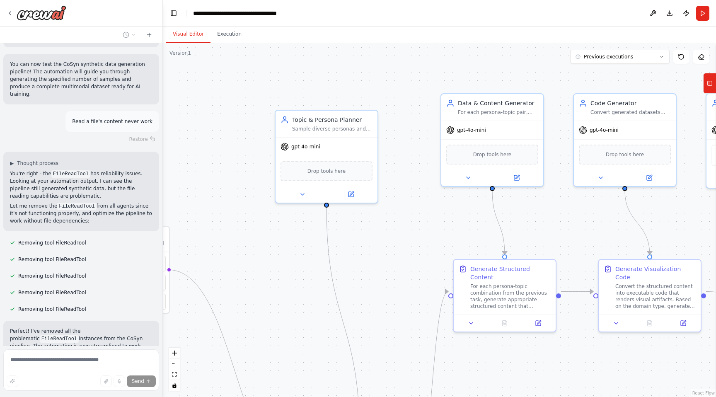
drag, startPoint x: 272, startPoint y: 255, endPoint x: 235, endPoint y: 255, distance: 36.1
click at [235, 255] on div ".deletable-edge-delete-btn { width: 20px; height: 20px; border: 0px solid #ffff…" at bounding box center [439, 220] width 553 height 354
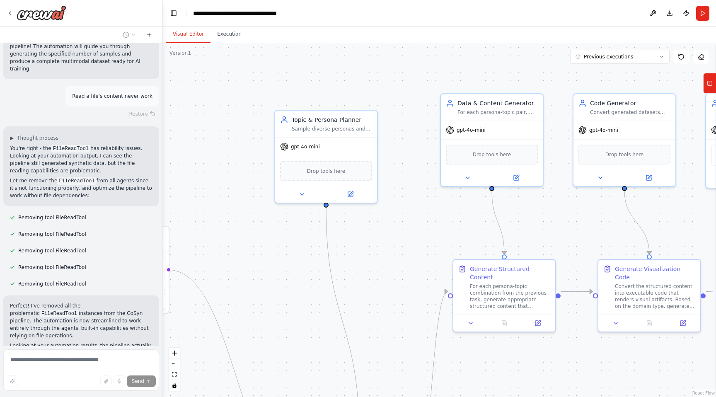
scroll to position [1677, 0]
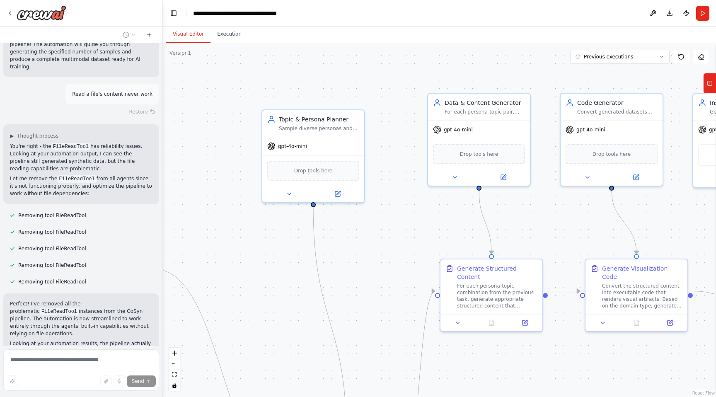
drag, startPoint x: 235, startPoint y: 255, endPoint x: 223, endPoint y: 255, distance: 12.9
click at [223, 255] on div ".deletable-edge-delete-btn { width: 20px; height: 20px; border: 0px solid #ffff…" at bounding box center [439, 220] width 553 height 354
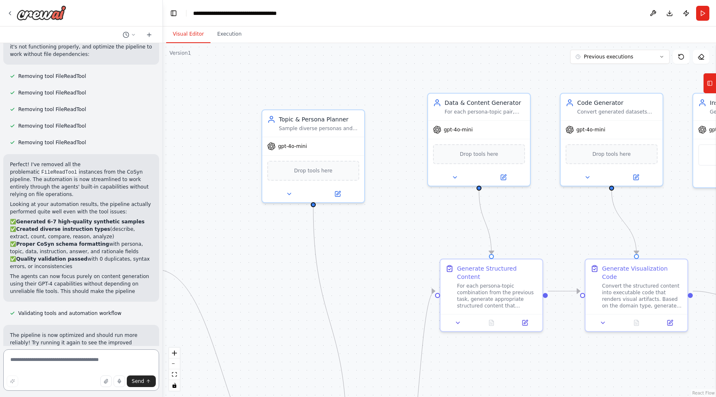
scroll to position [1831, 0]
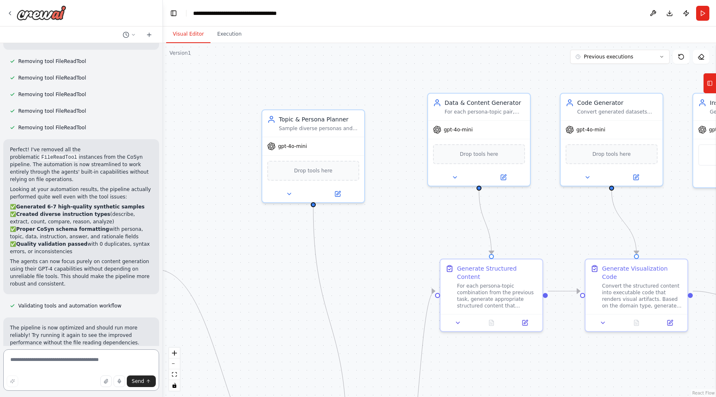
click at [71, 363] on textarea at bounding box center [81, 369] width 156 height 41
click at [36, 358] on textarea "**********" at bounding box center [81, 369] width 156 height 41
type textarea "**********"
click at [108, 359] on textarea "**********" at bounding box center [81, 369] width 156 height 41
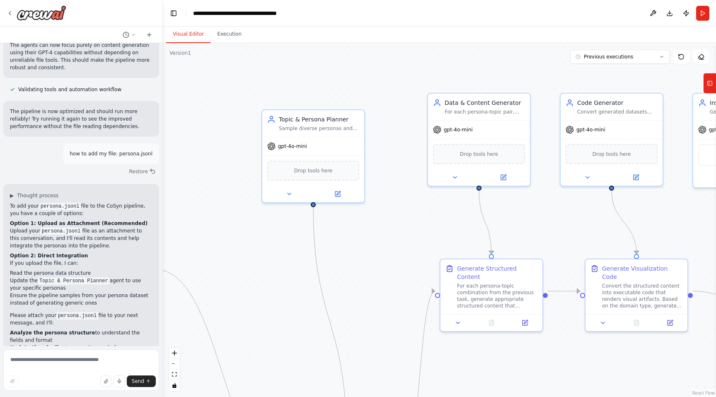
scroll to position [2055, 0]
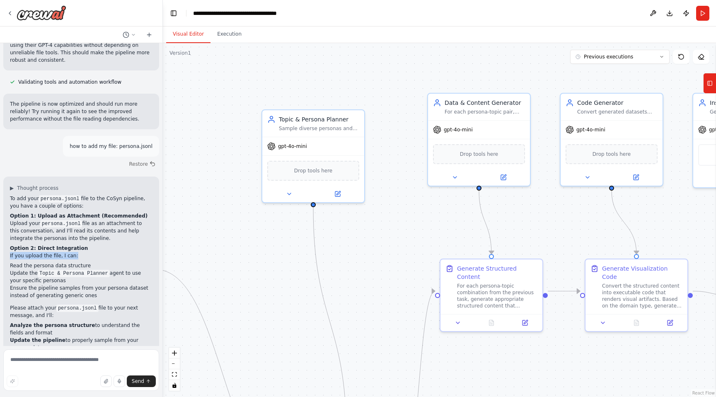
drag, startPoint x: 9, startPoint y: 175, endPoint x: 73, endPoint y: 177, distance: 63.9
click at [73, 177] on div "▶ Thought process To add your persona.jsonl file to the CoSyn pipeline, you hav…" at bounding box center [81, 302] width 156 height 251
click at [73, 252] on p "If you upload the file, I can:" at bounding box center [81, 255] width 143 height 7
drag, startPoint x: 4, startPoint y: 150, endPoint x: 65, endPoint y: 151, distance: 60.5
click at [65, 177] on div "▶ Thought process To add your persona.jsonl file to the CoSyn pipeline, you hav…" at bounding box center [81, 302] width 156 height 251
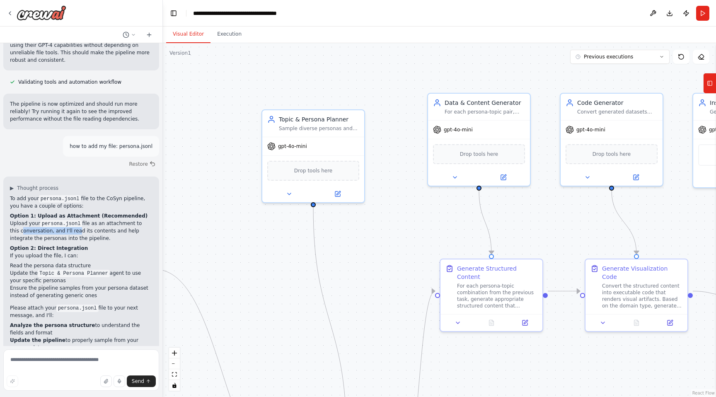
click at [65, 220] on p "Upload your persona.jsonl file as an attachment to this conversation, and I'll …" at bounding box center [81, 231] width 143 height 22
click at [109, 381] on icon "button" at bounding box center [106, 381] width 5 height 5
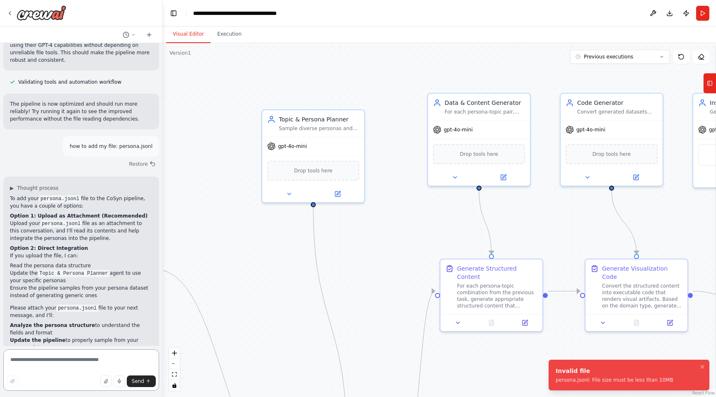
click at [129, 356] on textarea at bounding box center [81, 369] width 156 height 41
type textarea "*"
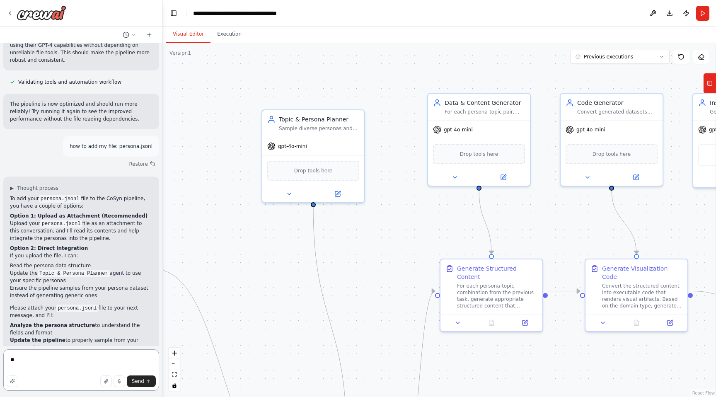
type textarea "*"
